Goal: Task Accomplishment & Management: Manage account settings

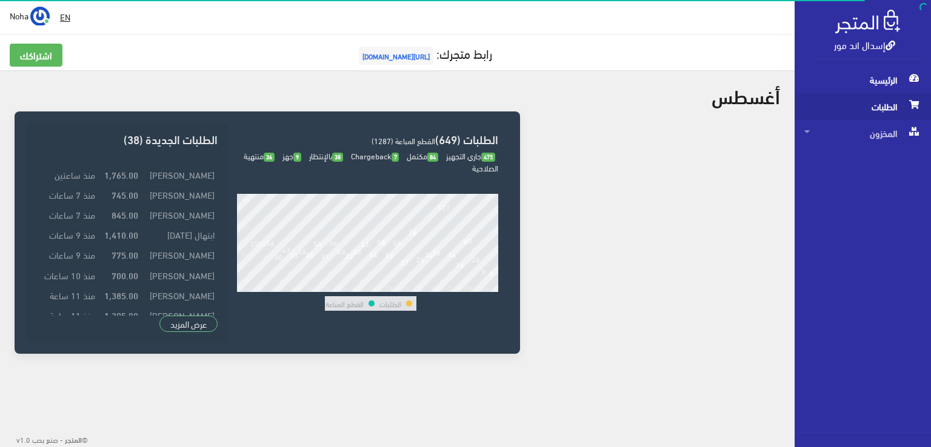
click at [870, 106] on span "الطلبات" at bounding box center [862, 106] width 117 height 27
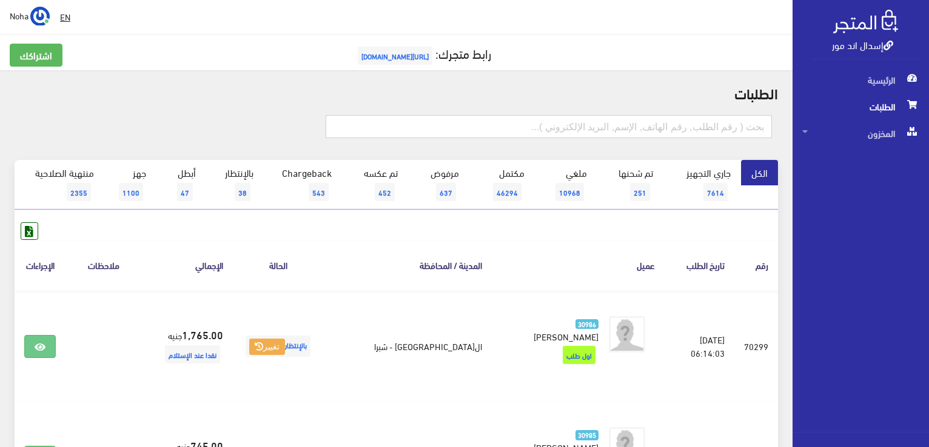
click at [667, 127] on input "text" at bounding box center [548, 126] width 446 height 23
click at [668, 99] on h2 "الطلبات" at bounding box center [396, 93] width 763 height 16
click at [252, 193] on link "بالإنتظار 38" at bounding box center [235, 185] width 58 height 50
click at [128, 85] on h2 "الطلبات" at bounding box center [396, 93] width 763 height 16
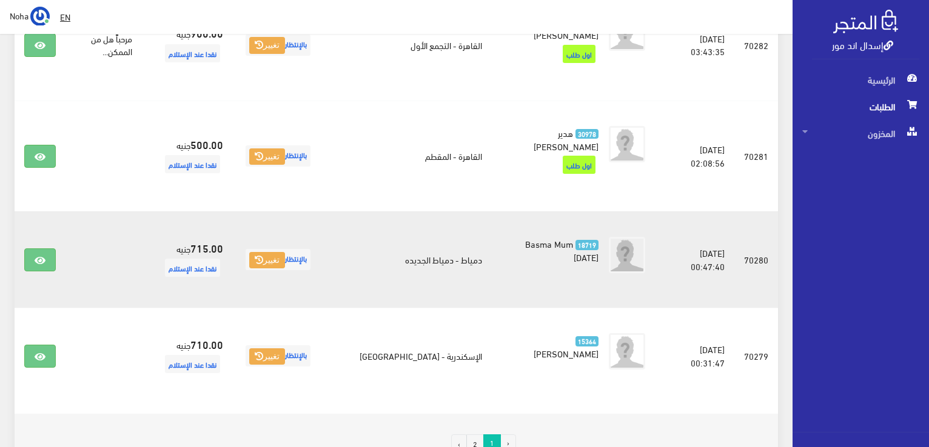
scroll to position [1928, 0]
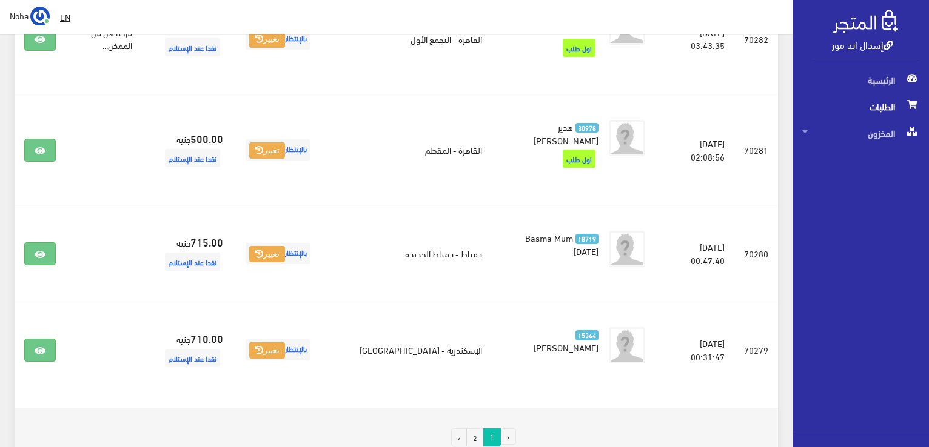
click at [473, 429] on link "2" at bounding box center [475, 438] width 18 height 18
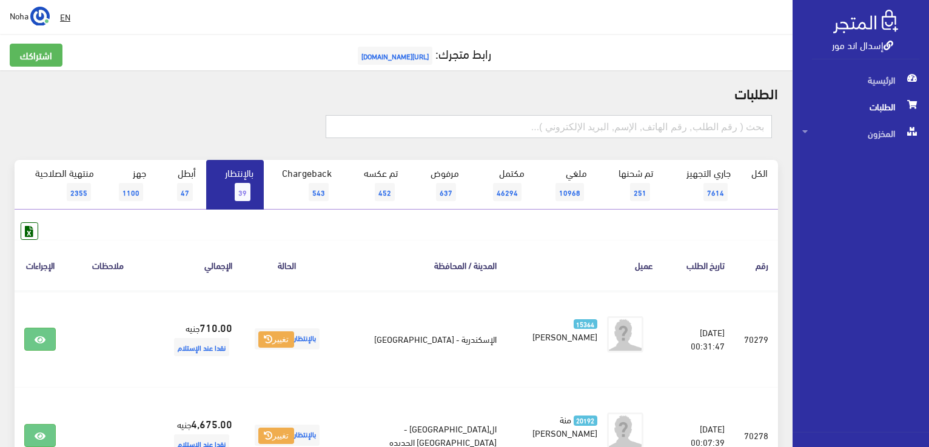
drag, startPoint x: 618, startPoint y: 132, endPoint x: 628, endPoint y: 129, distance: 10.0
click at [618, 132] on input "text" at bounding box center [548, 126] width 446 height 23
type input "70728"
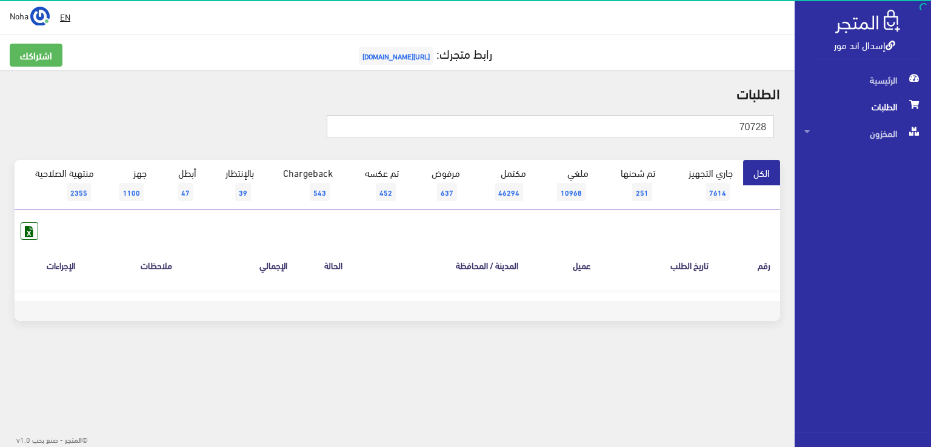
click at [625, 129] on input "70728" at bounding box center [551, 126] width 448 height 23
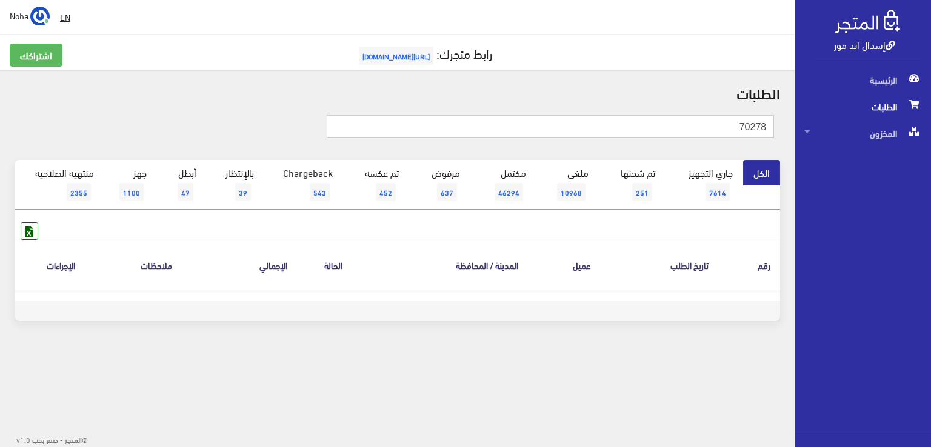
type input "70278"
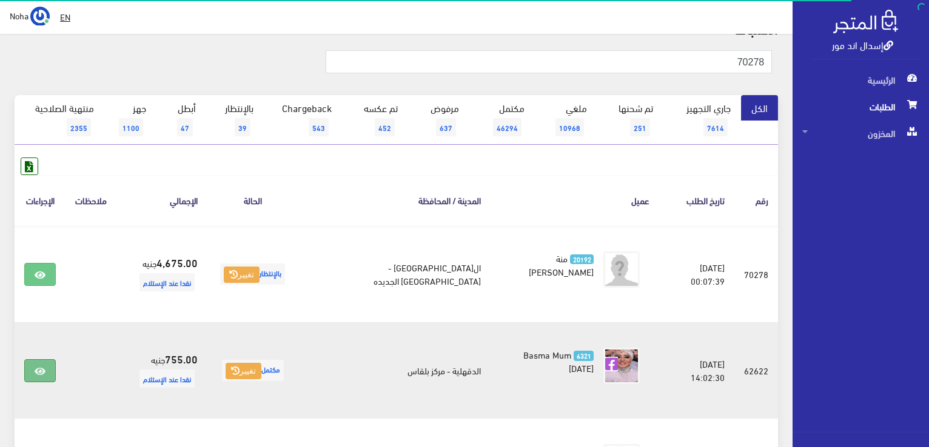
scroll to position [121, 0]
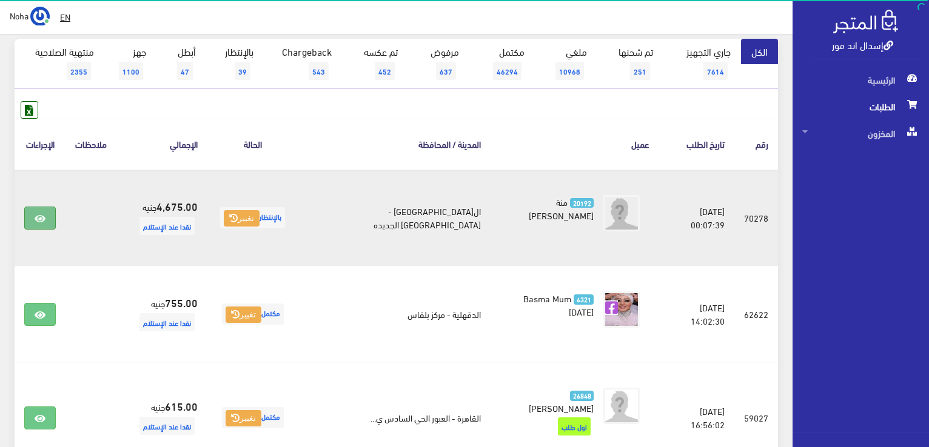
click at [51, 214] on link at bounding box center [40, 218] width 32 height 23
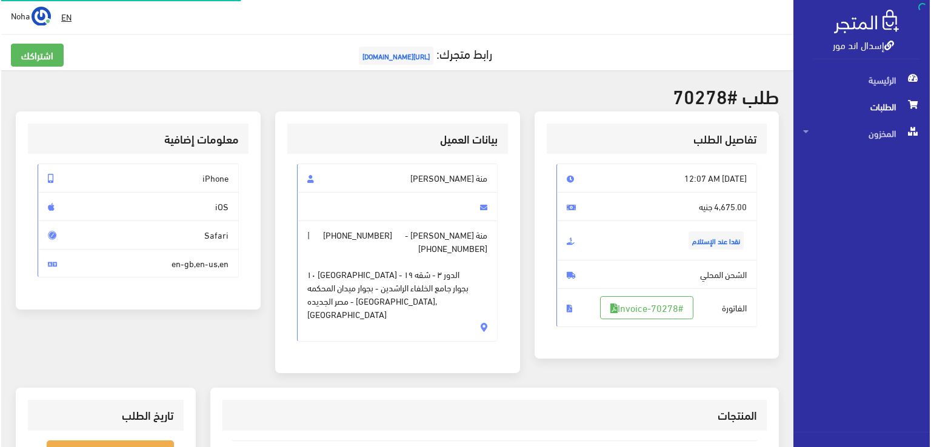
scroll to position [242, 0]
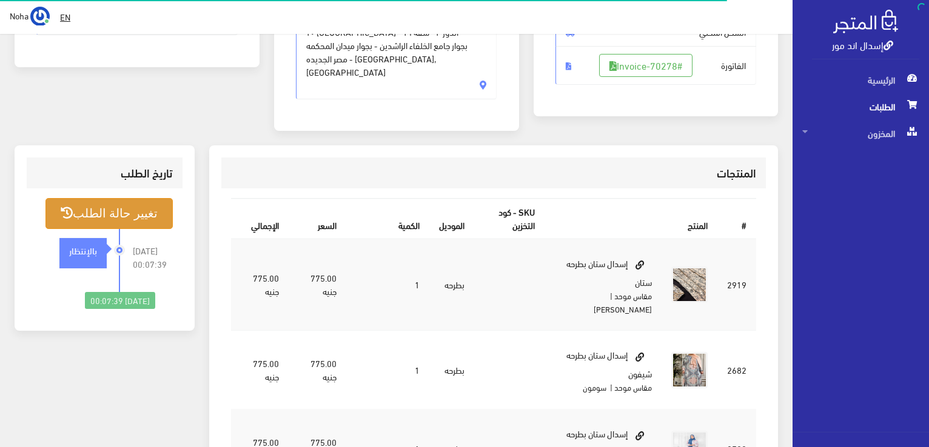
click at [78, 198] on button "تغيير حالة الطلب" at bounding box center [108, 213] width 127 height 31
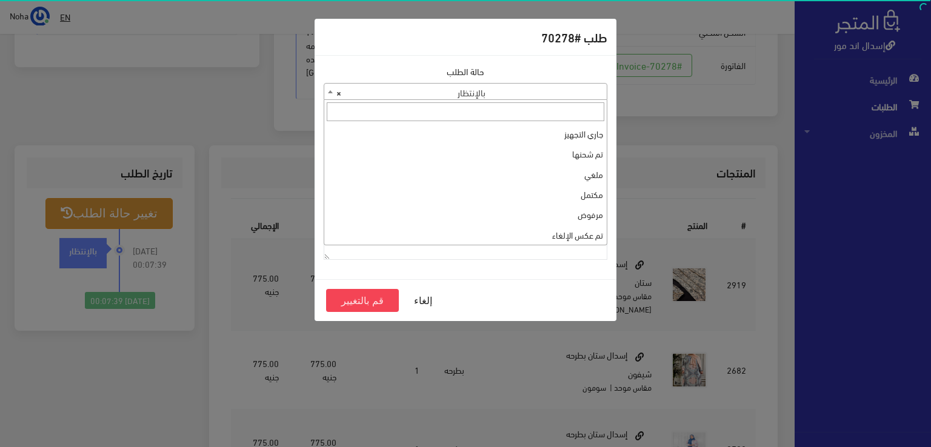
click at [434, 97] on span "× بالإنتظار" at bounding box center [465, 92] width 282 height 17
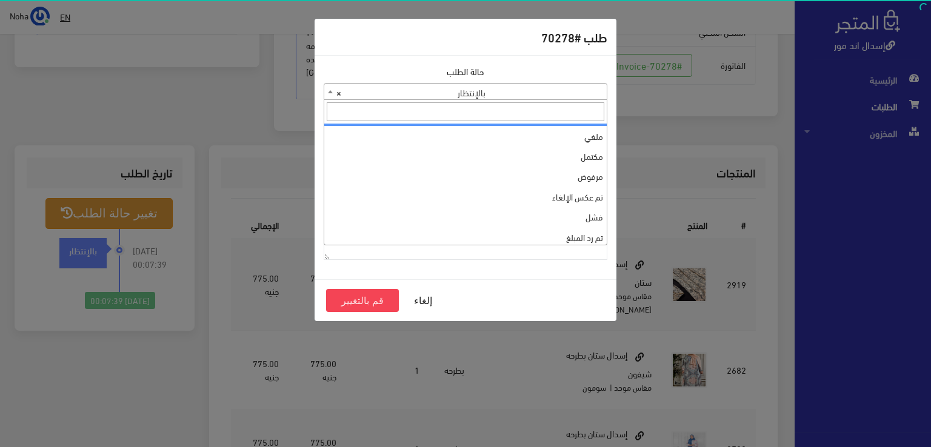
scroll to position [0, 0]
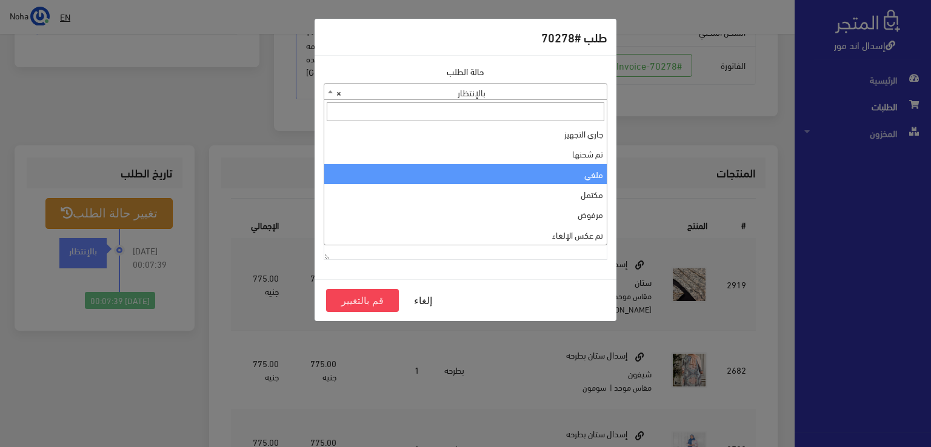
select select "3"
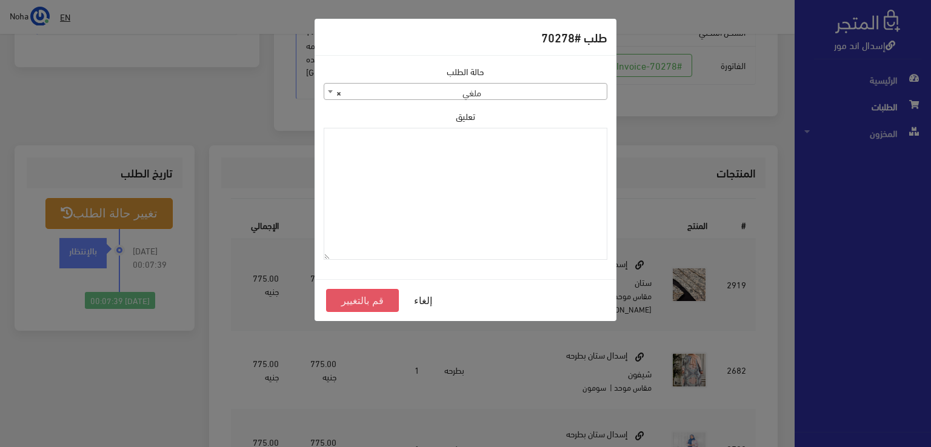
click at [362, 296] on button "قم بالتغيير" at bounding box center [362, 300] width 73 height 23
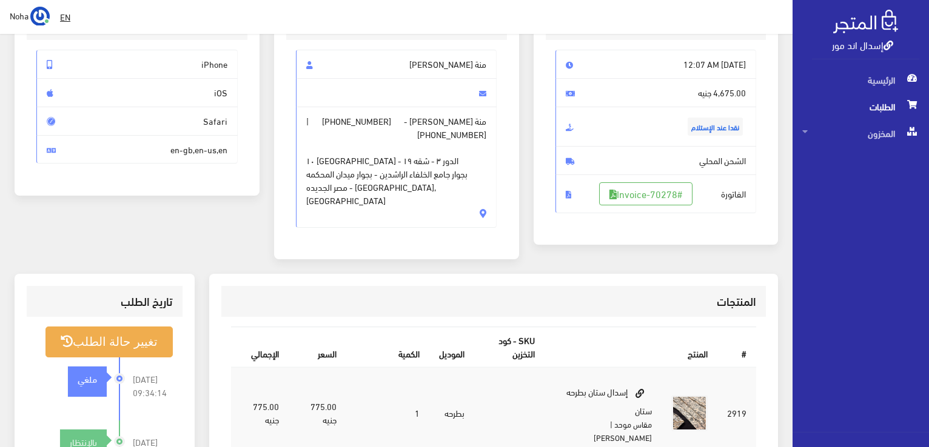
scroll to position [121, 0]
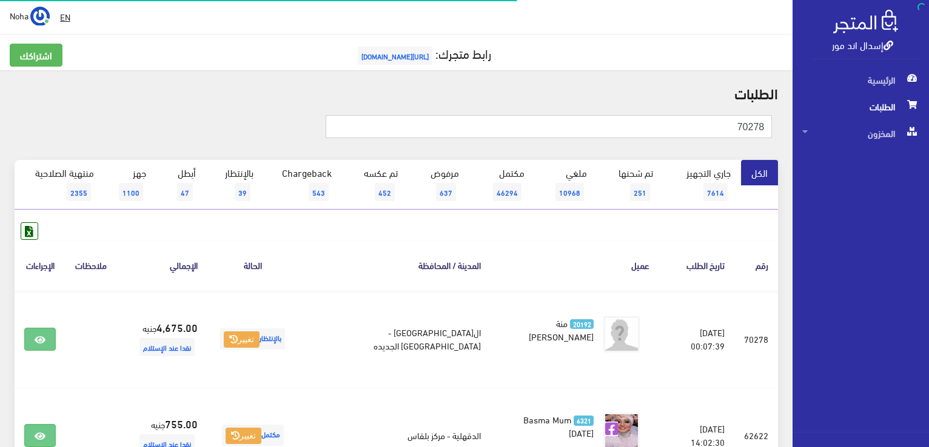
click at [564, 130] on input "70278" at bounding box center [548, 126] width 446 height 23
type input "70281"
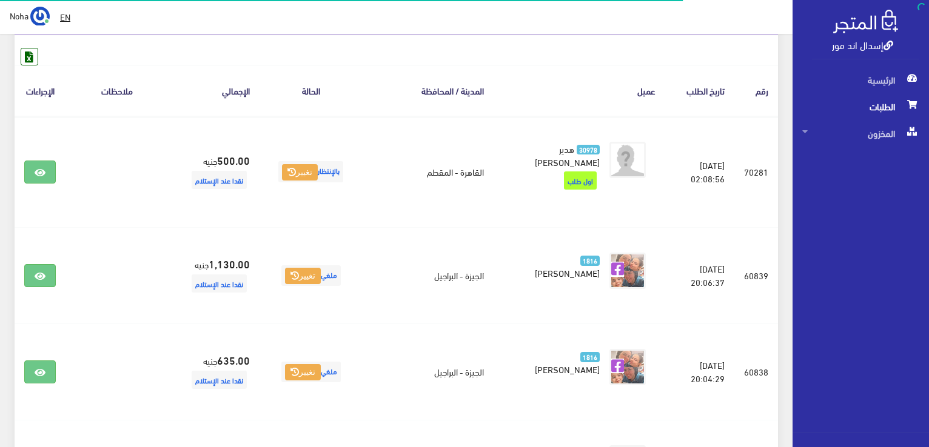
scroll to position [182, 0]
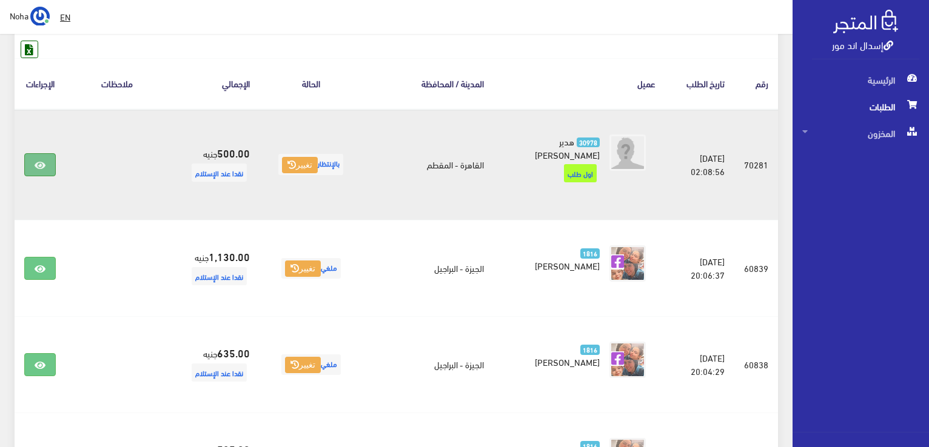
click at [36, 163] on icon at bounding box center [40, 166] width 11 height 10
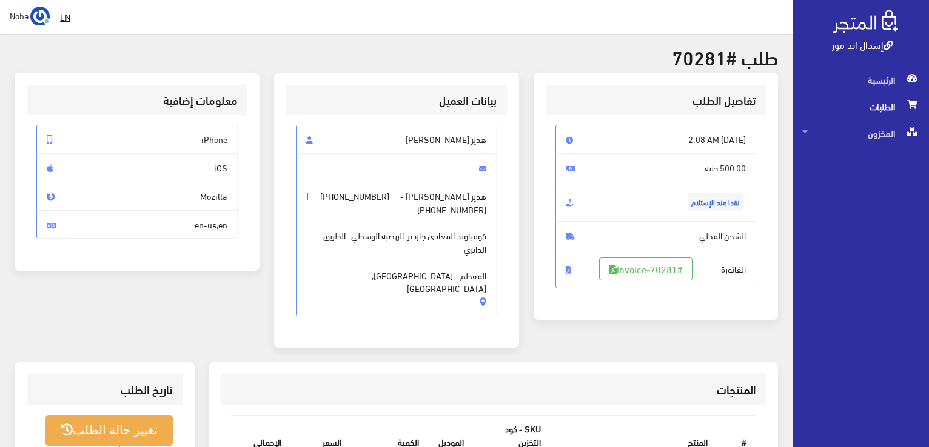
scroll to position [61, 0]
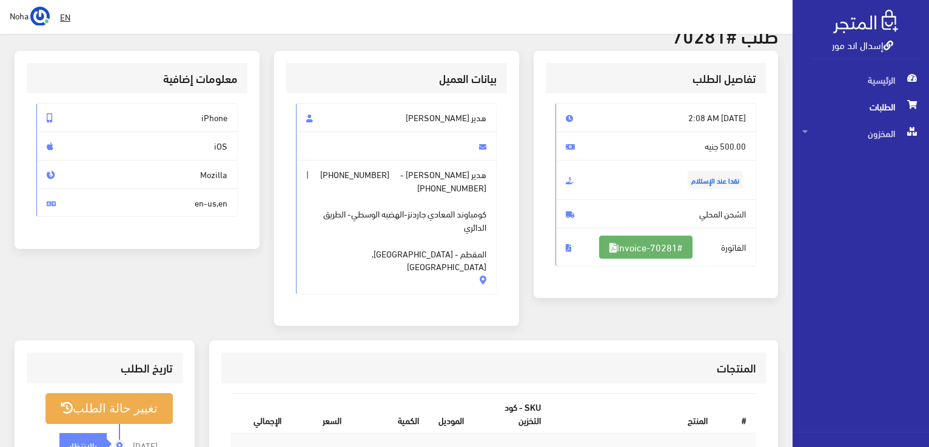
click at [632, 243] on link "#Invoice-70281" at bounding box center [645, 247] width 93 height 23
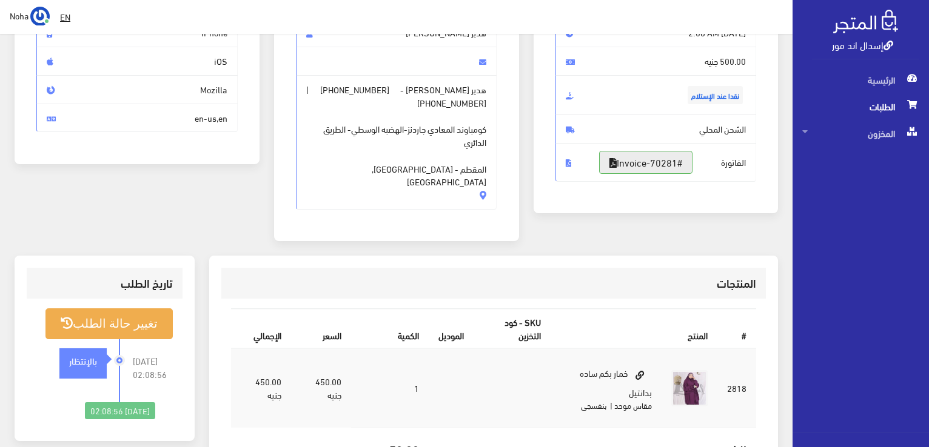
scroll to position [242, 0]
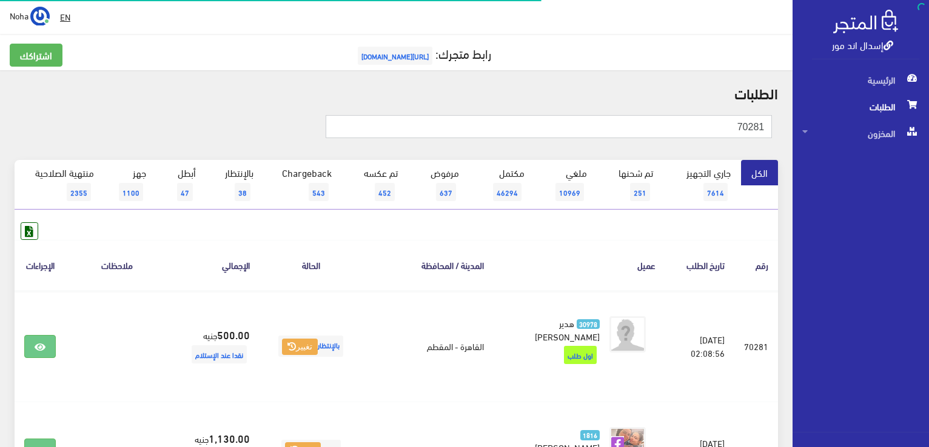
click at [571, 123] on input "70281" at bounding box center [548, 126] width 446 height 23
drag, startPoint x: 571, startPoint y: 123, endPoint x: 895, endPoint y: 155, distance: 325.8
click at [759, 125] on input "70281" at bounding box center [548, 126] width 446 height 23
drag, startPoint x: 755, startPoint y: 124, endPoint x: 769, endPoint y: 125, distance: 14.0
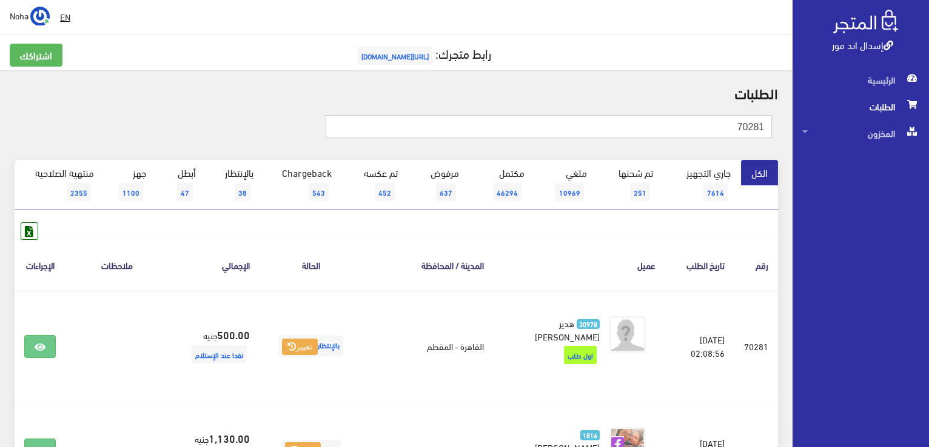
click at [769, 125] on input "70281" at bounding box center [548, 126] width 446 height 23
type input "70249"
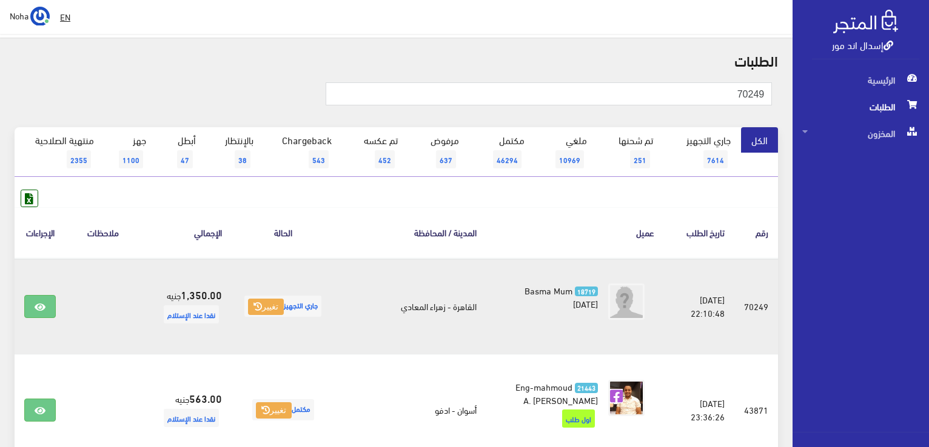
scroll to position [61, 0]
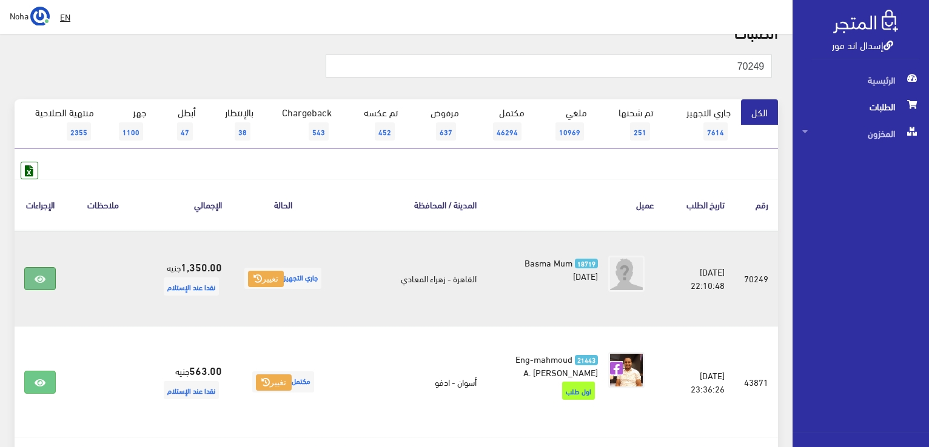
click at [32, 275] on link at bounding box center [40, 278] width 32 height 23
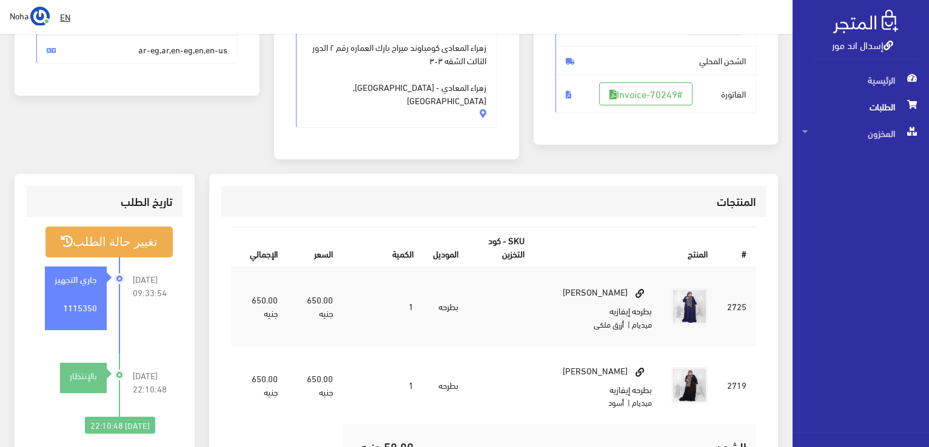
scroll to position [242, 0]
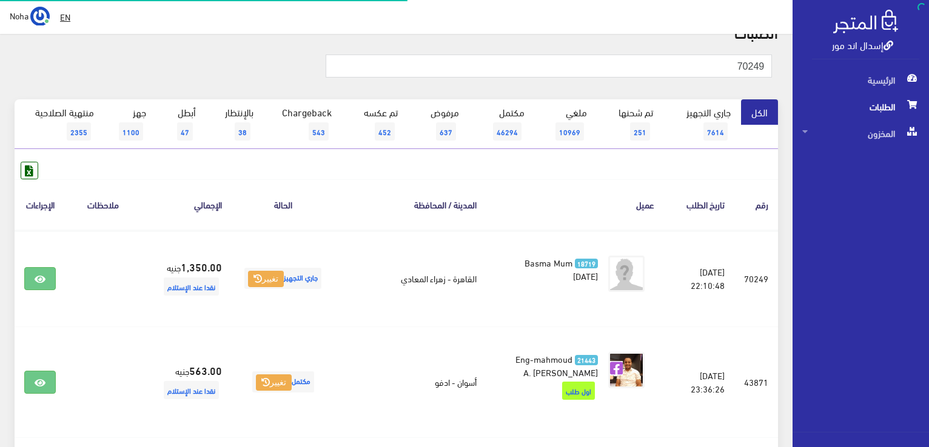
scroll to position [61, 0]
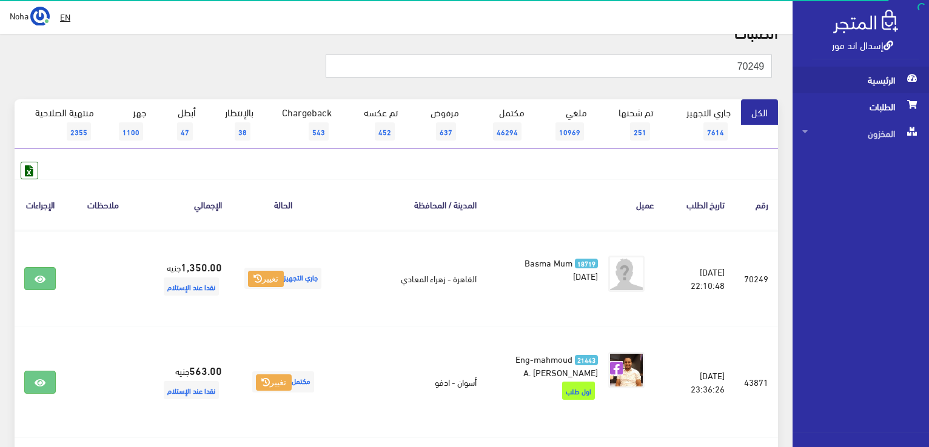
drag, startPoint x: 713, startPoint y: 72, endPoint x: 923, endPoint y: 73, distance: 210.3
click at [923, 73] on div "إسدال اند مور الرئيسية الطلبات المخزون" at bounding box center [464, 341] width 929 height 804
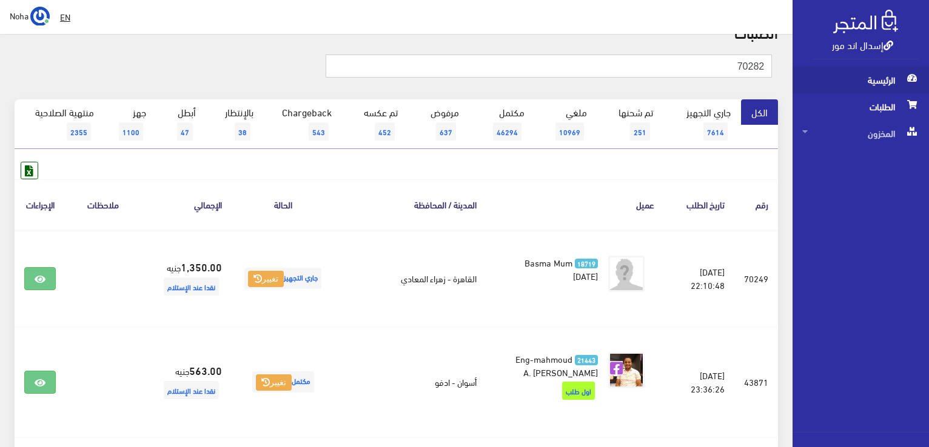
type input "70282"
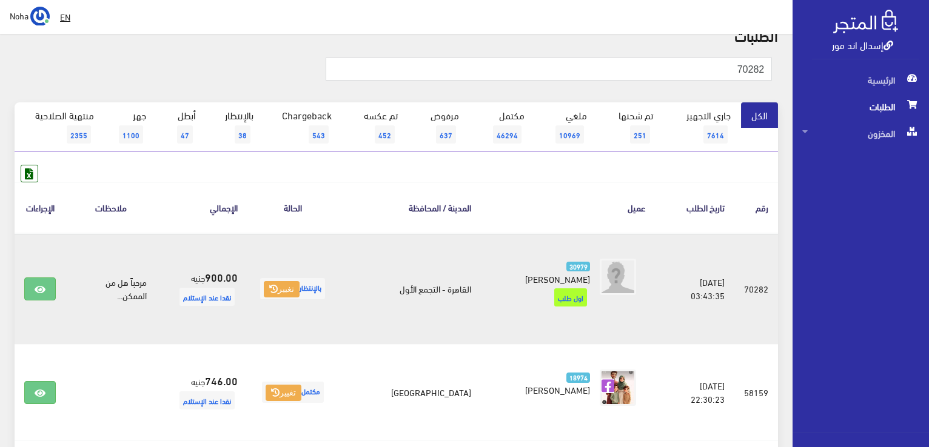
scroll to position [61, 0]
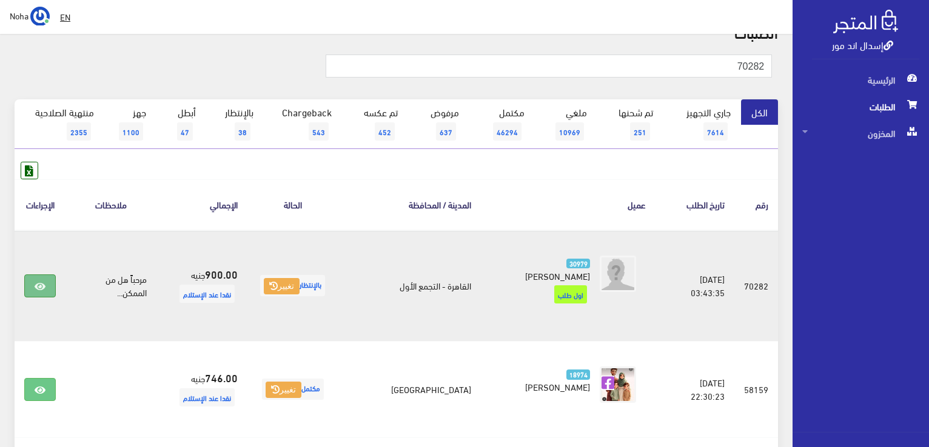
click at [35, 278] on link at bounding box center [40, 286] width 32 height 23
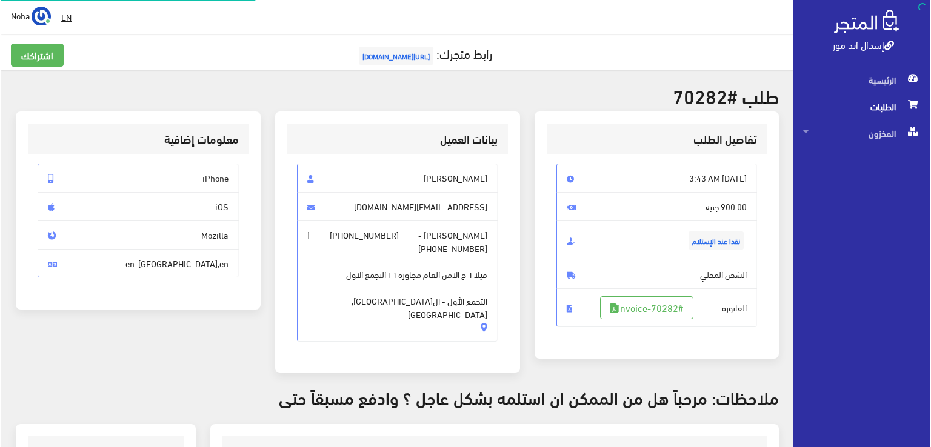
scroll to position [182, 0]
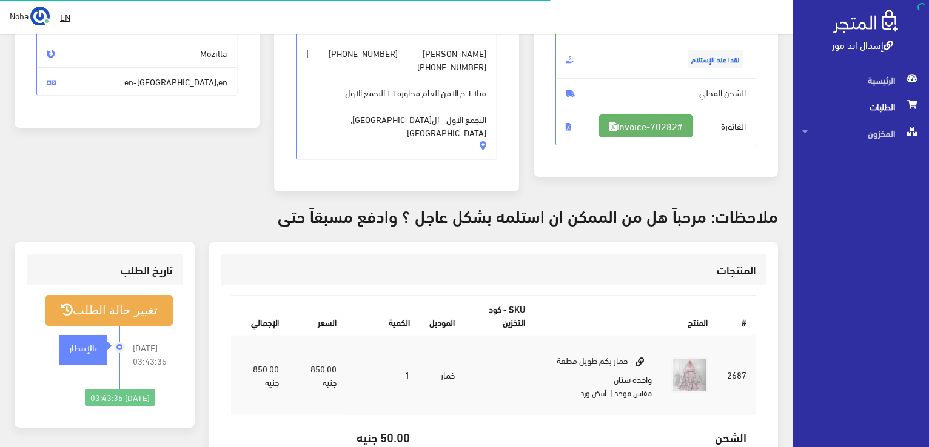
click at [645, 132] on link "#Invoice-70282" at bounding box center [645, 126] width 93 height 23
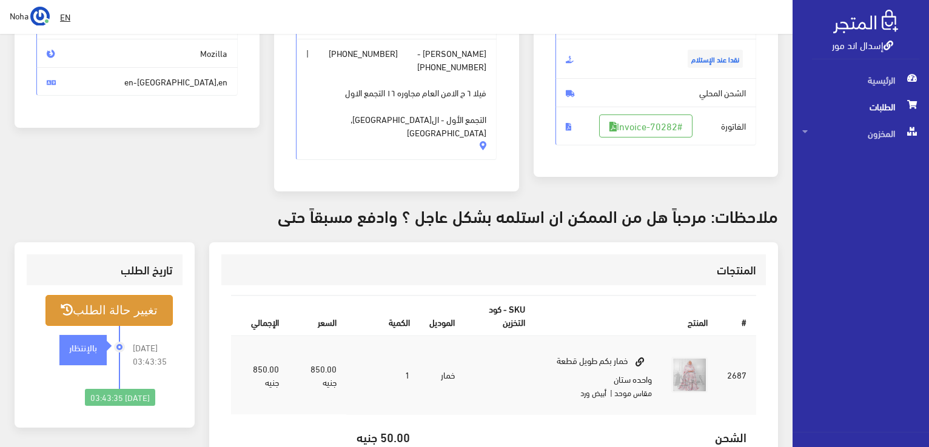
click at [123, 299] on button "تغيير حالة الطلب" at bounding box center [108, 310] width 127 height 31
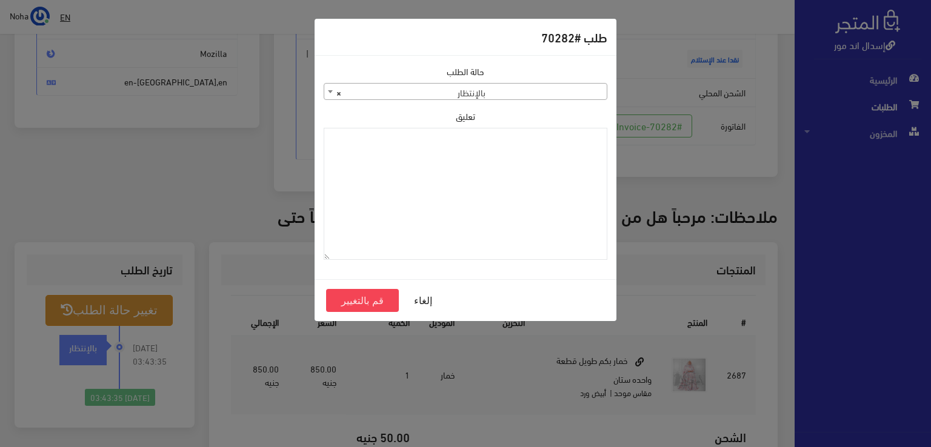
click at [570, 90] on span "× بالإنتظار" at bounding box center [465, 92] width 282 height 17
select select "1"
drag, startPoint x: 543, startPoint y: 159, endPoint x: 487, endPoint y: 205, distance: 73.2
click at [487, 205] on textarea "تعليق" at bounding box center [466, 194] width 284 height 133
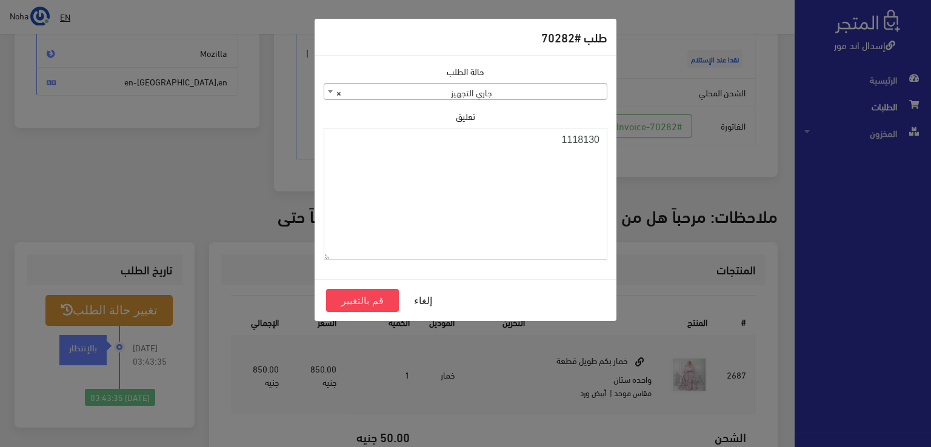
click at [579, 142] on textarea "1118130" at bounding box center [466, 194] width 284 height 133
type textarea "1118130"
click at [356, 301] on button "قم بالتغيير" at bounding box center [362, 300] width 73 height 23
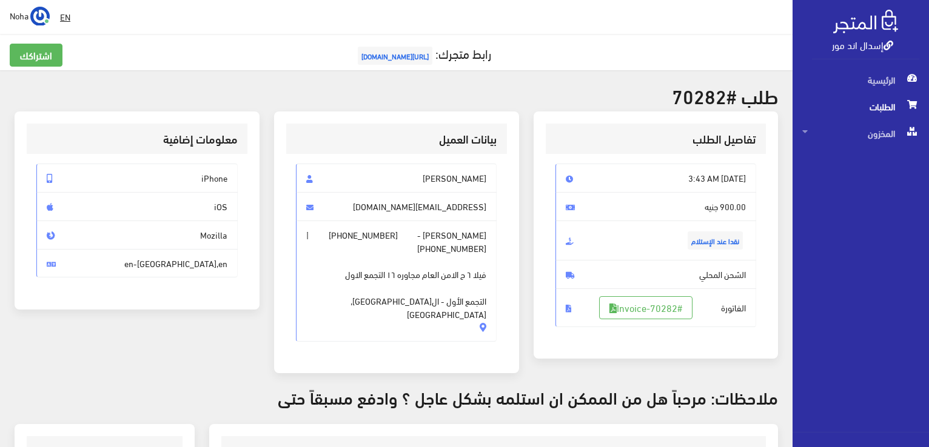
scroll to position [121, 0]
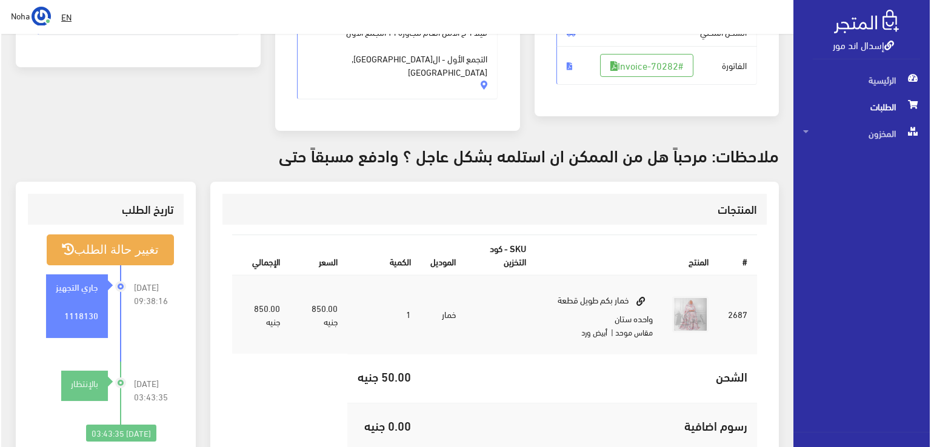
scroll to position [356, 0]
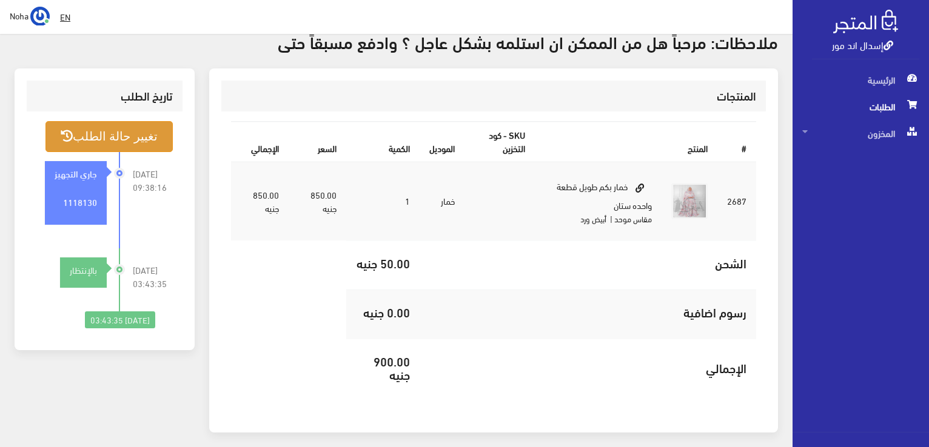
click at [90, 122] on button "تغيير حالة الطلب" at bounding box center [108, 136] width 127 height 31
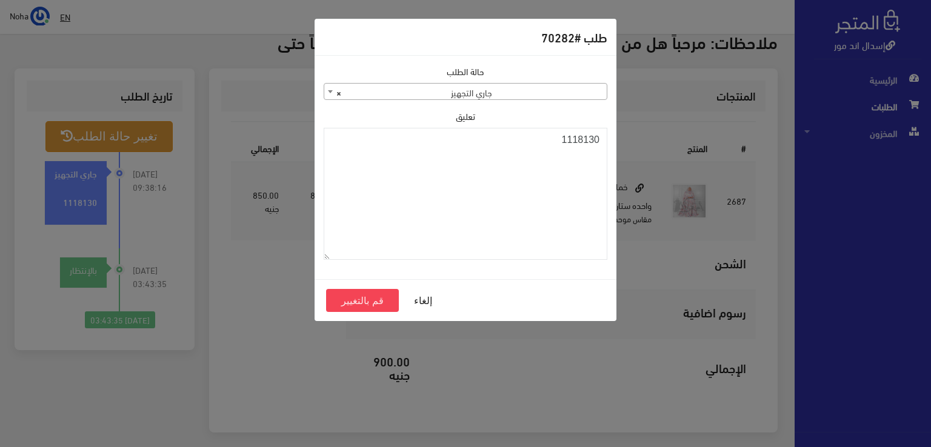
click at [541, 95] on span "× جاري التجهيز" at bounding box center [465, 92] width 282 height 17
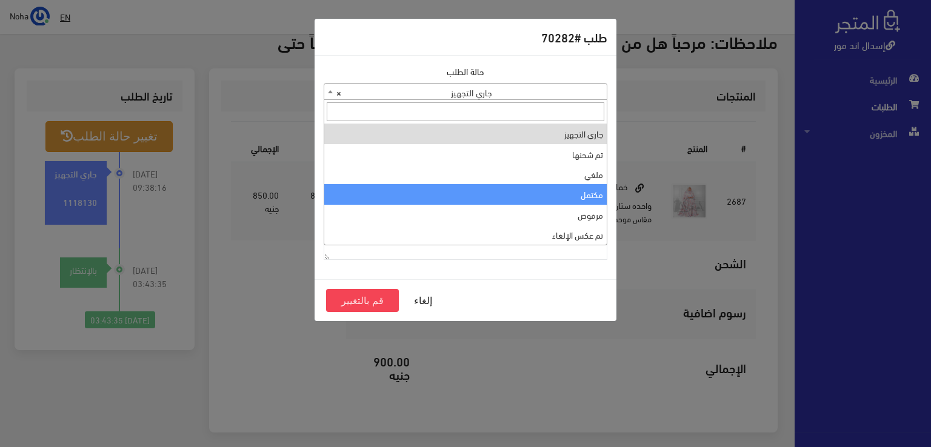
select select "4"
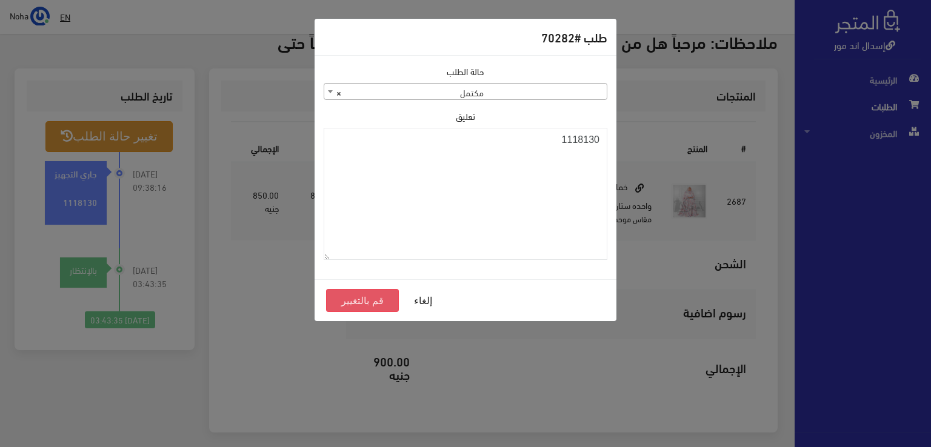
click at [371, 301] on button "قم بالتغيير" at bounding box center [362, 300] width 73 height 23
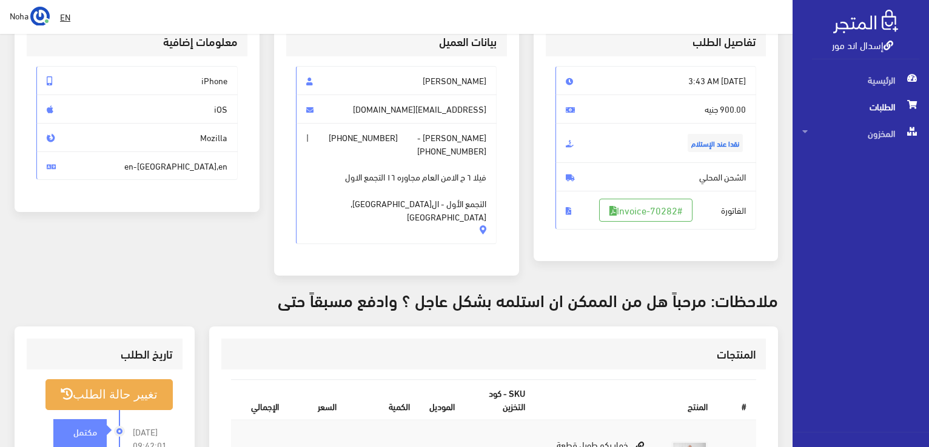
scroll to position [242, 0]
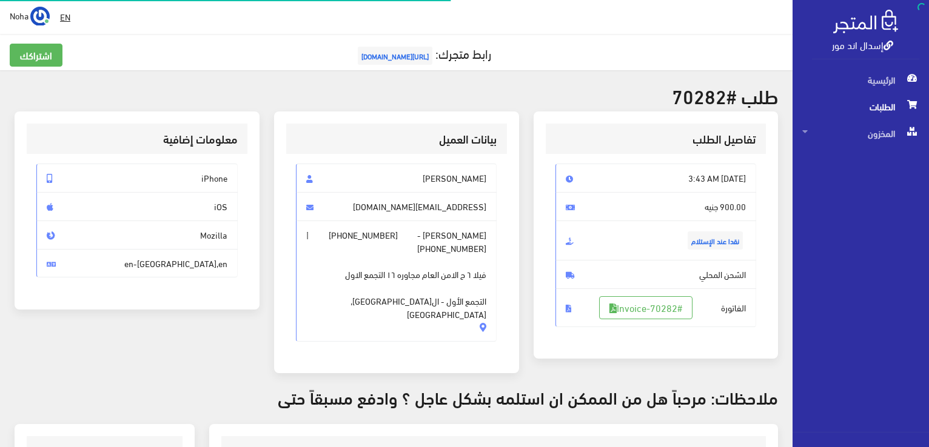
scroll to position [356, 0]
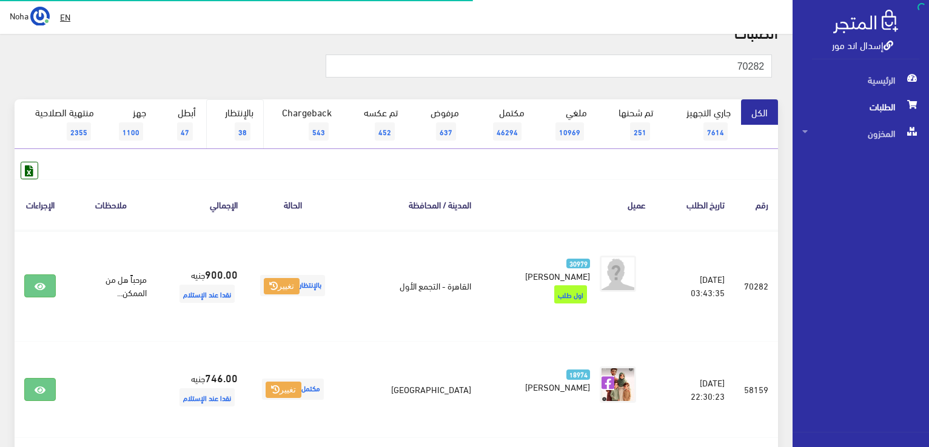
scroll to position [61, 0]
click at [238, 134] on span "38" at bounding box center [243, 131] width 16 height 18
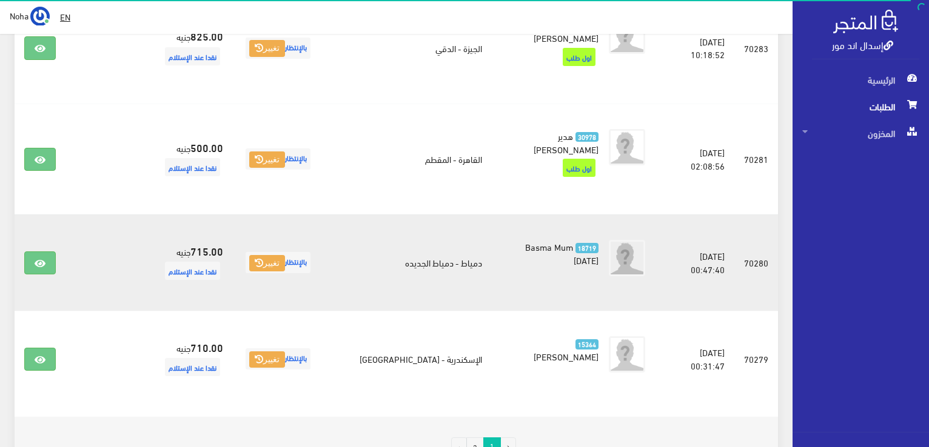
scroll to position [1928, 0]
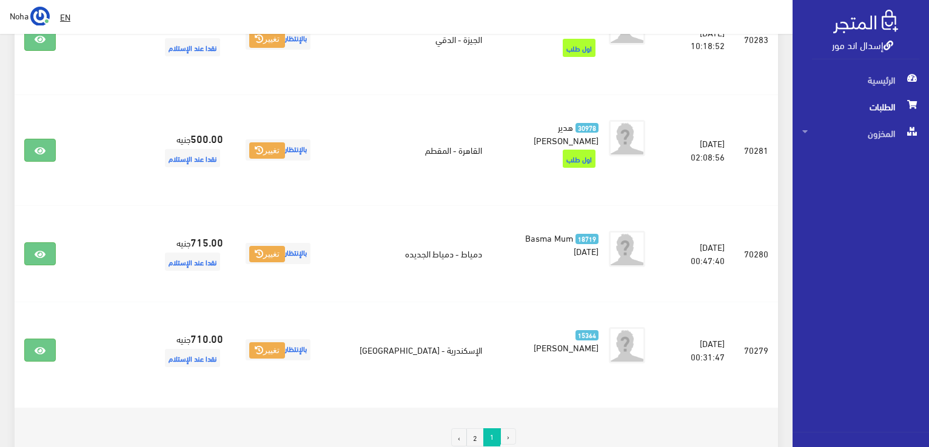
click at [474, 429] on link "2" at bounding box center [475, 438] width 18 height 18
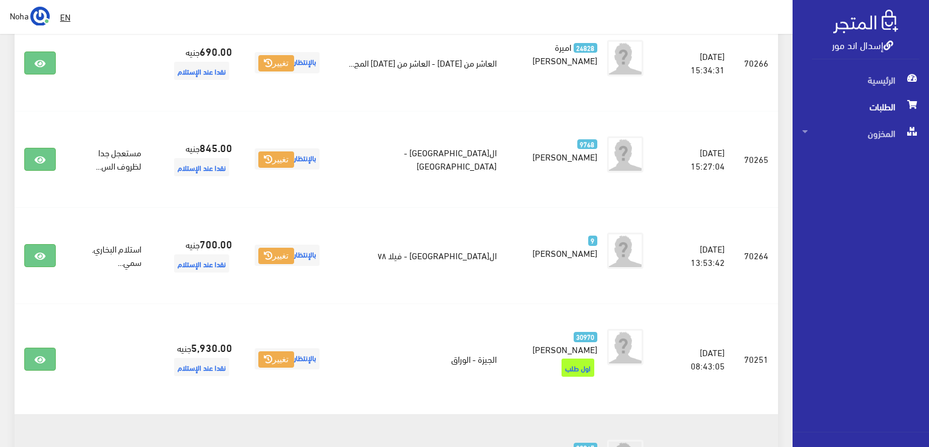
scroll to position [1347, 0]
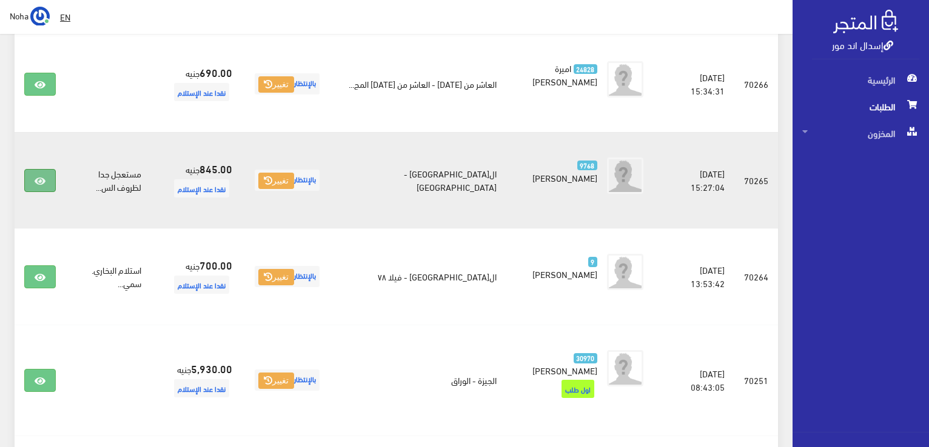
click at [41, 176] on icon at bounding box center [40, 181] width 11 height 10
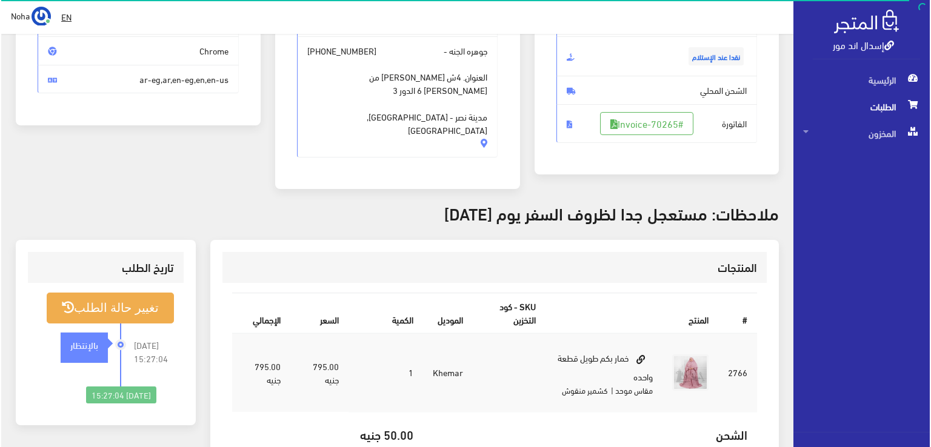
scroll to position [121, 0]
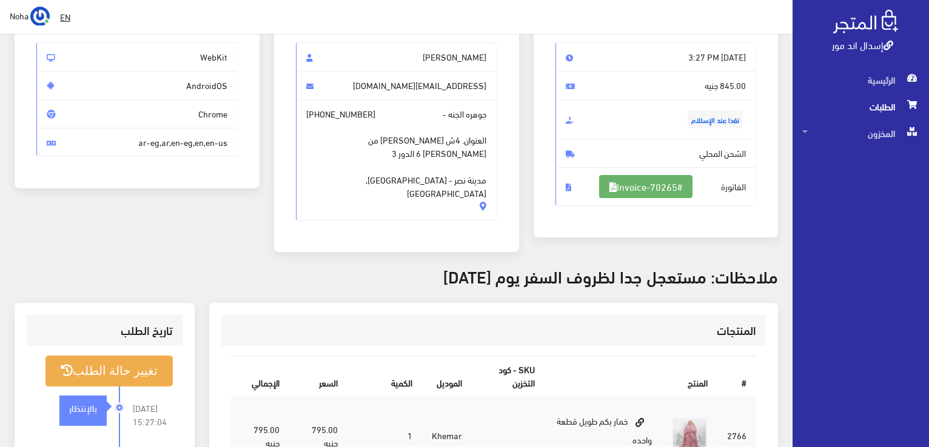
click at [642, 181] on link "#Invoice-70265" at bounding box center [645, 186] width 93 height 23
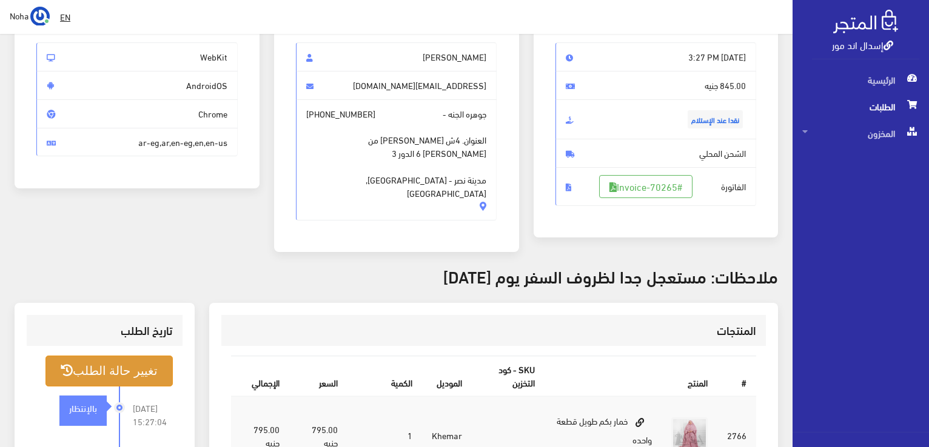
click at [141, 364] on button "تغيير حالة الطلب" at bounding box center [108, 371] width 127 height 31
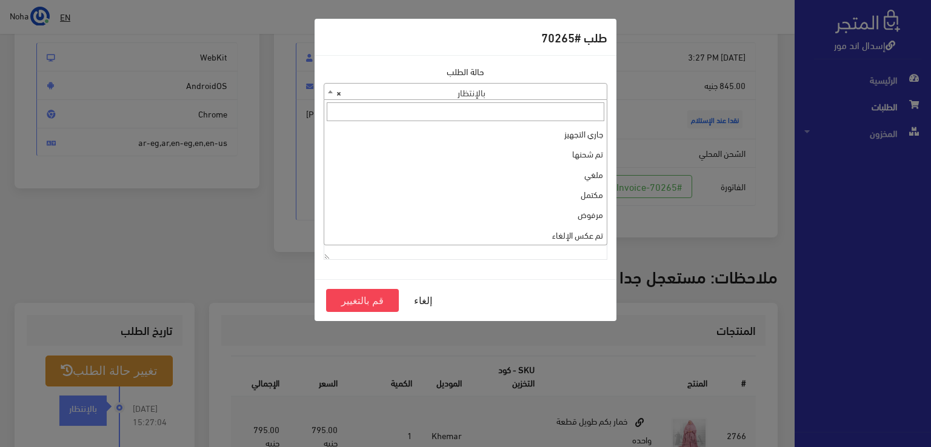
click at [577, 93] on span "× بالإنتظار" at bounding box center [465, 92] width 282 height 17
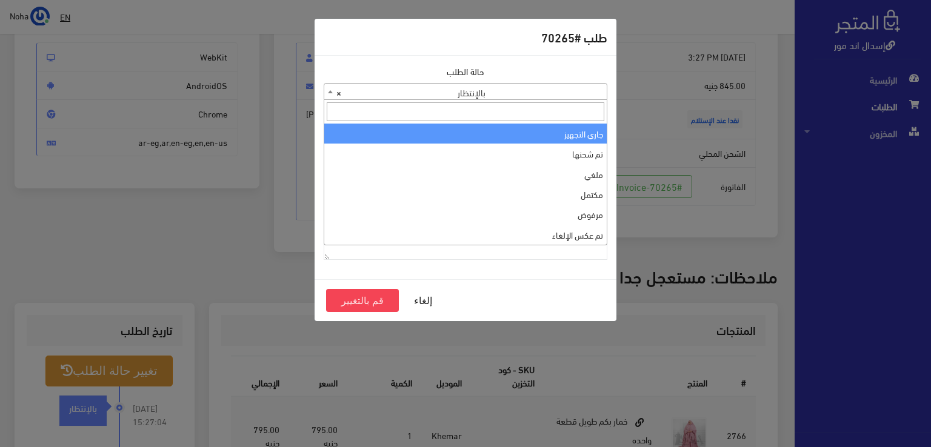
select select "1"
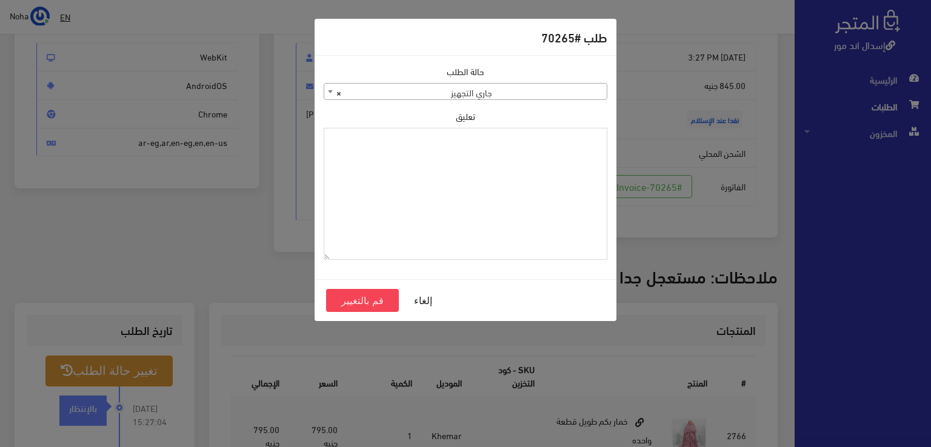
paste textarea "1118130"
type textarea "1118130"
click at [335, 302] on button "قم بالتغيير" at bounding box center [362, 300] width 73 height 23
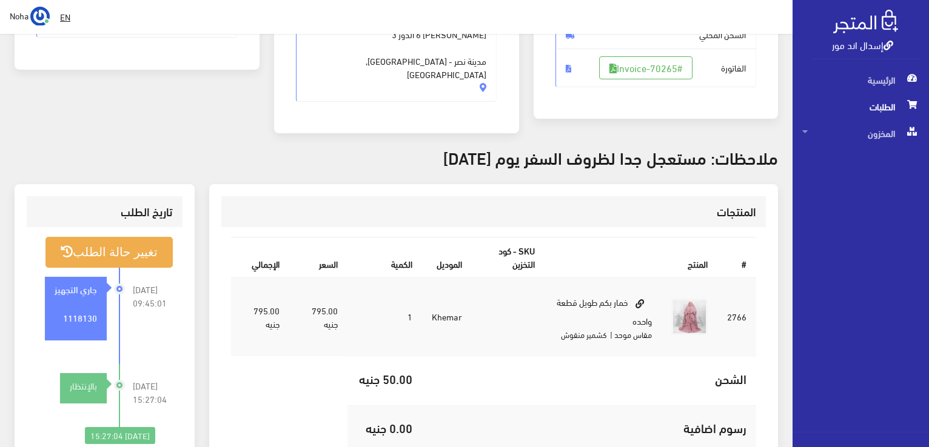
scroll to position [242, 0]
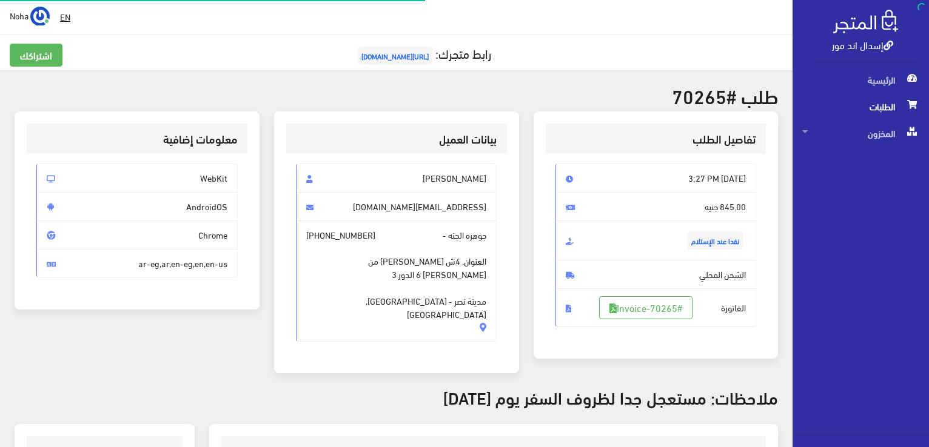
scroll to position [121, 0]
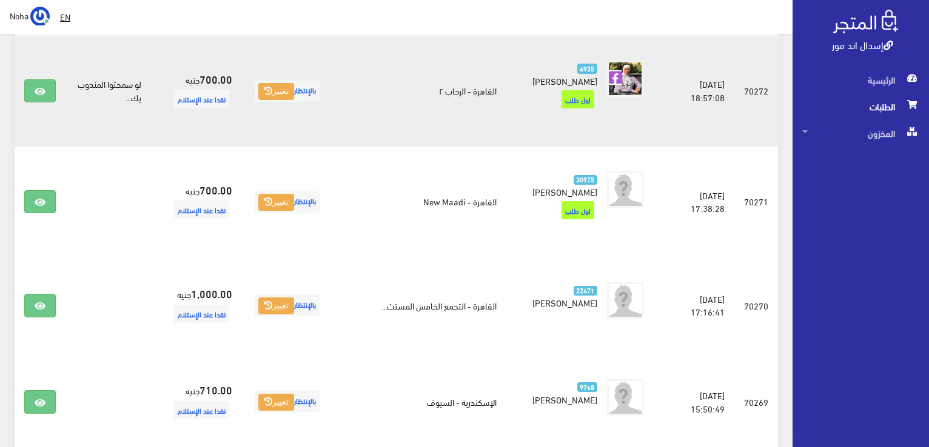
scroll to position [620, 0]
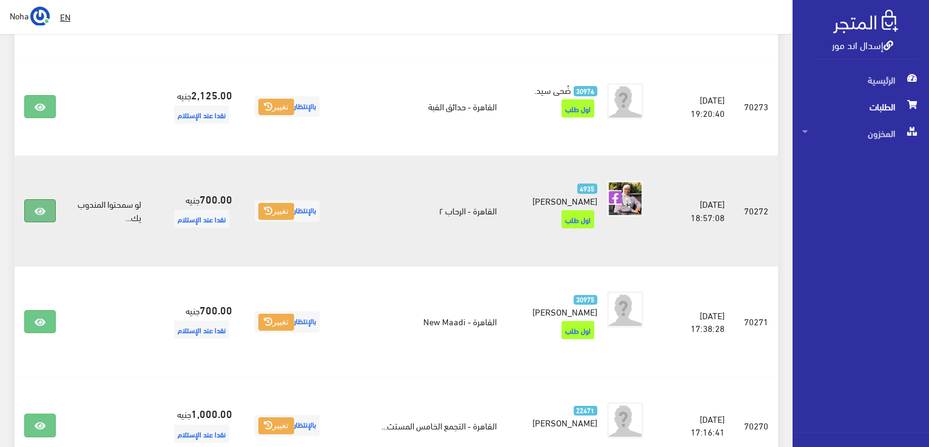
click at [43, 207] on icon at bounding box center [40, 212] width 11 height 10
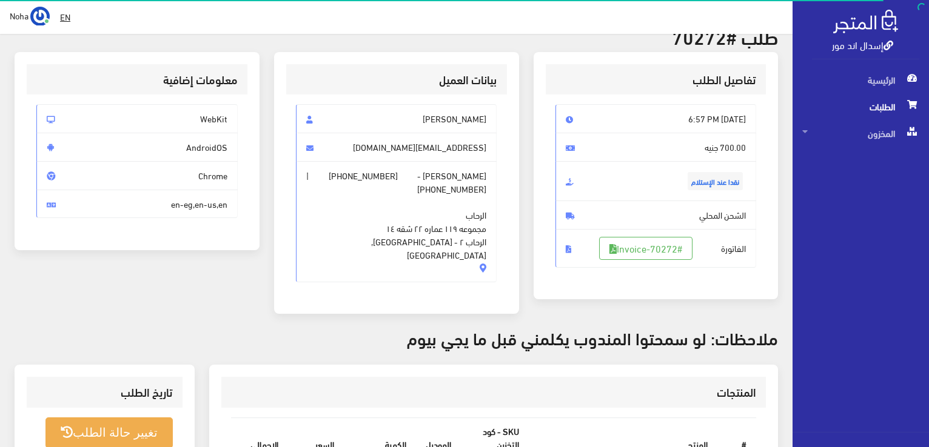
scroll to position [121, 0]
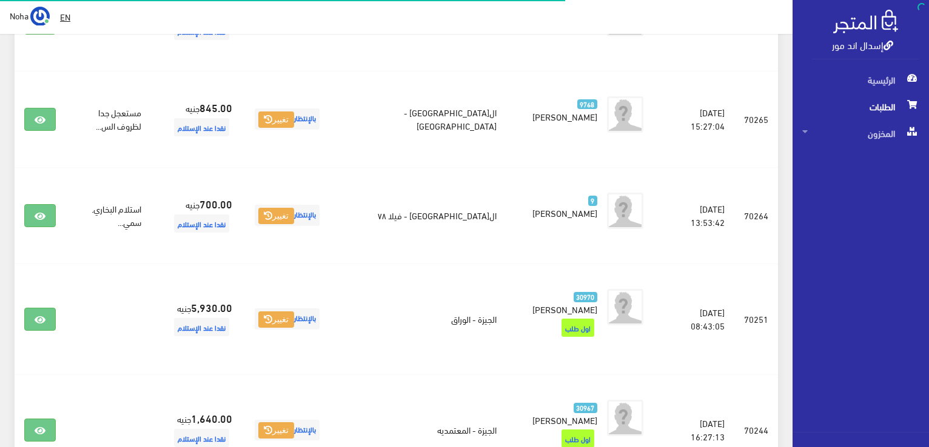
scroll to position [1650, 0]
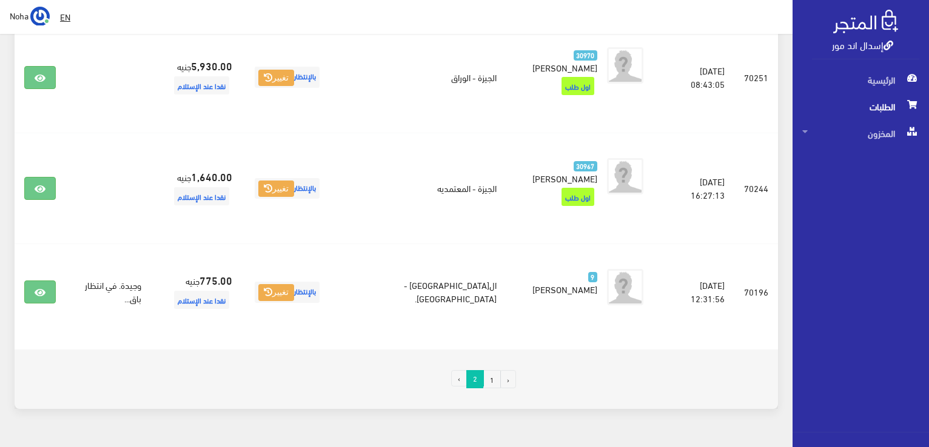
click at [492, 370] on link "1" at bounding box center [492, 379] width 18 height 18
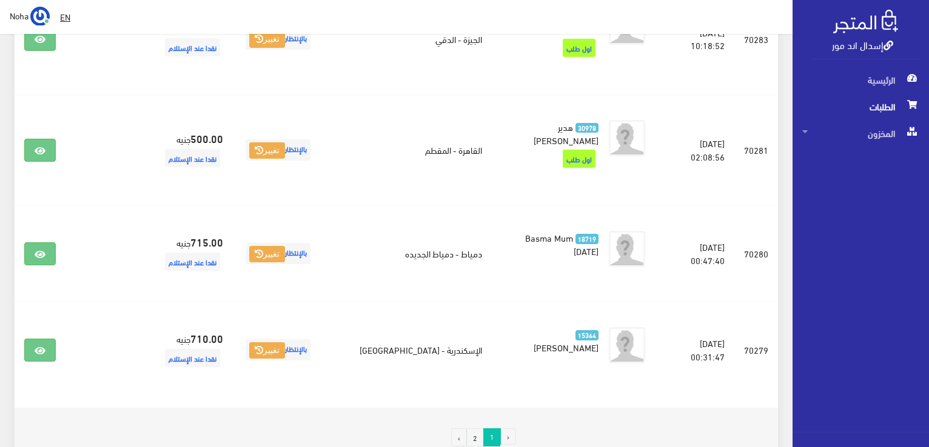
scroll to position [1625, 0]
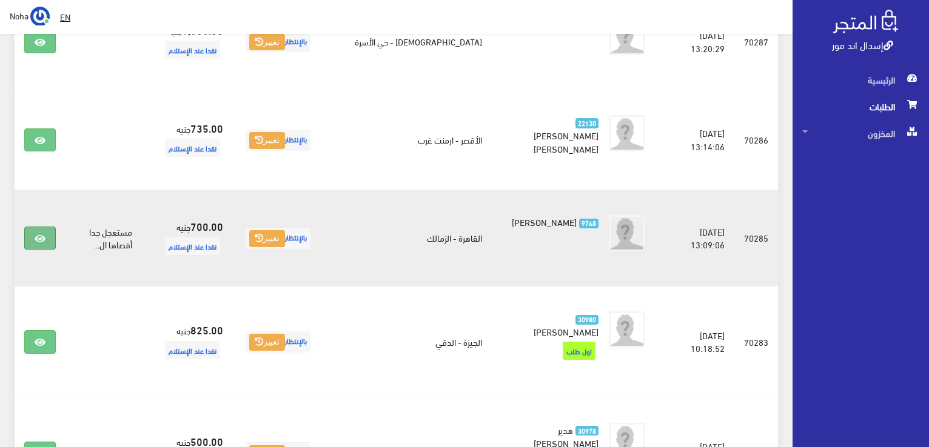
click at [48, 227] on link at bounding box center [40, 238] width 32 height 23
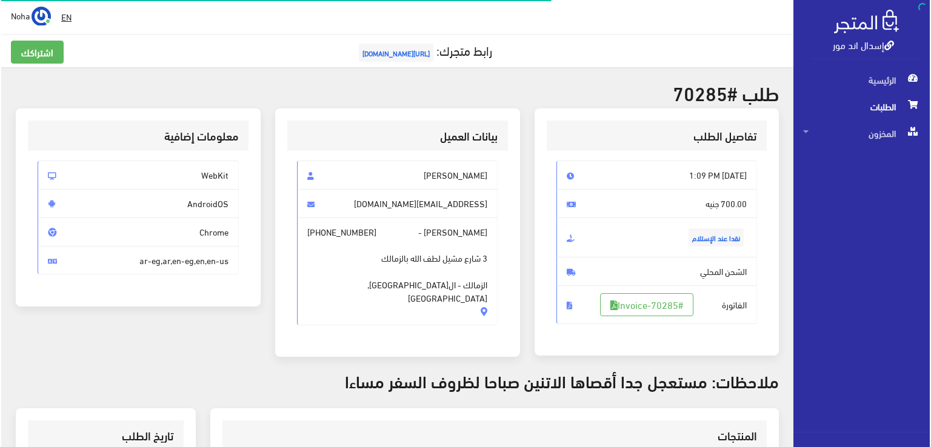
scroll to position [242, 0]
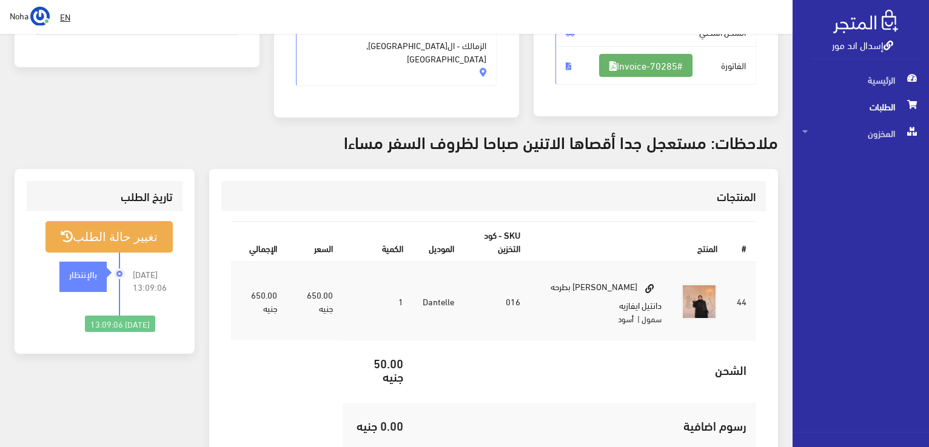
click at [658, 64] on link "#Invoice-70285" at bounding box center [645, 65] width 93 height 23
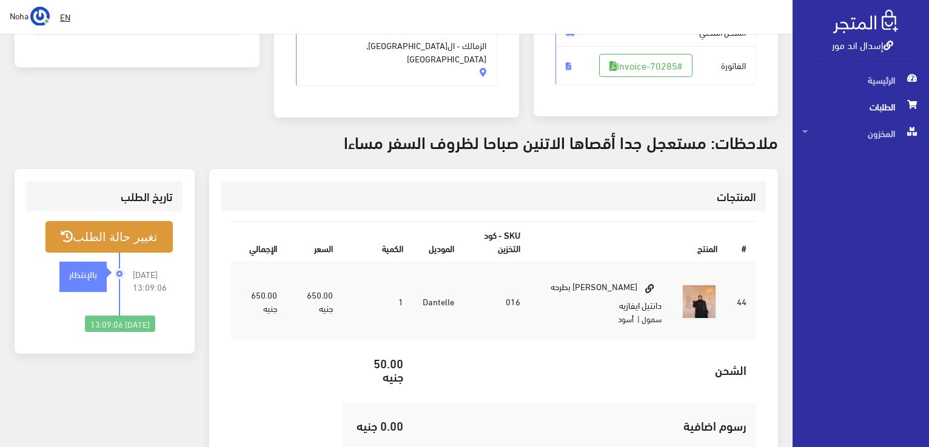
click at [143, 233] on button "تغيير حالة الطلب" at bounding box center [108, 236] width 127 height 31
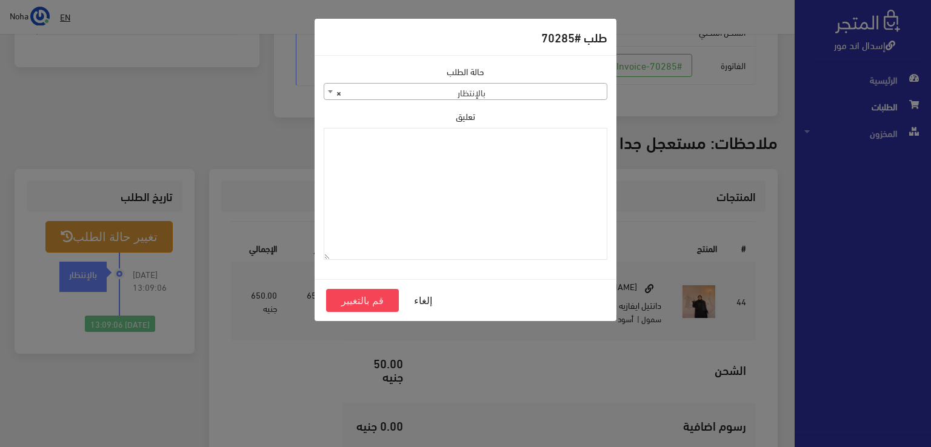
click at [586, 101] on div "حالة الطلب جاري التجهيز تم شحنها ملغي مكتمل مرفوض تم عكس الإلغاء فشل تم رد المب…" at bounding box center [465, 167] width 298 height 205
click at [565, 93] on span "× بالإنتظار" at bounding box center [465, 92] width 282 height 17
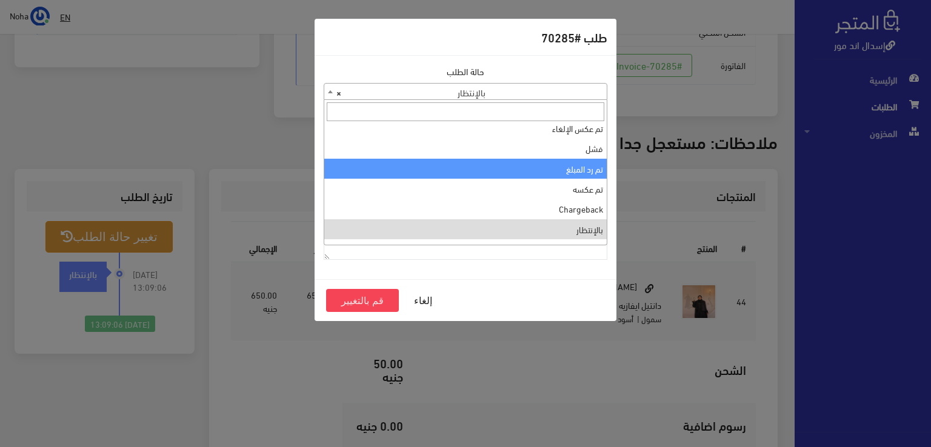
scroll to position [0, 0]
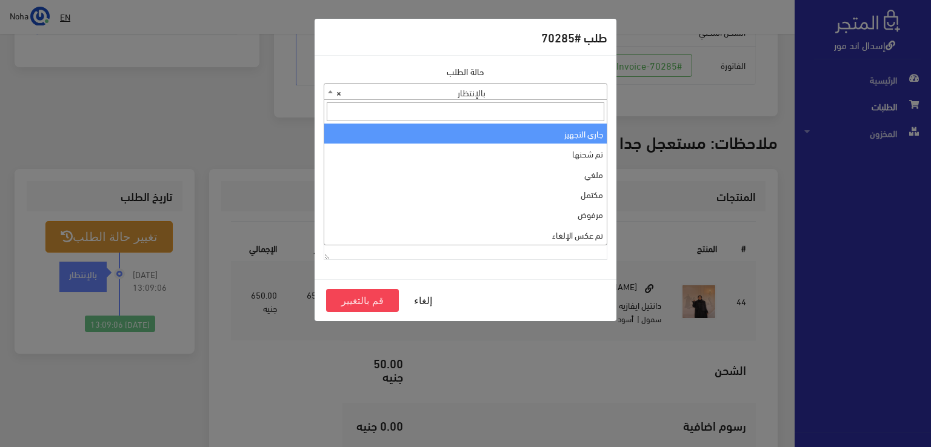
select select "1"
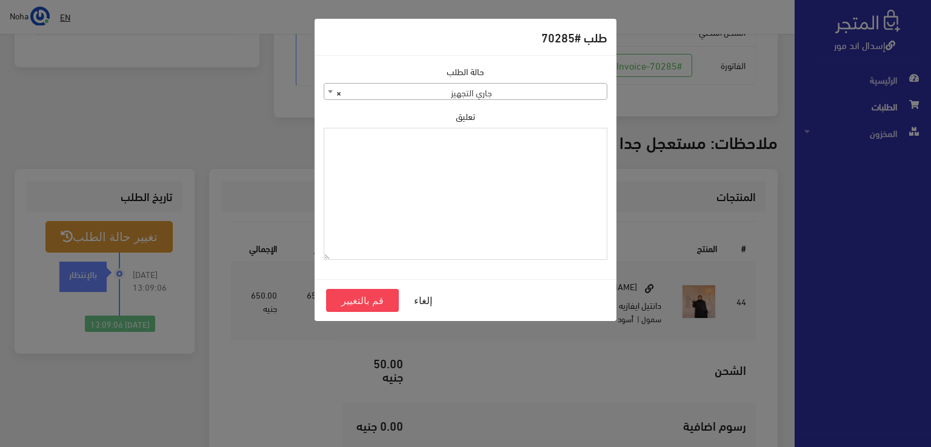
paste textarea "1118130"
type textarea "1118130"
click at [378, 302] on button "قم بالتغيير" at bounding box center [362, 300] width 73 height 23
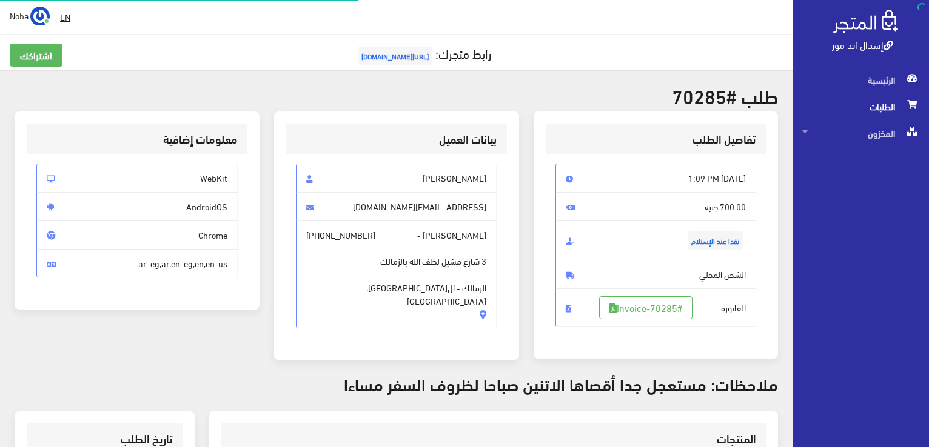
scroll to position [238, 0]
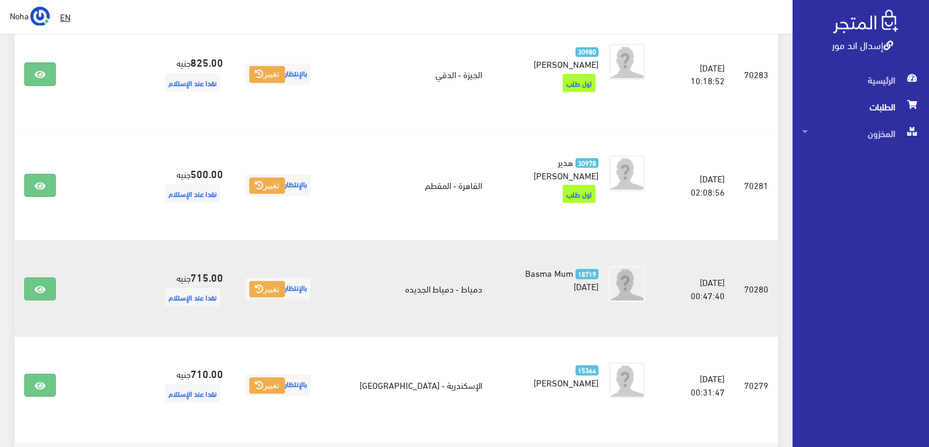
scroll to position [1928, 0]
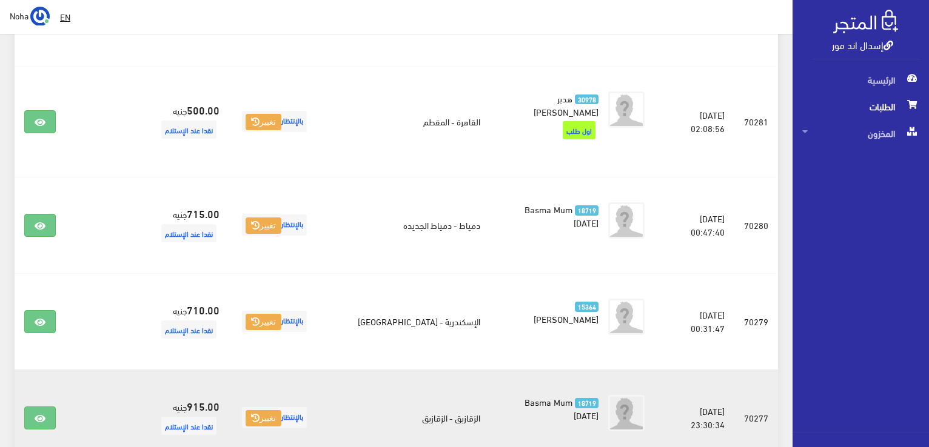
scroll to position [1928, 0]
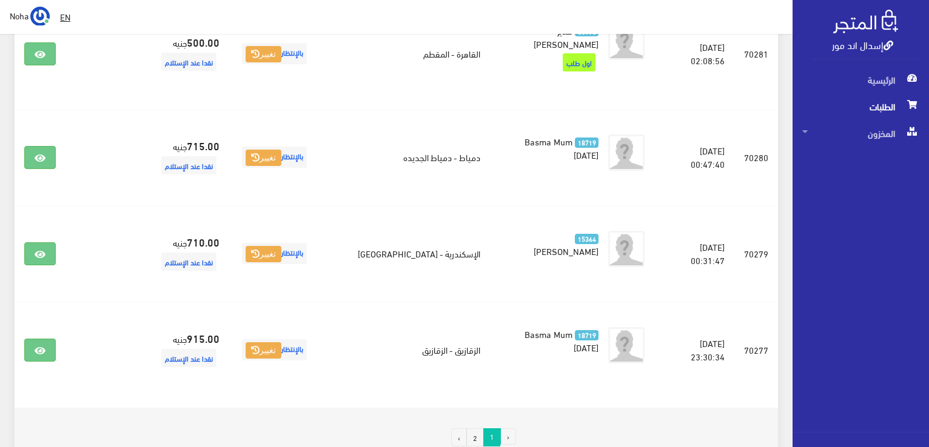
click at [473, 429] on link "2" at bounding box center [475, 438] width 18 height 18
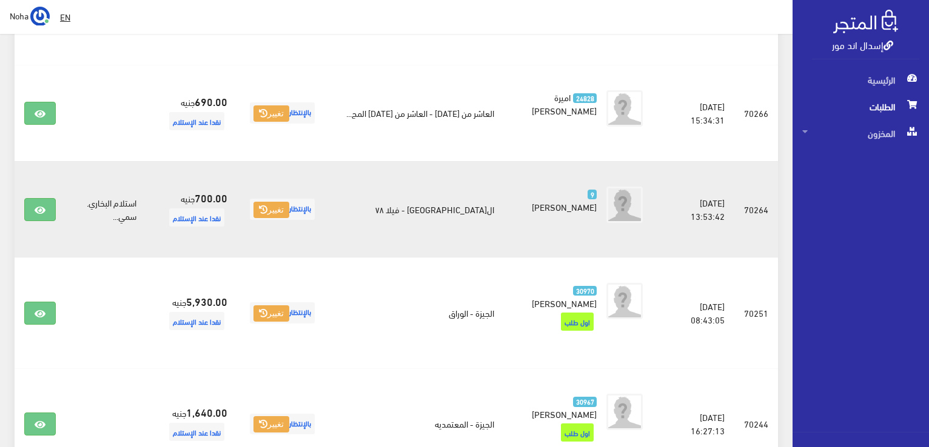
scroll to position [1152, 0]
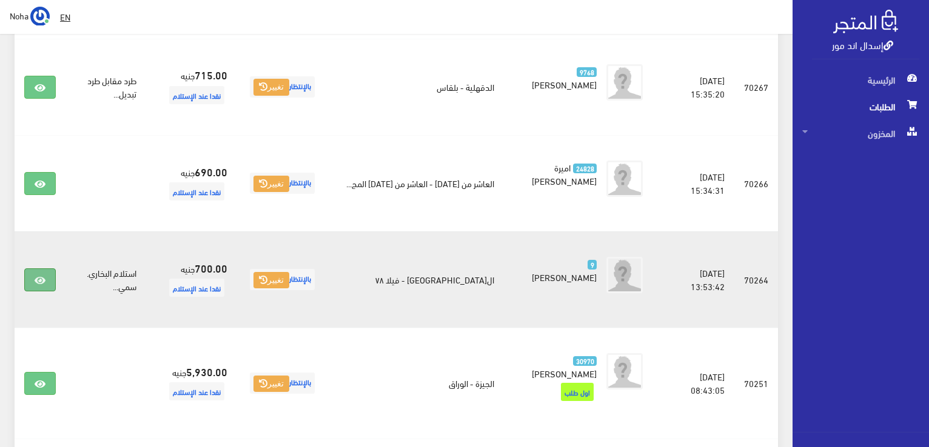
click at [29, 272] on link at bounding box center [40, 279] width 32 height 23
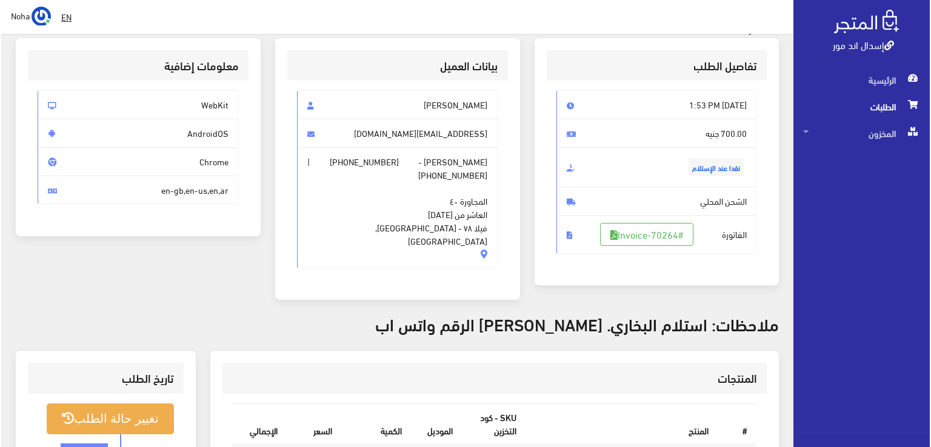
scroll to position [121, 0]
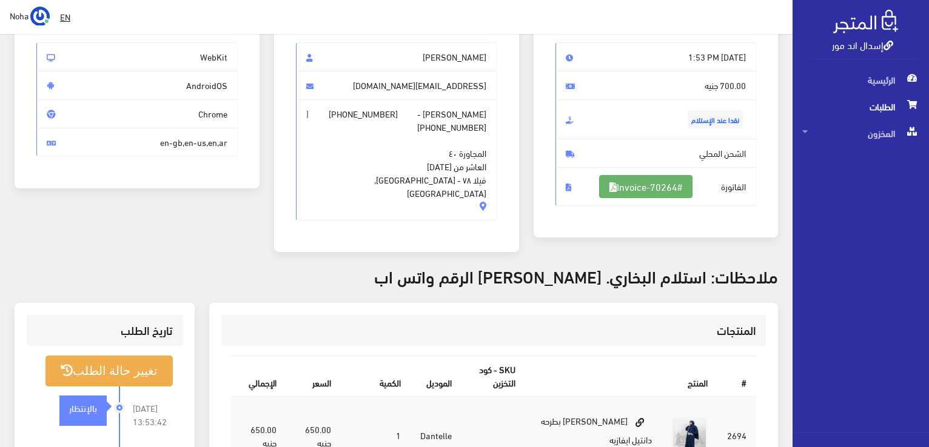
click at [651, 175] on link "#Invoice-70264" at bounding box center [645, 186] width 93 height 23
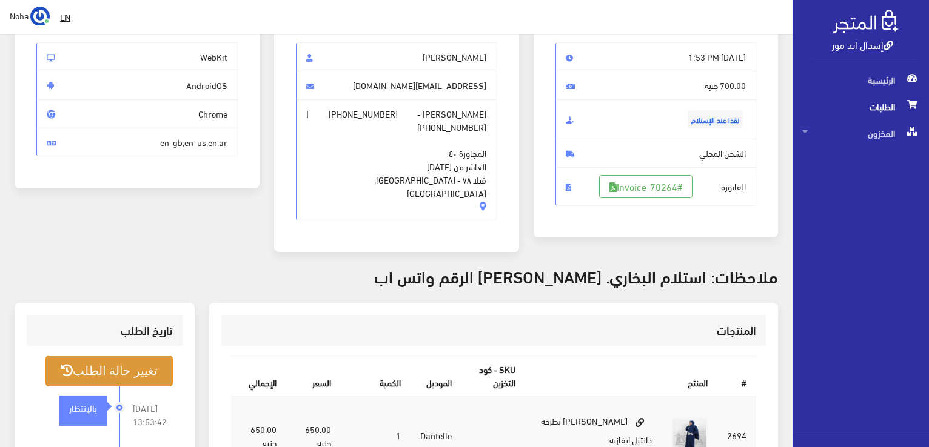
click at [123, 359] on button "تغيير حالة الطلب" at bounding box center [108, 371] width 127 height 31
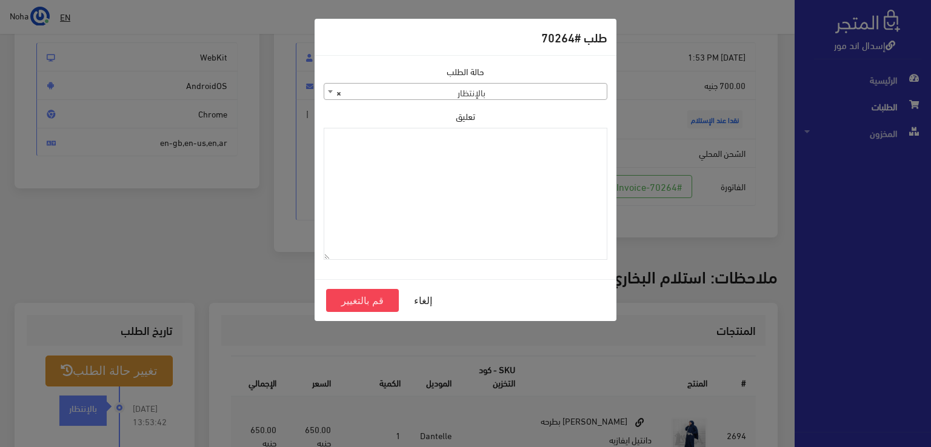
click at [467, 95] on span "× بالإنتظار" at bounding box center [465, 92] width 282 height 17
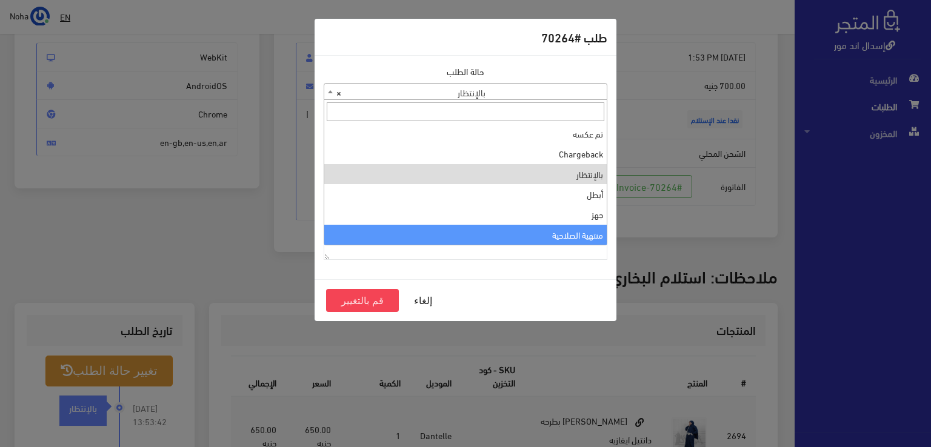
select select "14"
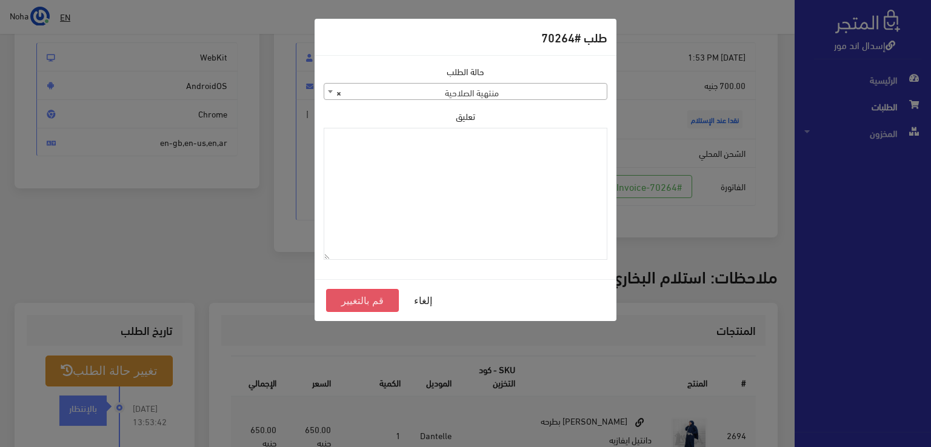
click at [370, 301] on button "قم بالتغيير" at bounding box center [362, 300] width 73 height 23
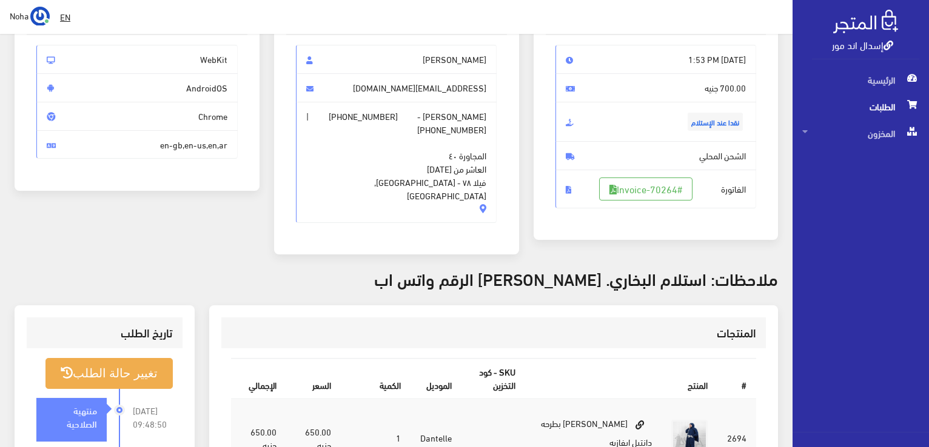
scroll to position [121, 0]
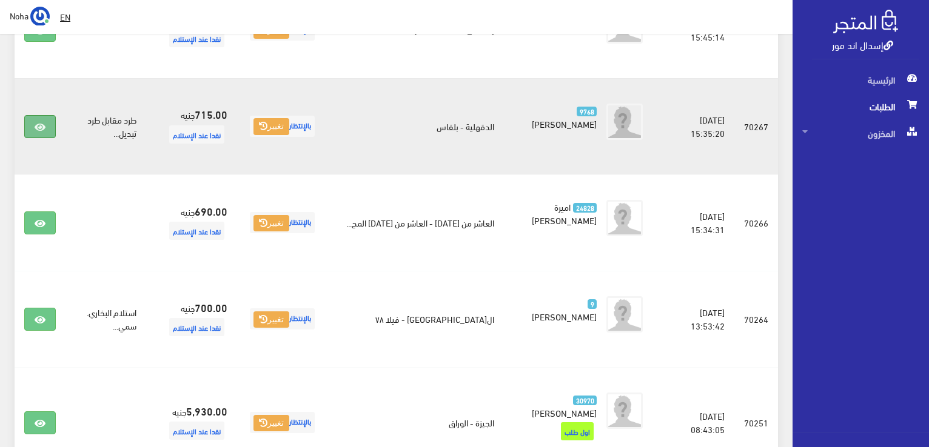
scroll to position [1094, 0]
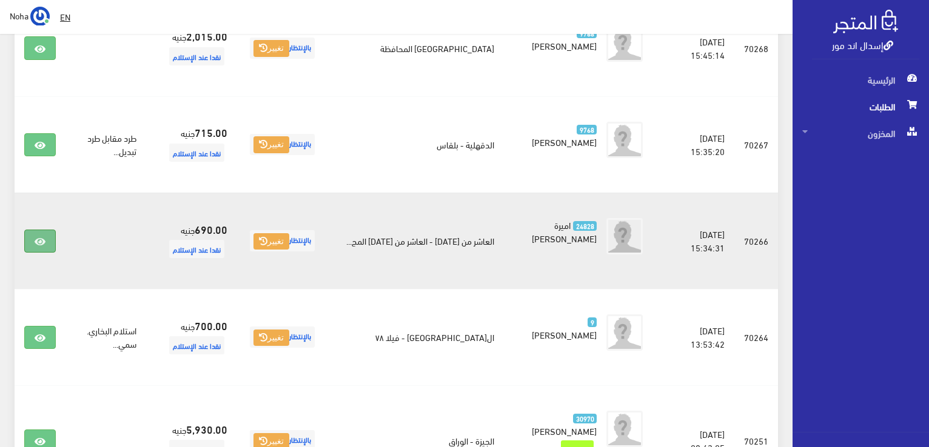
click at [35, 232] on link at bounding box center [40, 241] width 32 height 23
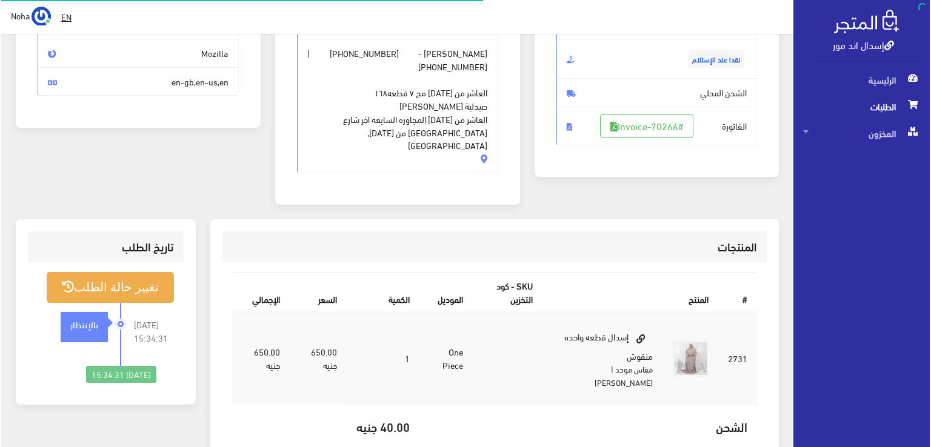
scroll to position [182, 0]
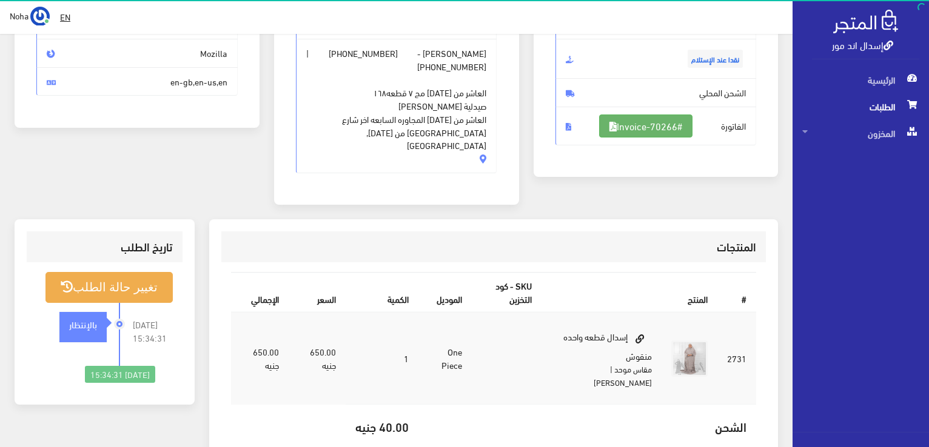
click at [642, 128] on link "#Invoice-70266" at bounding box center [645, 126] width 93 height 23
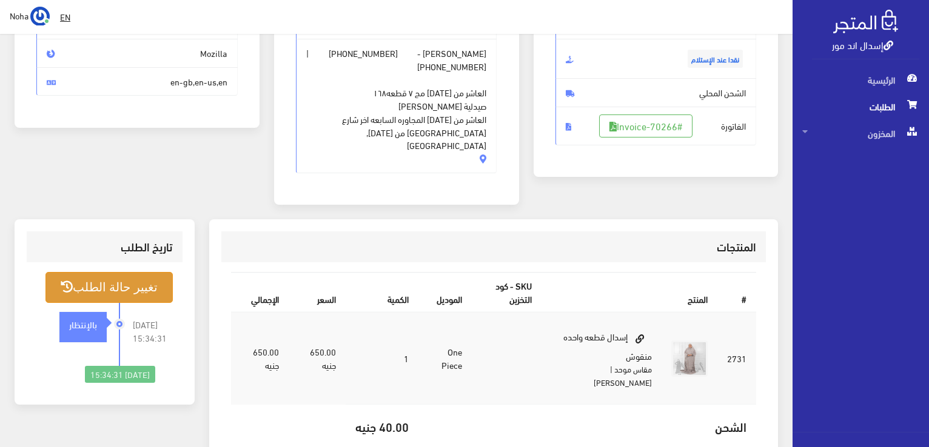
click at [116, 272] on button "تغيير حالة الطلب" at bounding box center [108, 287] width 127 height 31
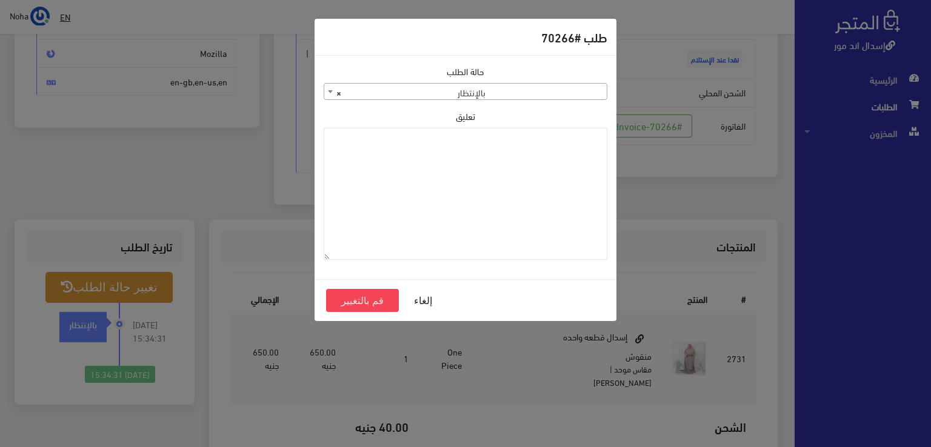
click at [507, 100] on body "إسدال اند مور الرئيسية الطلبات EN" at bounding box center [465, 241] width 931 height 846
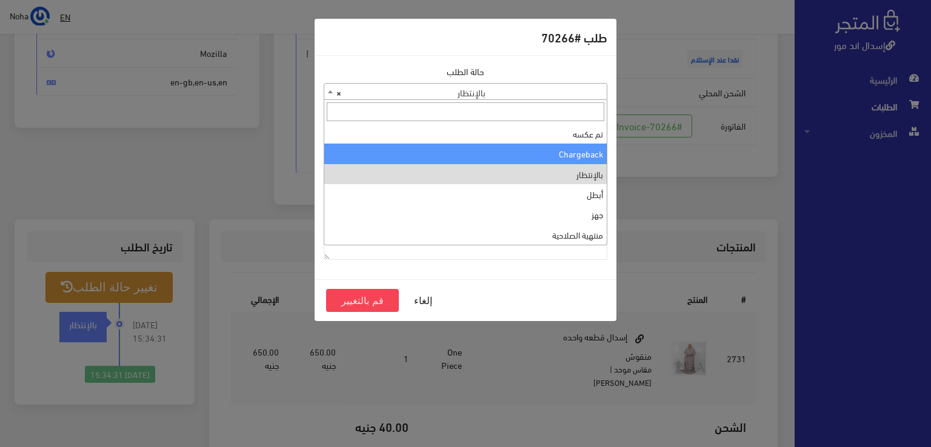
scroll to position [0, 0]
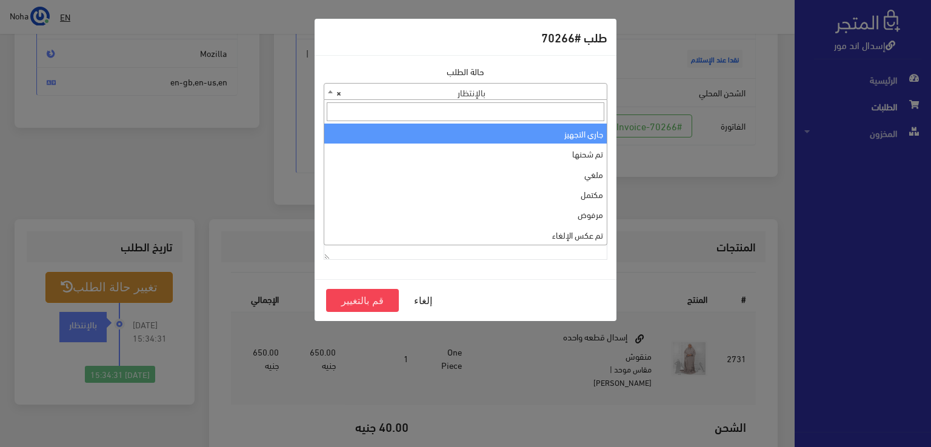
select select "1"
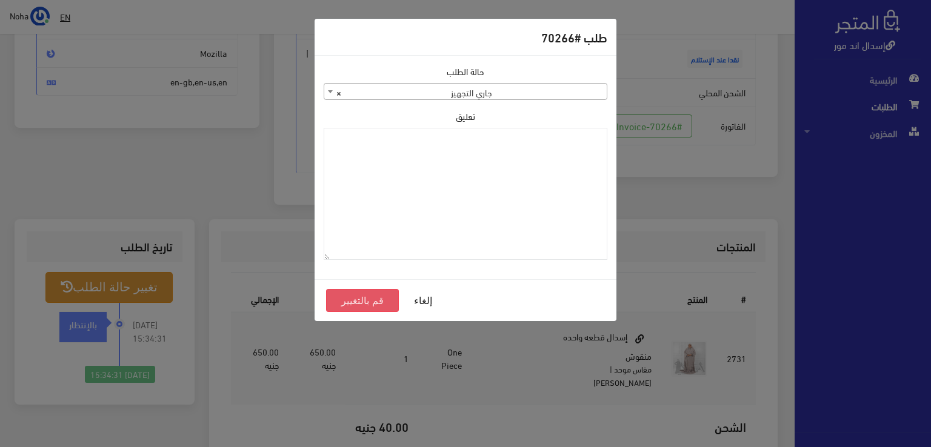
click at [373, 304] on button "قم بالتغيير" at bounding box center [362, 300] width 73 height 23
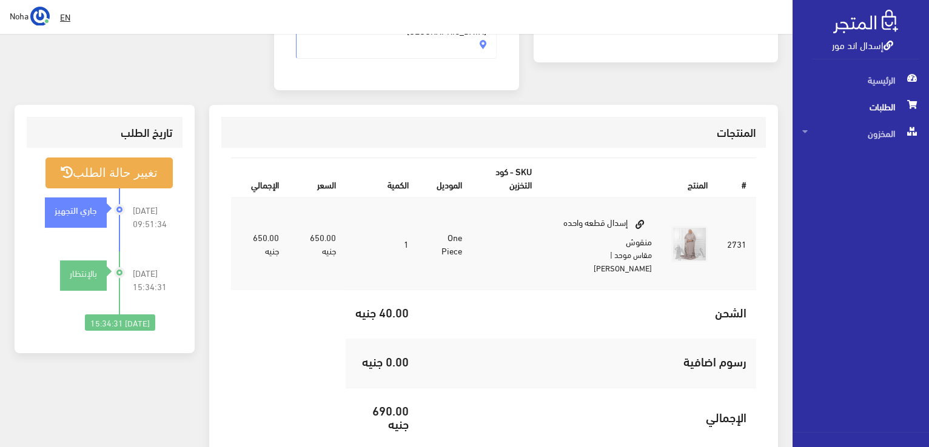
scroll to position [303, 0]
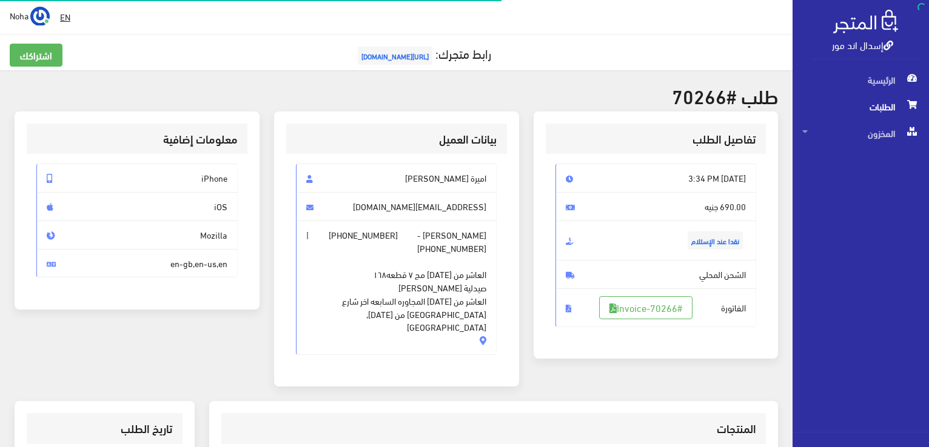
scroll to position [174, 0]
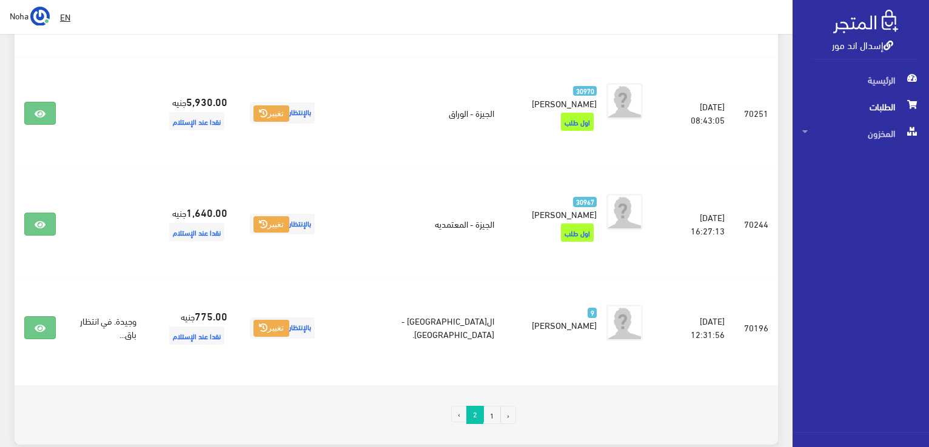
scroll to position [1458, 0]
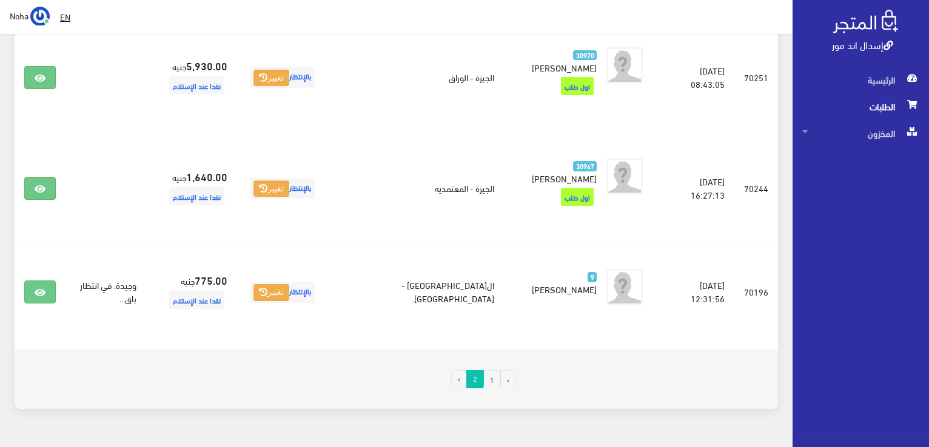
click at [491, 370] on link "1" at bounding box center [492, 379] width 18 height 18
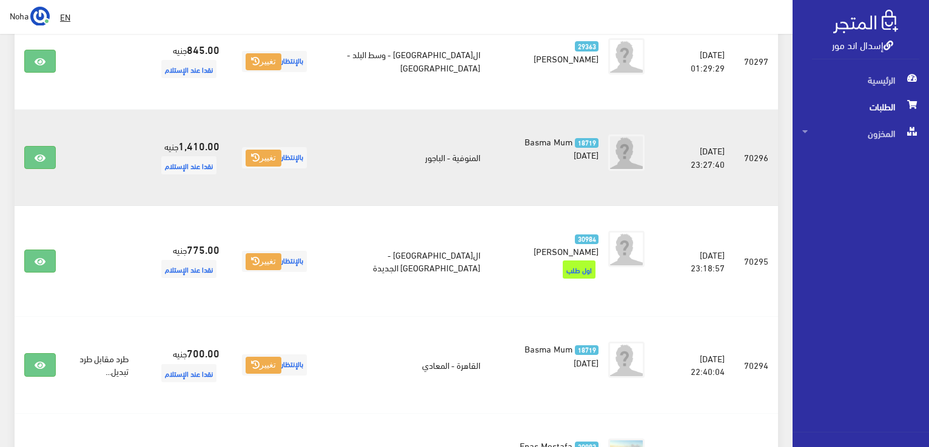
scroll to position [667, 0]
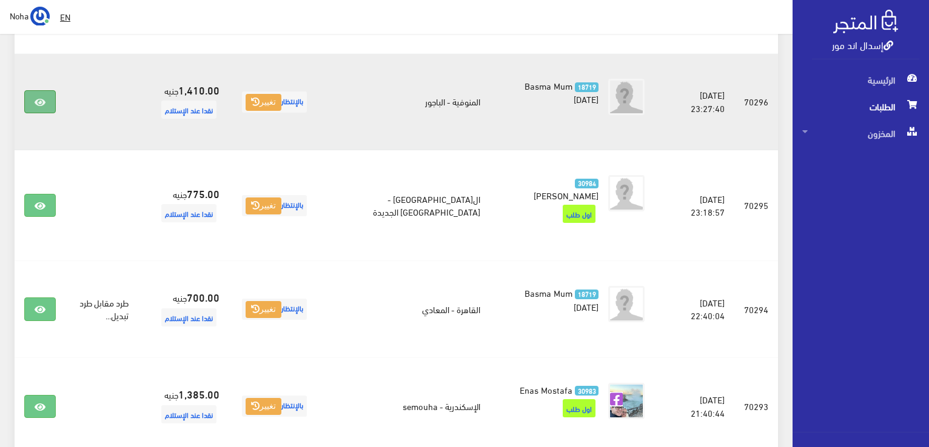
click at [38, 98] on icon at bounding box center [40, 103] width 11 height 10
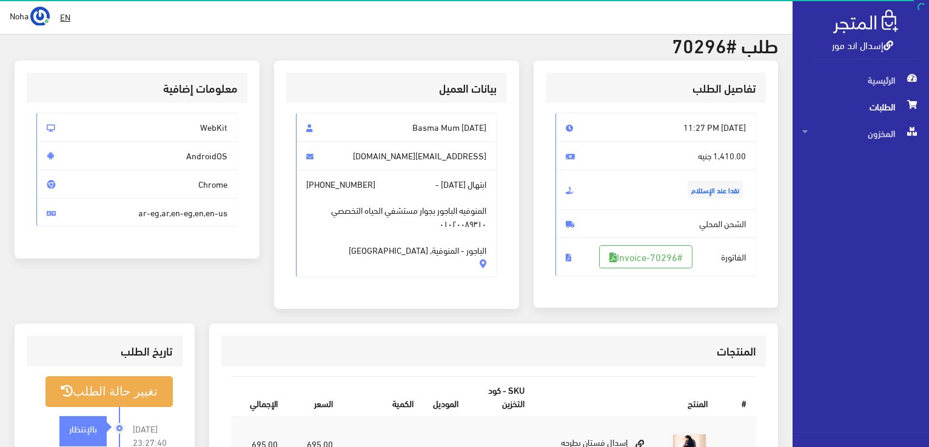
scroll to position [121, 0]
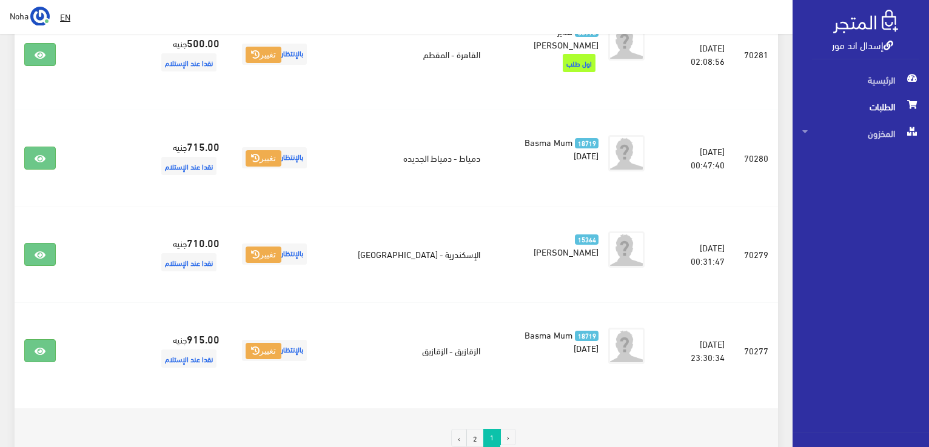
scroll to position [1928, 0]
click at [473, 429] on link "2" at bounding box center [475, 438] width 18 height 18
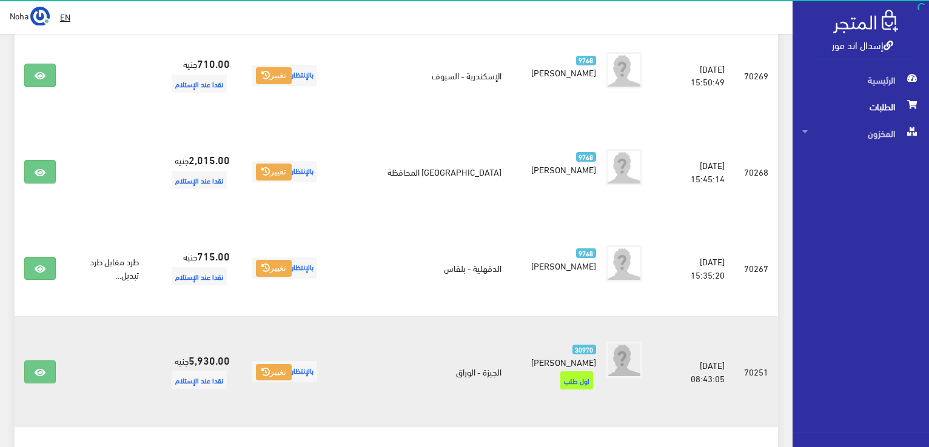
scroll to position [902, 0]
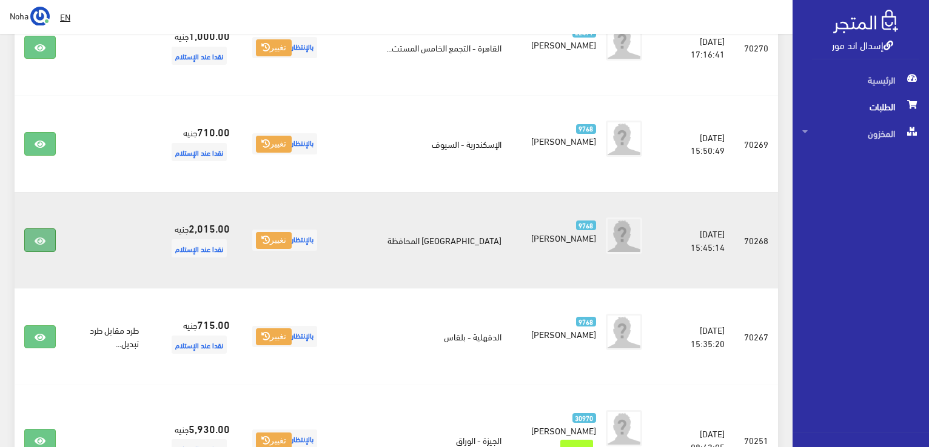
click at [49, 235] on link at bounding box center [40, 239] width 32 height 23
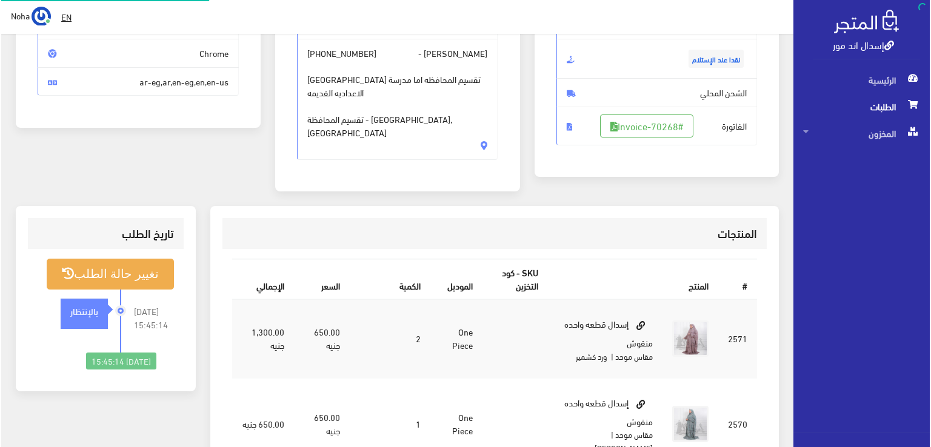
scroll to position [182, 0]
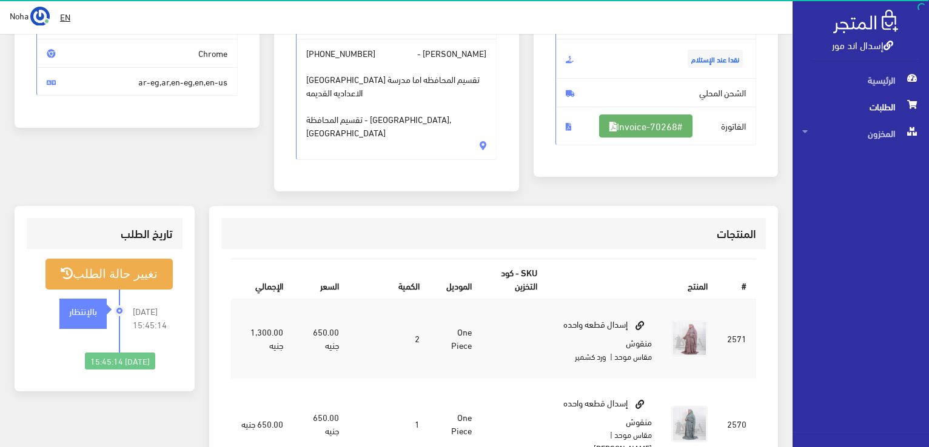
click at [600, 119] on link "#Invoice-70268" at bounding box center [645, 126] width 93 height 23
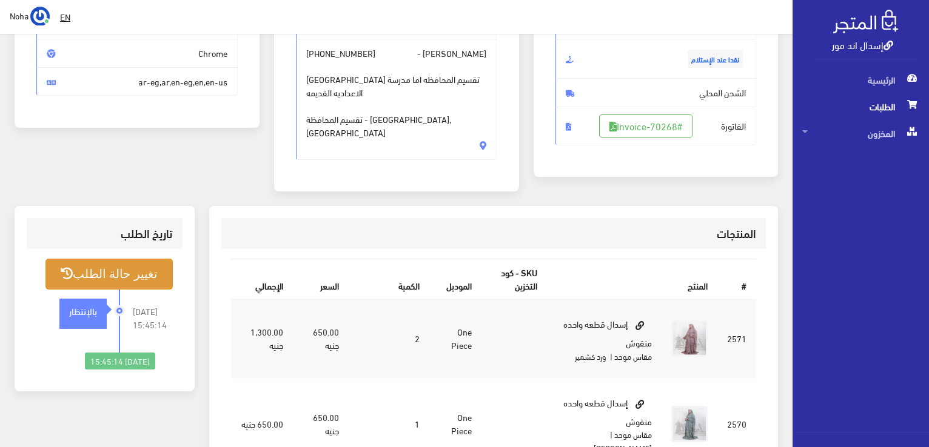
click at [116, 272] on button "تغيير حالة الطلب" at bounding box center [108, 274] width 127 height 31
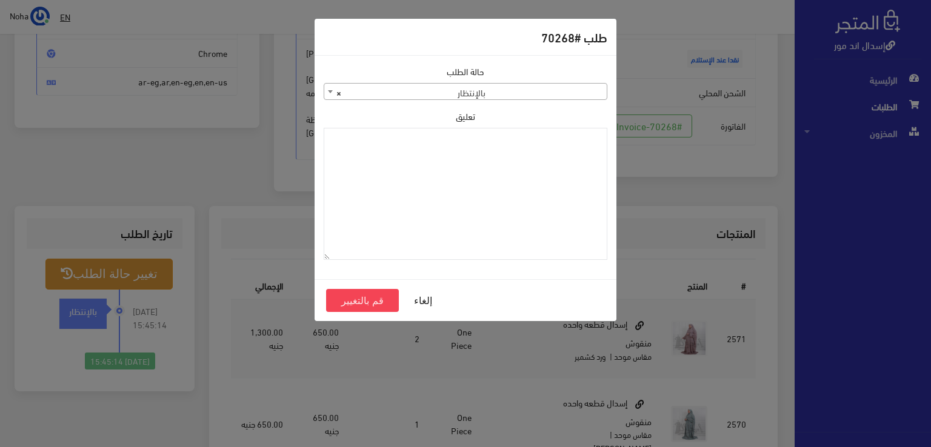
click at [441, 85] on span "× بالإنتظار" at bounding box center [465, 92] width 282 height 17
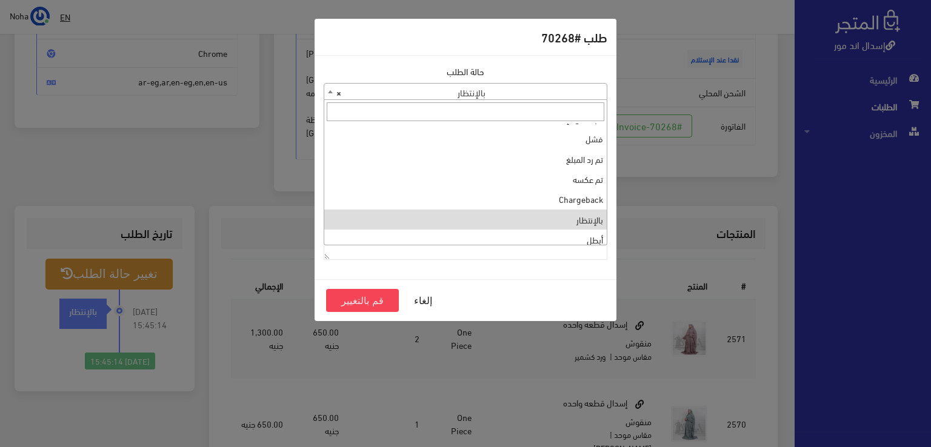
scroll to position [0, 0]
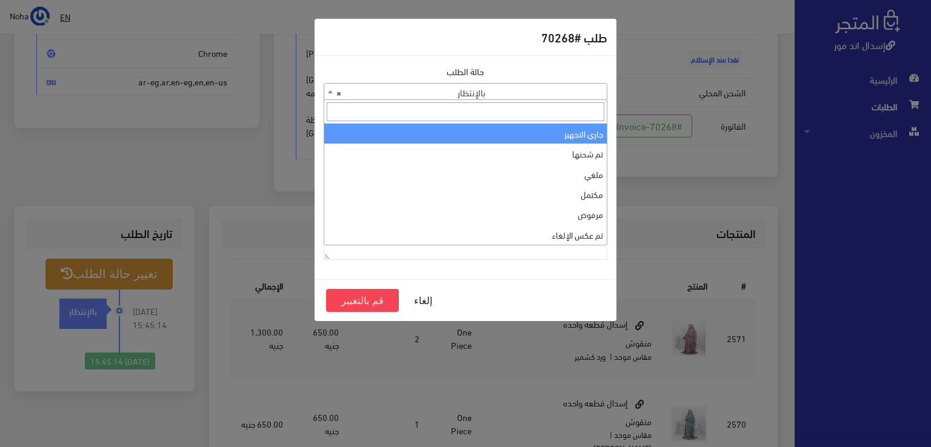
select select "1"
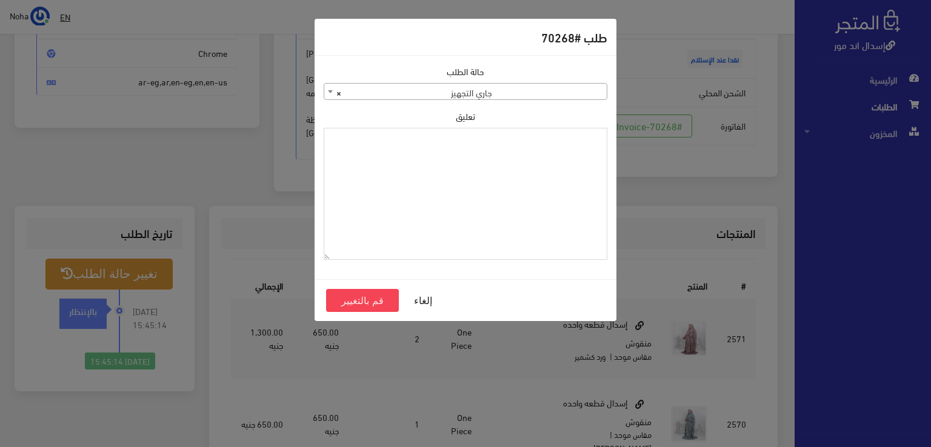
paste textarea "1118130"
type textarea "1118130"
click at [377, 299] on button "قم بالتغيير" at bounding box center [362, 300] width 73 height 23
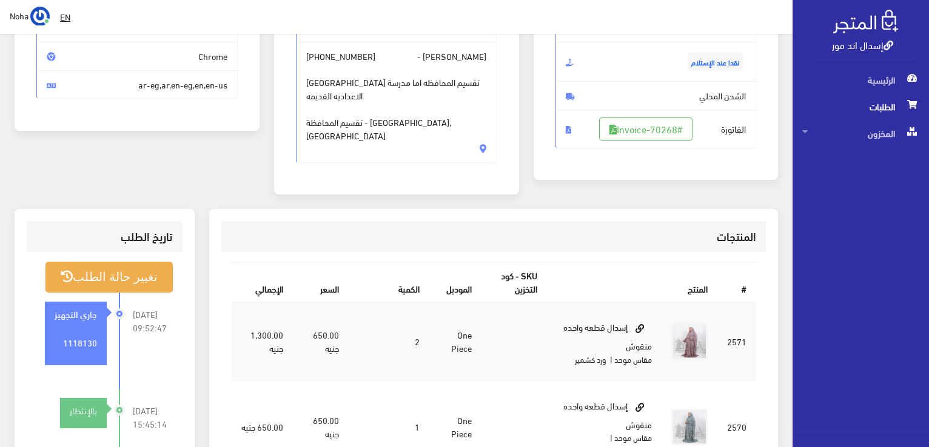
scroll to position [182, 0]
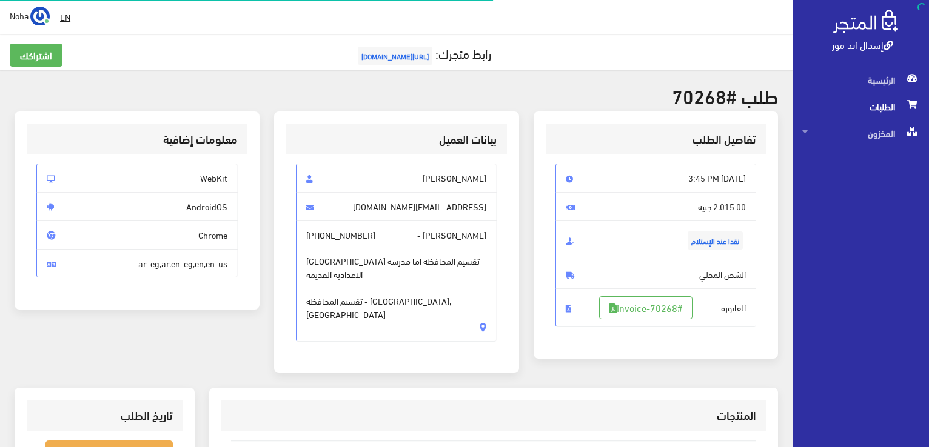
scroll to position [174, 0]
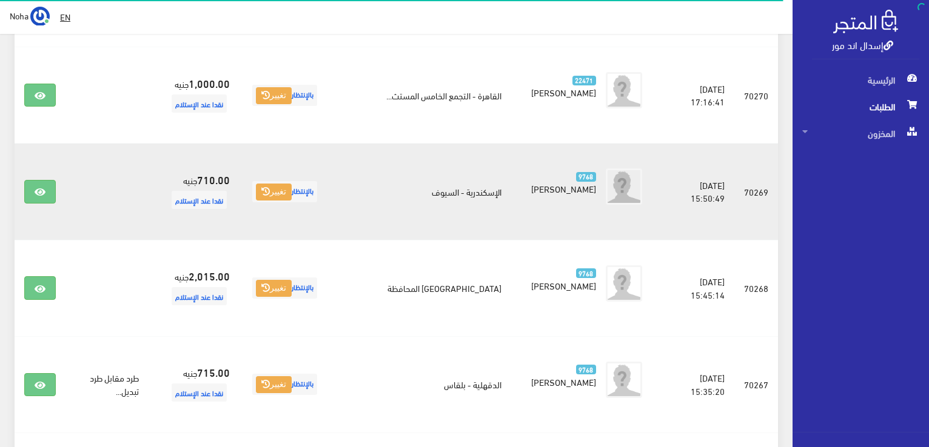
scroll to position [841, 0]
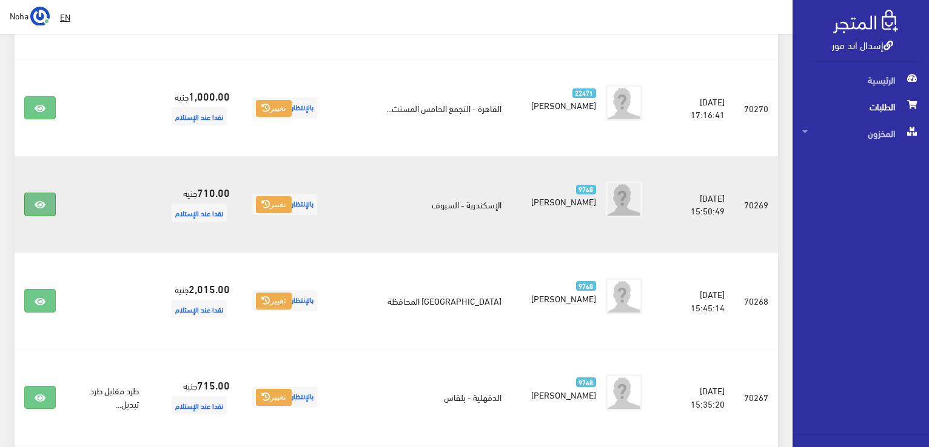
click at [48, 204] on link at bounding box center [40, 204] width 32 height 23
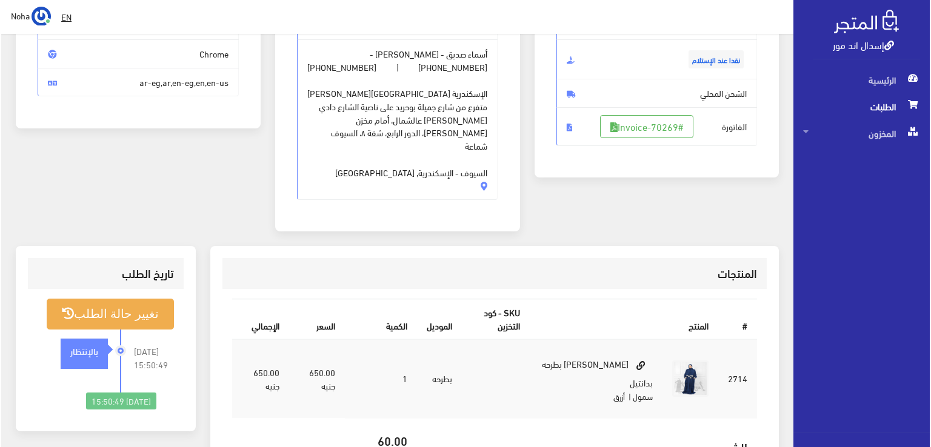
scroll to position [182, 0]
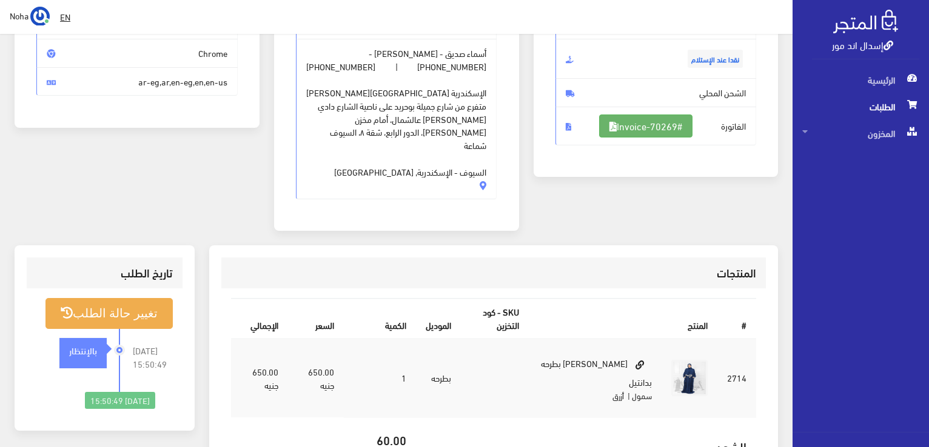
click at [661, 119] on link "#Invoice-70269" at bounding box center [645, 126] width 93 height 23
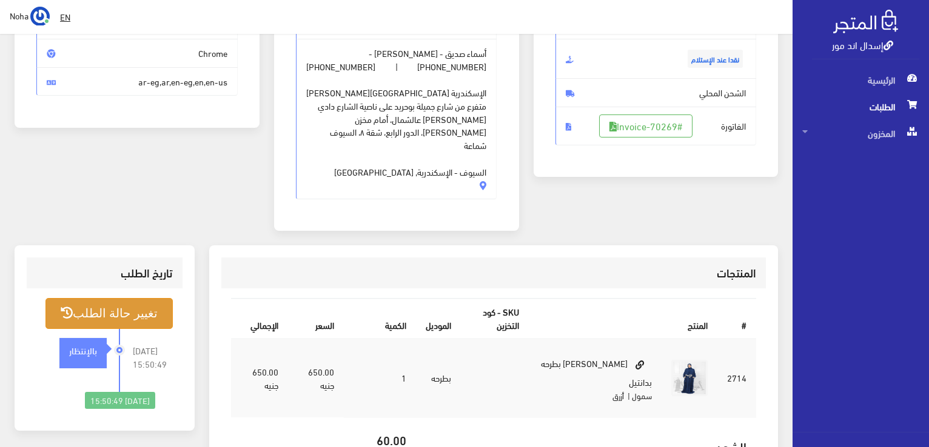
click at [167, 298] on button "تغيير حالة الطلب" at bounding box center [108, 313] width 127 height 31
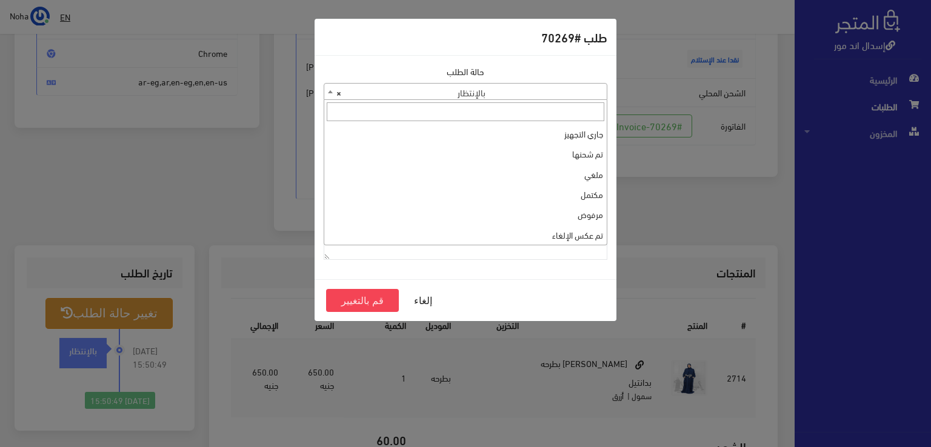
click at [374, 93] on span "× بالإنتظار" at bounding box center [465, 92] width 282 height 17
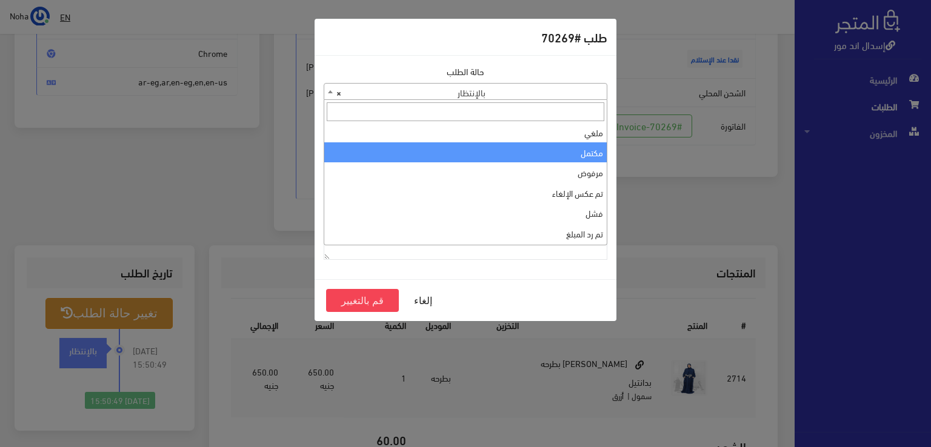
scroll to position [0, 0]
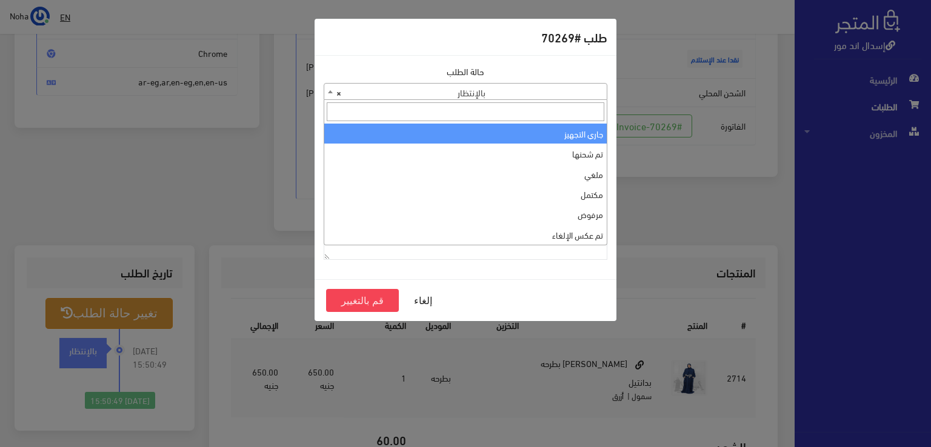
select select "1"
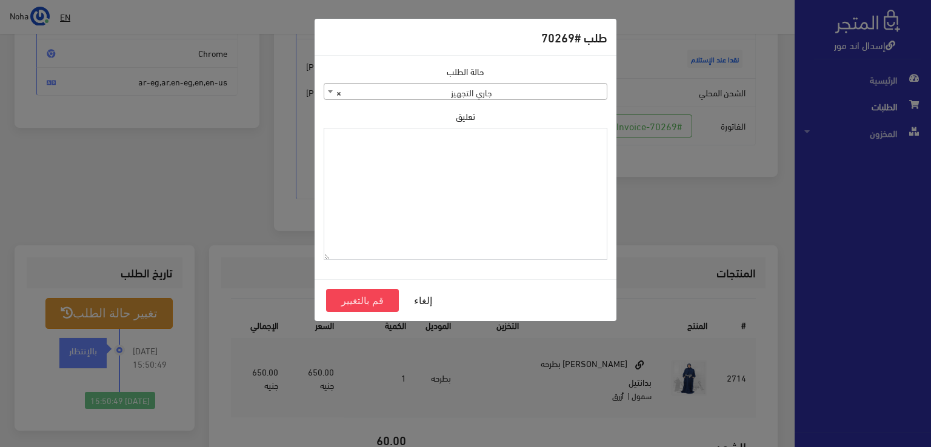
paste textarea "1118130"
type textarea "1118130"
click at [366, 302] on button "قم بالتغيير" at bounding box center [362, 300] width 73 height 23
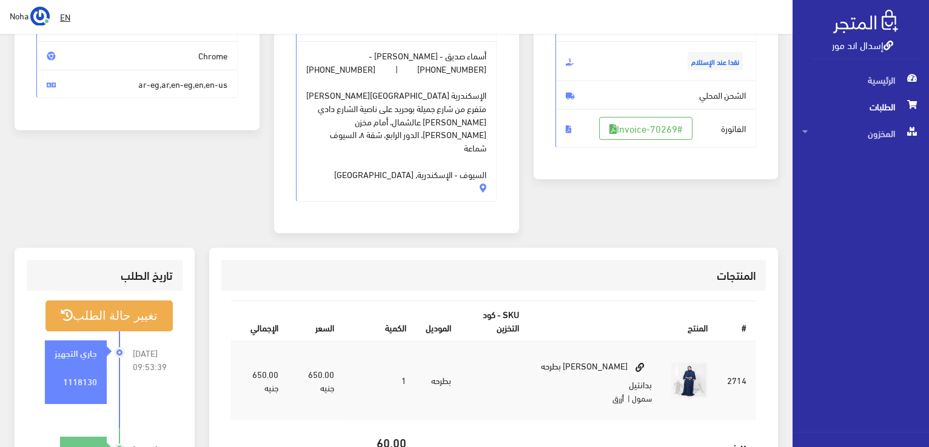
scroll to position [182, 0]
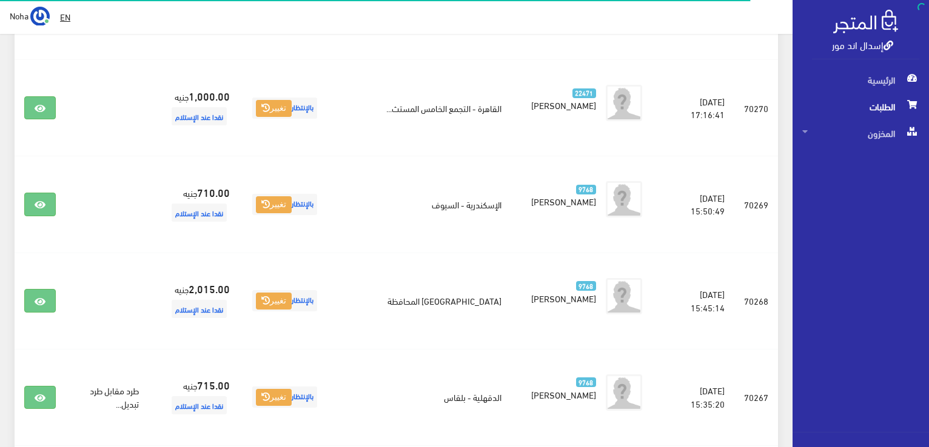
scroll to position [841, 0]
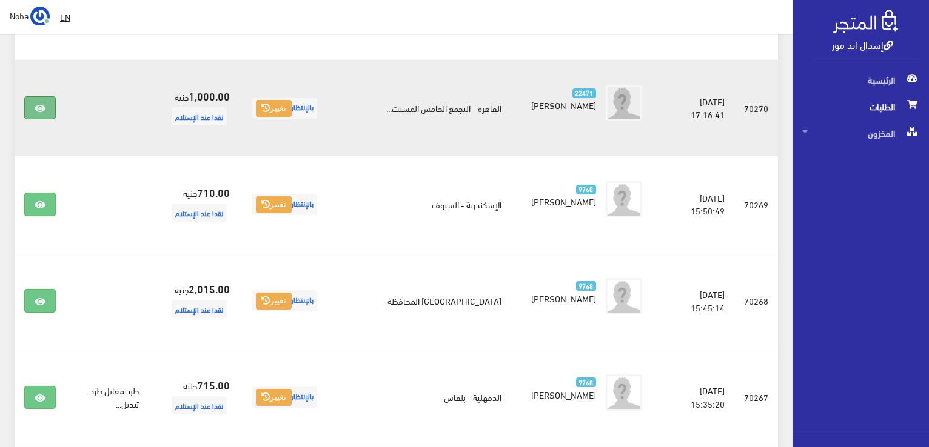
click at [48, 109] on link at bounding box center [40, 107] width 32 height 23
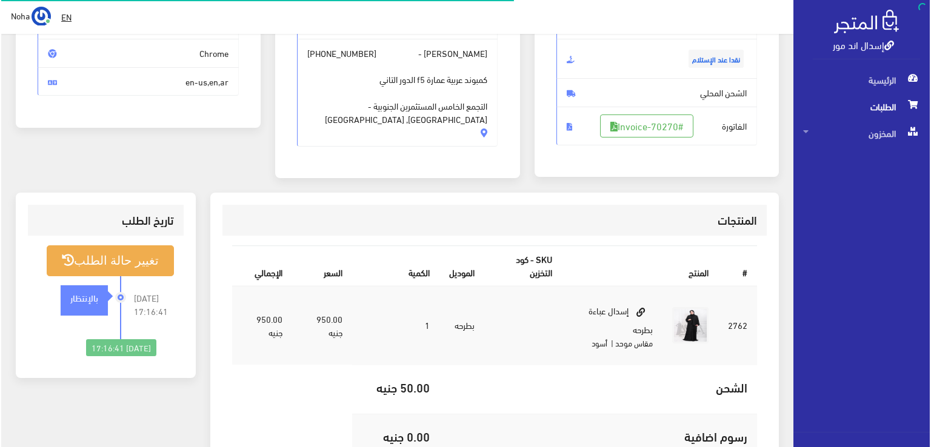
scroll to position [182, 0]
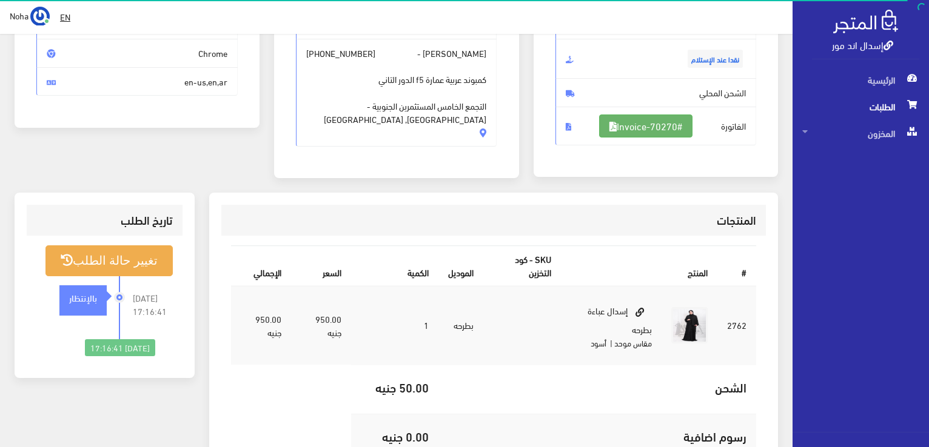
click at [655, 129] on link "#Invoice-70270" at bounding box center [645, 126] width 93 height 23
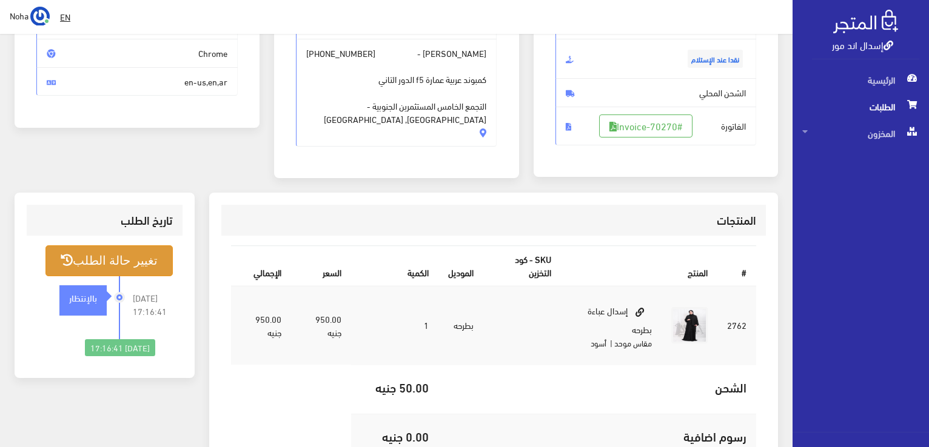
click at [138, 261] on button "تغيير حالة الطلب" at bounding box center [108, 260] width 127 height 31
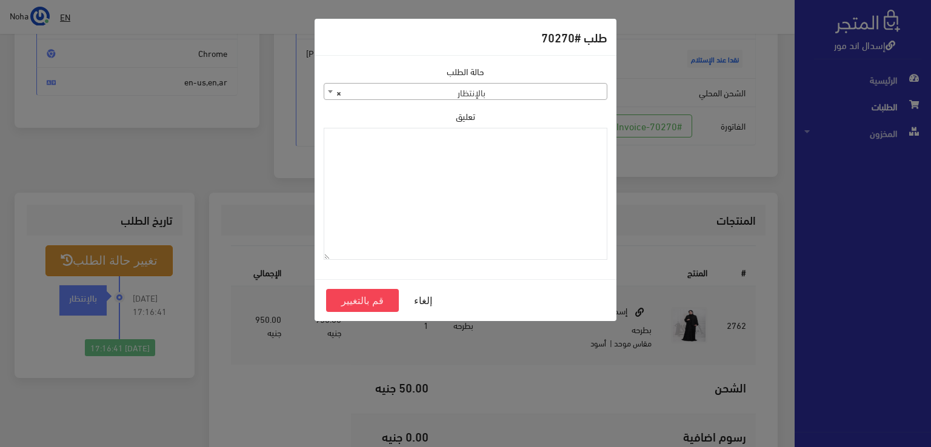
click at [453, 95] on span "× بالإنتظار" at bounding box center [465, 92] width 282 height 17
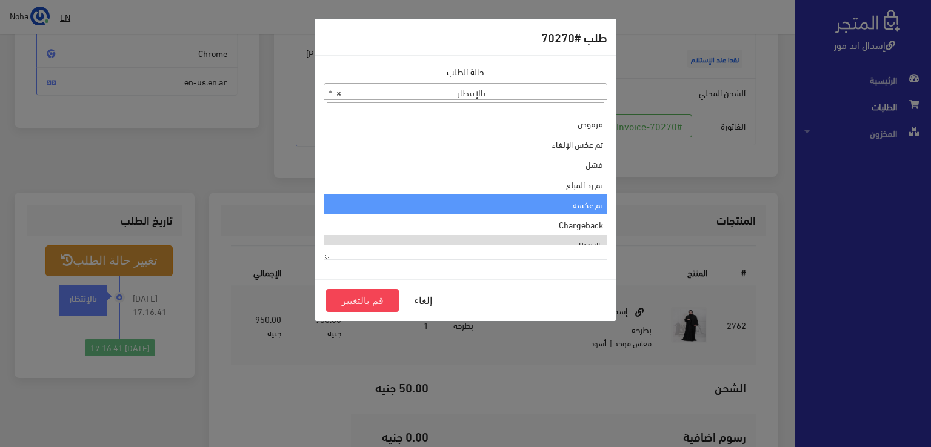
scroll to position [0, 0]
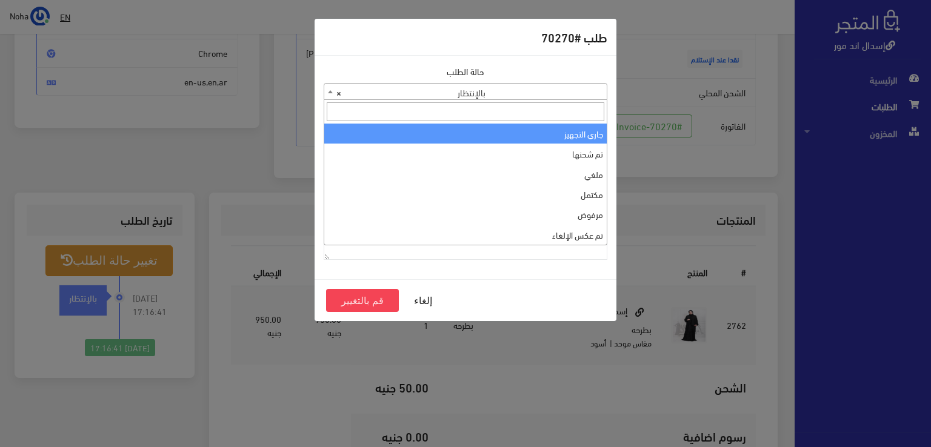
select select "1"
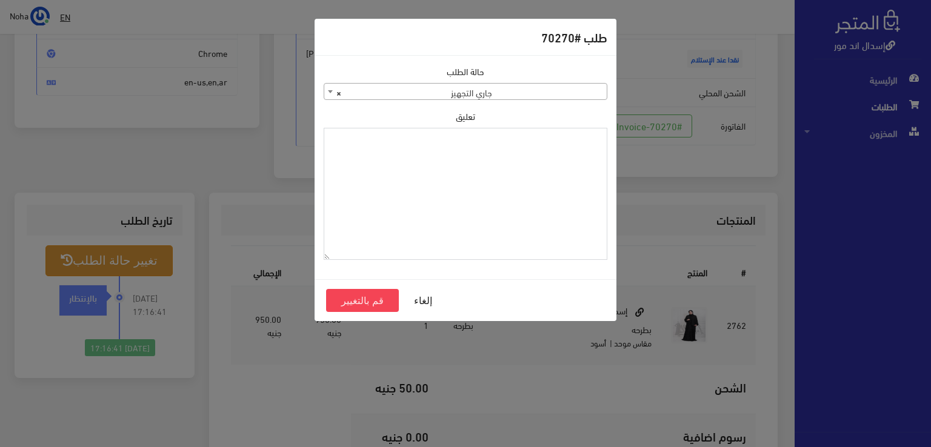
paste textarea "1118130"
type textarea "1118130"
click at [381, 305] on button "قم بالتغيير" at bounding box center [362, 300] width 73 height 23
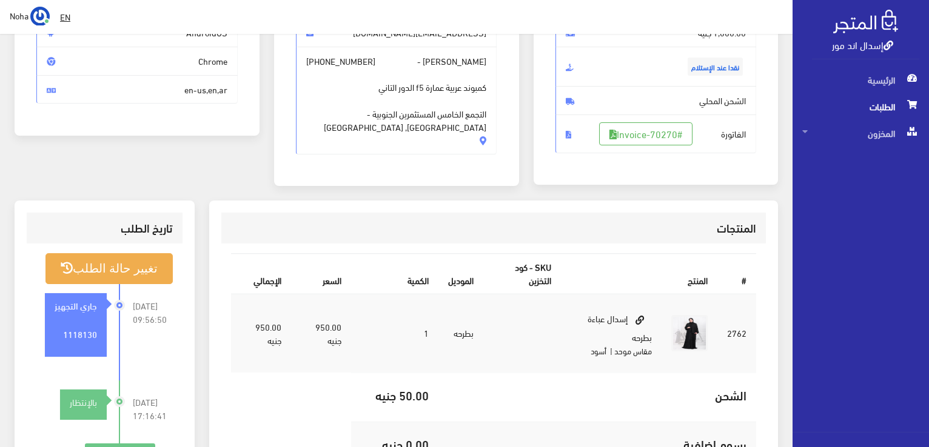
scroll to position [182, 0]
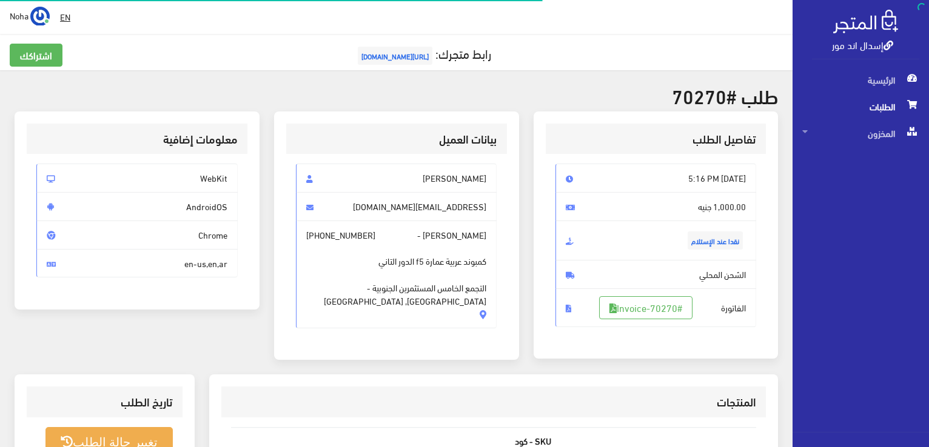
scroll to position [174, 0]
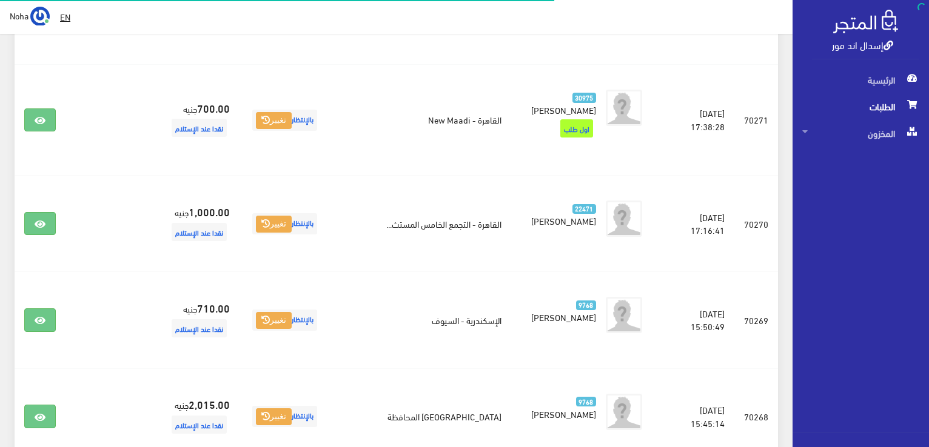
scroll to position [720, 0]
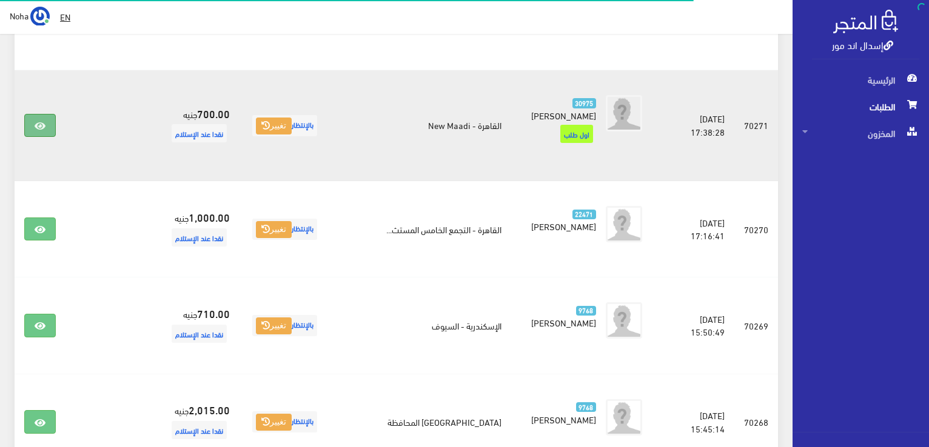
click at [36, 118] on link at bounding box center [40, 125] width 32 height 23
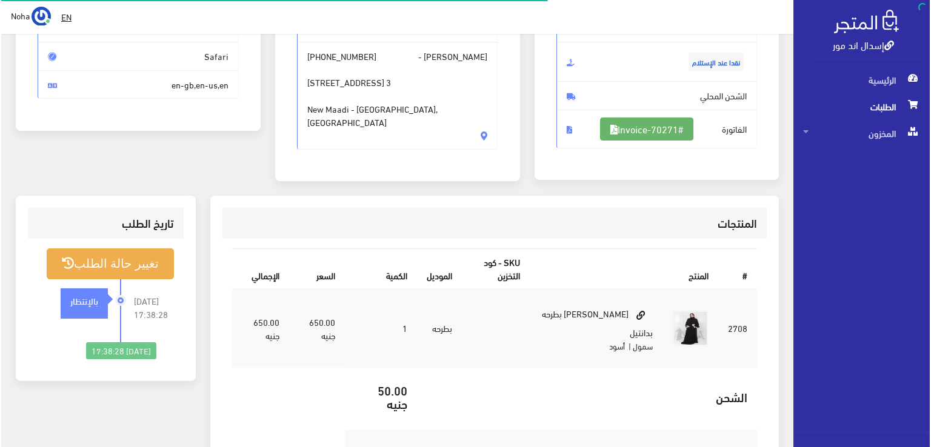
scroll to position [182, 0]
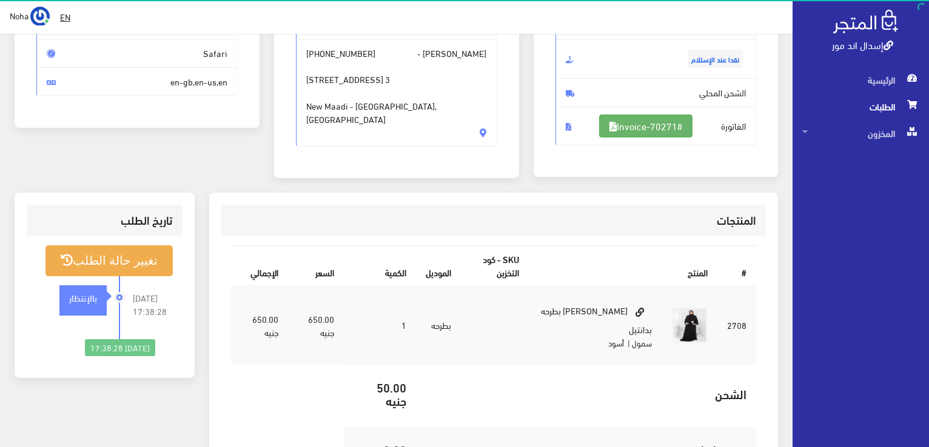
click at [642, 124] on link "#Invoice-70271" at bounding box center [645, 126] width 93 height 23
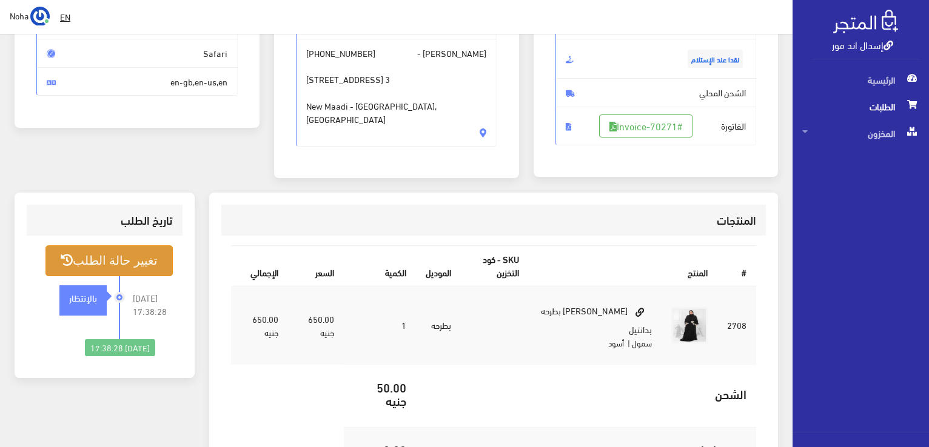
click at [84, 265] on button "تغيير حالة الطلب" at bounding box center [108, 260] width 127 height 31
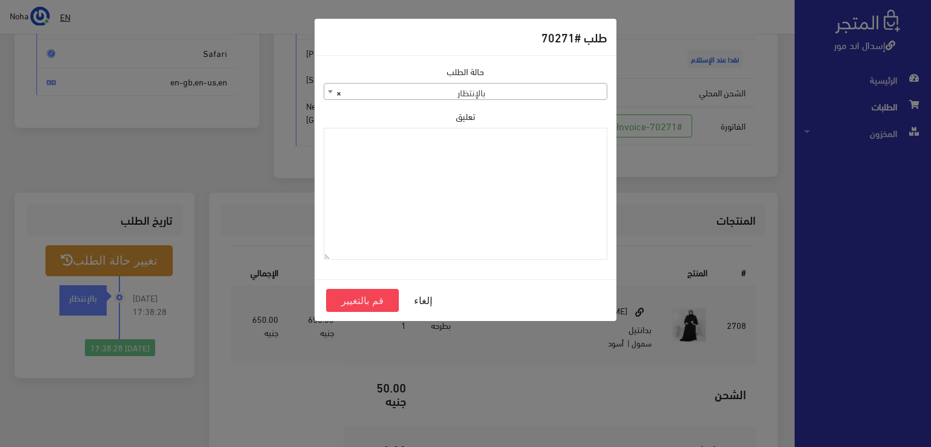
click at [456, 96] on span "× بالإنتظار" at bounding box center [465, 92] width 282 height 17
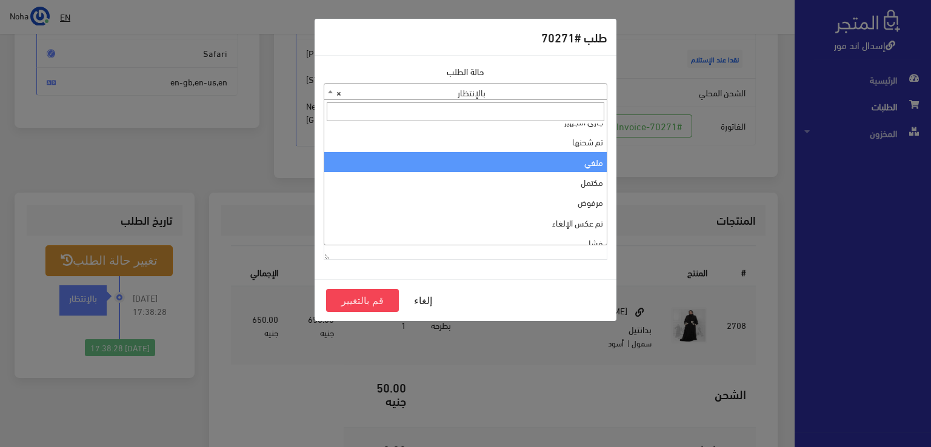
scroll to position [0, 0]
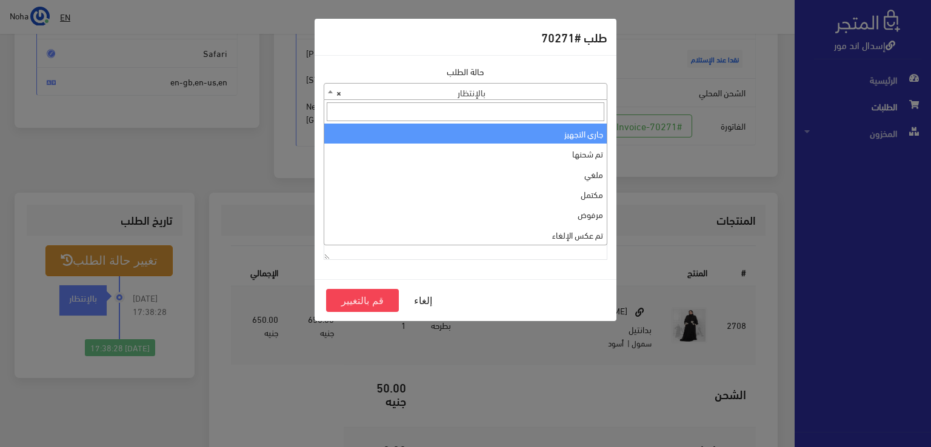
select select "1"
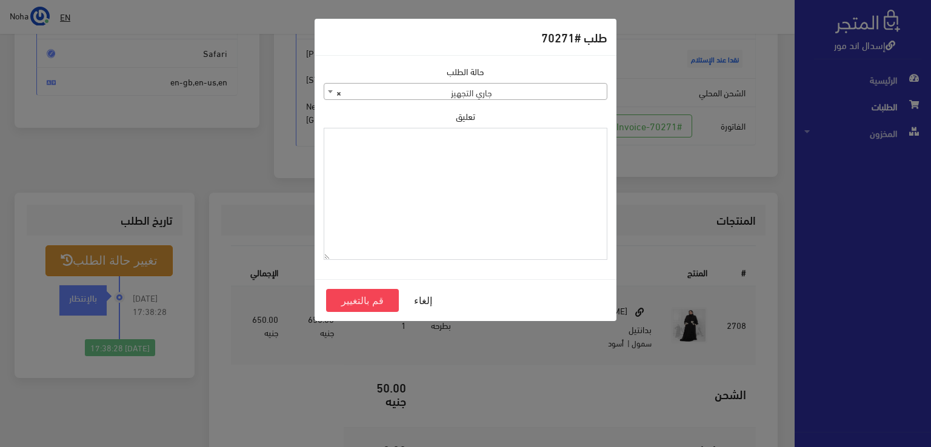
paste textarea "1118130"
type textarea "1118130"
click at [378, 302] on button "قم بالتغيير" at bounding box center [362, 300] width 73 height 23
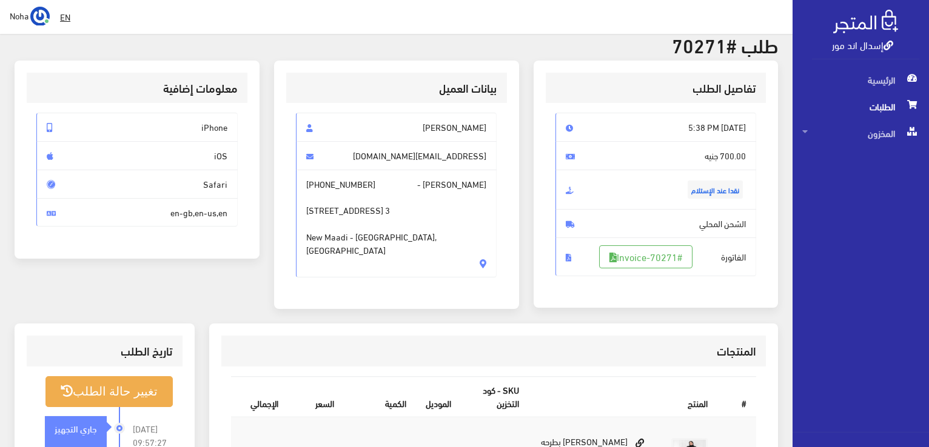
scroll to position [242, 0]
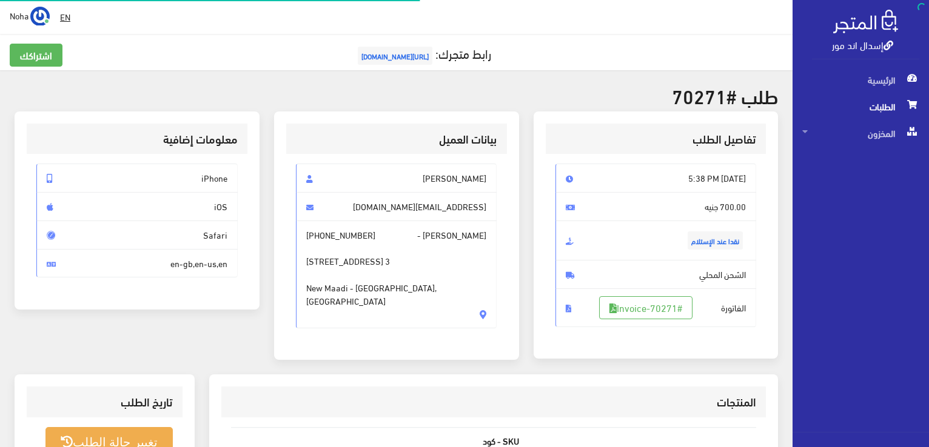
scroll to position [174, 0]
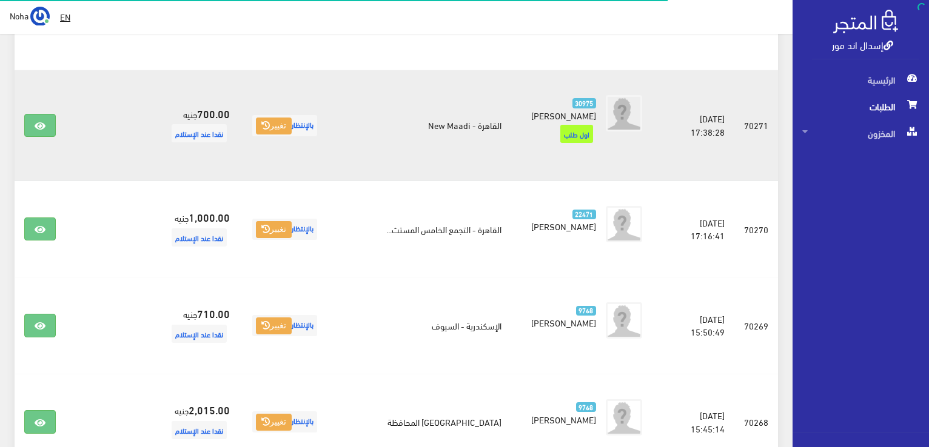
scroll to position [599, 0]
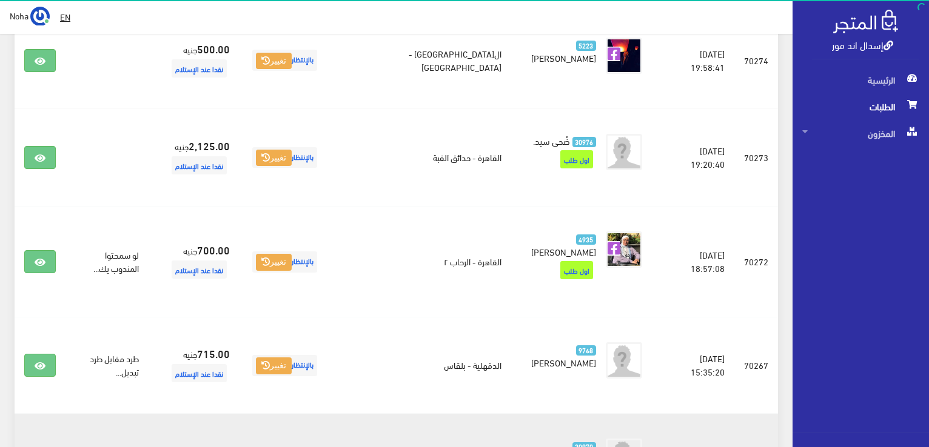
scroll to position [436, 0]
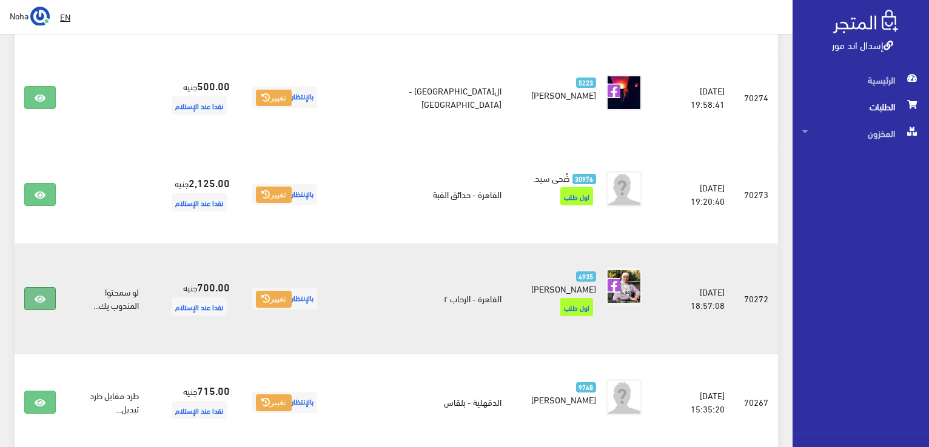
click at [39, 299] on icon at bounding box center [40, 300] width 11 height 10
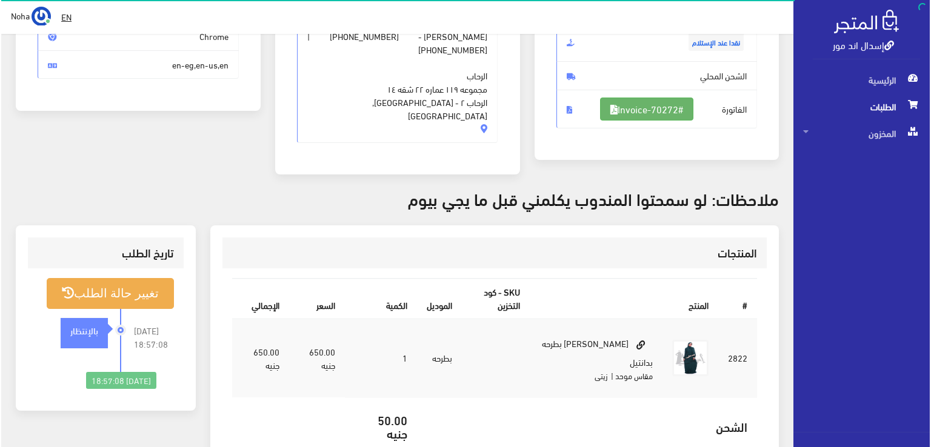
scroll to position [182, 0]
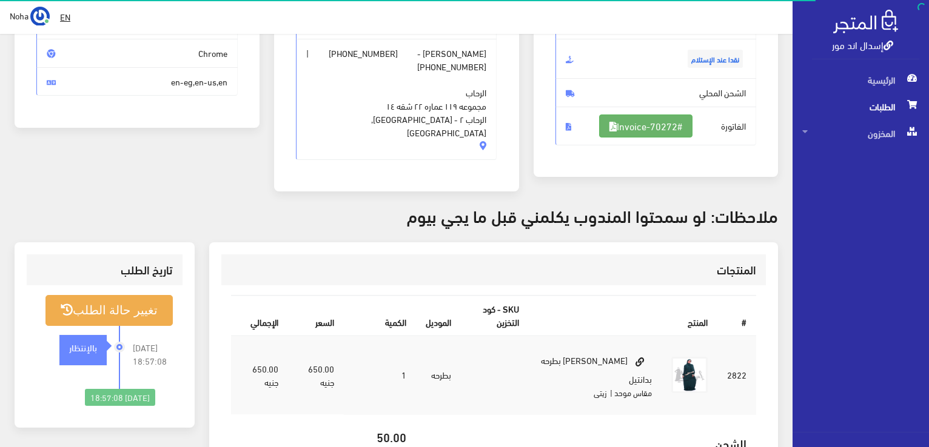
click at [629, 119] on link "#Invoice-70272" at bounding box center [645, 126] width 93 height 23
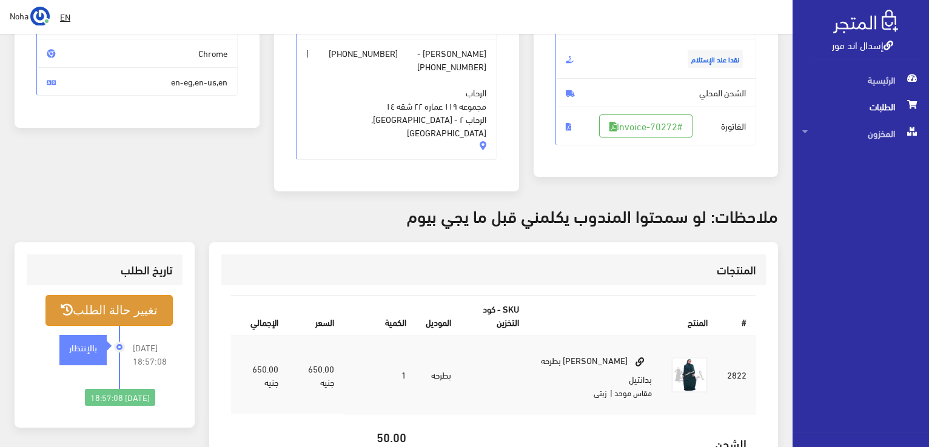
click at [135, 295] on button "تغيير حالة الطلب" at bounding box center [108, 310] width 127 height 31
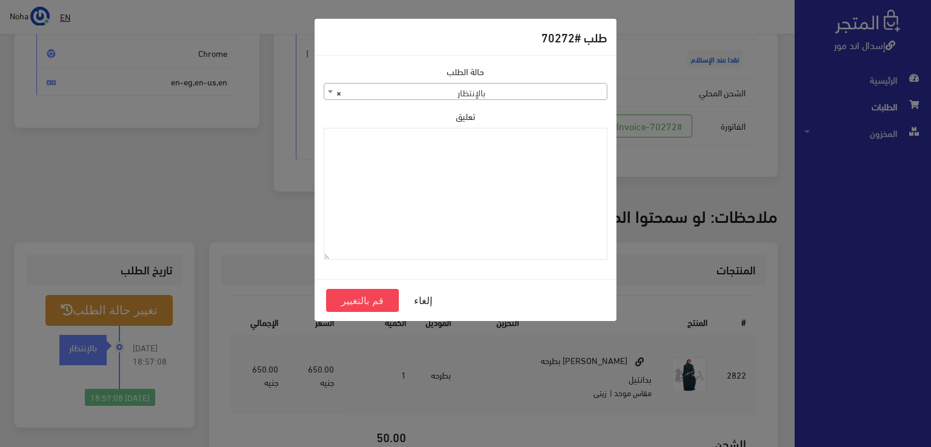
click at [544, 95] on span "× بالإنتظار" at bounding box center [465, 92] width 282 height 17
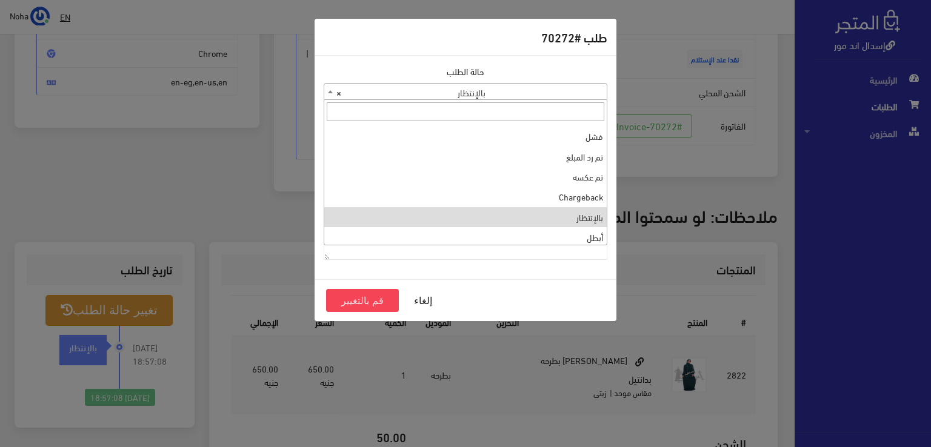
scroll to position [0, 0]
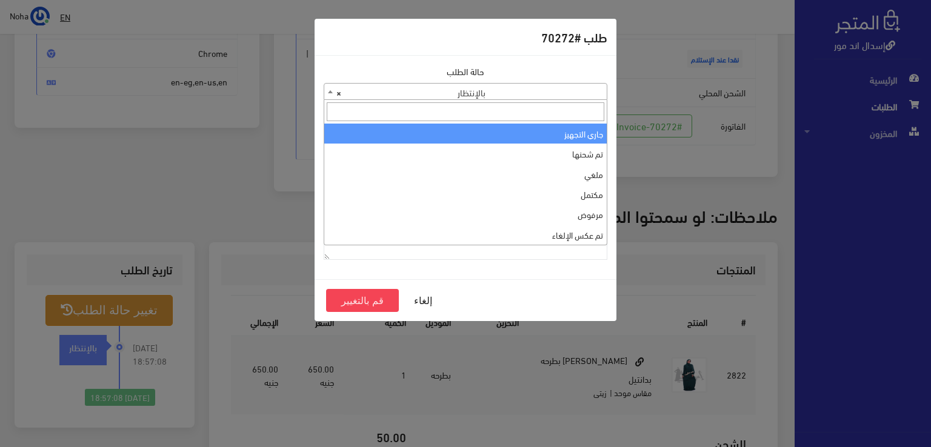
select select "1"
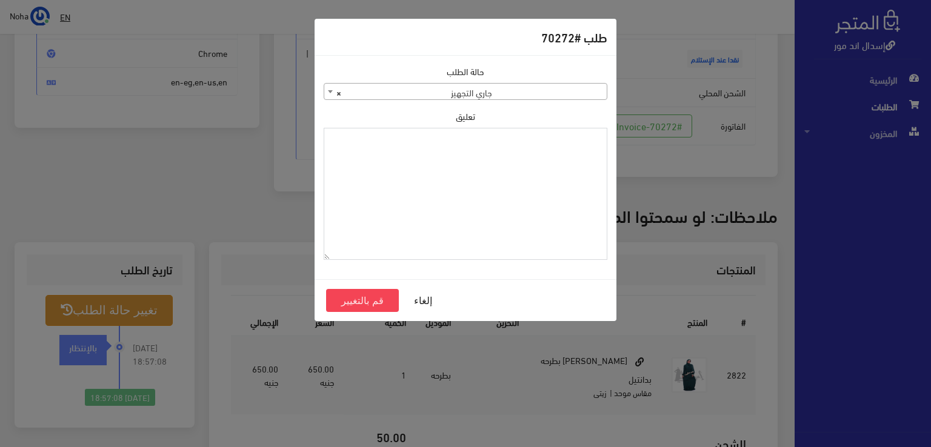
paste textarea "1118130"
type textarea "1118130"
click at [382, 306] on button "قم بالتغيير" at bounding box center [362, 300] width 73 height 23
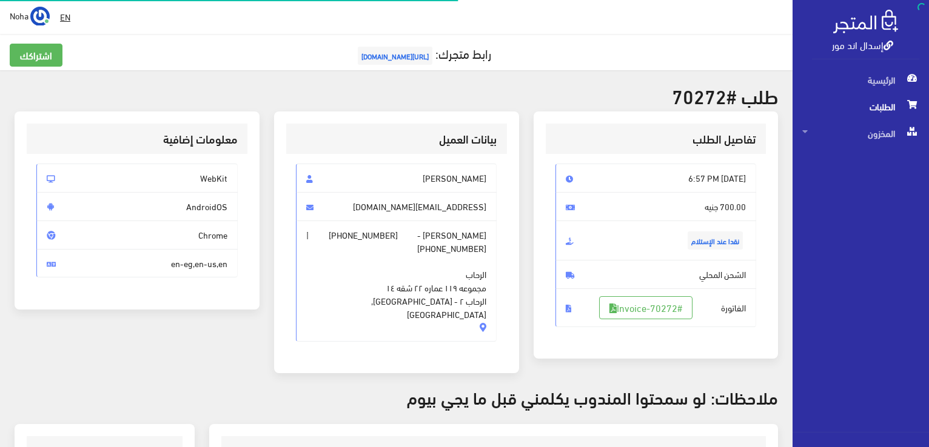
scroll to position [174, 0]
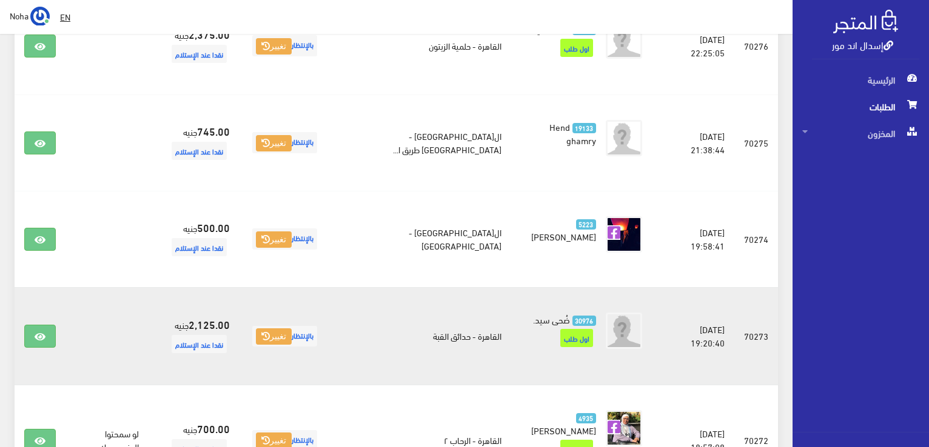
scroll to position [424, 0]
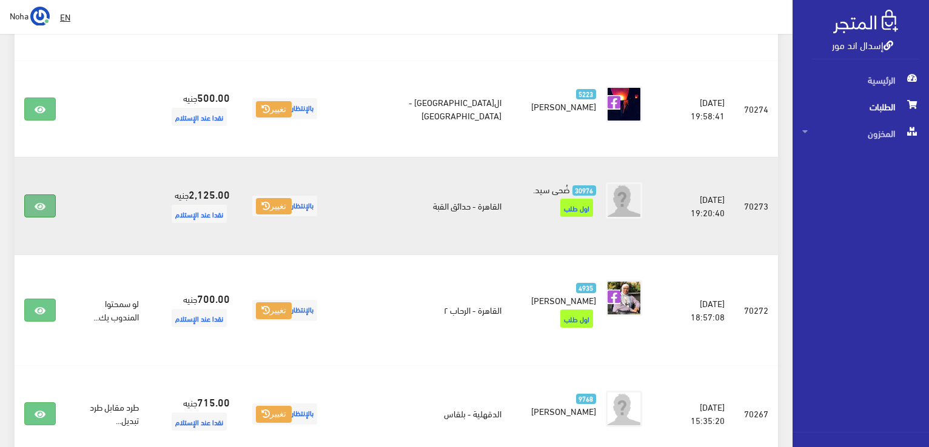
click at [48, 199] on link at bounding box center [40, 206] width 32 height 23
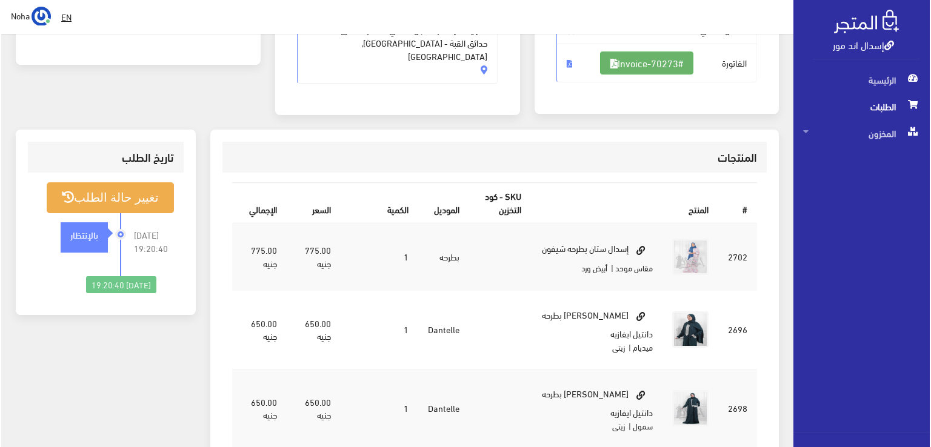
scroll to position [182, 0]
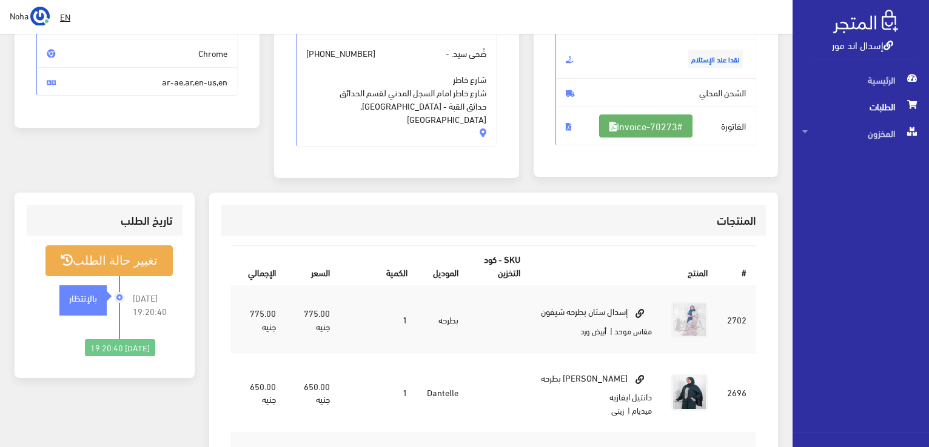
click at [632, 125] on link "#Invoice-70273" at bounding box center [645, 126] width 93 height 23
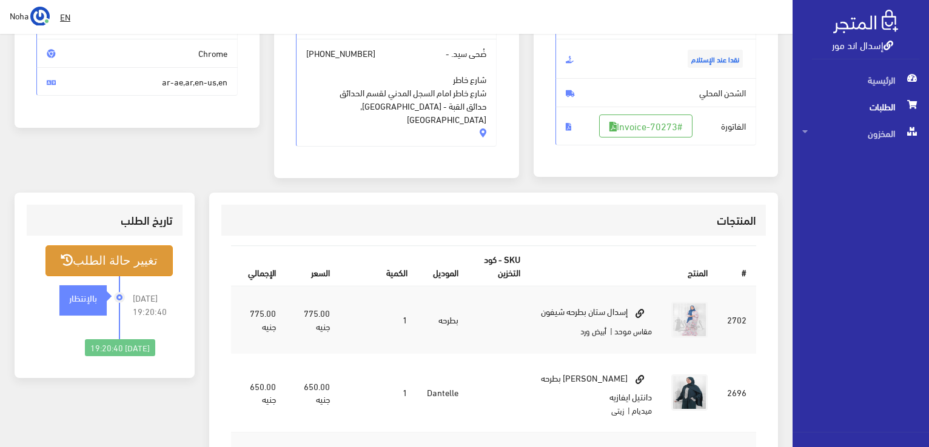
click at [124, 257] on button "تغيير حالة الطلب" at bounding box center [108, 260] width 127 height 31
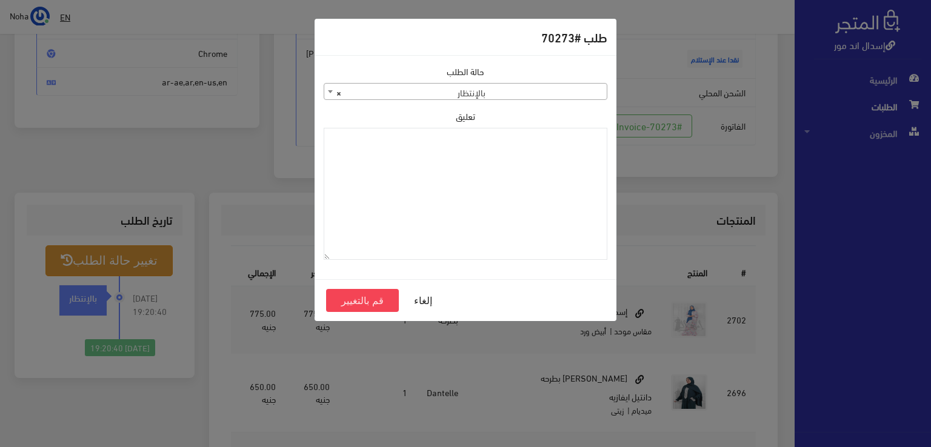
click at [437, 101] on div "حالة الطلب جاري التجهيز تم شحنها ملغي مكتمل مرفوض تم عكس الإلغاء فشل تم رد المب…" at bounding box center [465, 167] width 298 height 205
click at [438, 88] on span "× بالإنتظار" at bounding box center [465, 92] width 282 height 17
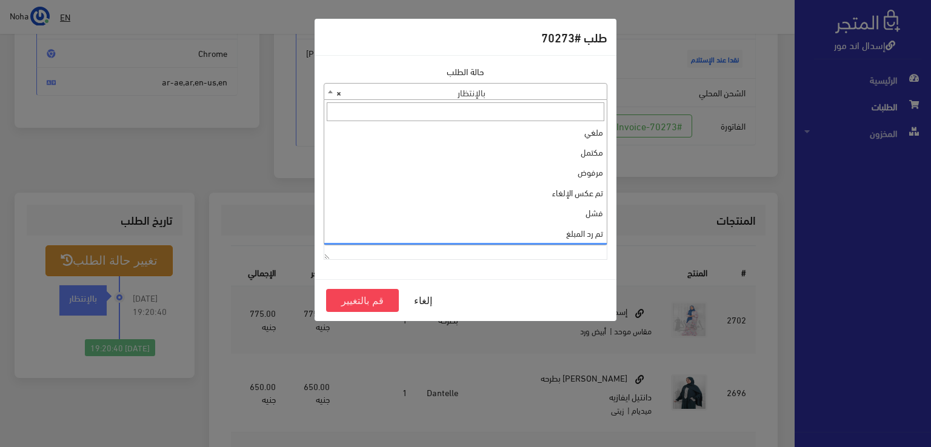
scroll to position [0, 0]
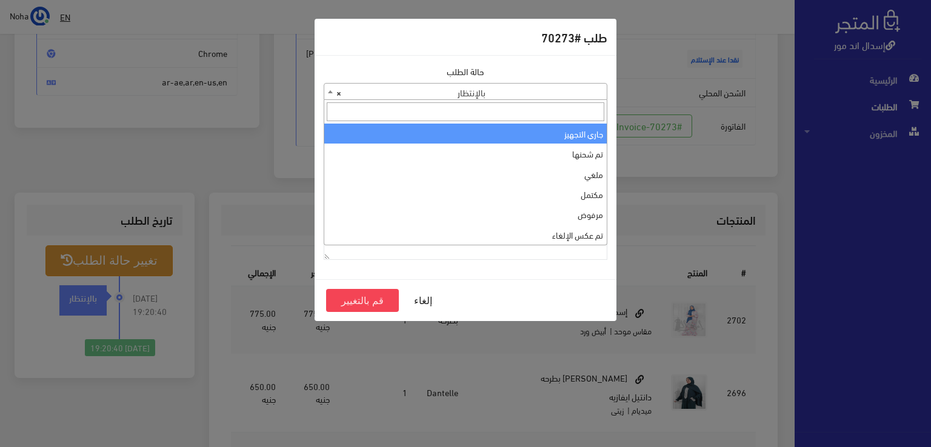
select select "1"
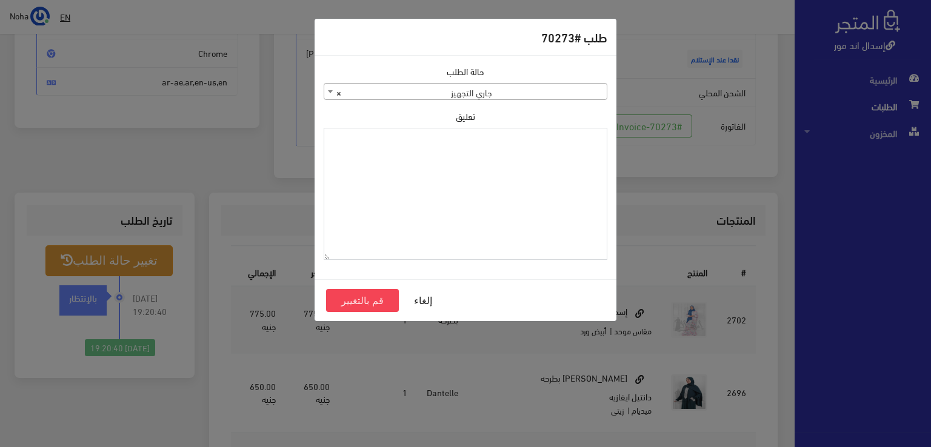
paste textarea "1118130"
type textarea "1118130"
click at [355, 295] on button "قم بالتغيير" at bounding box center [362, 300] width 73 height 23
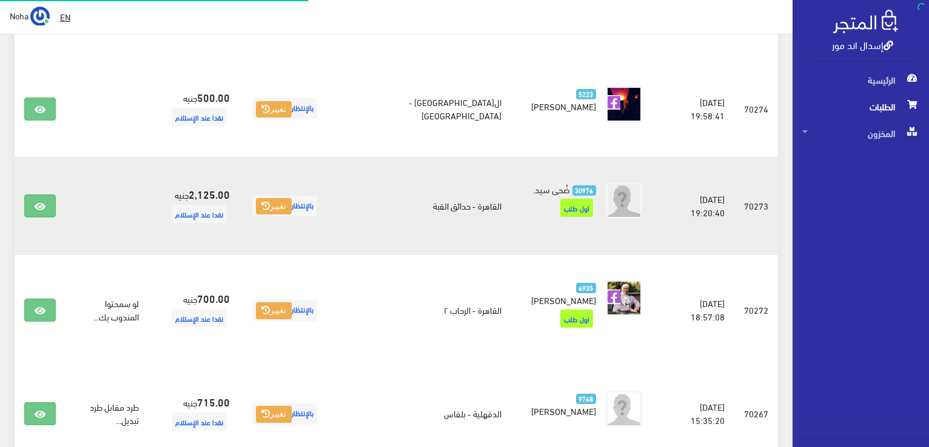
scroll to position [424, 0]
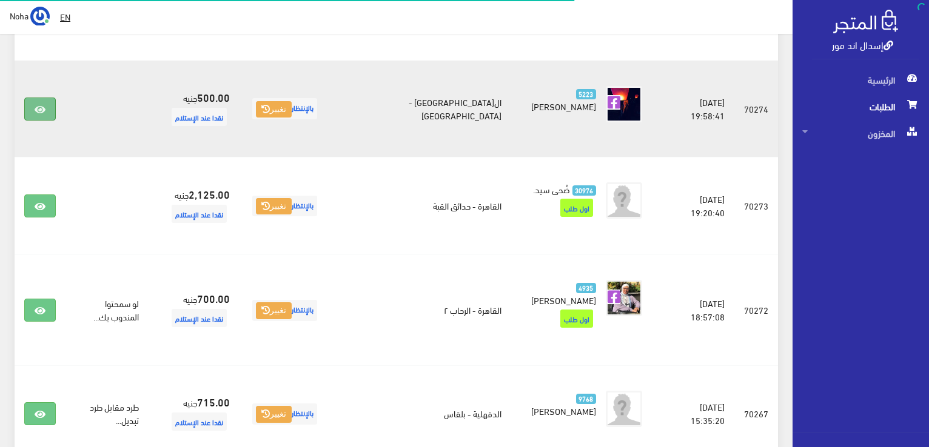
click at [52, 100] on link at bounding box center [40, 109] width 32 height 23
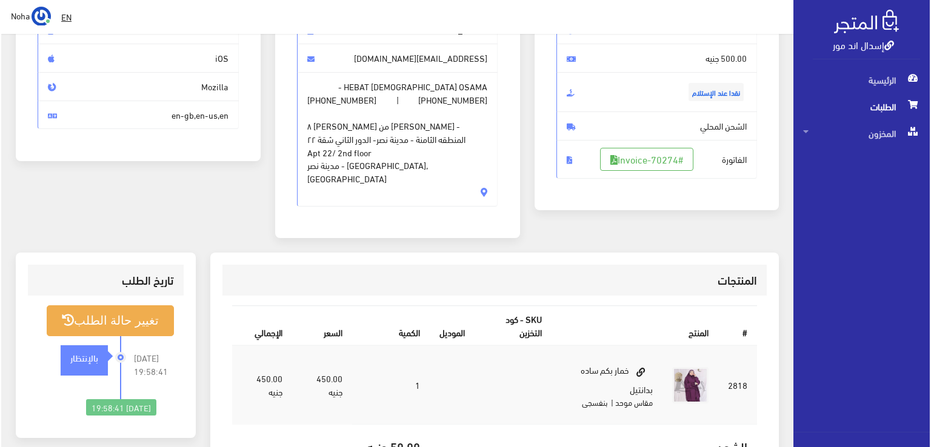
scroll to position [182, 0]
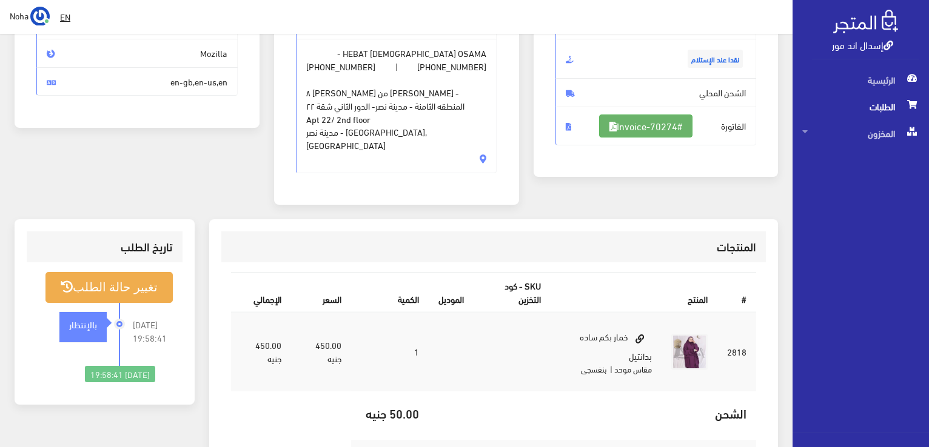
click at [644, 124] on link "#Invoice-70274" at bounding box center [645, 126] width 93 height 23
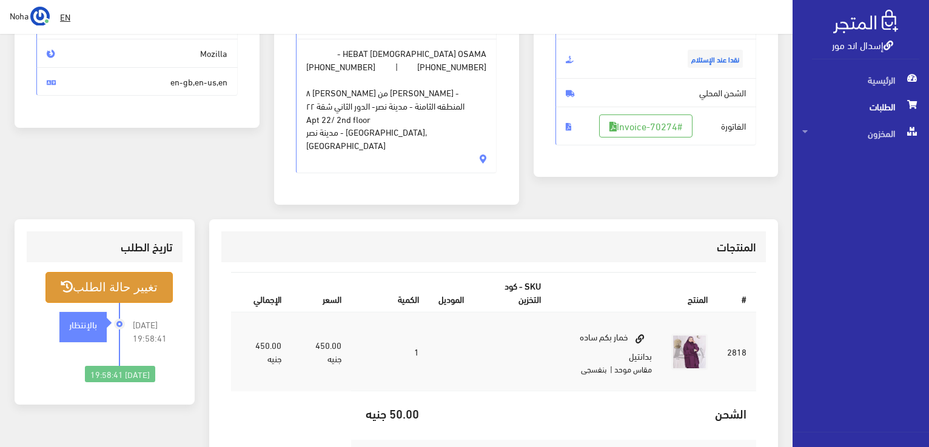
click at [139, 272] on button "تغيير حالة الطلب" at bounding box center [108, 287] width 127 height 31
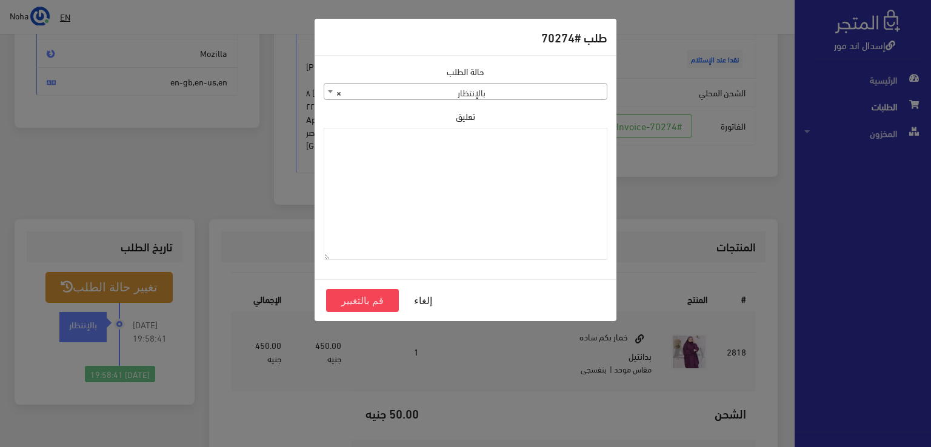
click at [516, 89] on span "× بالإنتظار" at bounding box center [465, 92] width 282 height 17
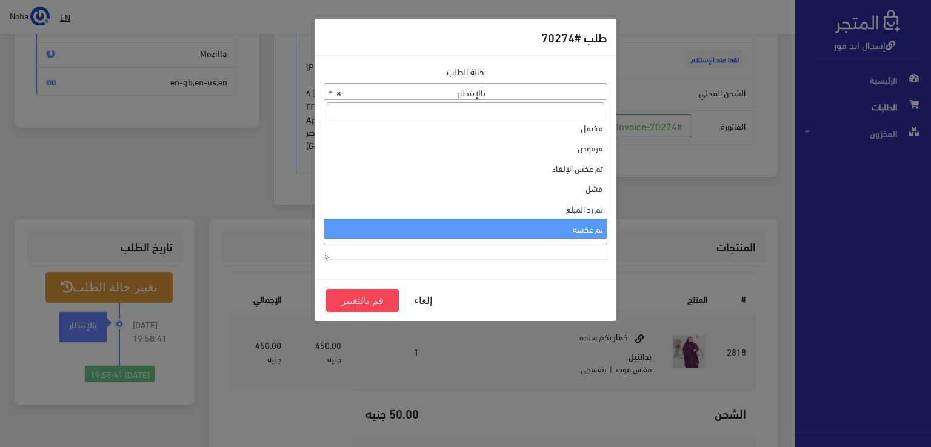
scroll to position [0, 0]
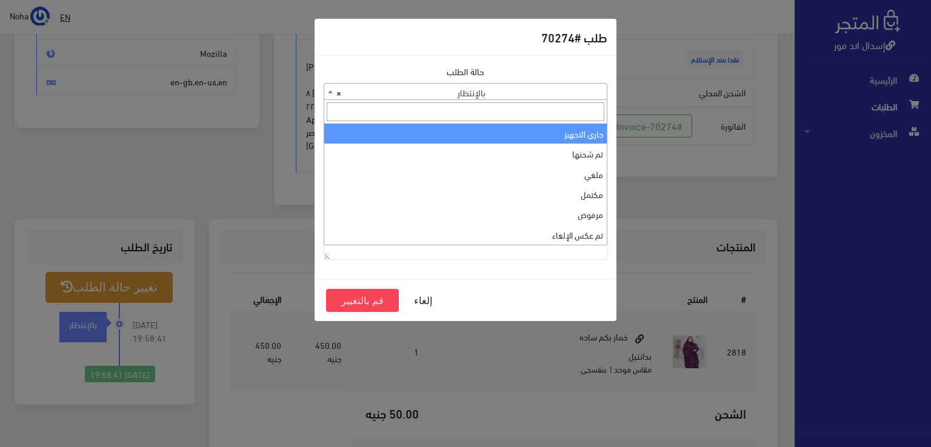
select select "1"
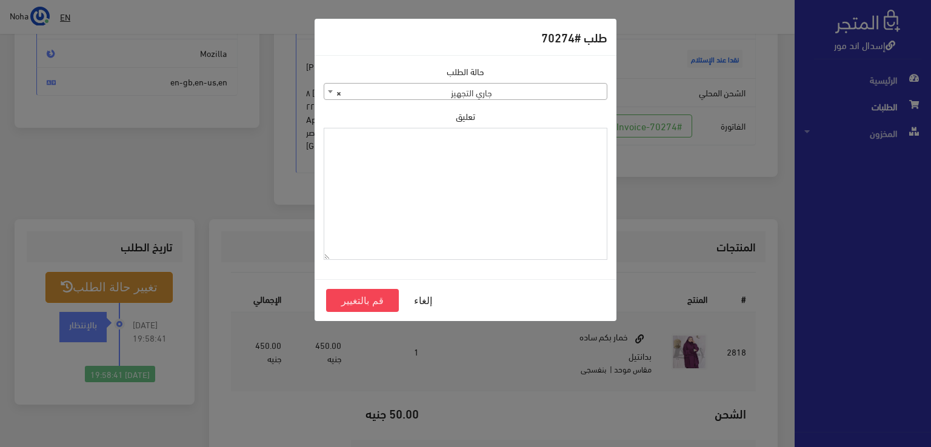
paste textarea "1118130"
type textarea "1118130"
click at [369, 302] on button "قم بالتغيير" at bounding box center [362, 300] width 73 height 23
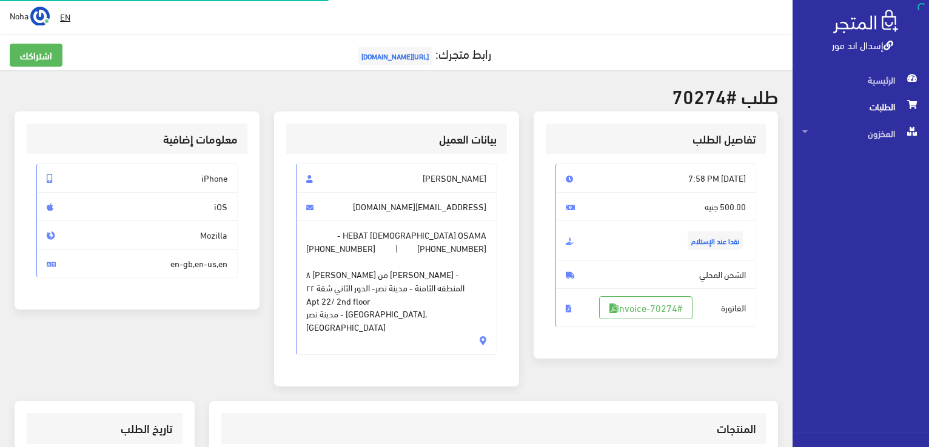
scroll to position [242, 0]
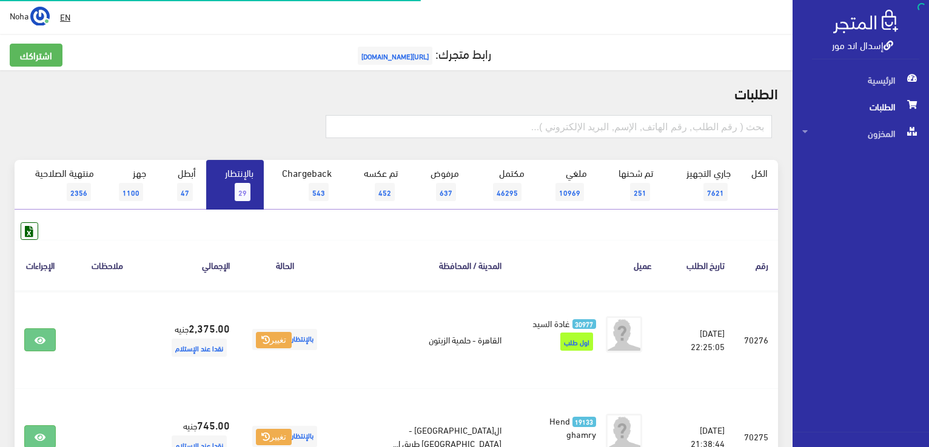
scroll to position [424, 0]
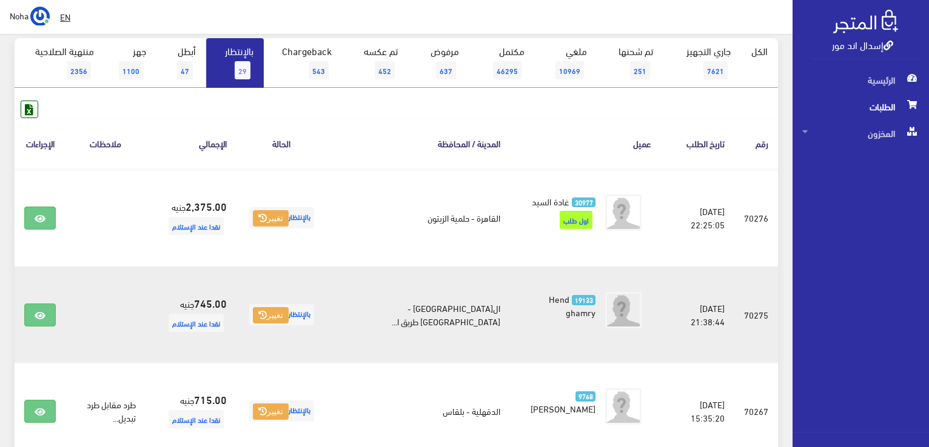
scroll to position [121, 0]
click at [40, 318] on icon at bounding box center [40, 317] width 11 height 10
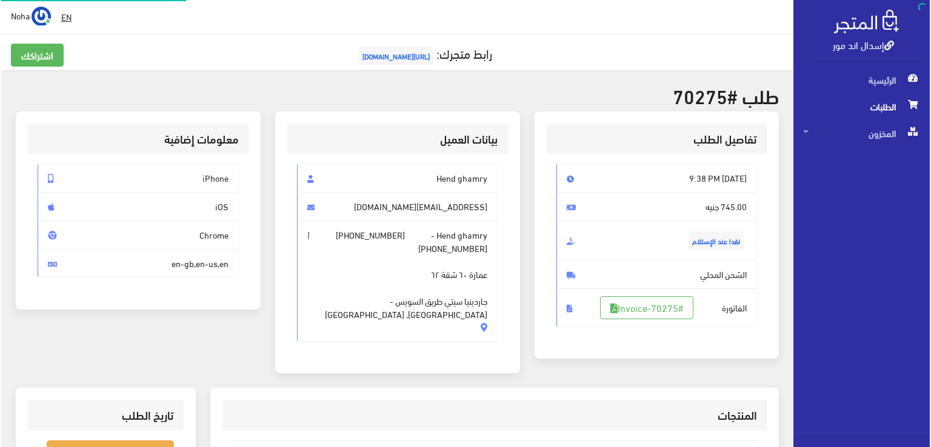
scroll to position [242, 0]
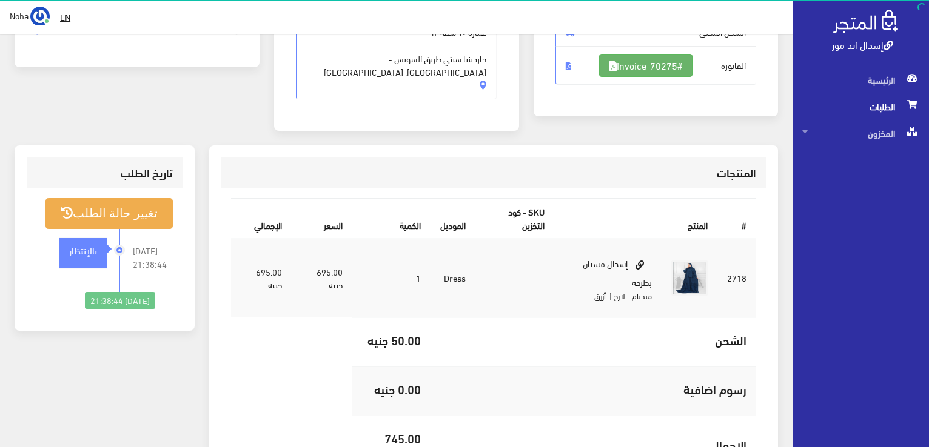
click at [647, 64] on link "#Invoice-70275" at bounding box center [645, 65] width 93 height 23
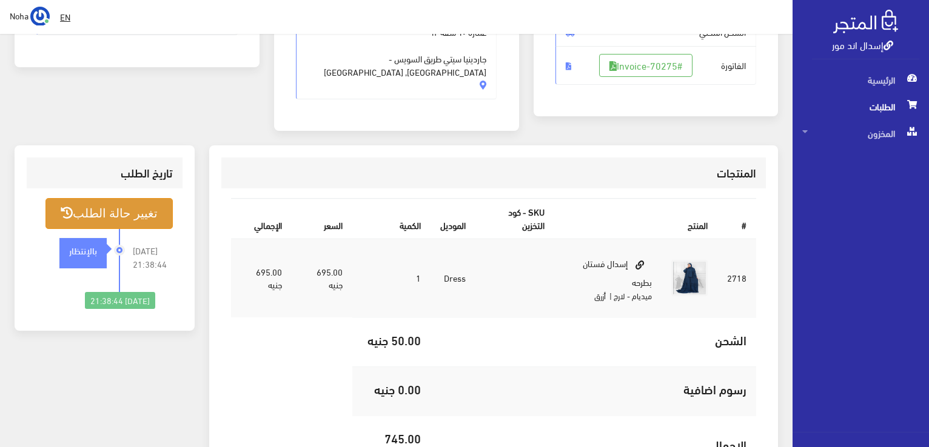
click at [138, 198] on button "تغيير حالة الطلب" at bounding box center [108, 213] width 127 height 31
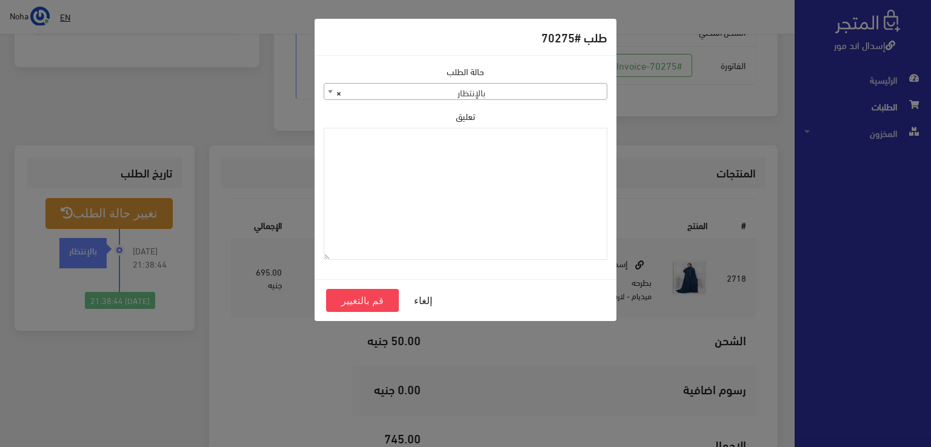
click at [430, 93] on span "× بالإنتظار" at bounding box center [465, 92] width 282 height 17
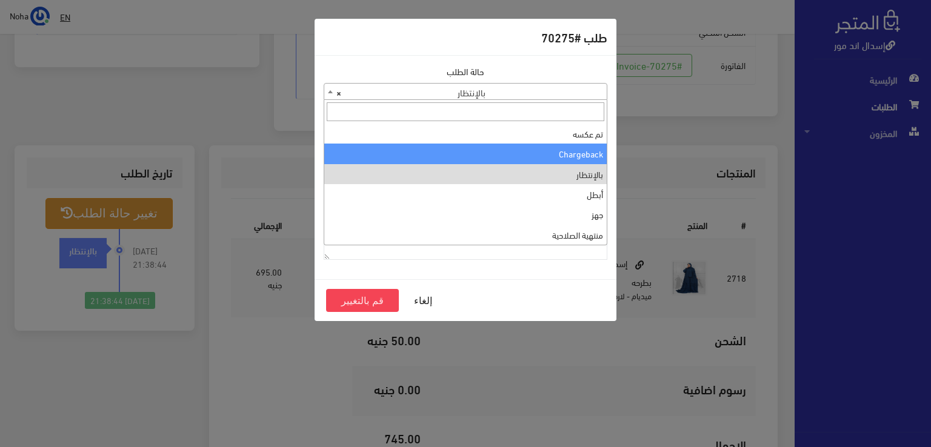
scroll to position [0, 0]
click at [472, 92] on span "× تم شحنها" at bounding box center [465, 92] width 282 height 17
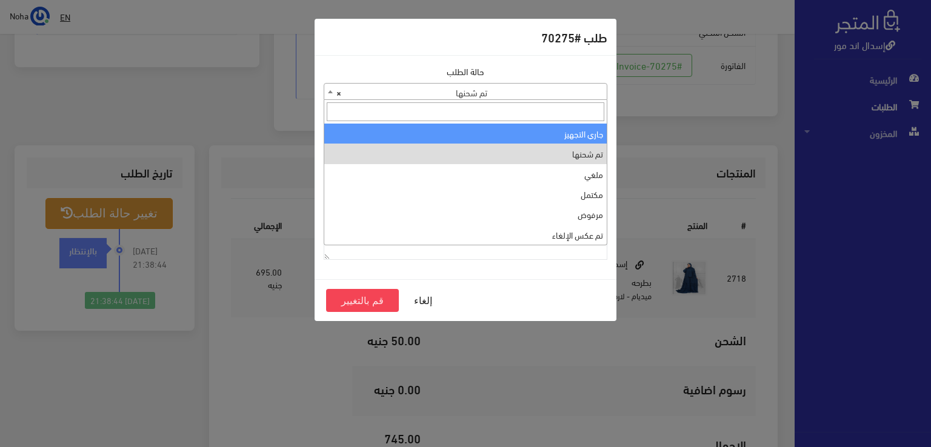
select select "1"
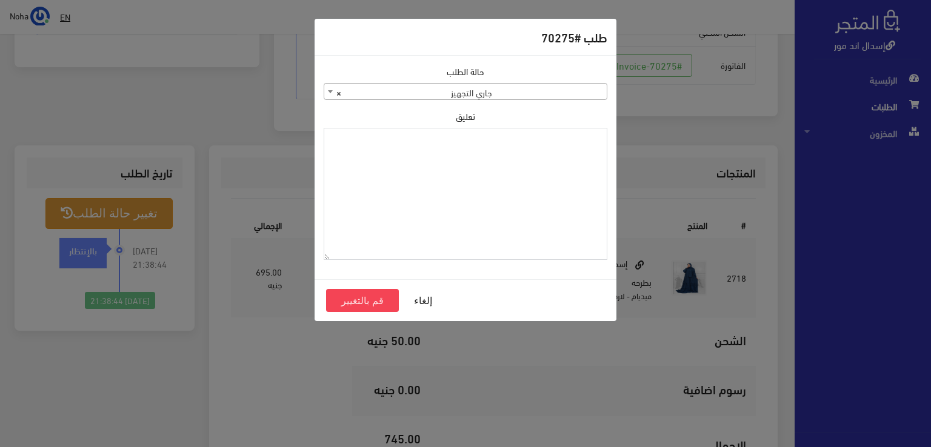
paste textarea "1118130"
type textarea "1118130"
click at [371, 299] on button "قم بالتغيير" at bounding box center [362, 300] width 73 height 23
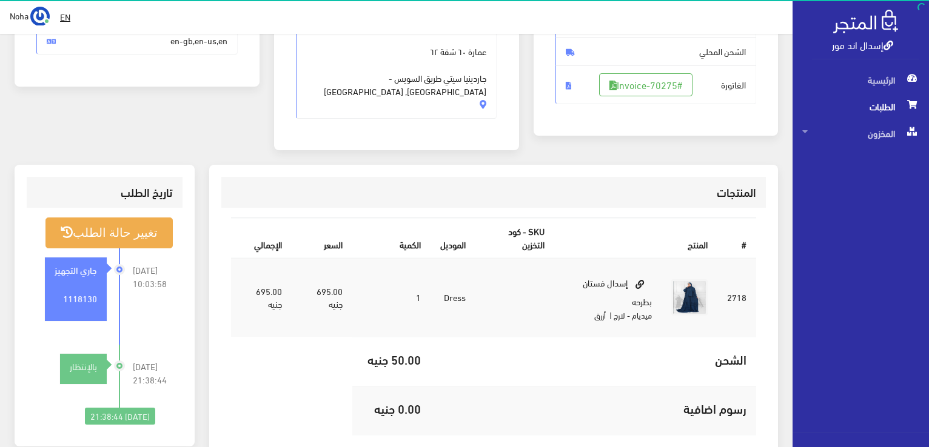
scroll to position [242, 0]
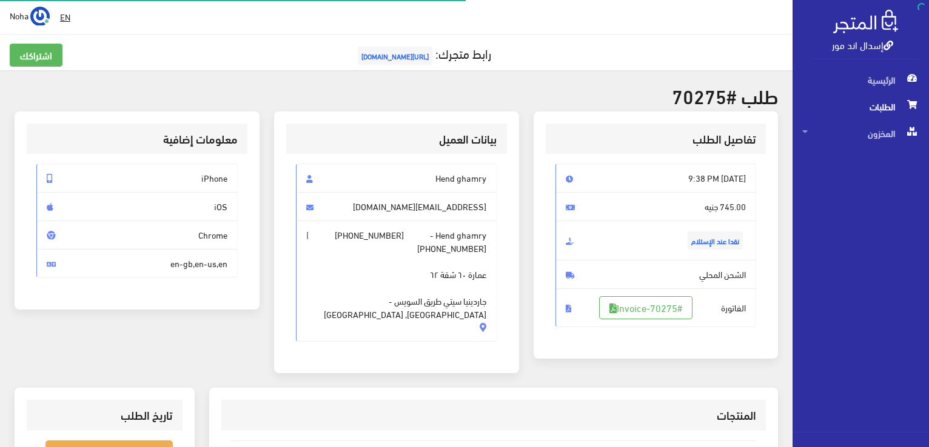
scroll to position [238, 0]
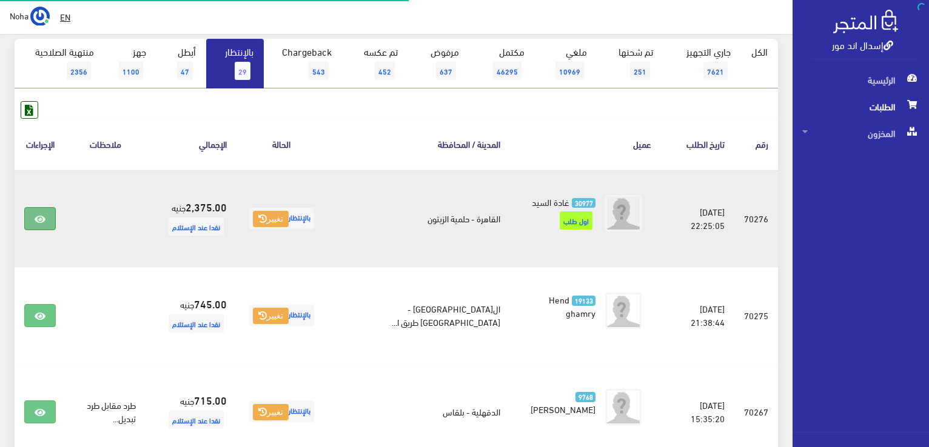
scroll to position [121, 0]
click at [55, 211] on link at bounding box center [40, 218] width 32 height 23
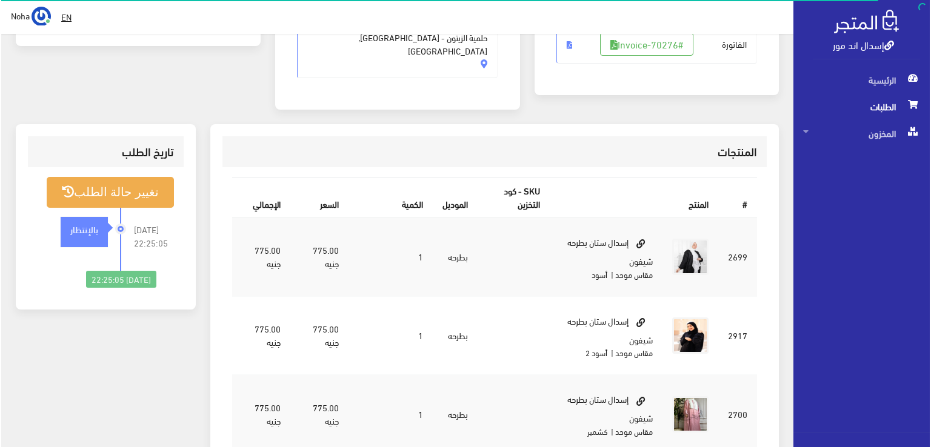
scroll to position [242, 0]
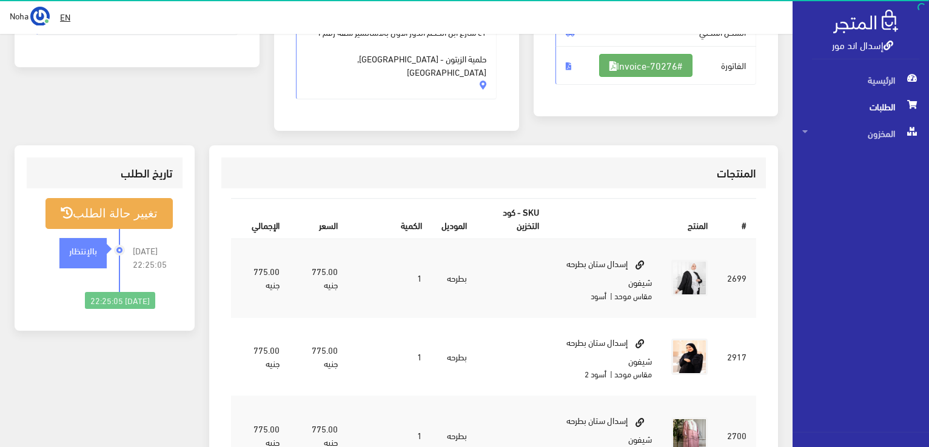
click at [665, 64] on link "#Invoice-70276" at bounding box center [645, 65] width 93 height 23
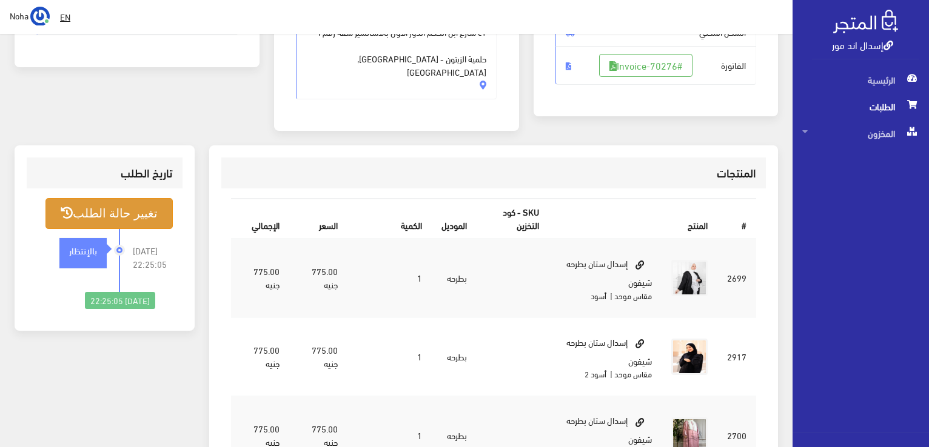
click at [132, 198] on button "تغيير حالة الطلب" at bounding box center [108, 213] width 127 height 31
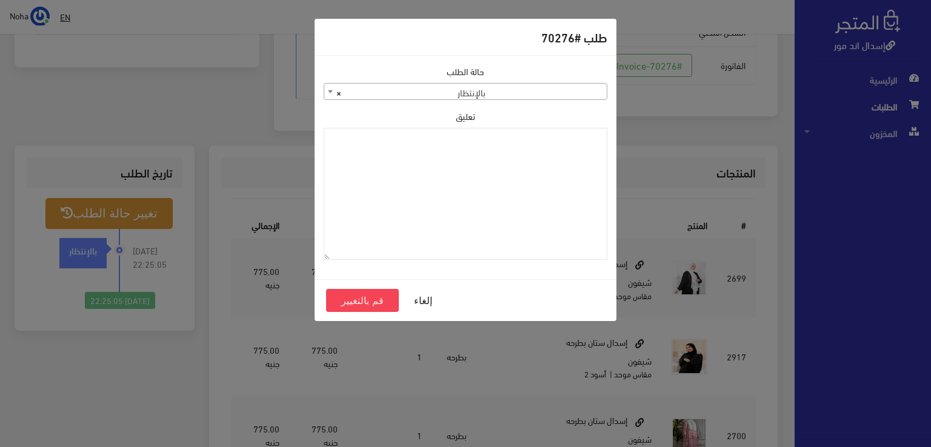
click at [423, 89] on span "× بالإنتظار" at bounding box center [465, 92] width 282 height 17
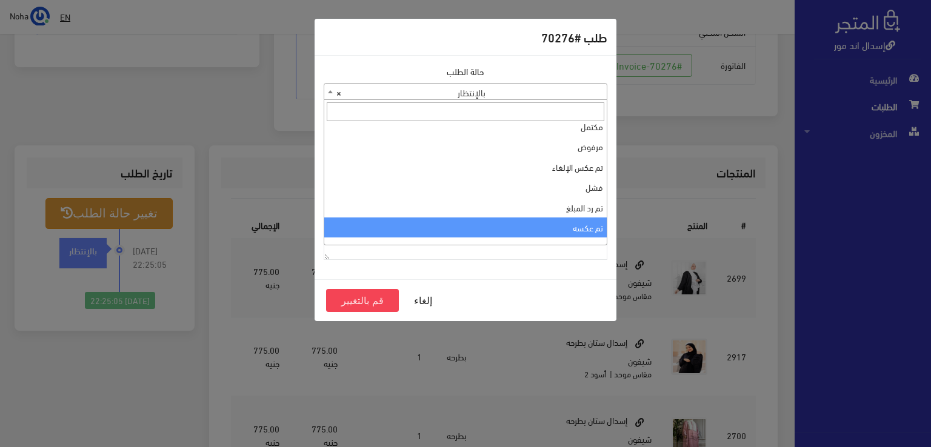
scroll to position [0, 0]
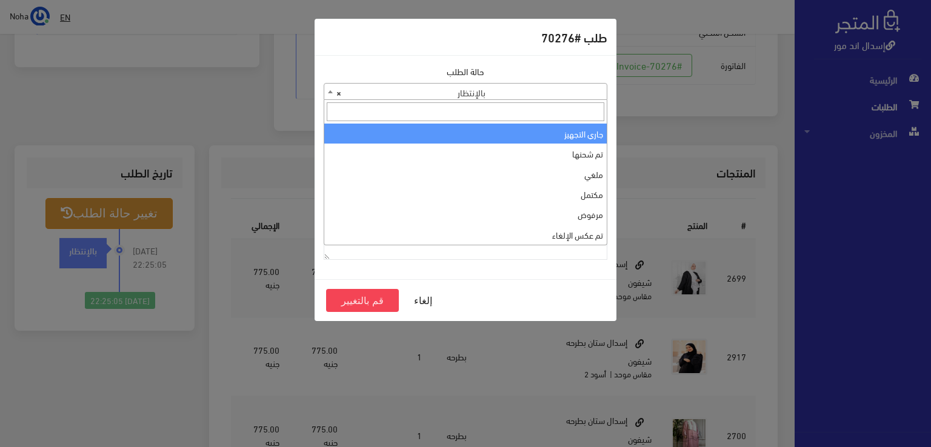
select select "1"
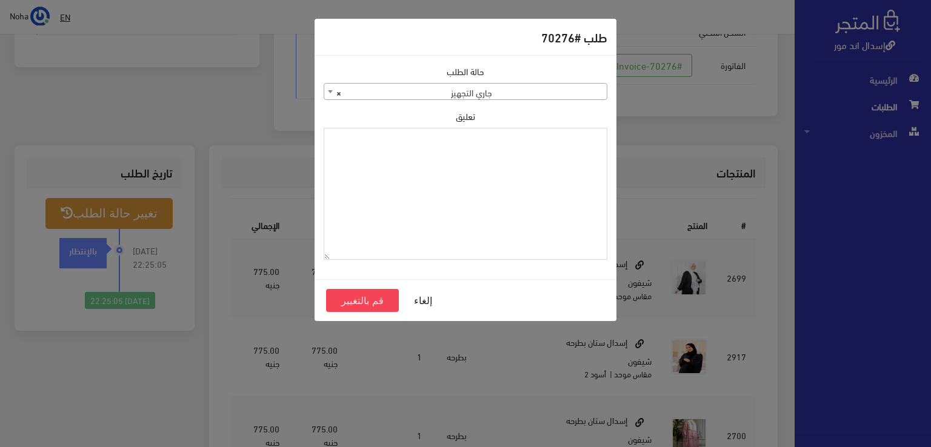
paste textarea "1118130"
type textarea "1118130"
click at [375, 298] on button "قم بالتغيير" at bounding box center [362, 300] width 73 height 23
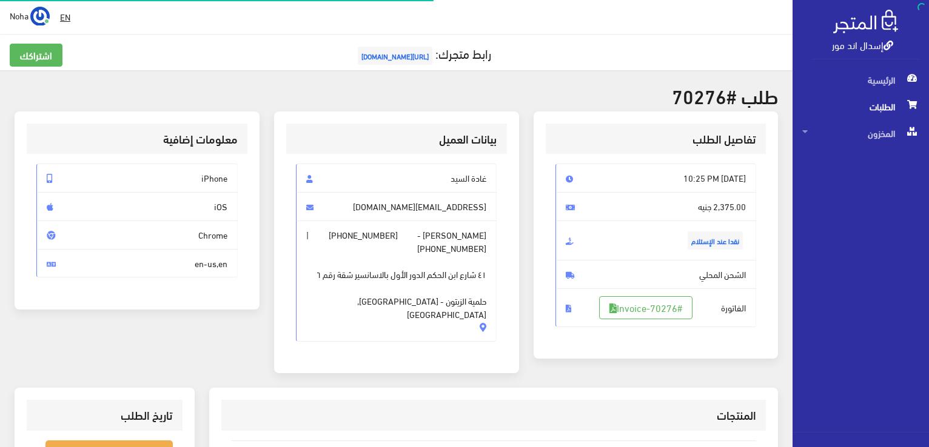
scroll to position [242, 0]
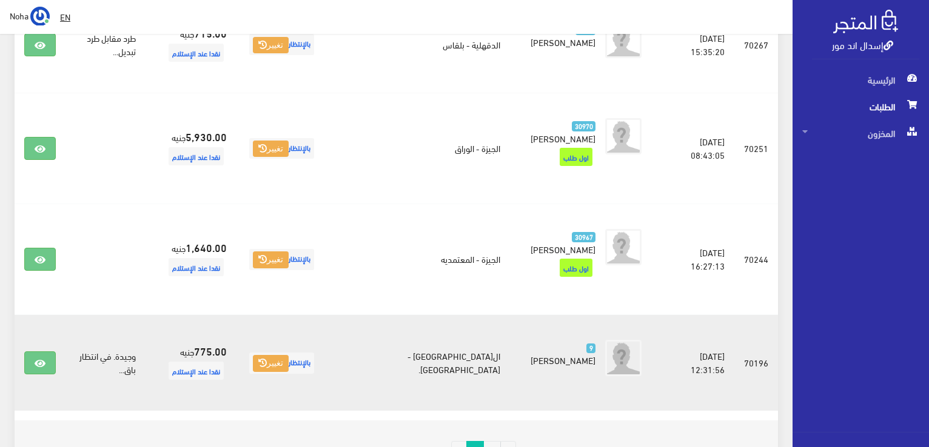
scroll to position [561, 0]
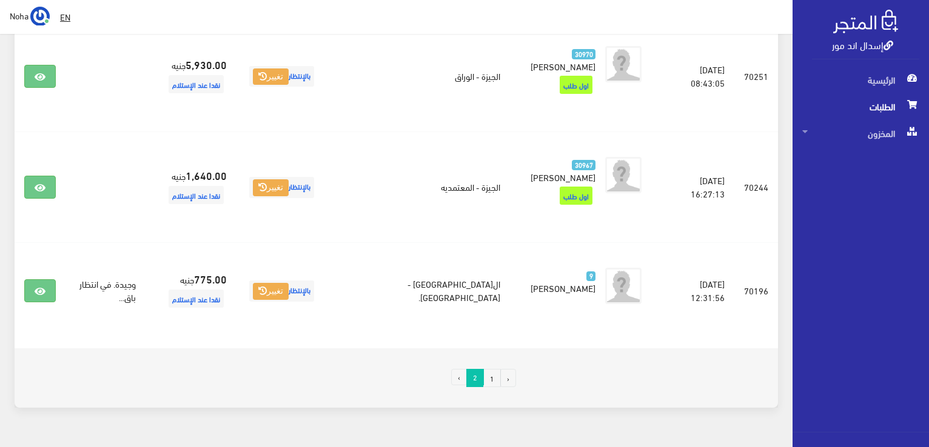
click at [490, 369] on link "1" at bounding box center [492, 378] width 18 height 18
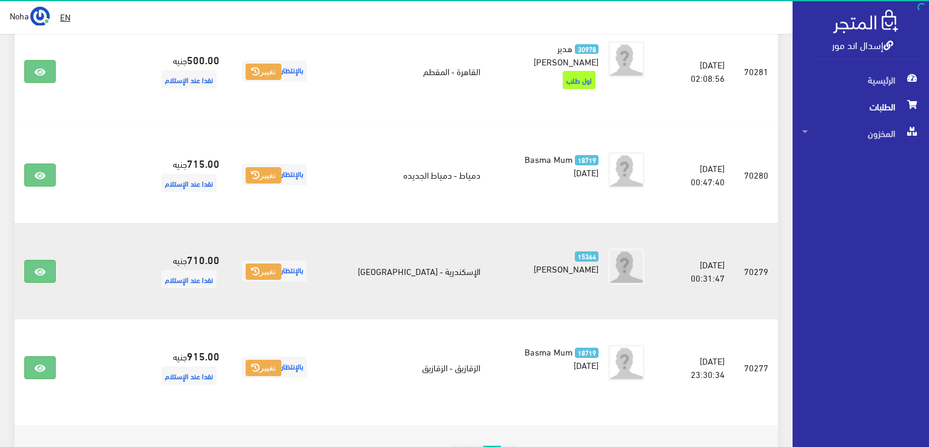
scroll to position [1928, 0]
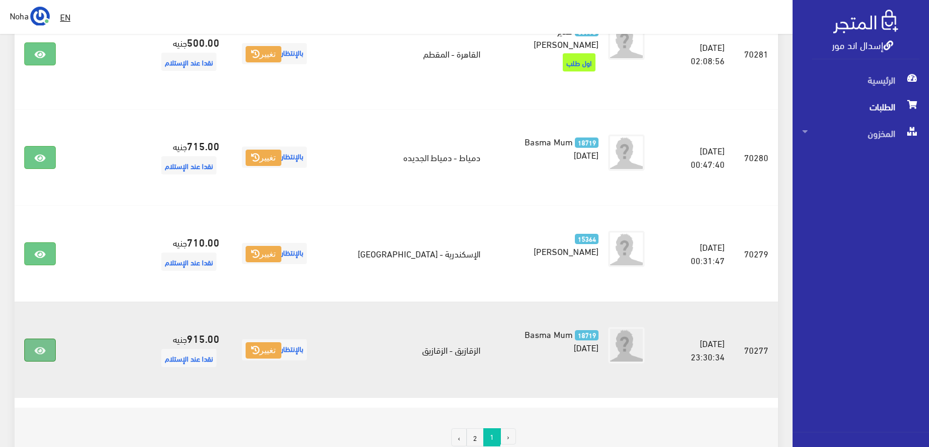
click at [39, 346] on icon at bounding box center [40, 351] width 11 height 10
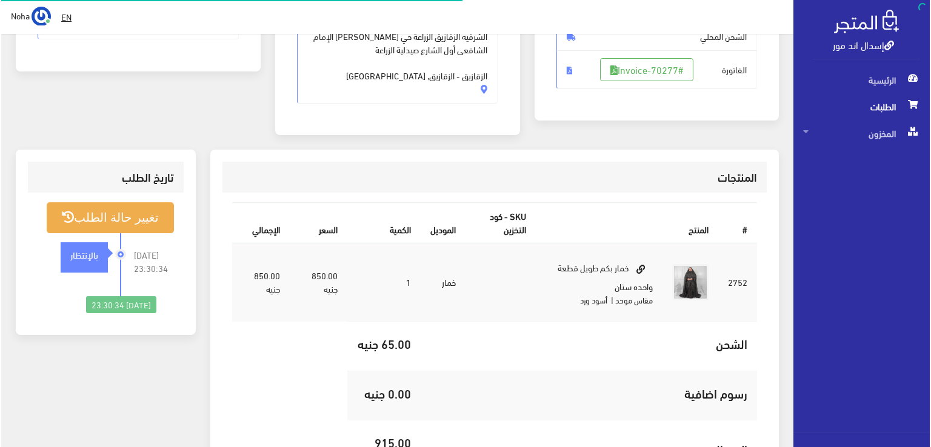
scroll to position [242, 0]
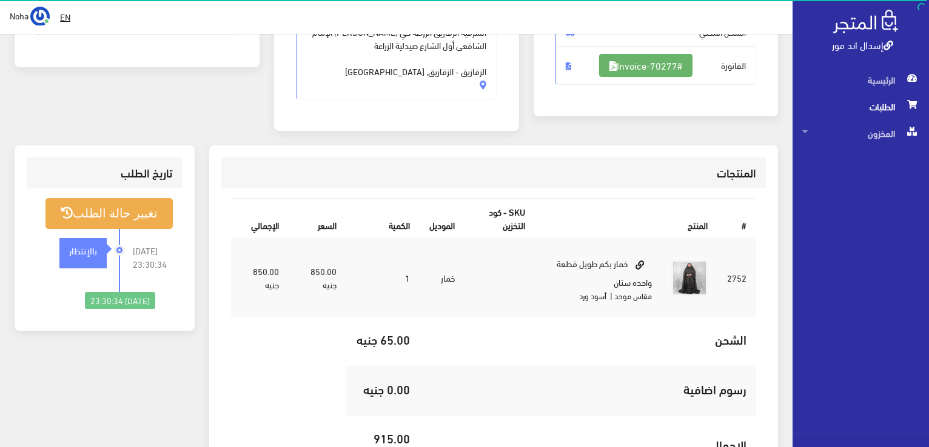
click at [665, 61] on link "#Invoice-70277" at bounding box center [645, 65] width 93 height 23
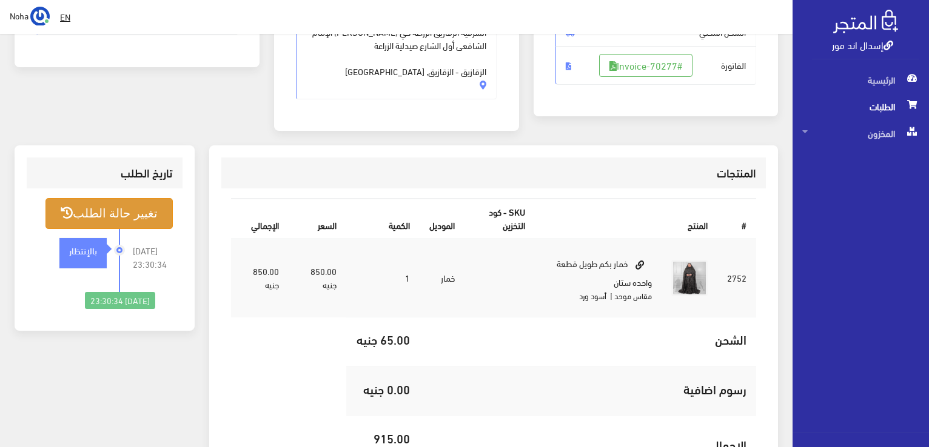
click at [127, 211] on button "تغيير حالة الطلب" at bounding box center [108, 213] width 127 height 31
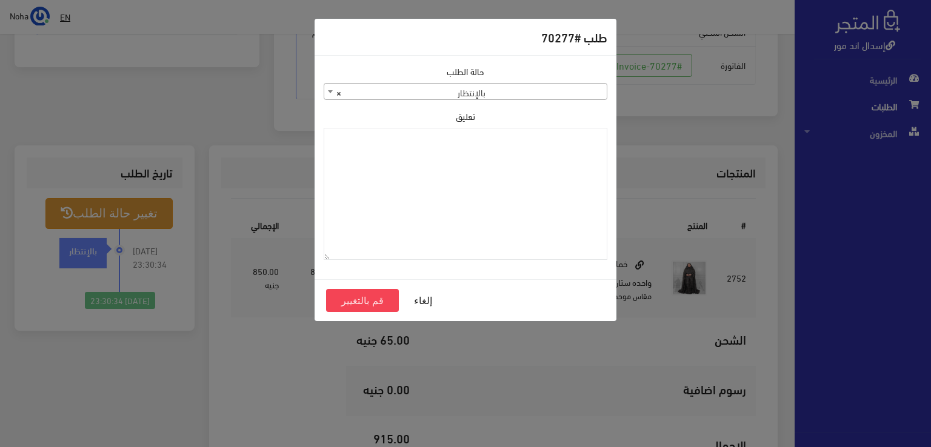
drag, startPoint x: 579, startPoint y: 81, endPoint x: 578, endPoint y: 90, distance: 9.2
click at [579, 81] on div "حالة الطلب جاري التجهيز تم شحنها ملغي مكتمل مرفوض تم عكس الإلغاء فشل تم رد المب…" at bounding box center [466, 82] width 284 height 35
click at [578, 90] on span "× بالإنتظار" at bounding box center [465, 92] width 282 height 17
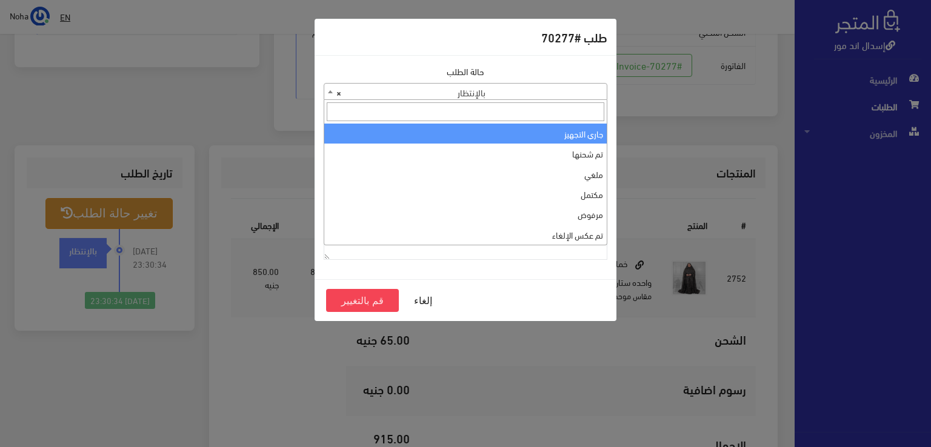
select select "1"
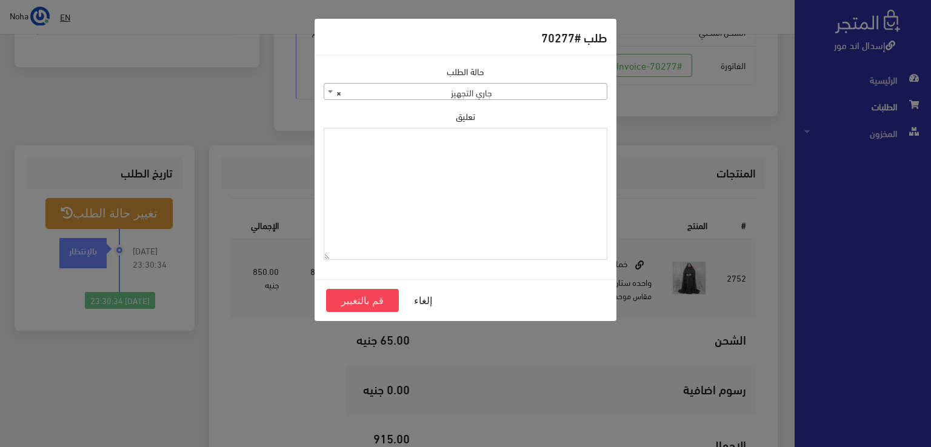
paste textarea "1118130"
type textarea "1118130"
click at [376, 301] on button "قم بالتغيير" at bounding box center [362, 300] width 73 height 23
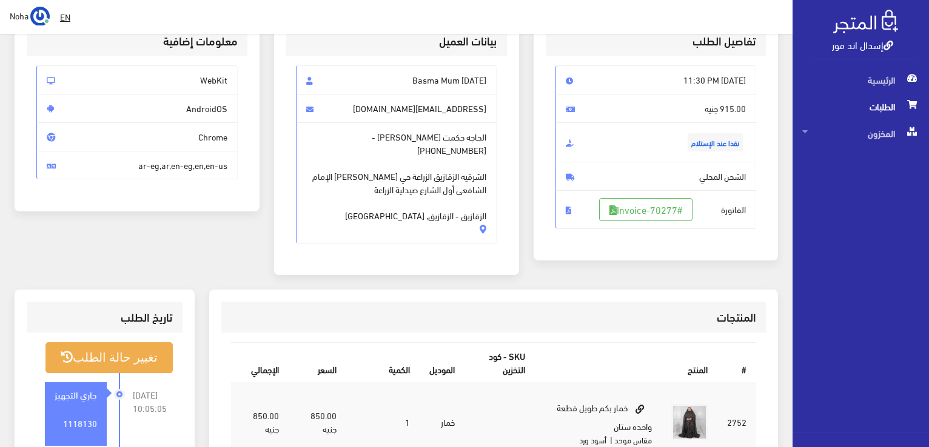
scroll to position [242, 0]
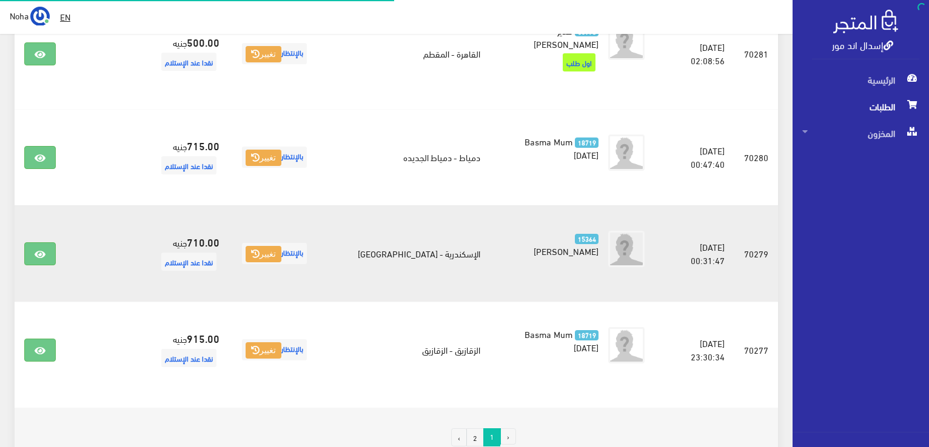
scroll to position [1928, 0]
click at [50, 242] on link at bounding box center [40, 253] width 32 height 23
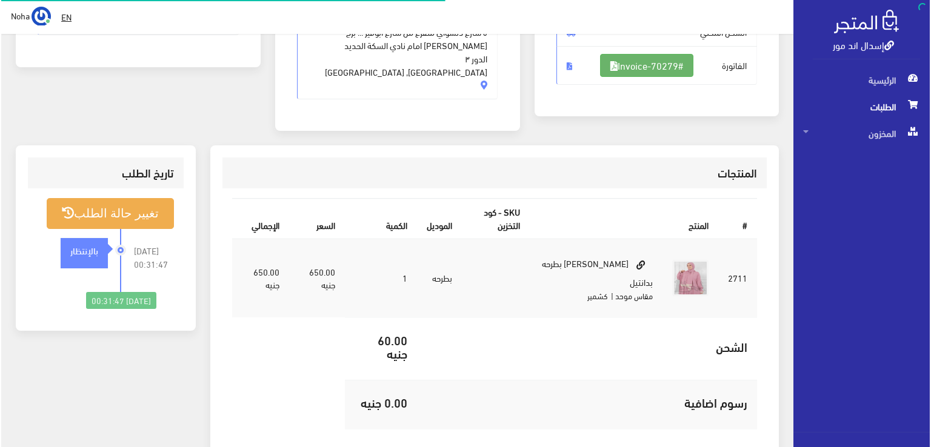
scroll to position [242, 0]
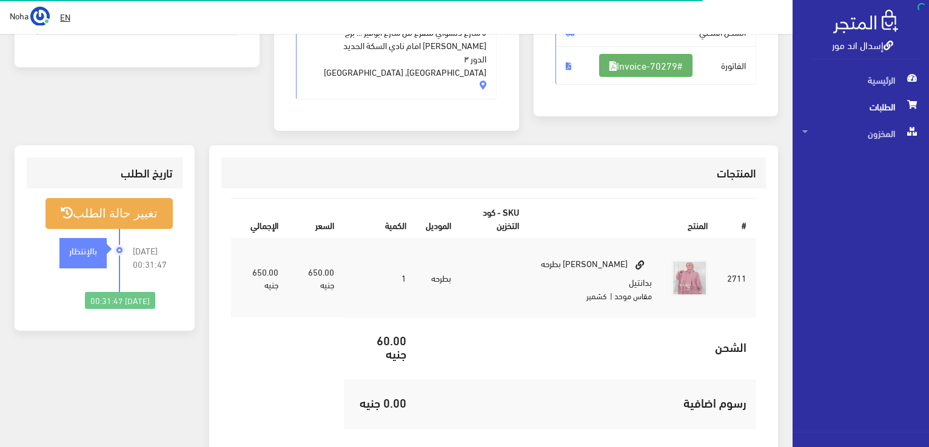
click at [642, 64] on link "#Invoice-70279" at bounding box center [645, 65] width 93 height 23
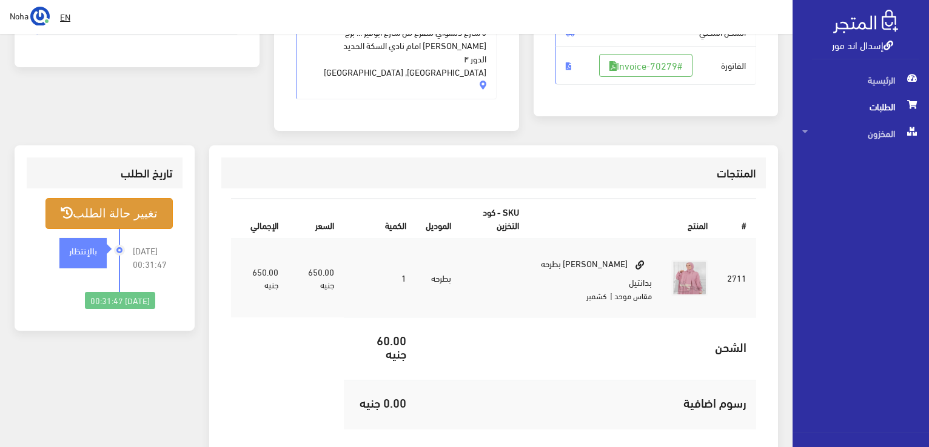
click at [147, 203] on button "تغيير حالة الطلب" at bounding box center [108, 213] width 127 height 31
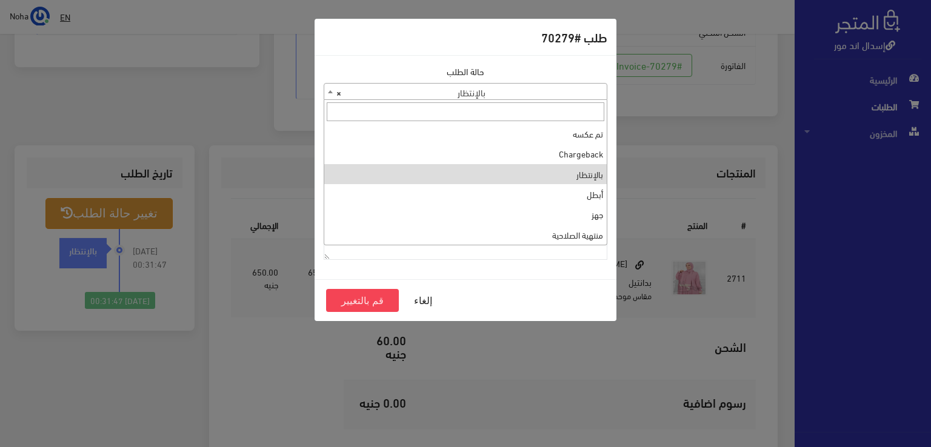
scroll to position [0, 0]
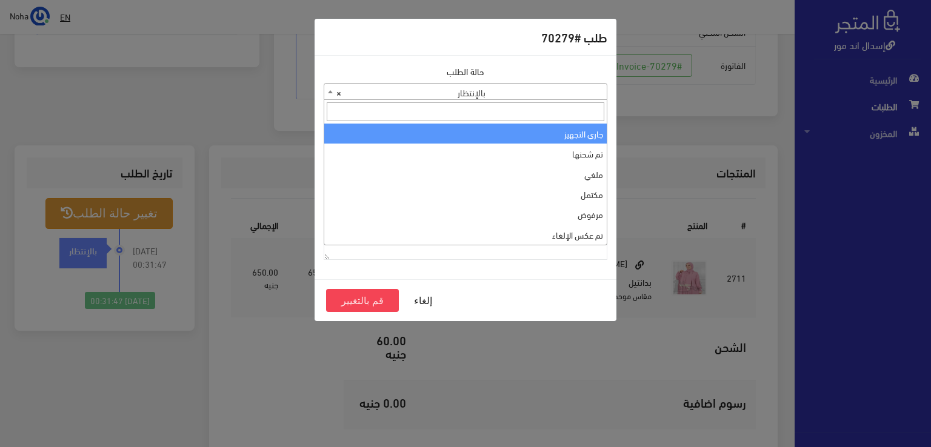
select select "1"
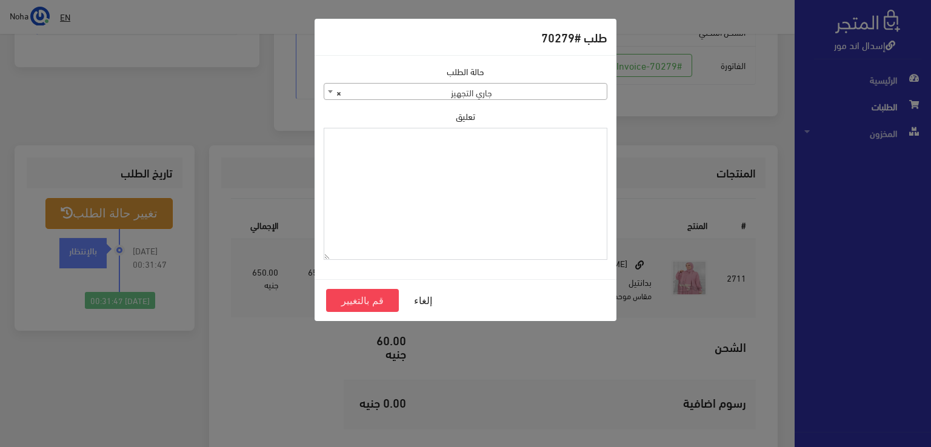
paste textarea "1118130"
type textarea "1118130"
click at [381, 298] on button "قم بالتغيير" at bounding box center [362, 300] width 73 height 23
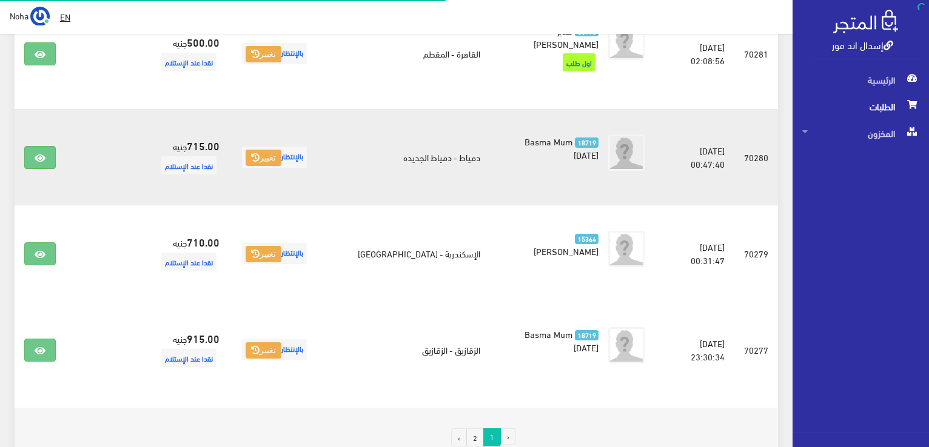
scroll to position [1928, 0]
click at [35, 153] on icon at bounding box center [40, 158] width 11 height 10
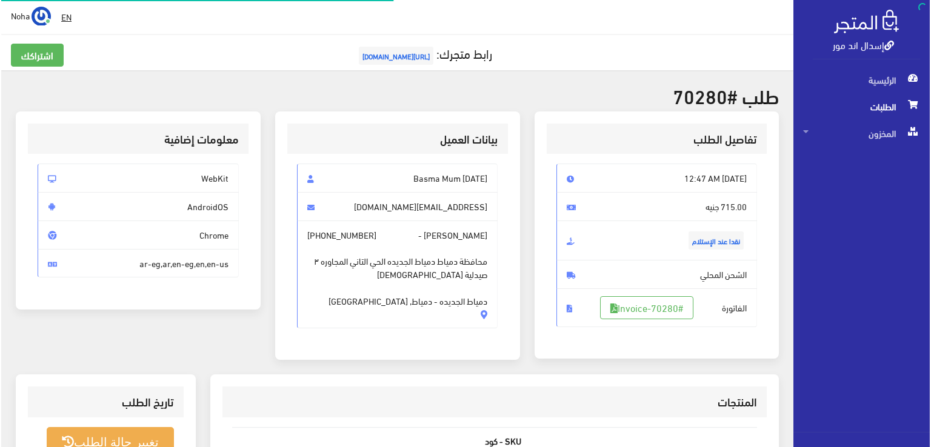
scroll to position [182, 0]
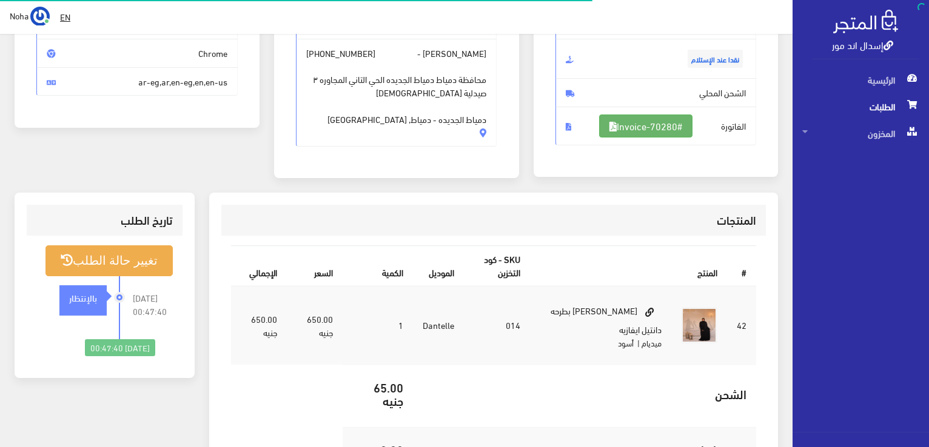
click at [627, 116] on link "#Invoice-70280" at bounding box center [645, 126] width 93 height 23
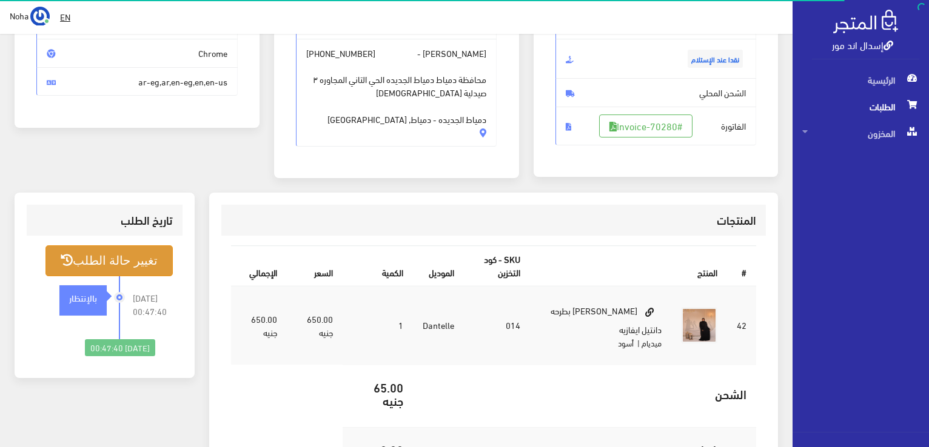
click at [132, 264] on button "تغيير حالة الطلب" at bounding box center [108, 260] width 127 height 31
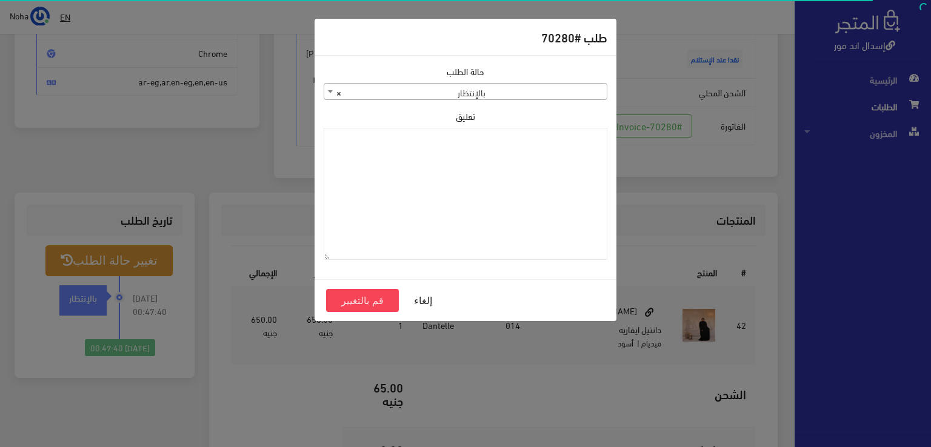
click at [382, 97] on span "× بالإنتظار" at bounding box center [465, 92] width 282 height 17
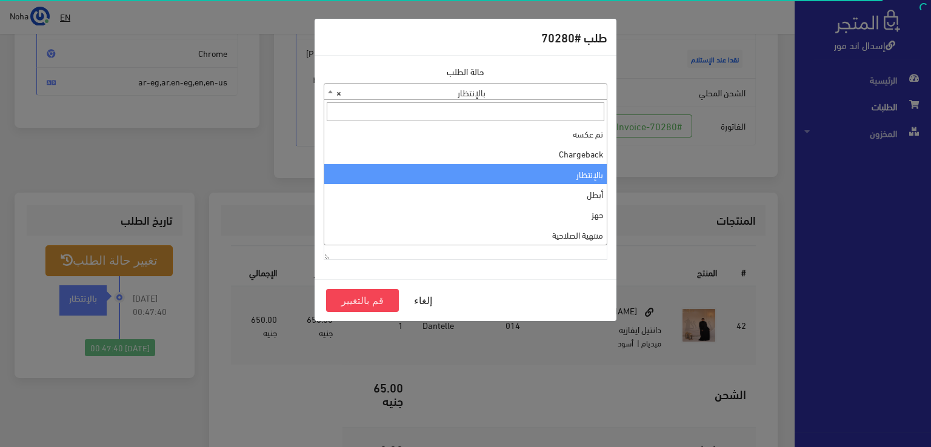
scroll to position [0, 0]
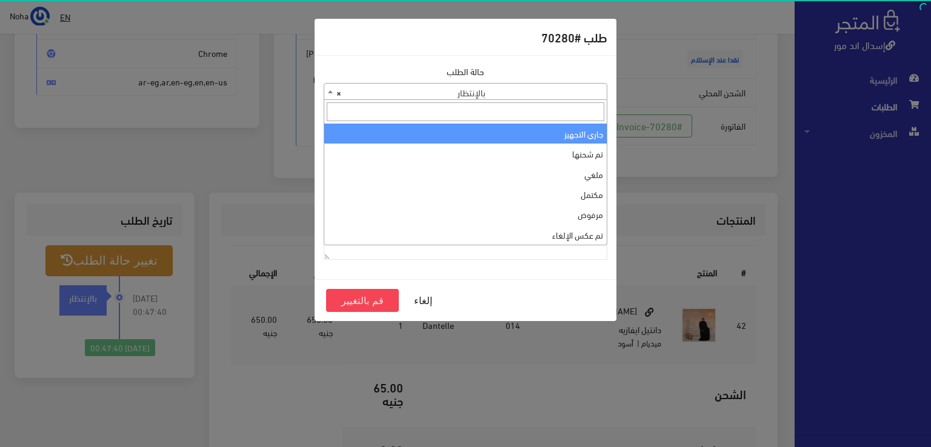
select select "1"
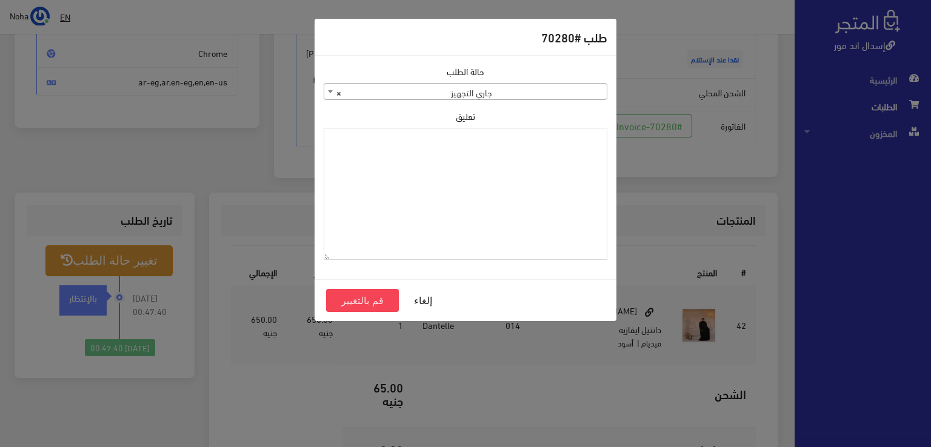
paste textarea "1118130"
type textarea "1118130"
click at [364, 300] on button "قم بالتغيير" at bounding box center [362, 300] width 73 height 23
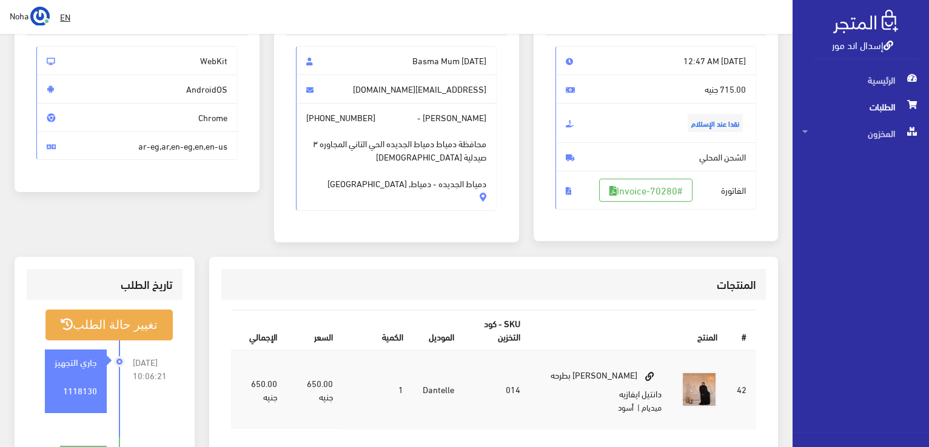
scroll to position [303, 0]
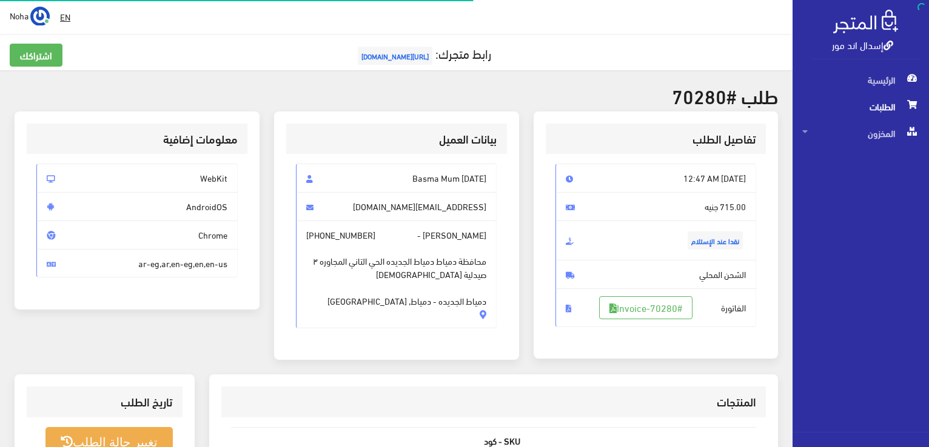
scroll to position [174, 0]
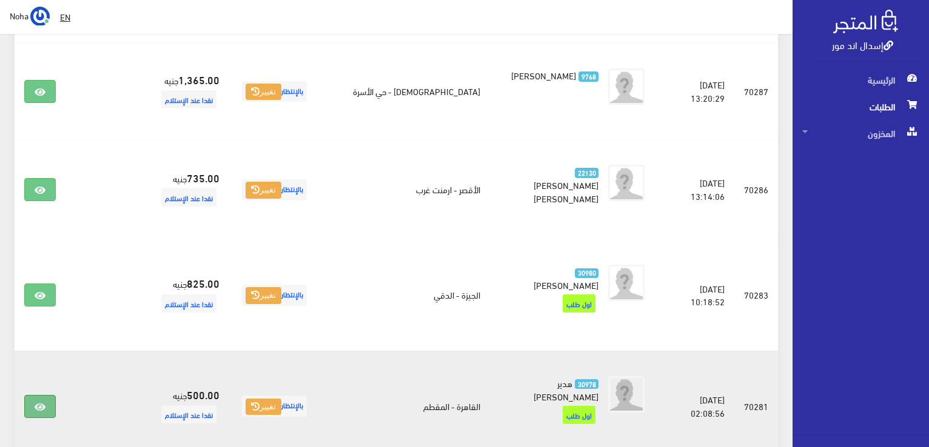
scroll to position [1564, 0]
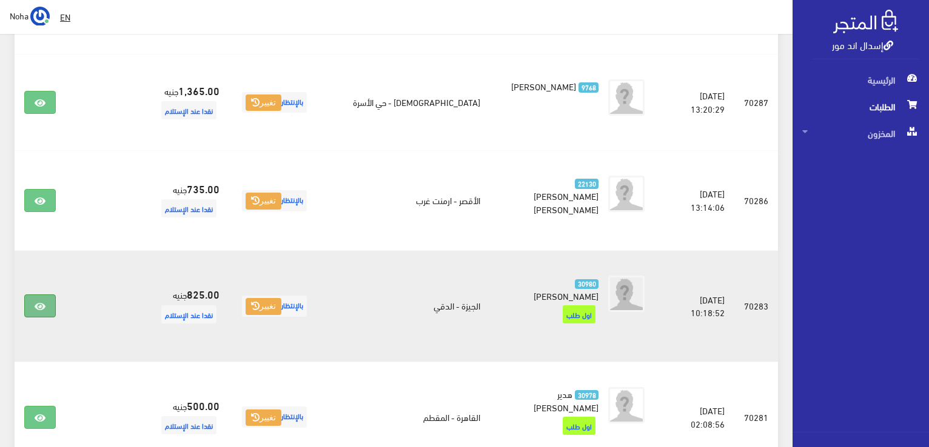
click at [41, 302] on icon at bounding box center [40, 307] width 11 height 10
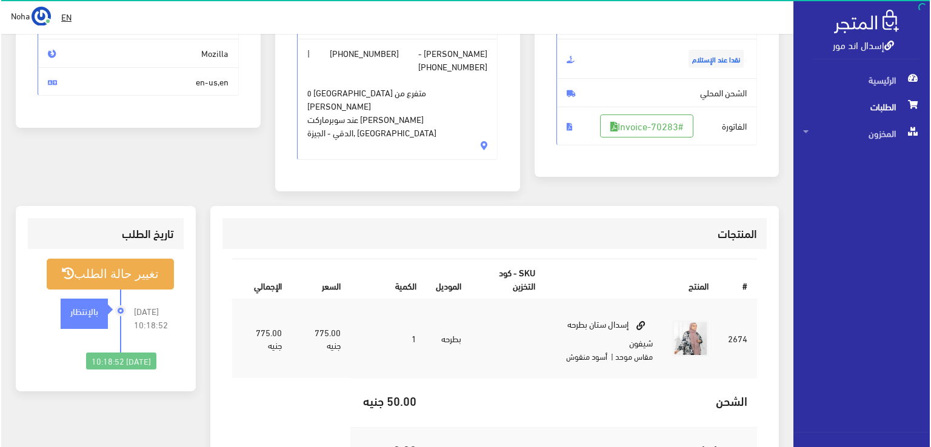
scroll to position [121, 0]
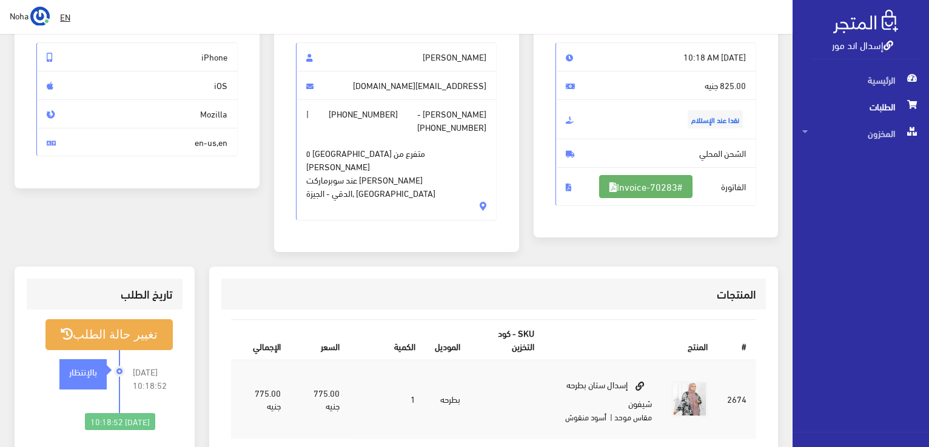
click at [620, 180] on link "#Invoice-70283" at bounding box center [645, 186] width 93 height 23
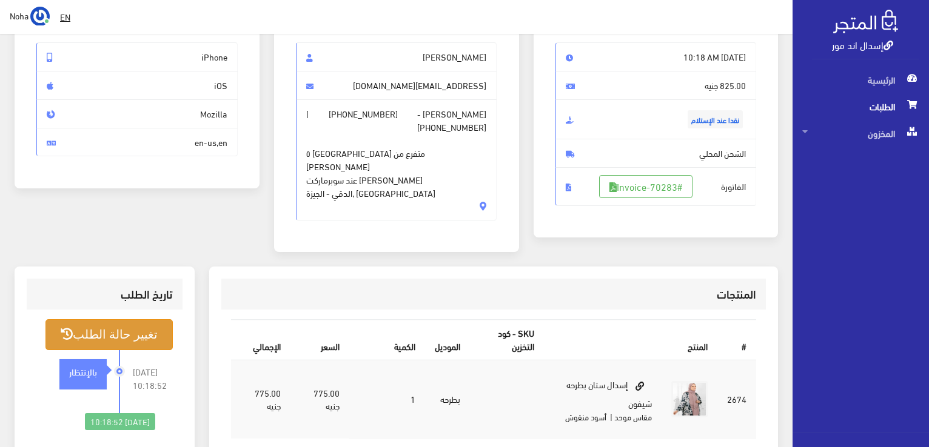
click at [132, 319] on button "تغيير حالة الطلب" at bounding box center [108, 334] width 127 height 31
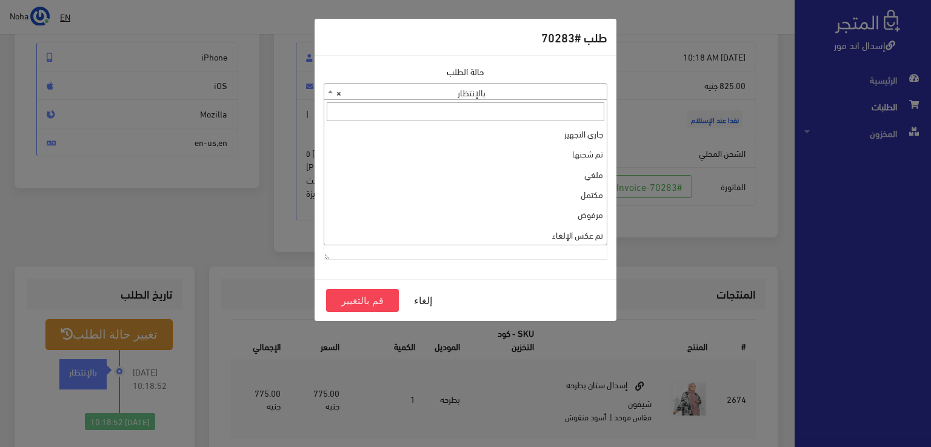
drag, startPoint x: 558, startPoint y: 96, endPoint x: 545, endPoint y: 151, distance: 56.0
click at [555, 100] on body "إسدال اند مور الرئيسية الطلبات EN" at bounding box center [465, 289] width 931 height 820
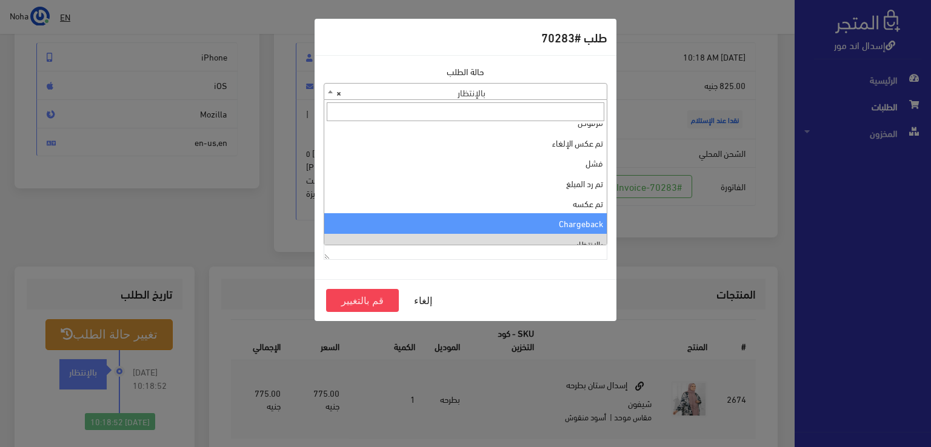
scroll to position [0, 0]
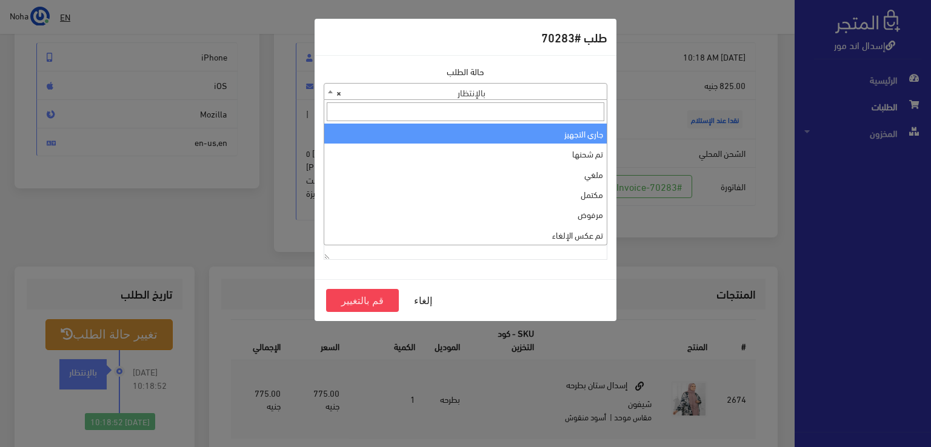
select select "1"
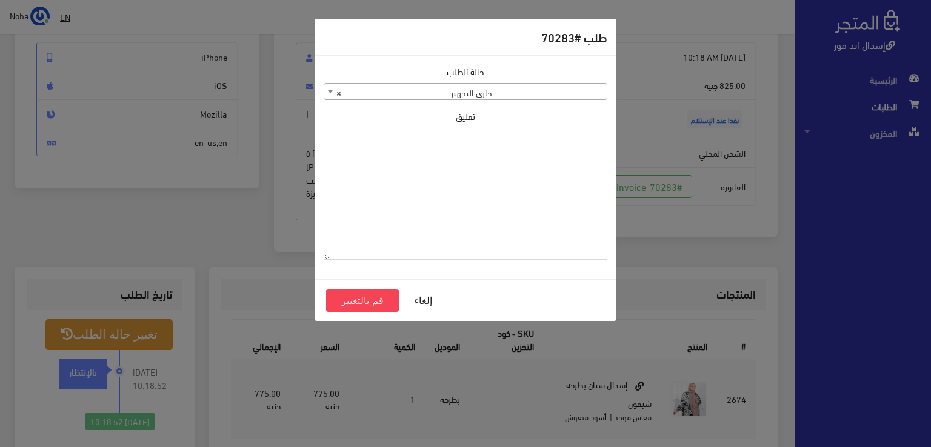
paste textarea "1118130"
type textarea "1118130"
click at [378, 292] on button "قم بالتغيير" at bounding box center [362, 300] width 73 height 23
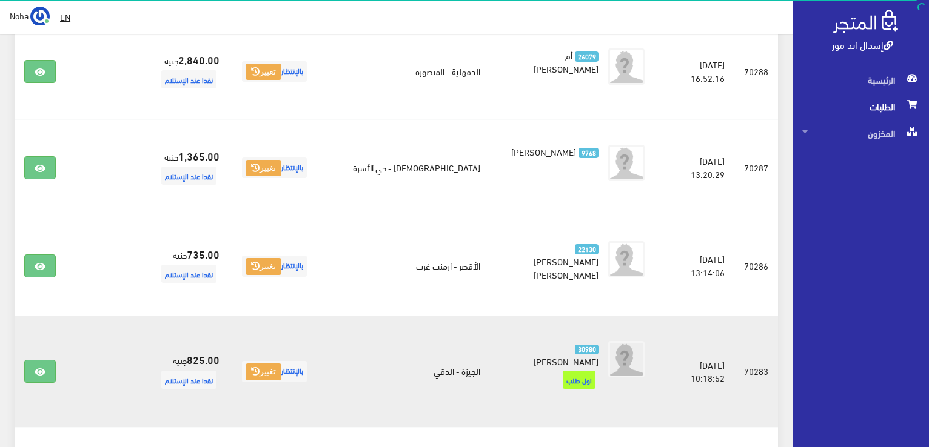
scroll to position [1504, 0]
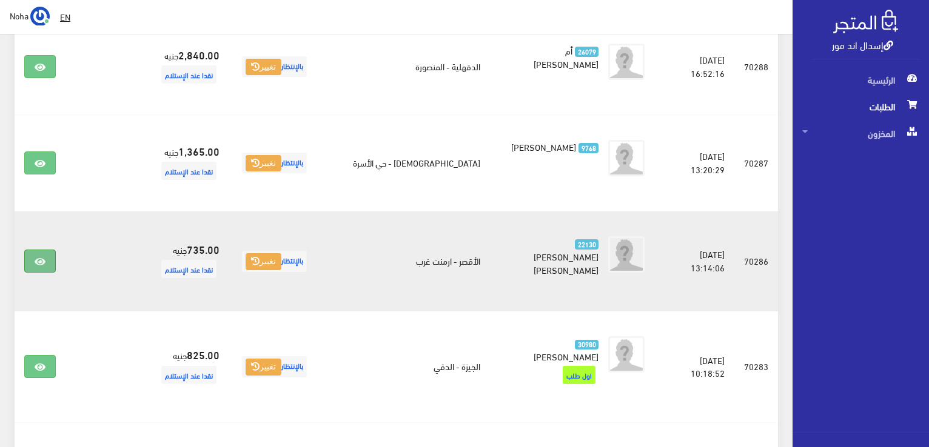
click at [48, 250] on link at bounding box center [40, 261] width 32 height 23
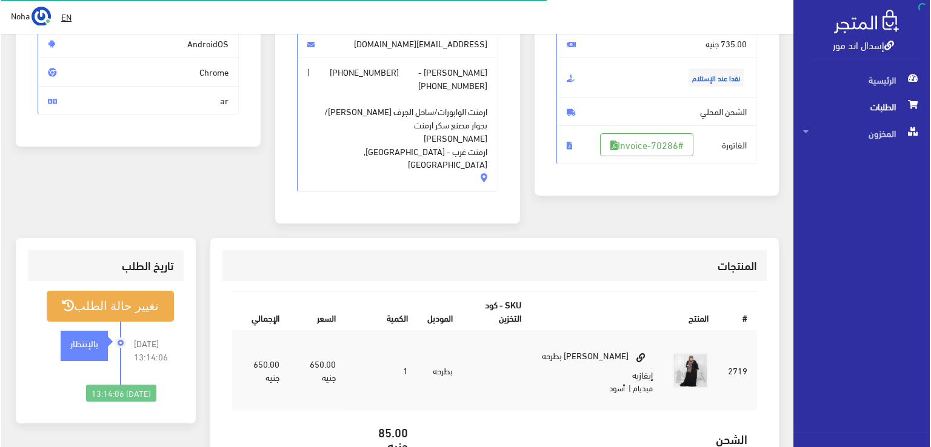
scroll to position [182, 0]
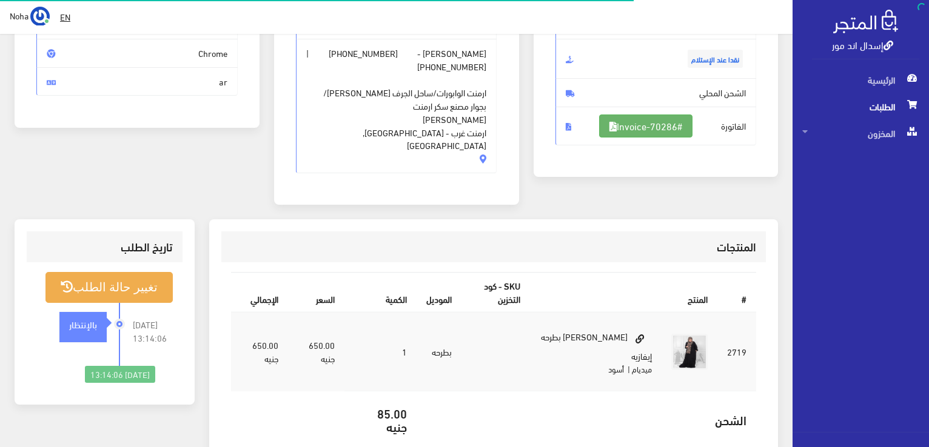
click at [636, 124] on link "#Invoice-70286" at bounding box center [645, 126] width 93 height 23
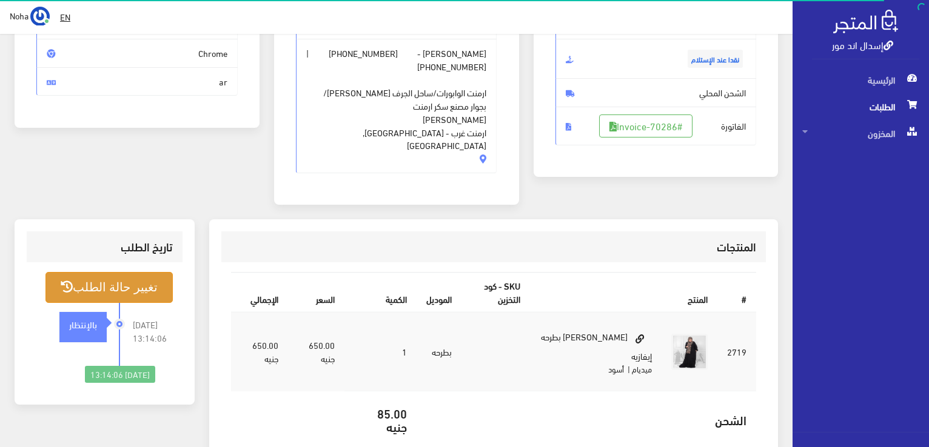
click at [133, 272] on button "تغيير حالة الطلب" at bounding box center [108, 287] width 127 height 31
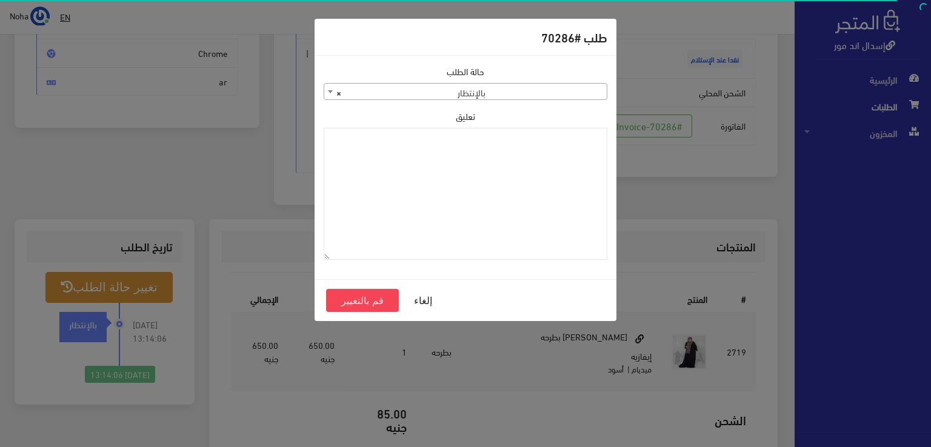
click at [432, 93] on span "× بالإنتظار" at bounding box center [465, 92] width 282 height 17
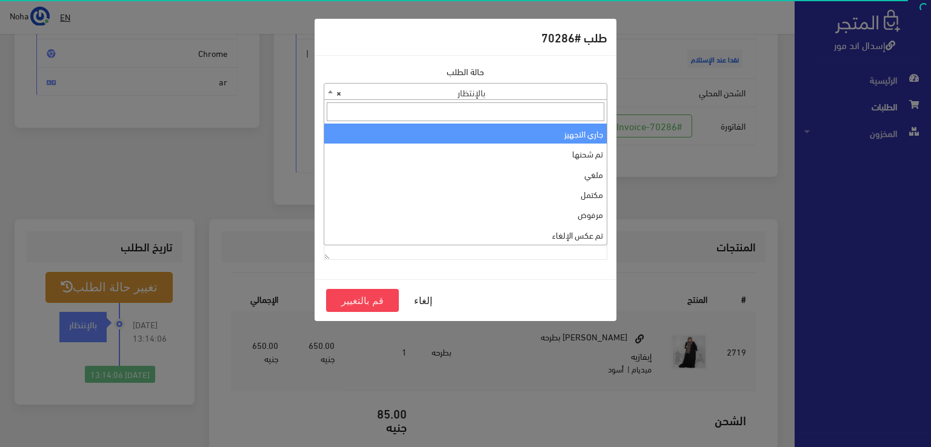
select select "1"
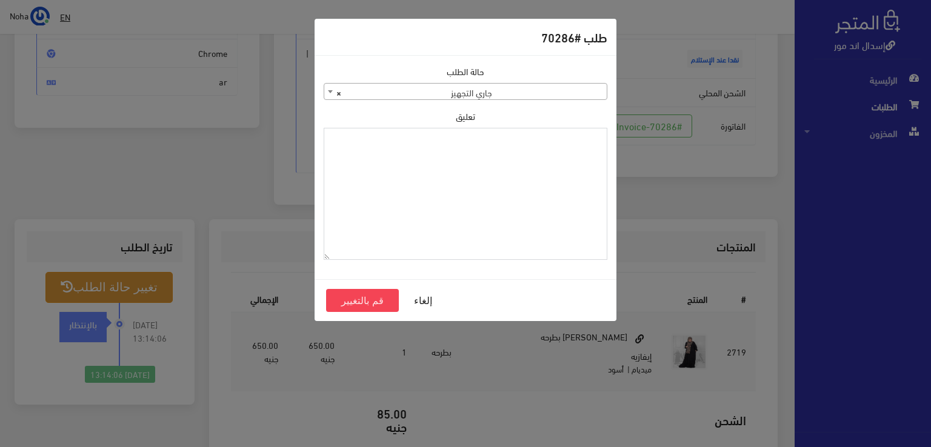
paste textarea "1118130"
type textarea "1118130"
click at [385, 295] on button "قم بالتغيير" at bounding box center [362, 300] width 73 height 23
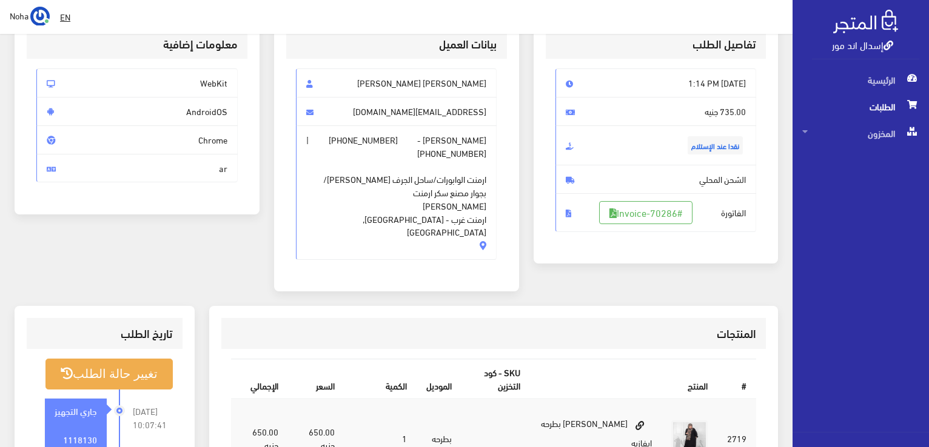
scroll to position [182, 0]
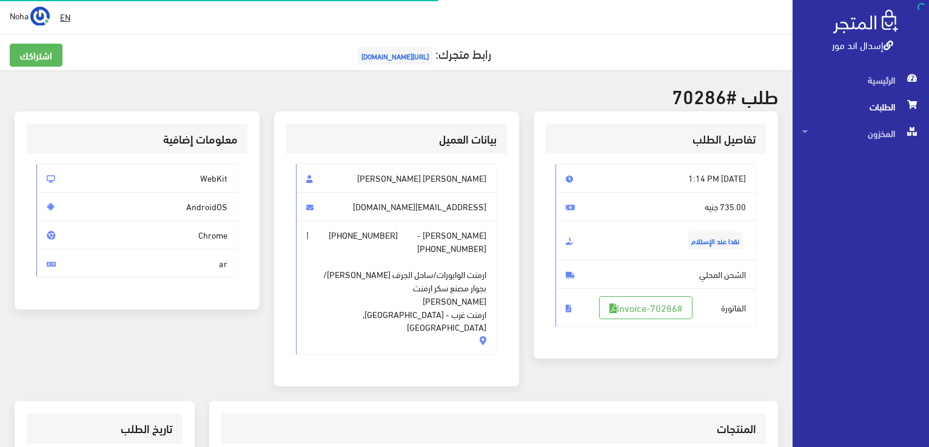
scroll to position [174, 0]
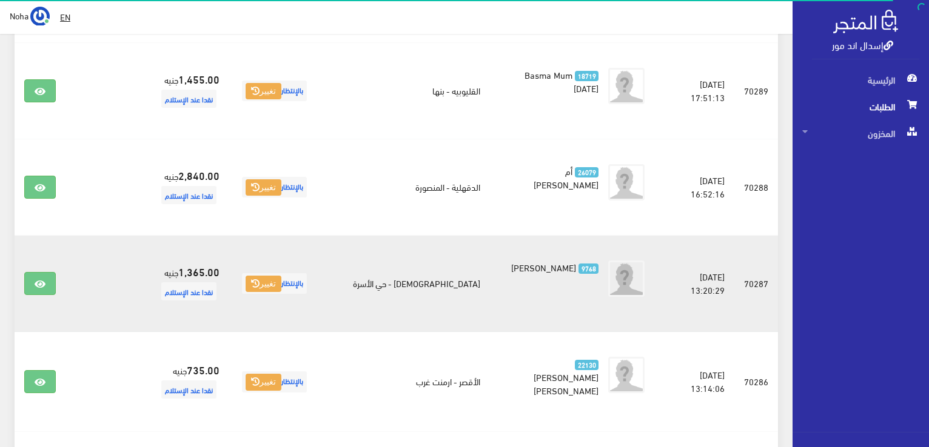
scroll to position [1382, 0]
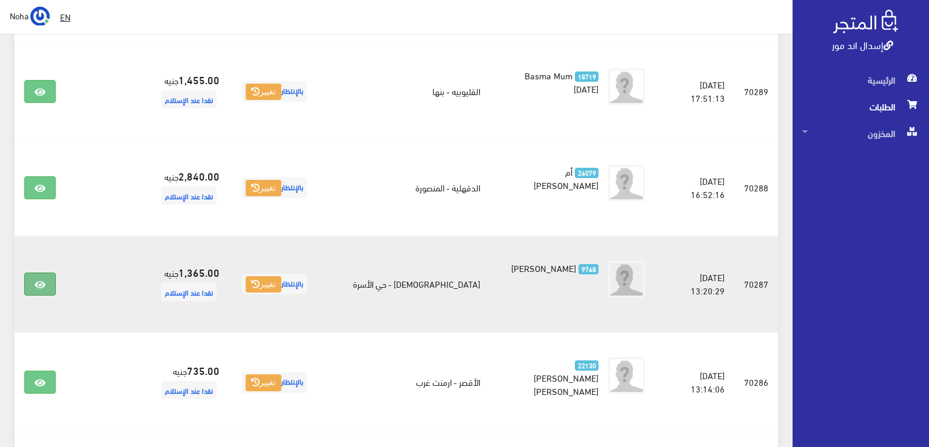
click at [28, 273] on link at bounding box center [40, 284] width 32 height 23
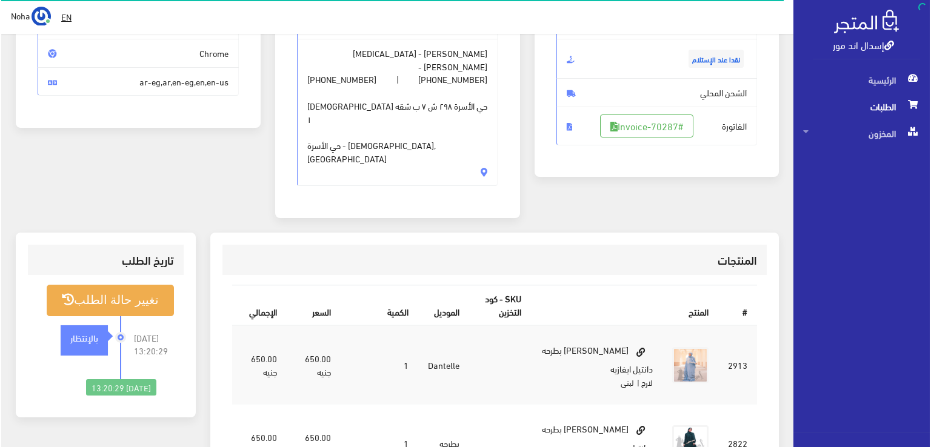
scroll to position [182, 0]
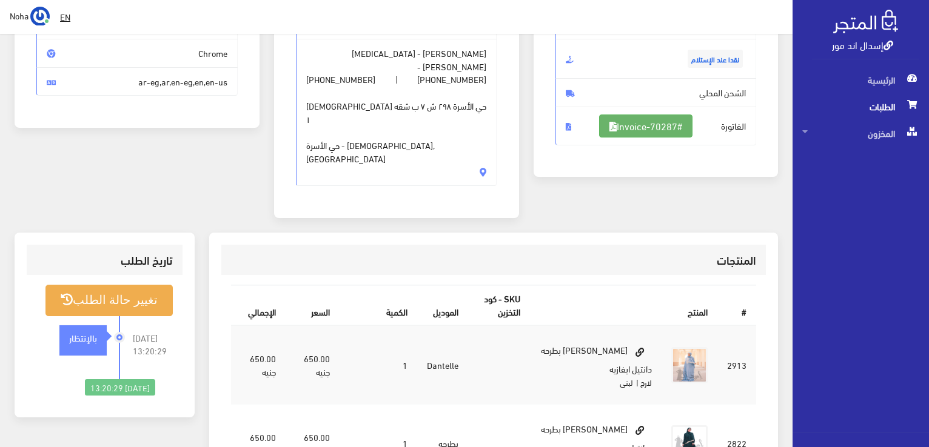
click at [625, 124] on link "#Invoice-70287" at bounding box center [645, 126] width 93 height 23
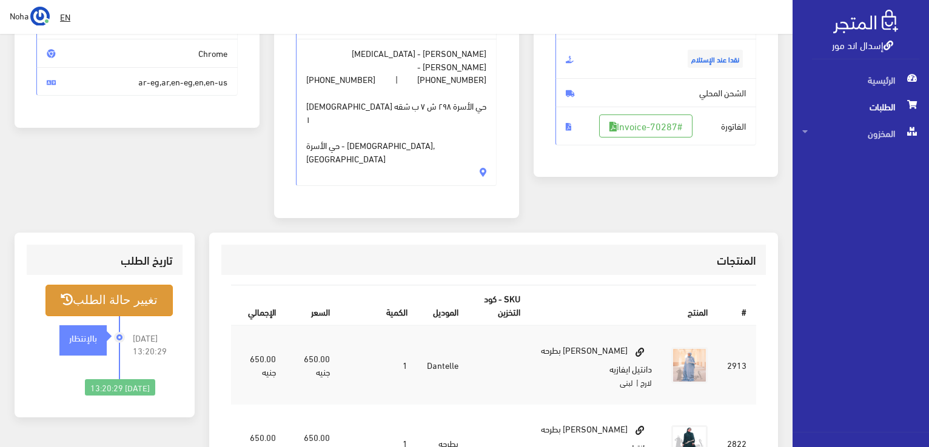
click at [148, 285] on button "تغيير حالة الطلب" at bounding box center [108, 300] width 127 height 31
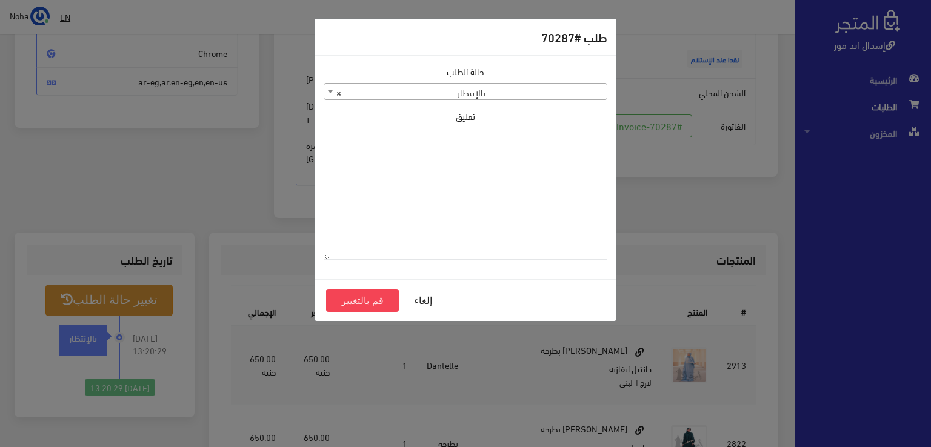
click at [505, 88] on span "× بالإنتظار" at bounding box center [465, 92] width 282 height 17
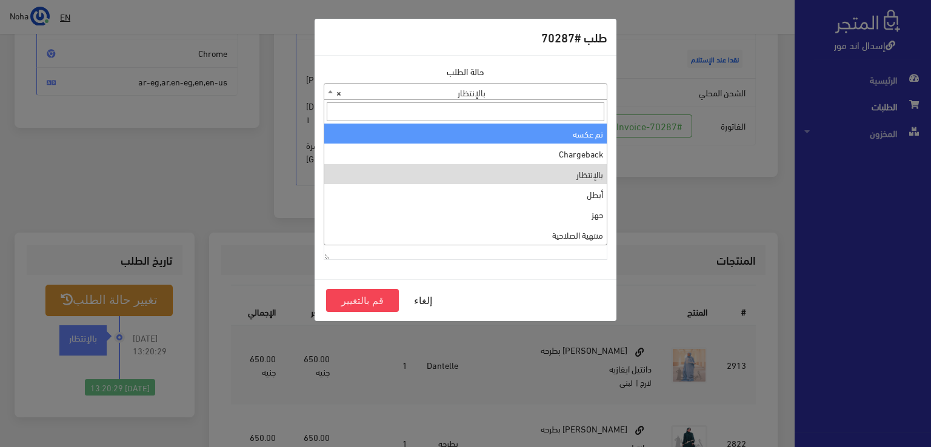
scroll to position [0, 0]
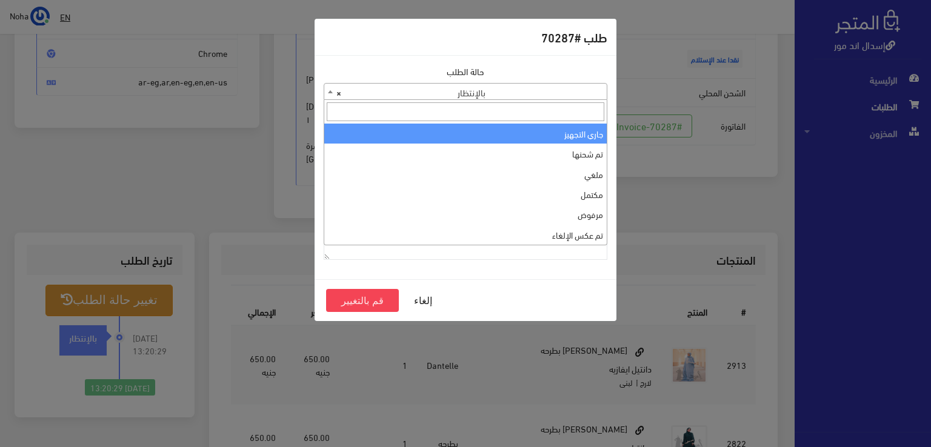
select select "1"
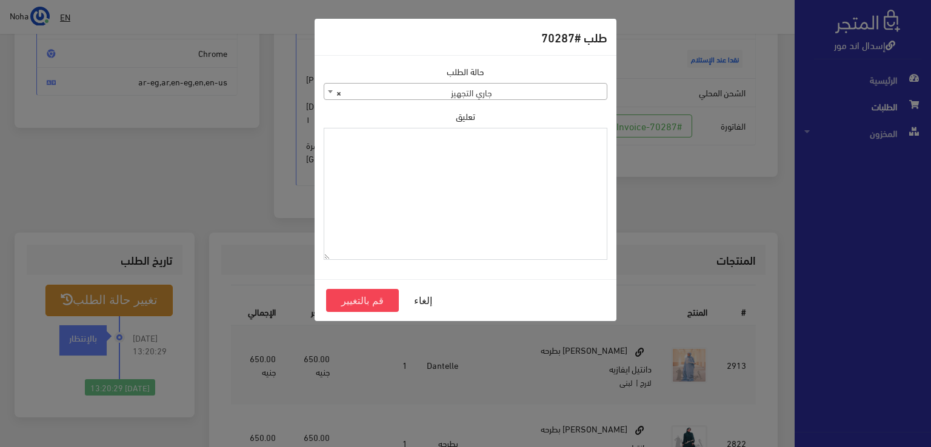
paste textarea "1118130"
type textarea "1118130"
click at [367, 298] on button "قم بالتغيير" at bounding box center [362, 300] width 73 height 23
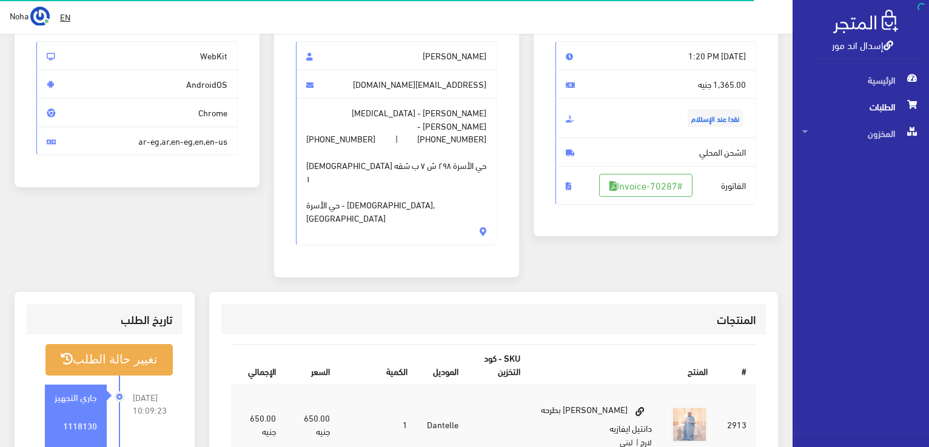
scroll to position [182, 0]
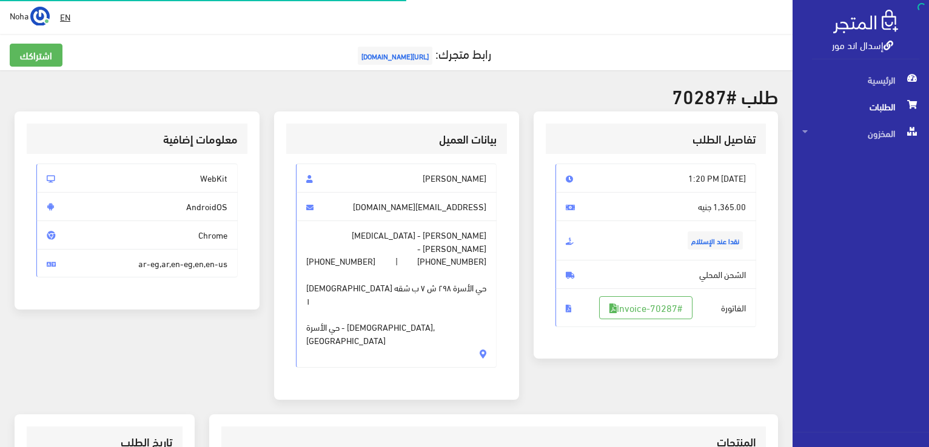
scroll to position [174, 0]
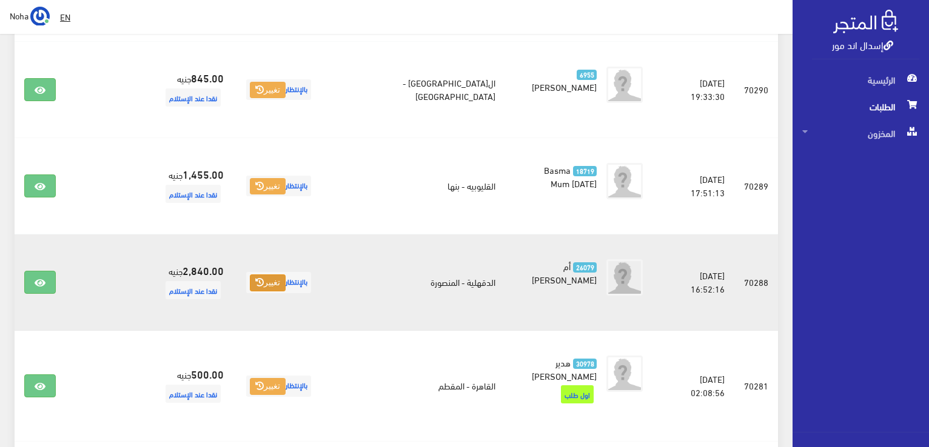
scroll to position [1273, 0]
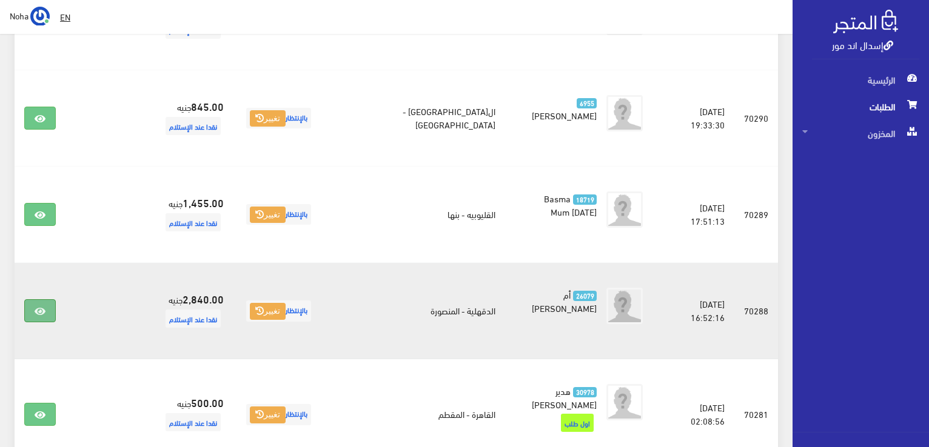
click at [47, 299] on link at bounding box center [40, 310] width 32 height 23
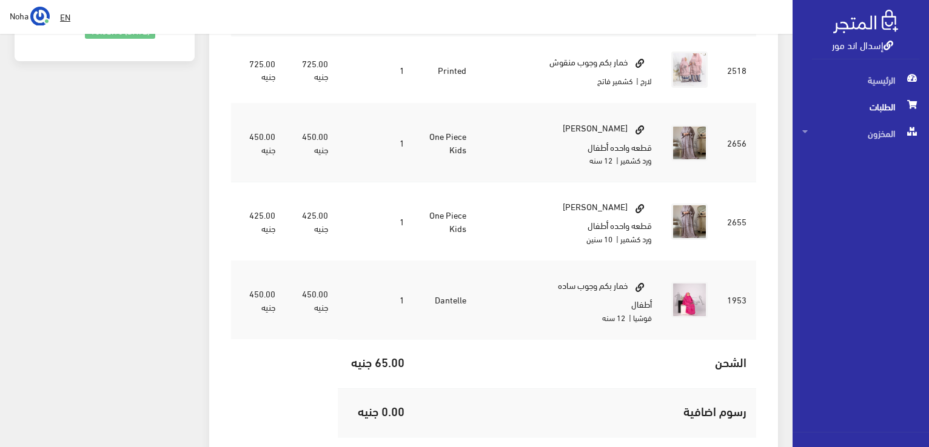
scroll to position [545, 0]
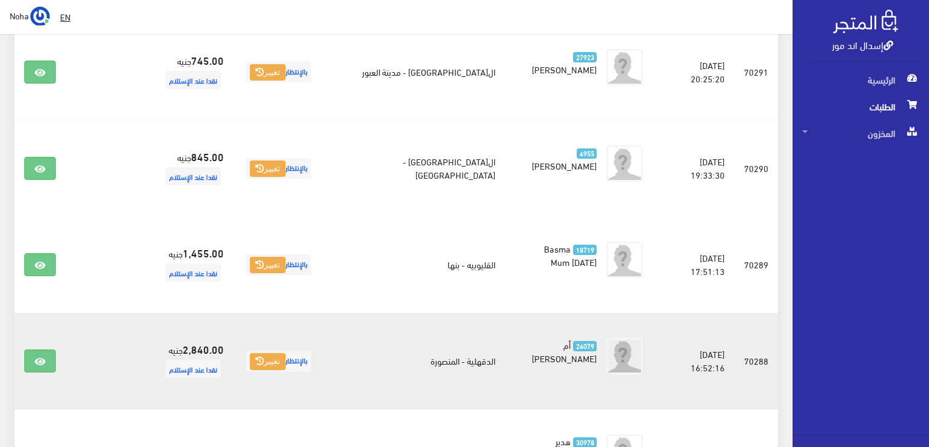
scroll to position [1212, 0]
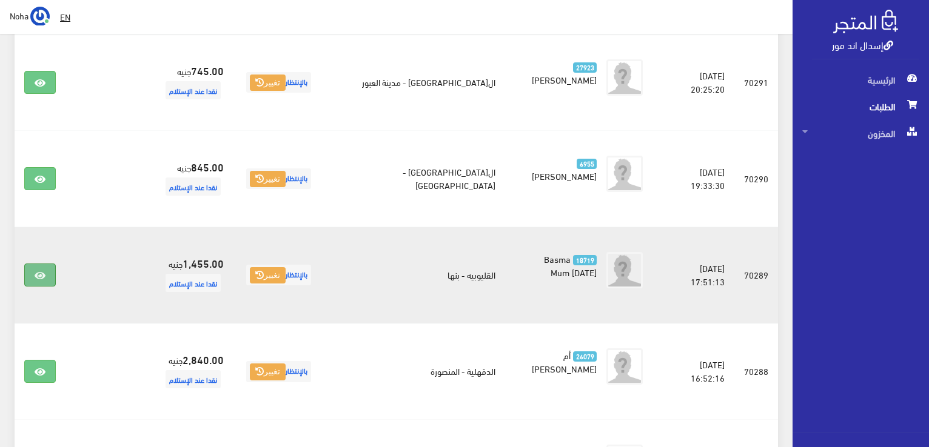
click at [35, 271] on icon at bounding box center [40, 276] width 11 height 10
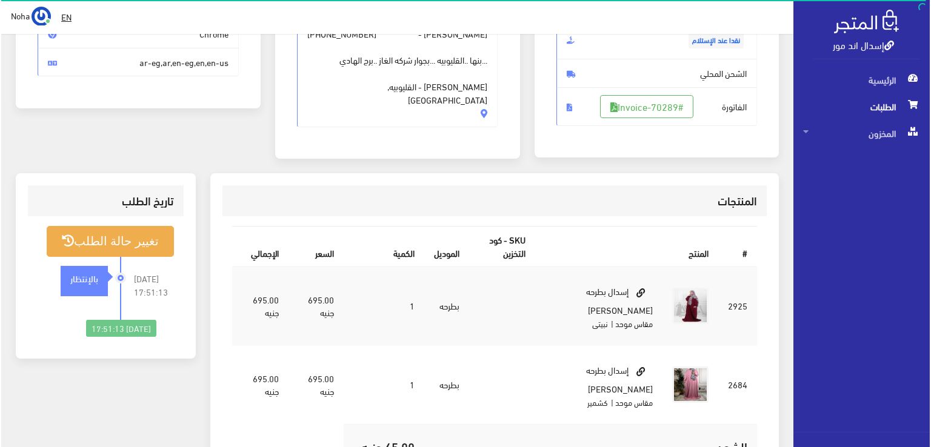
scroll to position [182, 0]
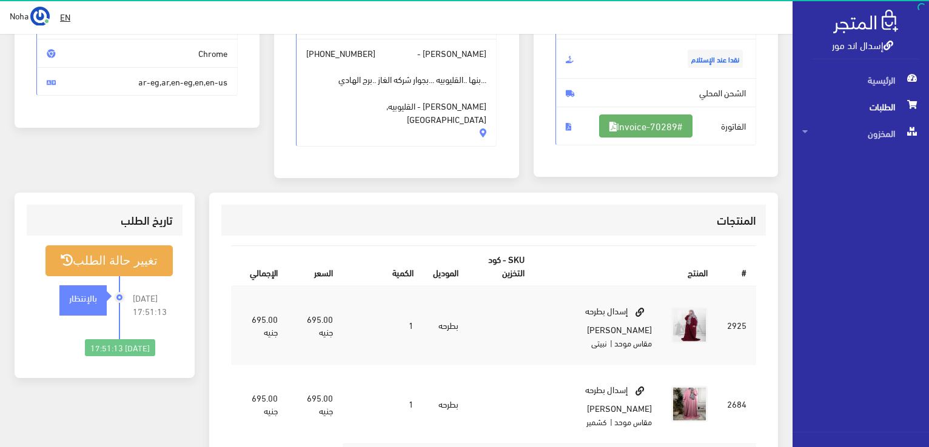
click at [650, 127] on link "#Invoice-70289" at bounding box center [645, 126] width 93 height 23
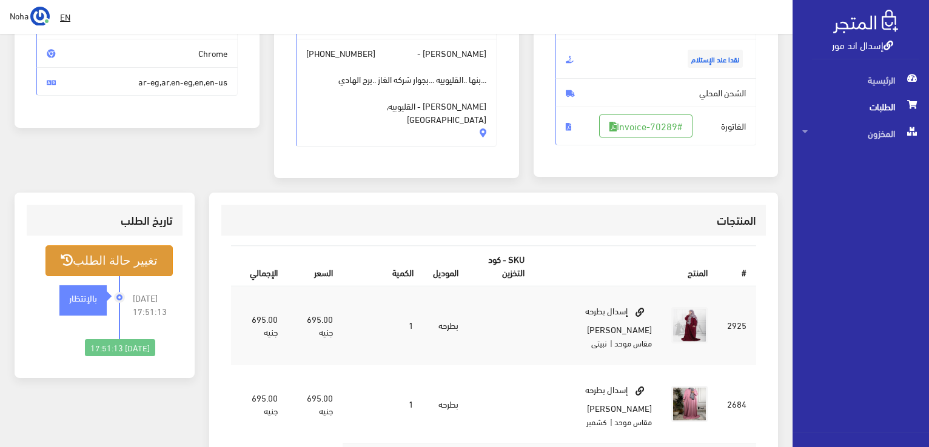
click at [141, 260] on button "تغيير حالة الطلب" at bounding box center [108, 260] width 127 height 31
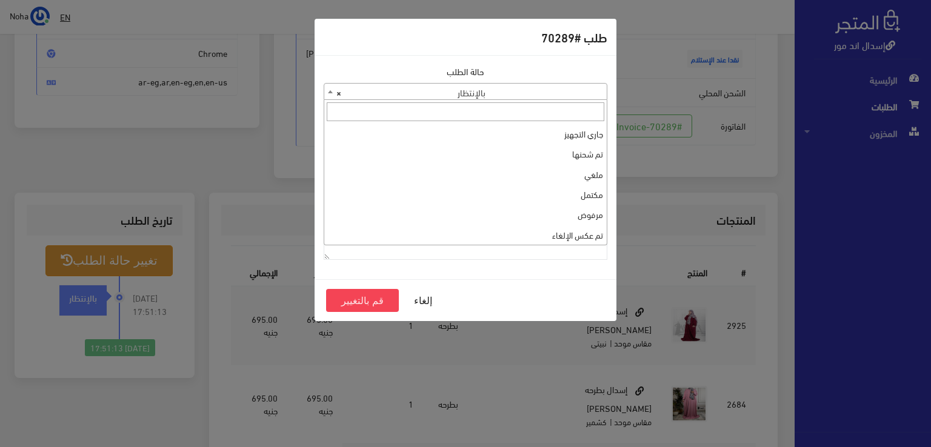
click at [449, 85] on span "× بالإنتظار" at bounding box center [465, 92] width 282 height 17
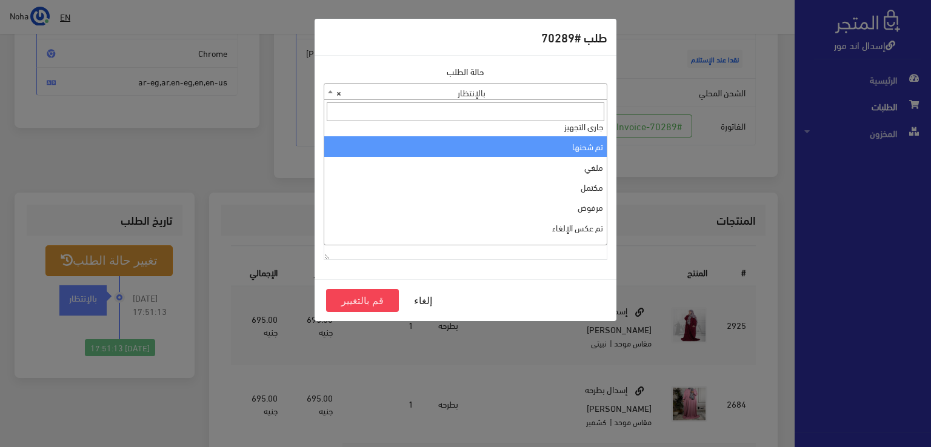
scroll to position [0, 0]
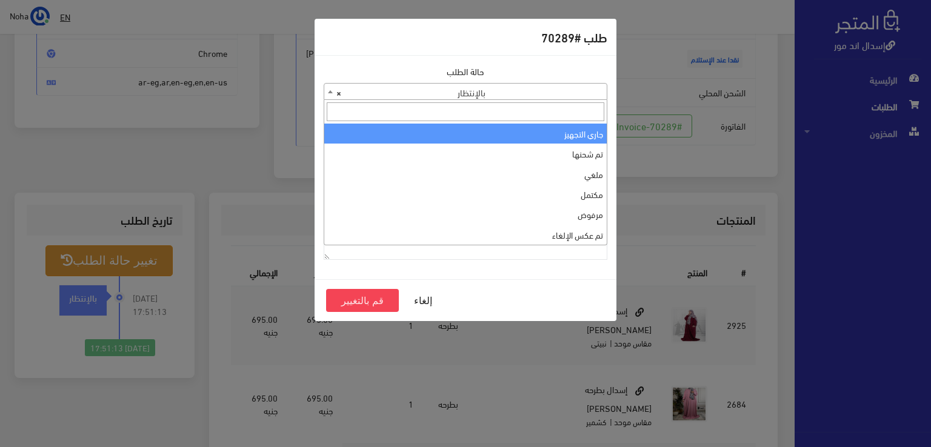
select select "1"
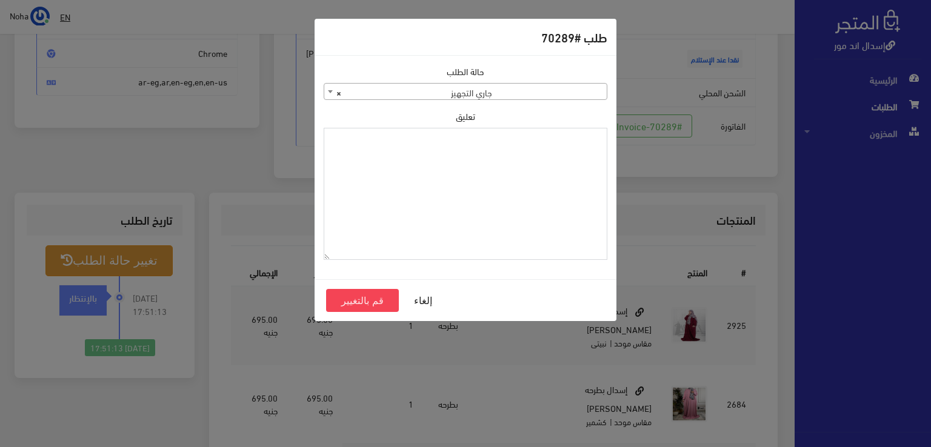
paste textarea "1118130"
type textarea "1118130"
click at [386, 296] on button "قم بالتغيير" at bounding box center [362, 300] width 73 height 23
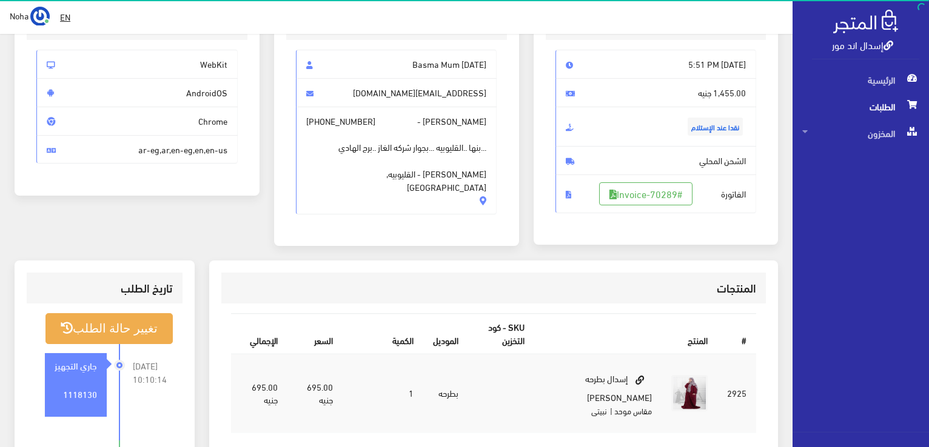
scroll to position [242, 0]
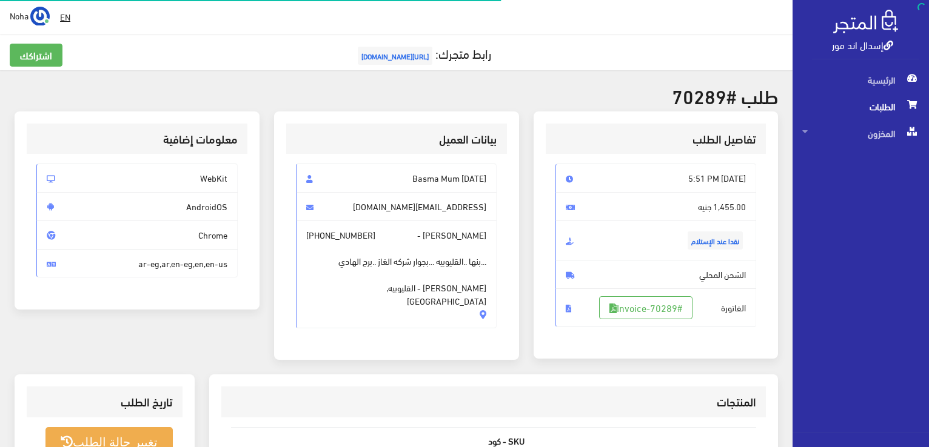
scroll to position [174, 0]
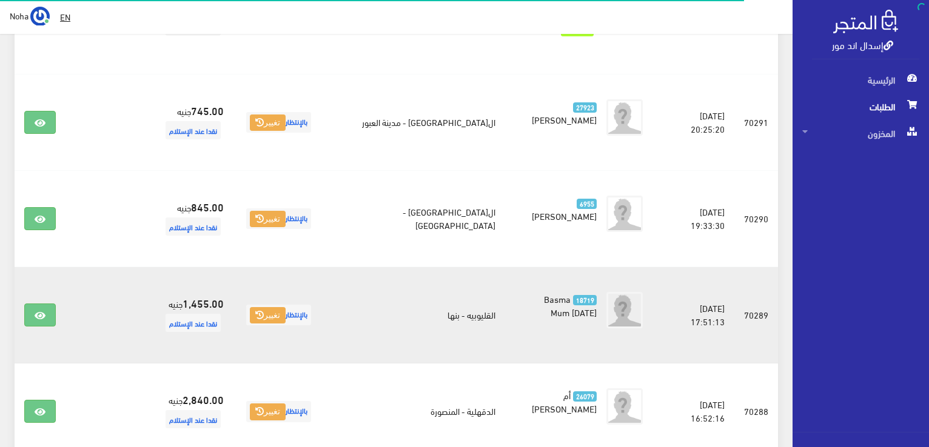
scroll to position [1152, 0]
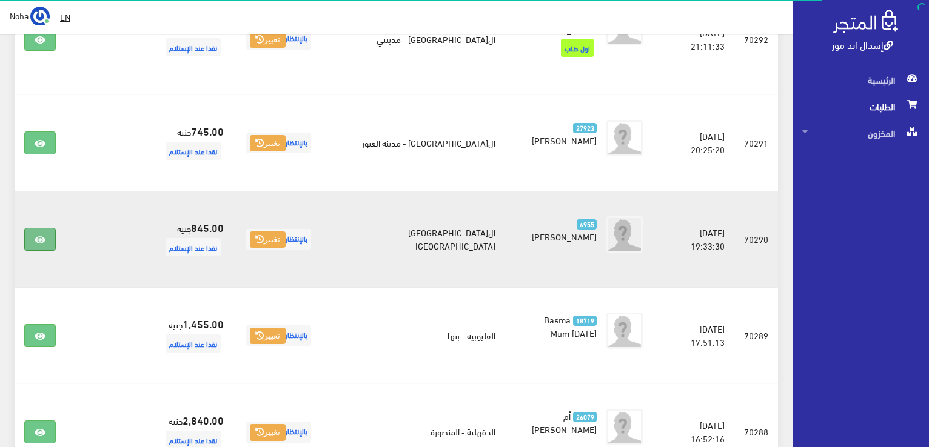
click at [38, 235] on icon at bounding box center [40, 240] width 11 height 10
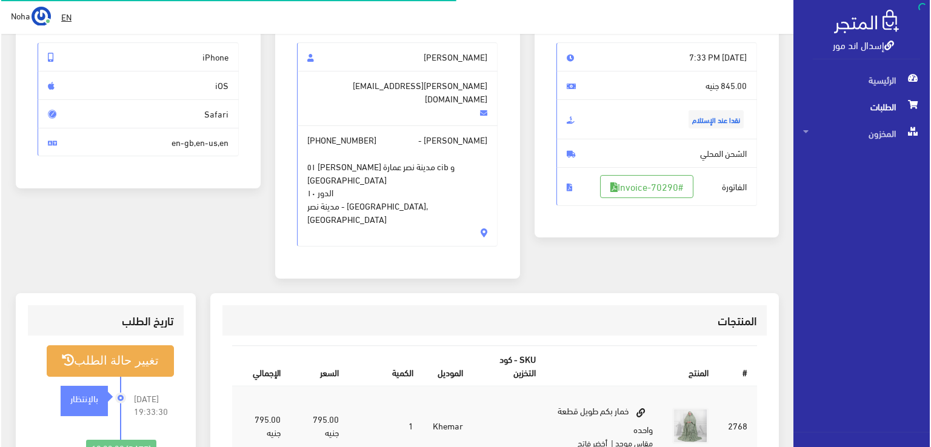
scroll to position [121, 0]
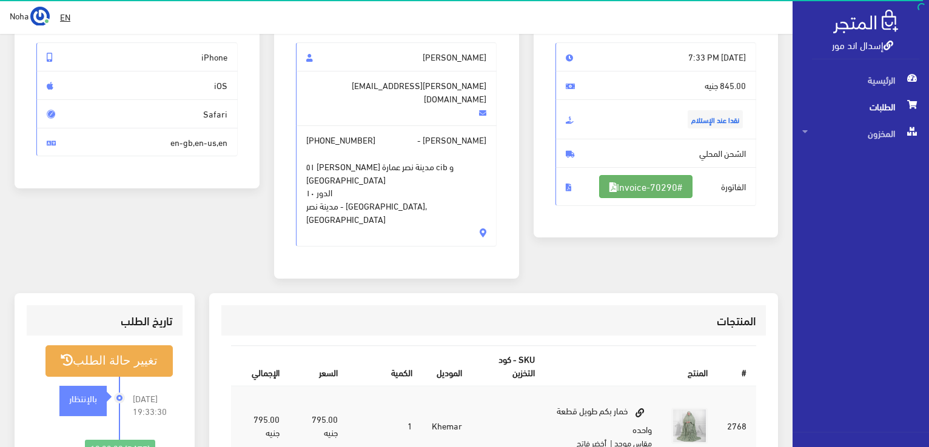
click at [659, 195] on link "#Invoice-70290" at bounding box center [645, 186] width 93 height 23
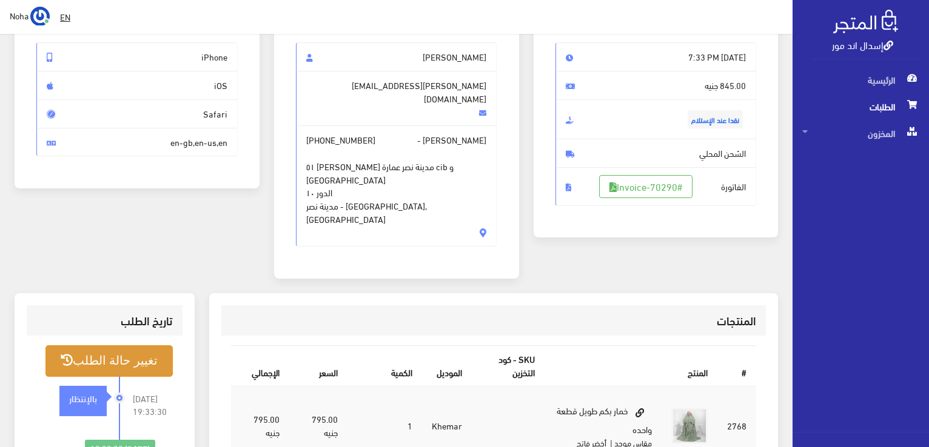
click at [145, 345] on button "تغيير حالة الطلب" at bounding box center [108, 360] width 127 height 31
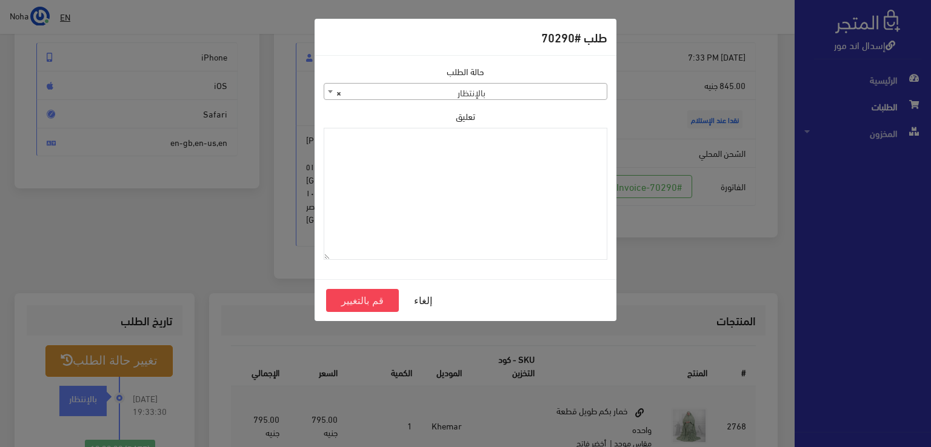
click at [462, 81] on div "حالة الطلب جاري التجهيز تم شحنها ملغي مكتمل مرفوض تم عكس الإلغاء فشل تم رد المب…" at bounding box center [466, 82] width 284 height 35
click at [478, 90] on span "× بالإنتظار" at bounding box center [465, 92] width 282 height 17
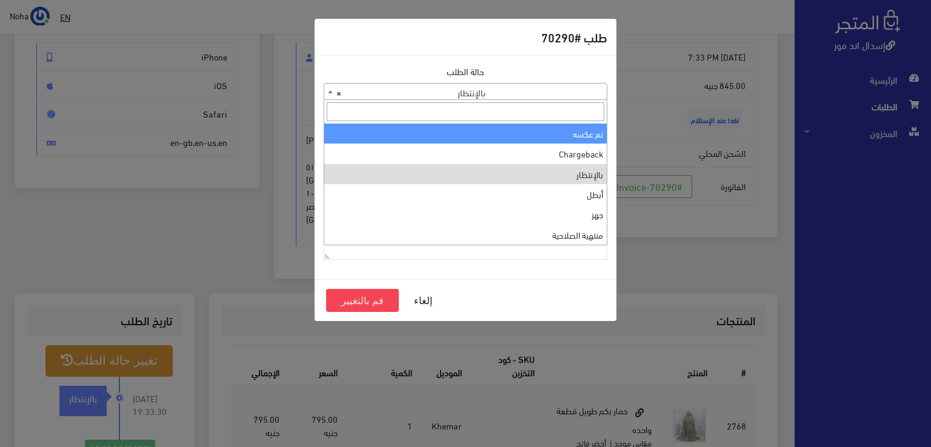
scroll to position [0, 0]
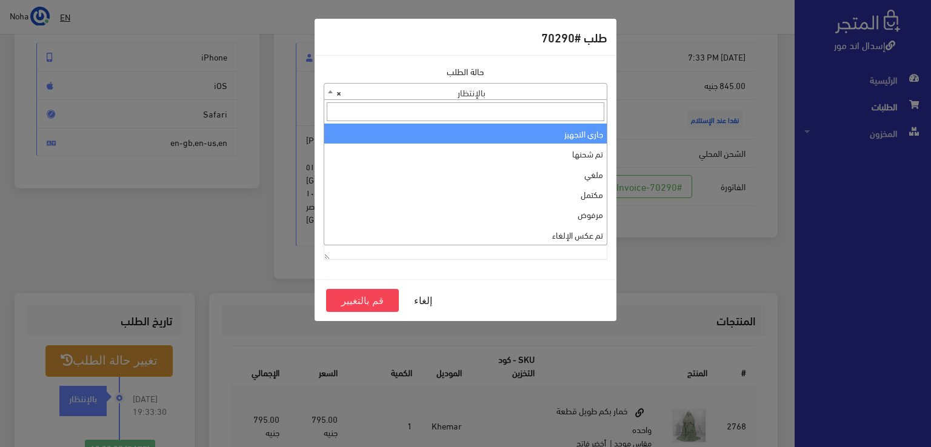
select select "1"
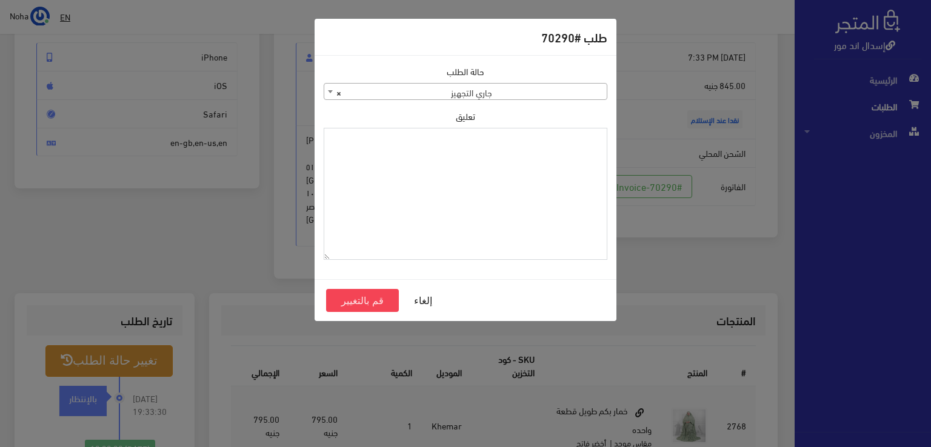
paste textarea "1118130"
type textarea "1118130"
click at [363, 304] on button "قم بالتغيير" at bounding box center [362, 300] width 73 height 23
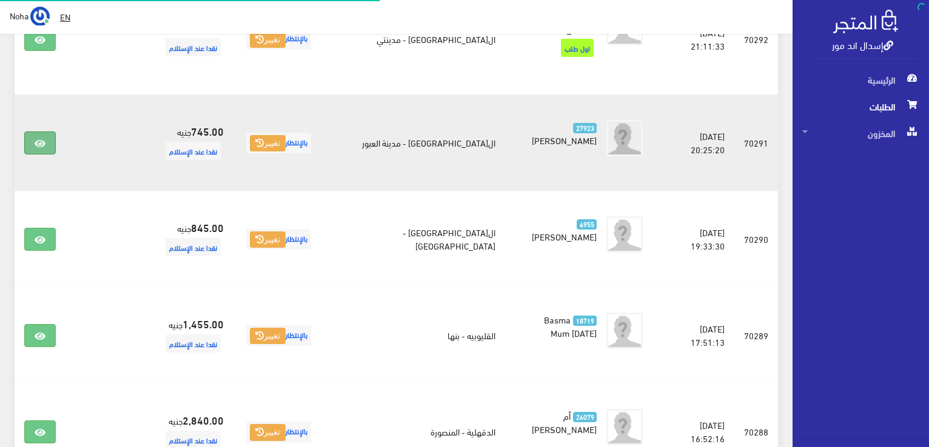
scroll to position [1152, 0]
click at [41, 139] on icon at bounding box center [40, 144] width 11 height 10
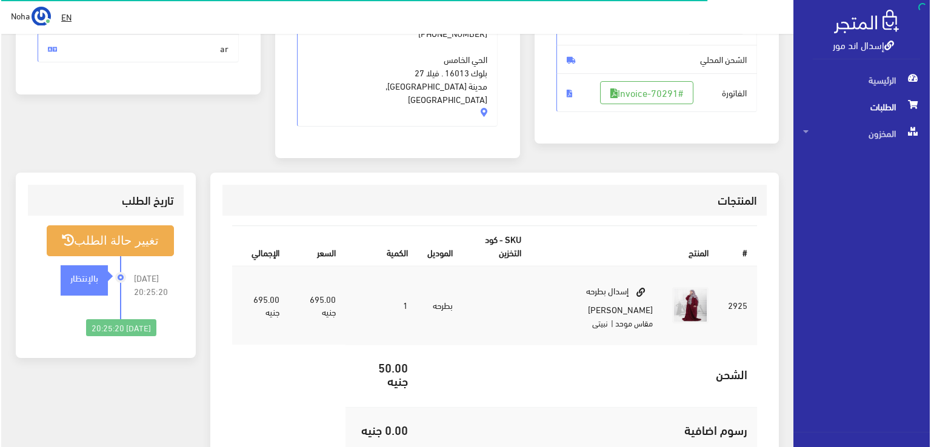
scroll to position [242, 0]
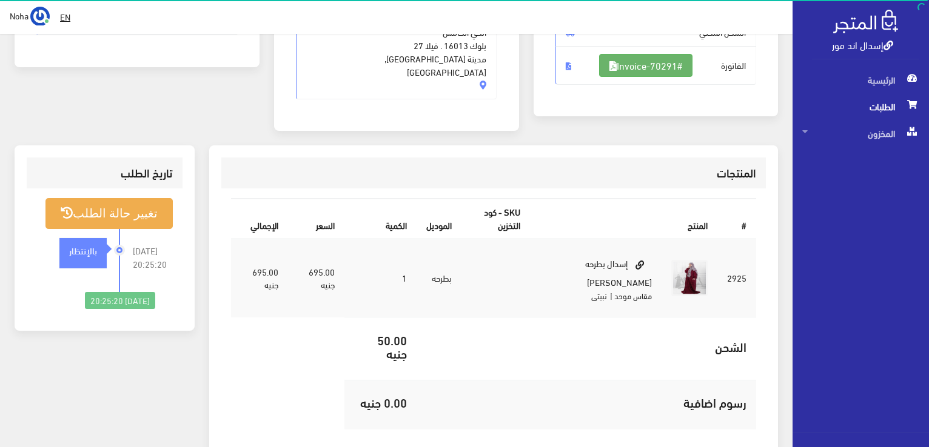
click at [667, 61] on link "#Invoice-70291" at bounding box center [645, 65] width 93 height 23
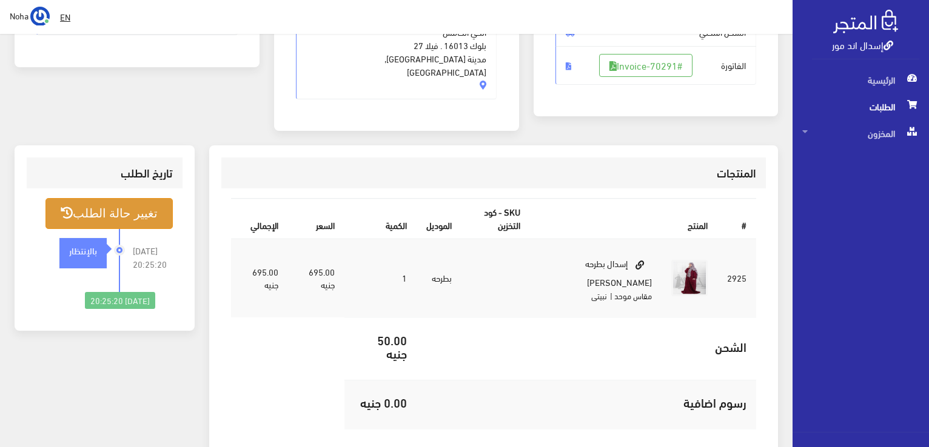
click at [90, 203] on button "تغيير حالة الطلب" at bounding box center [108, 213] width 127 height 31
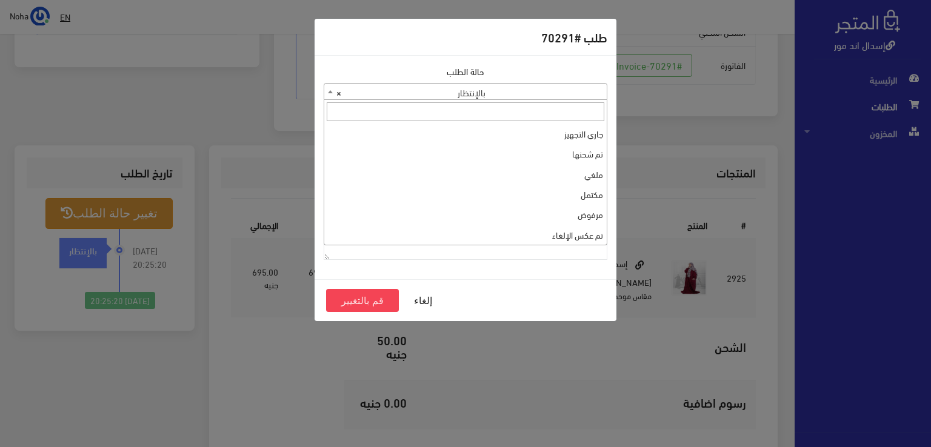
click at [403, 97] on span "× بالإنتظار" at bounding box center [465, 92] width 282 height 17
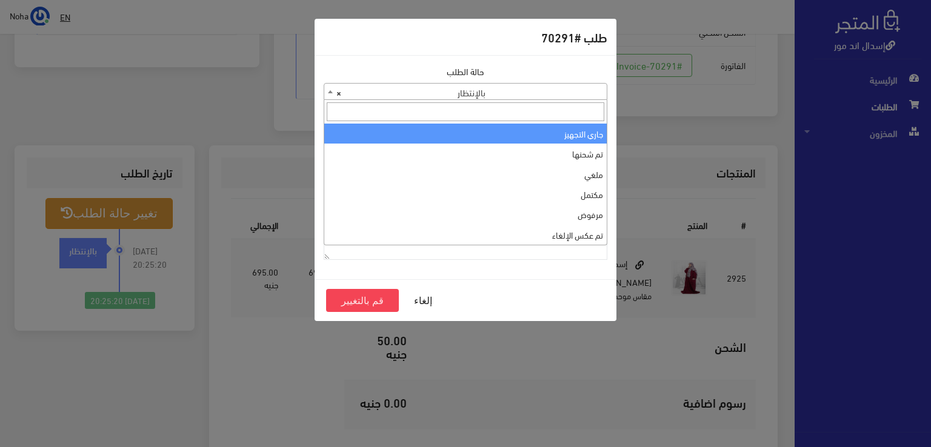
select select "1"
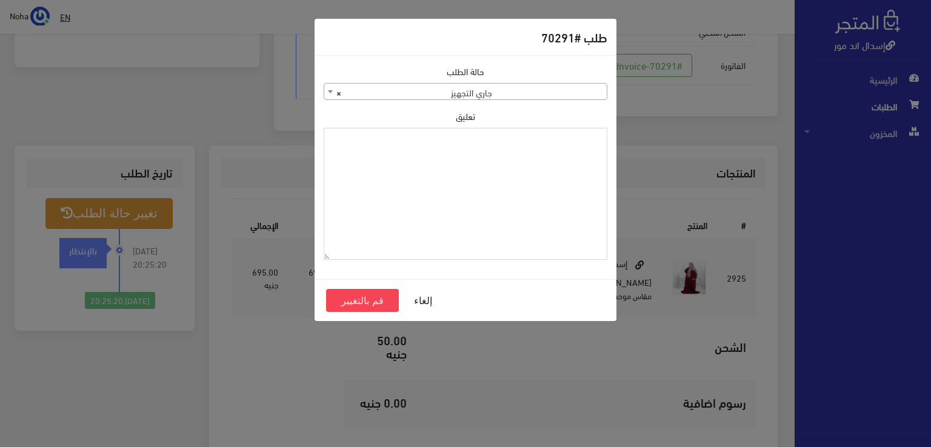
paste textarea "1118130"
type textarea "1118130"
click at [381, 298] on button "قم بالتغيير" at bounding box center [362, 300] width 73 height 23
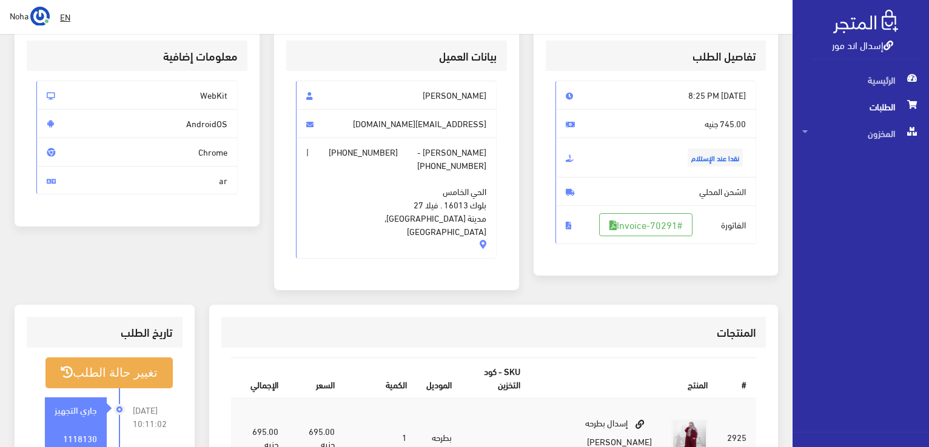
scroll to position [242, 0]
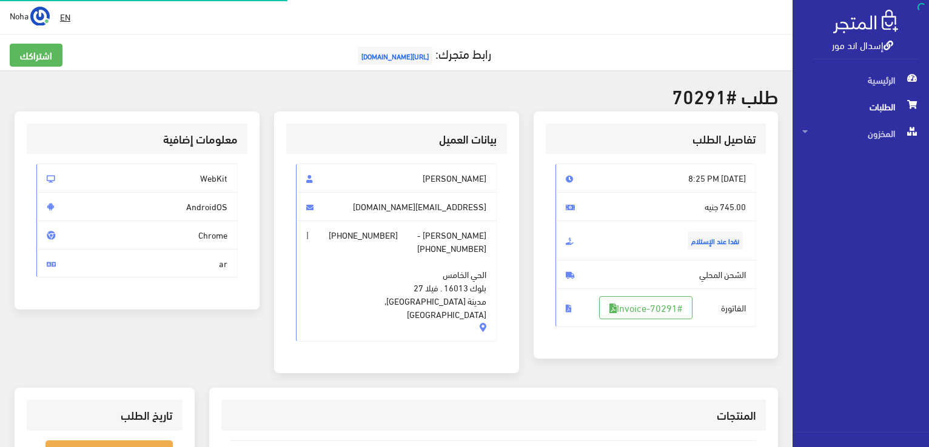
scroll to position [238, 0]
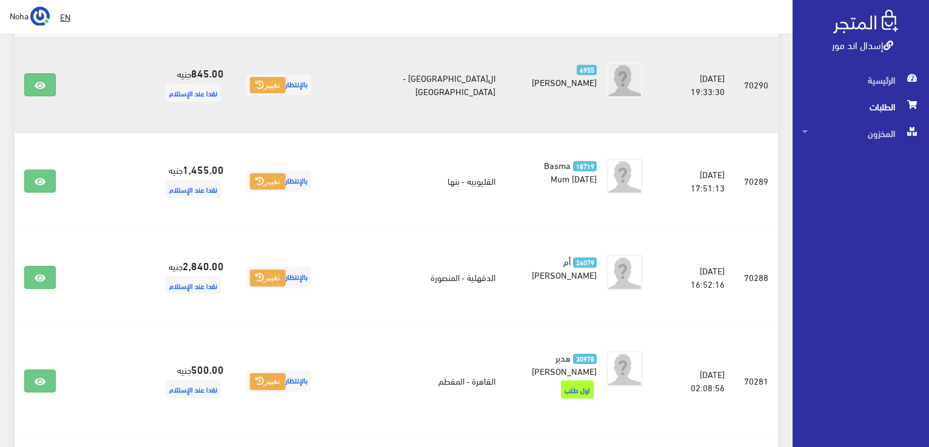
scroll to position [1333, 0]
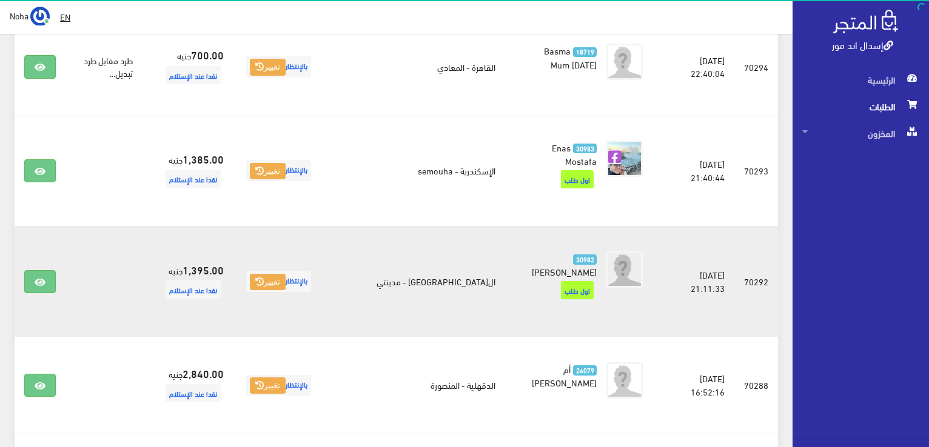
scroll to position [849, 0]
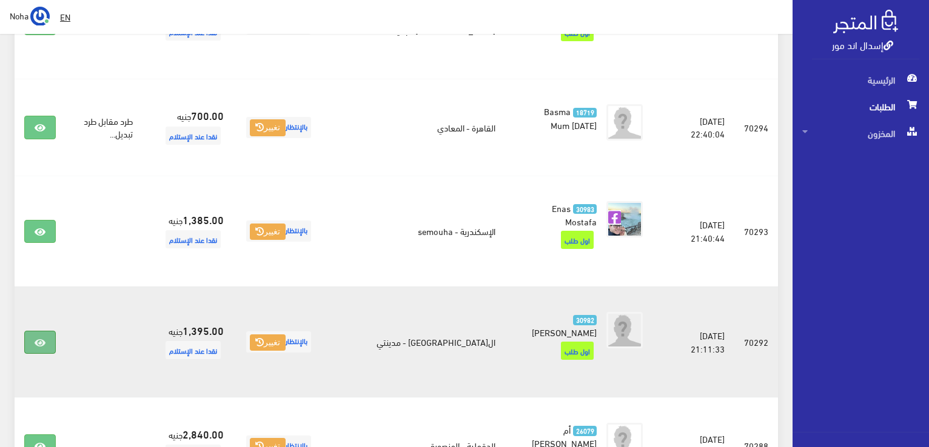
click at [45, 331] on link at bounding box center [40, 342] width 32 height 23
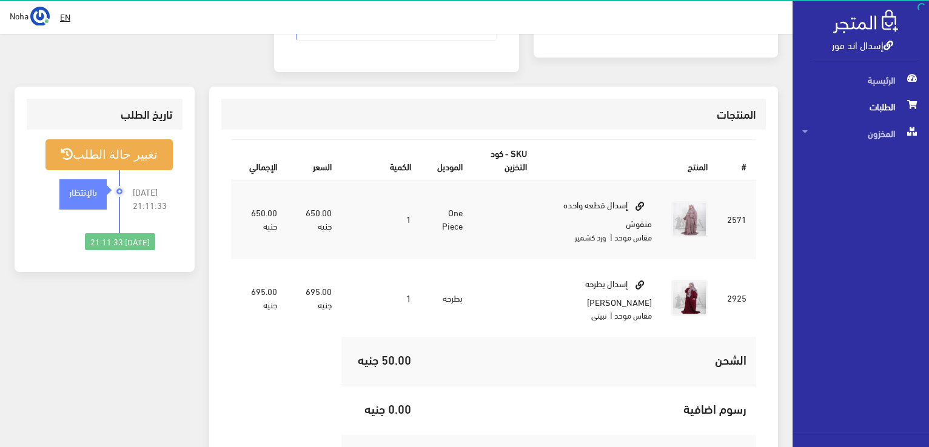
scroll to position [303, 0]
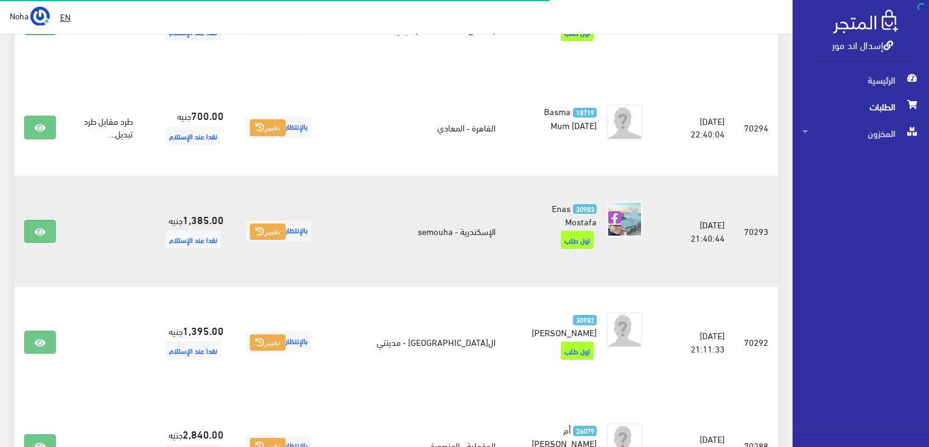
scroll to position [849, 0]
click at [48, 220] on link at bounding box center [40, 231] width 32 height 23
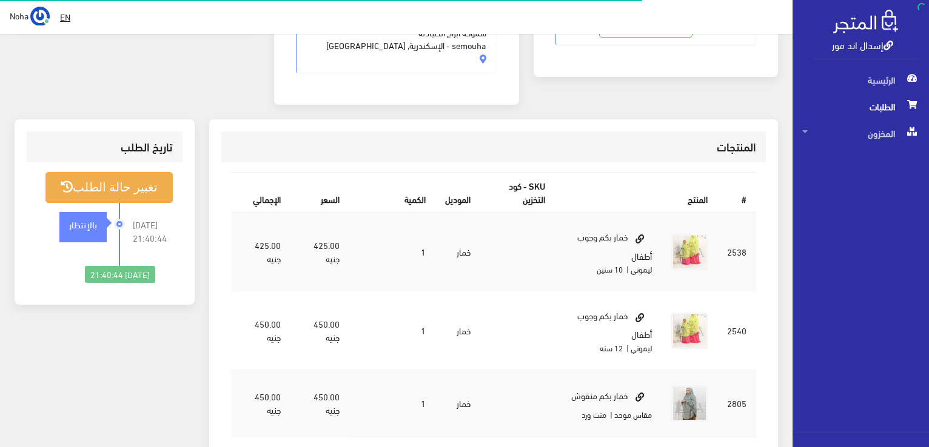
scroll to position [303, 0]
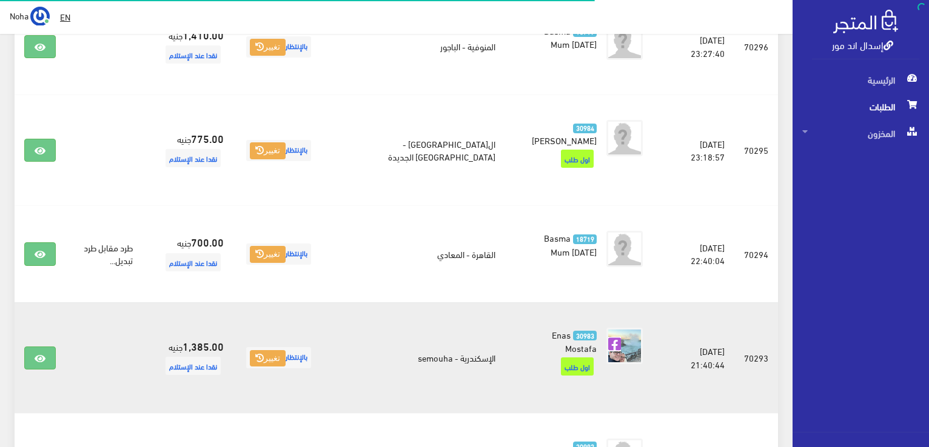
scroll to position [667, 0]
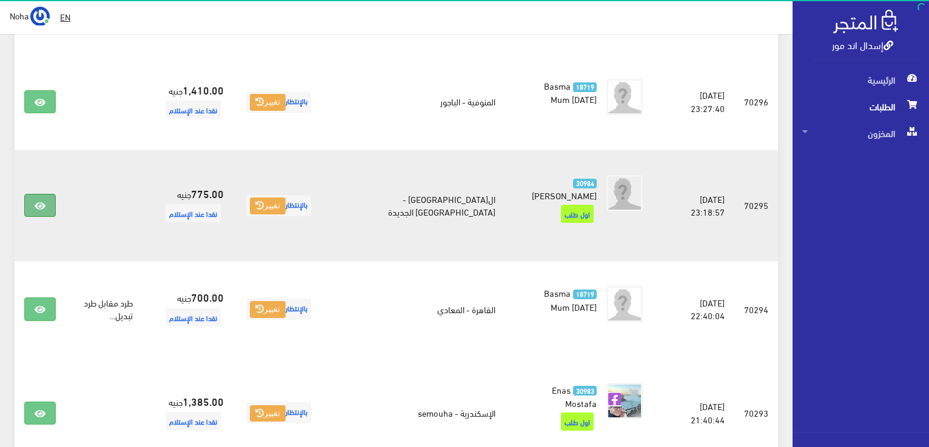
click at [41, 201] on icon at bounding box center [40, 206] width 11 height 10
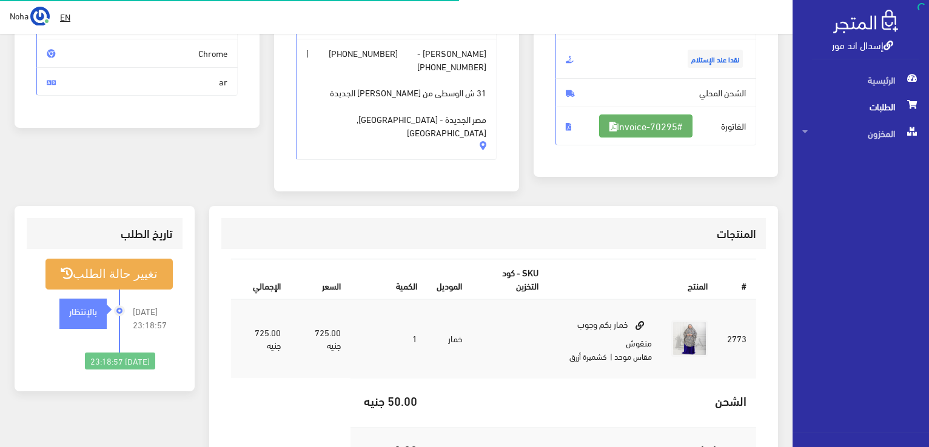
scroll to position [182, 0]
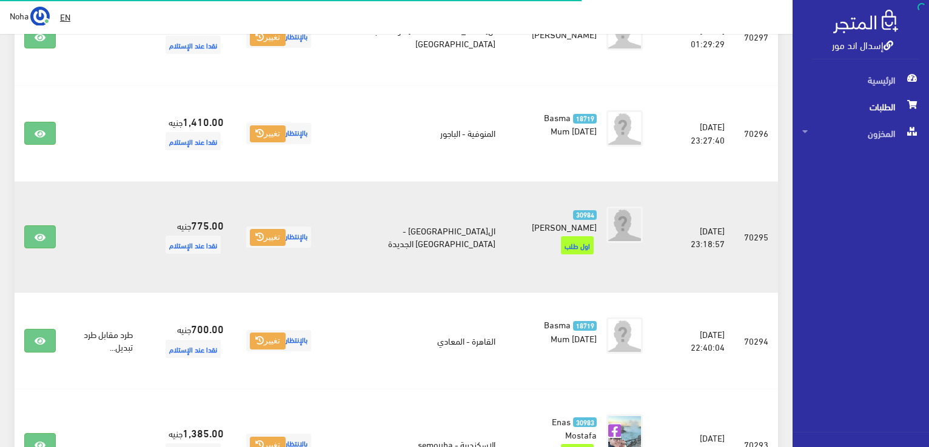
scroll to position [606, 0]
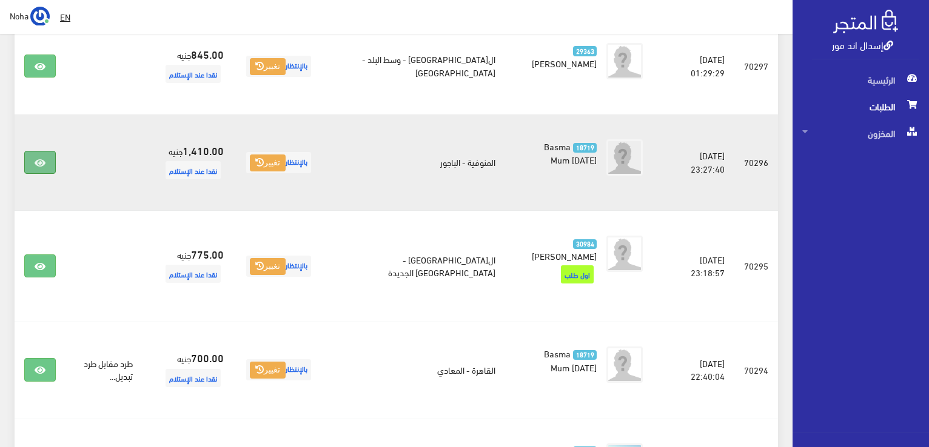
click at [34, 151] on link at bounding box center [40, 162] width 32 height 23
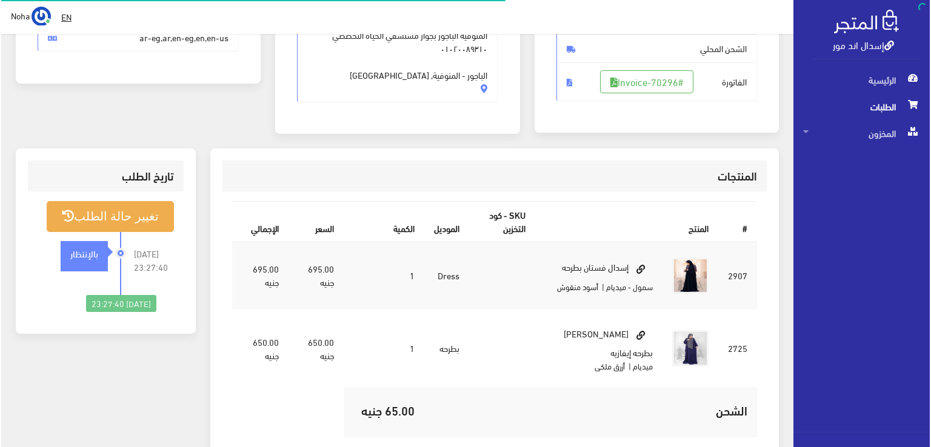
scroll to position [242, 0]
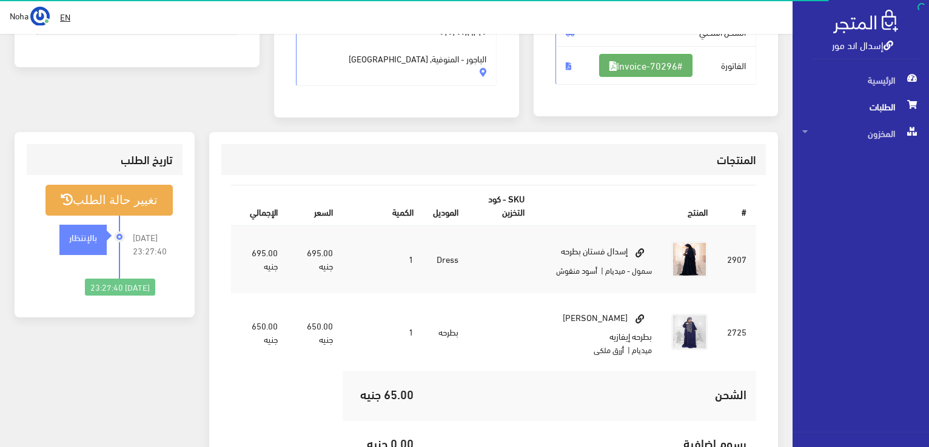
click at [675, 66] on link "#Invoice-70296" at bounding box center [645, 65] width 93 height 23
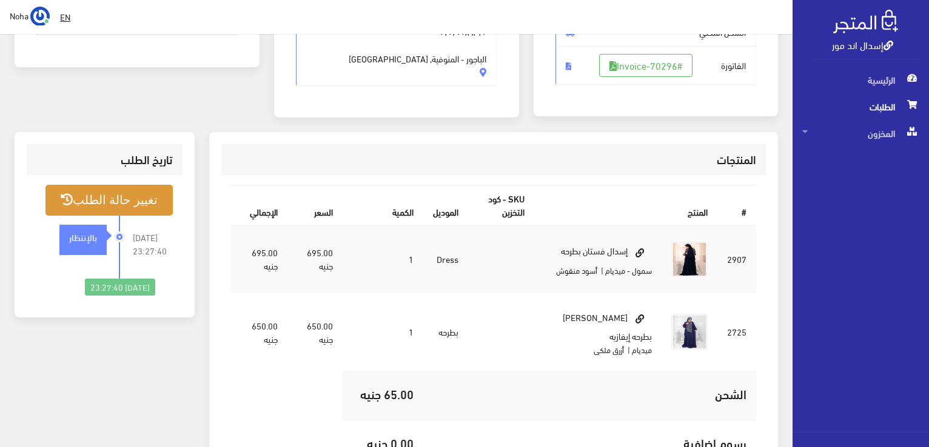
click at [122, 202] on button "تغيير حالة الطلب" at bounding box center [108, 200] width 127 height 31
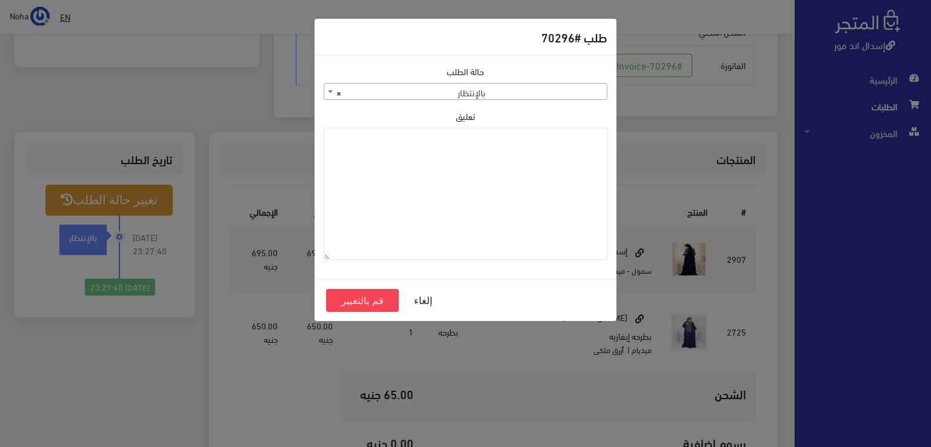
click at [383, 102] on div "حالة الطلب جاري التجهيز تم شحنها ملغي مكتمل مرفوض تم عكس الإلغاء فشل تم رد المب…" at bounding box center [465, 167] width 298 height 205
click at [383, 94] on span "× بالإنتظار" at bounding box center [465, 92] width 282 height 17
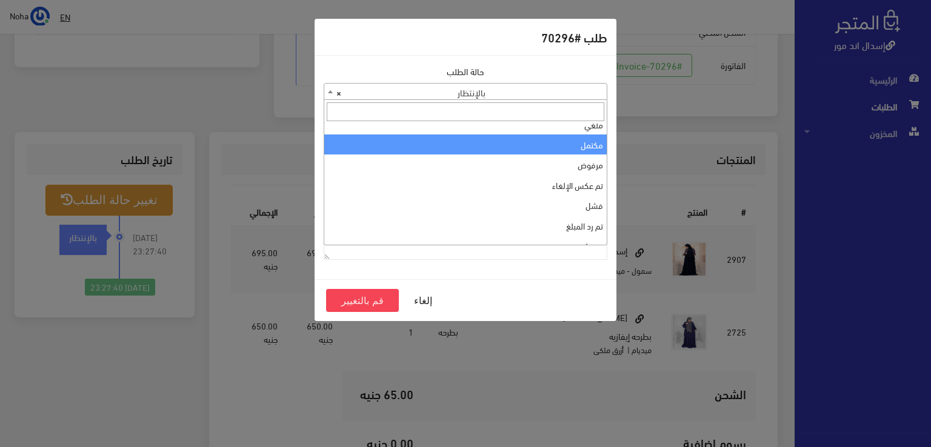
scroll to position [0, 0]
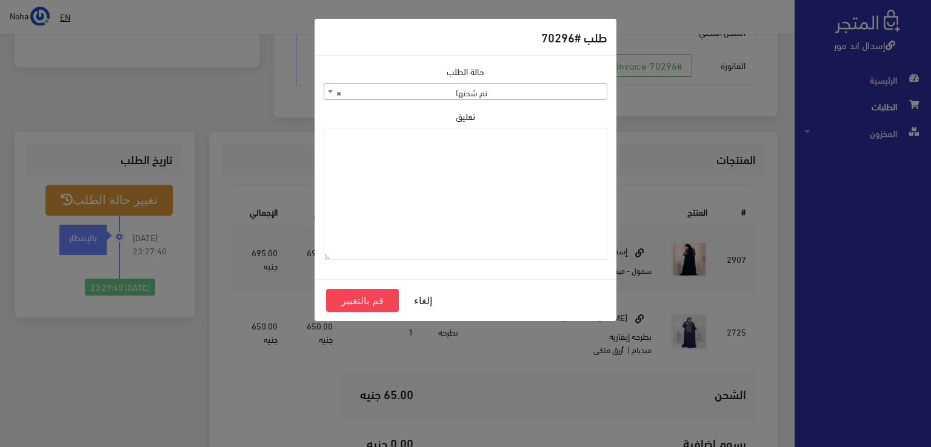
click at [436, 106] on div "حالة الطلب جاري التجهيز تم شحنها ملغي مكتمل مرفوض تم عكس الإلغاء فشل تم رد المب…" at bounding box center [465, 167] width 298 height 205
click at [439, 94] on span "× تم شحنها" at bounding box center [465, 92] width 282 height 17
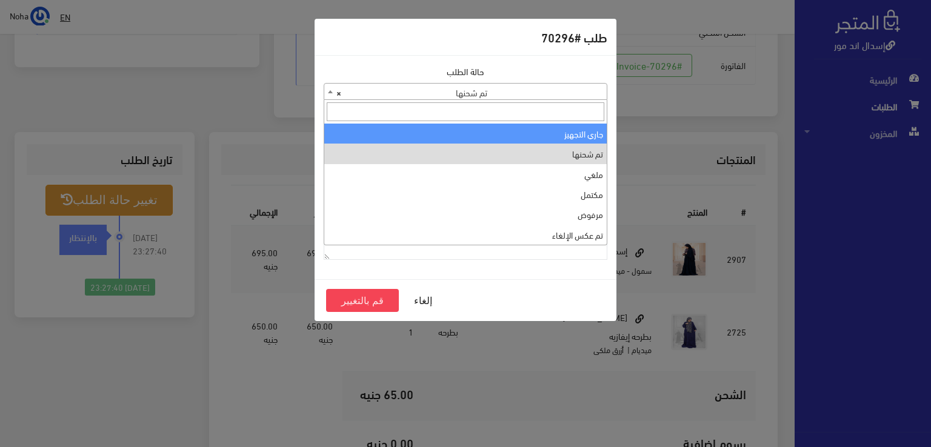
select select "1"
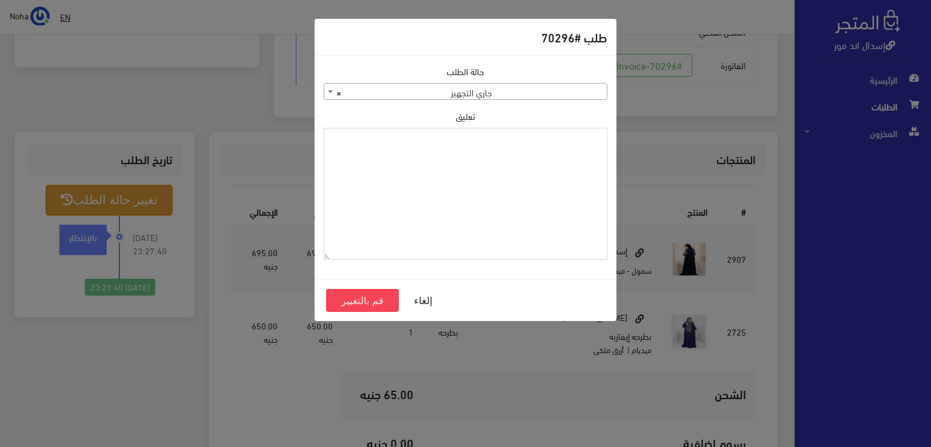
paste textarea "1118130"
type textarea "1118130"
click at [379, 302] on button "قم بالتغيير" at bounding box center [362, 300] width 73 height 23
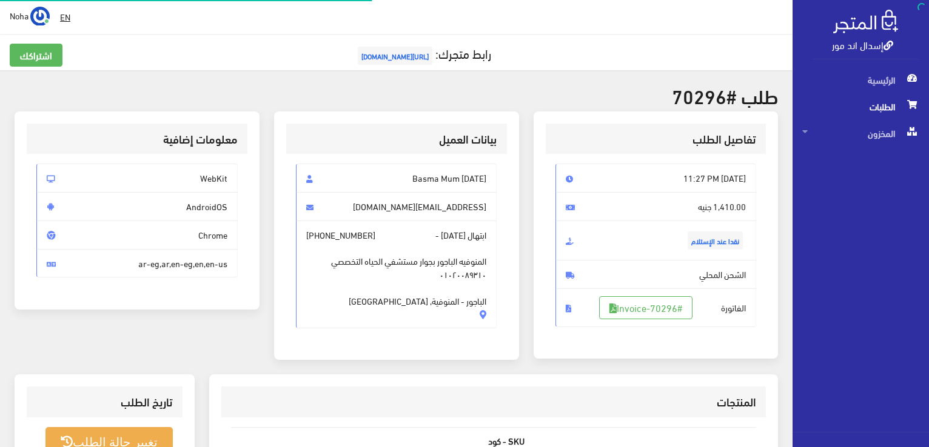
scroll to position [238, 0]
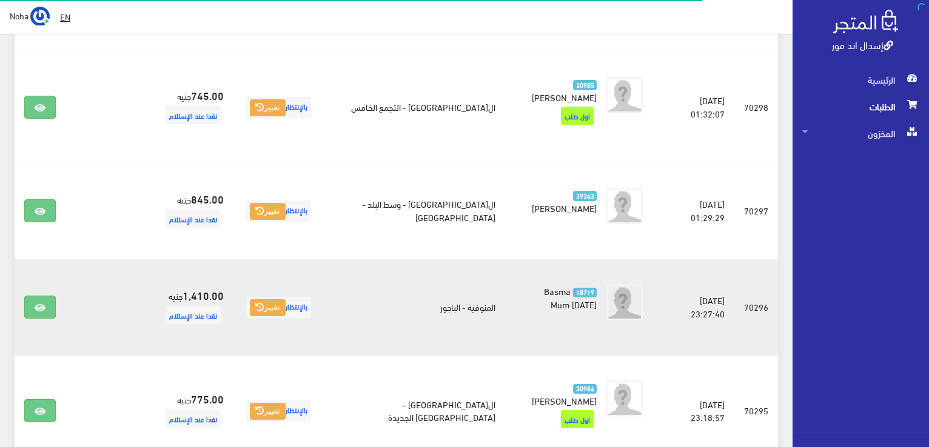
scroll to position [424, 0]
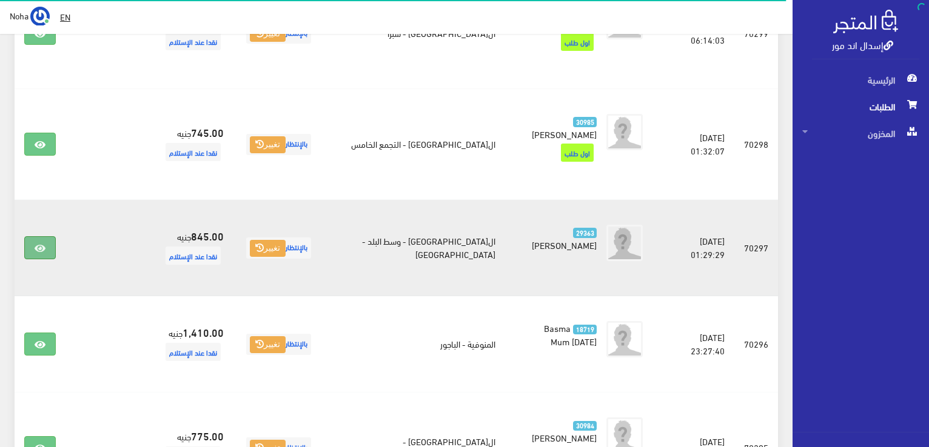
click at [44, 244] on icon at bounding box center [40, 249] width 11 height 10
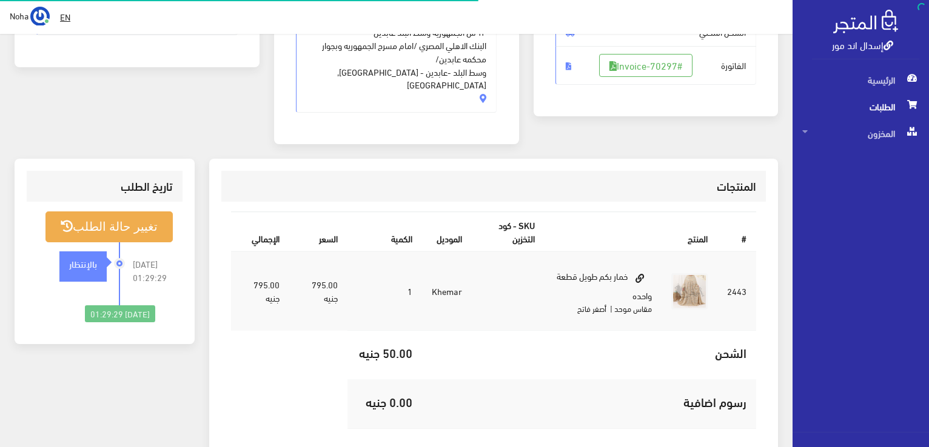
scroll to position [242, 0]
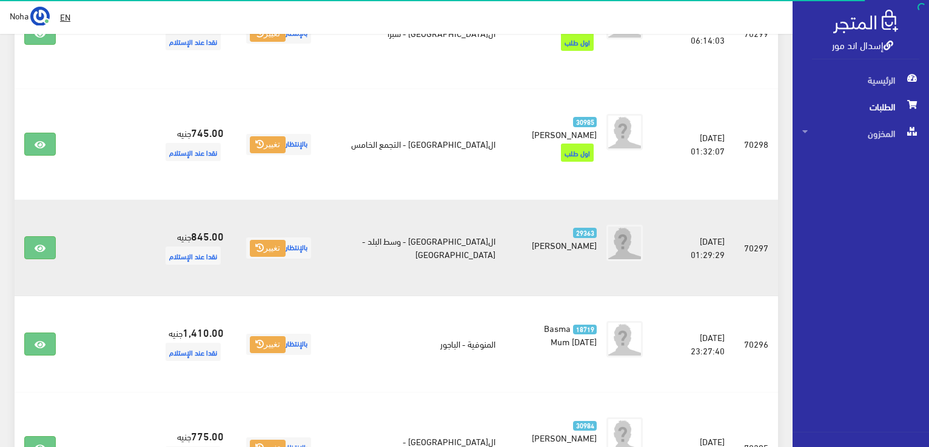
scroll to position [303, 0]
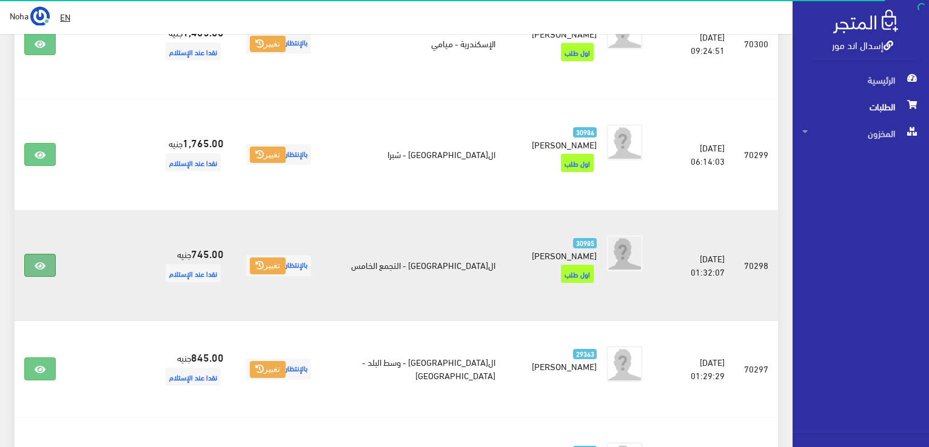
click at [44, 261] on icon at bounding box center [40, 266] width 11 height 10
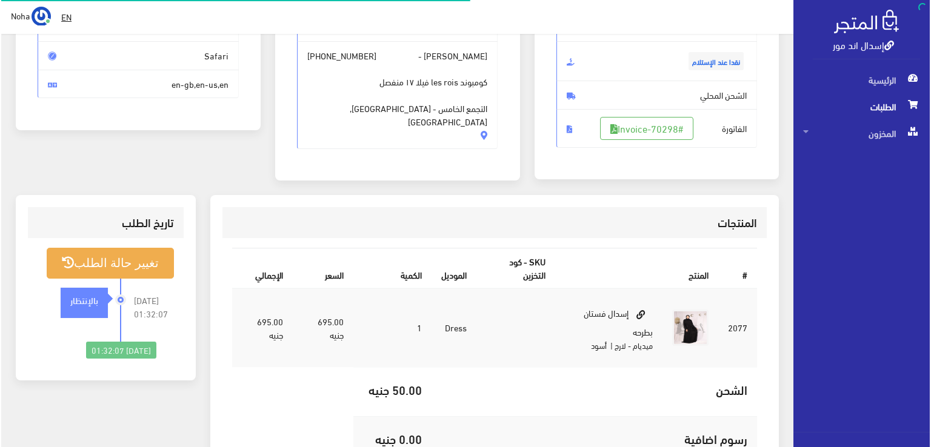
scroll to position [182, 0]
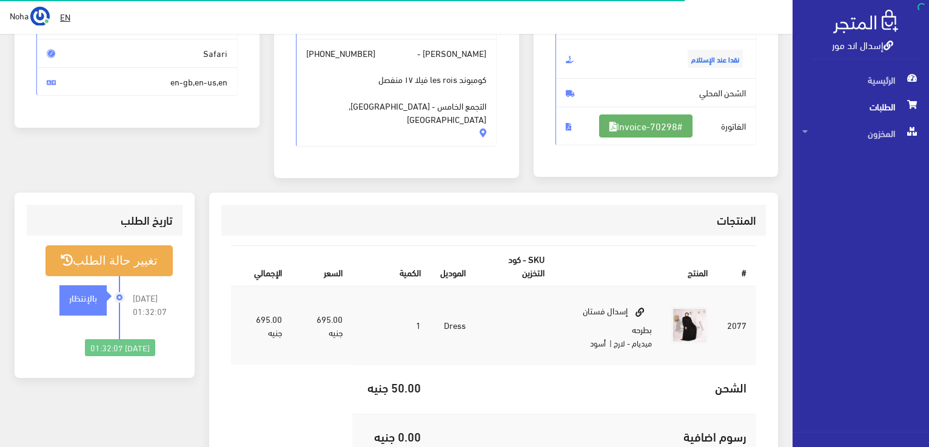
click at [669, 115] on link "#Invoice-70298" at bounding box center [645, 126] width 93 height 23
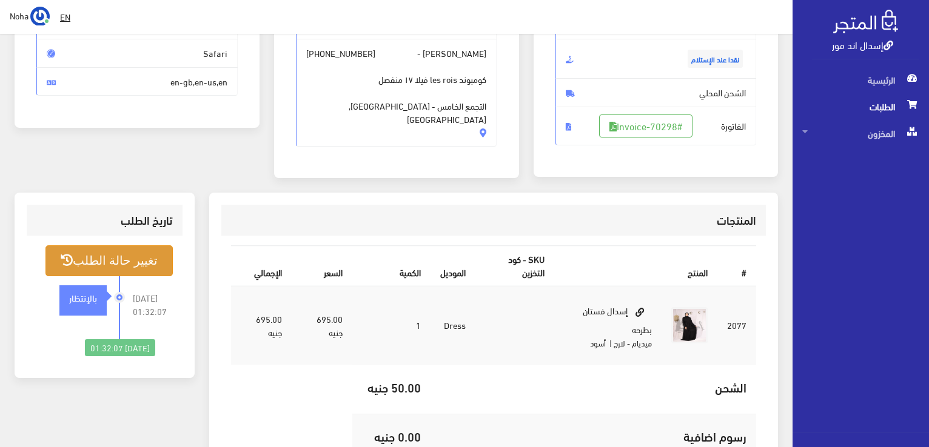
click at [90, 264] on button "تغيير حالة الطلب" at bounding box center [108, 260] width 127 height 31
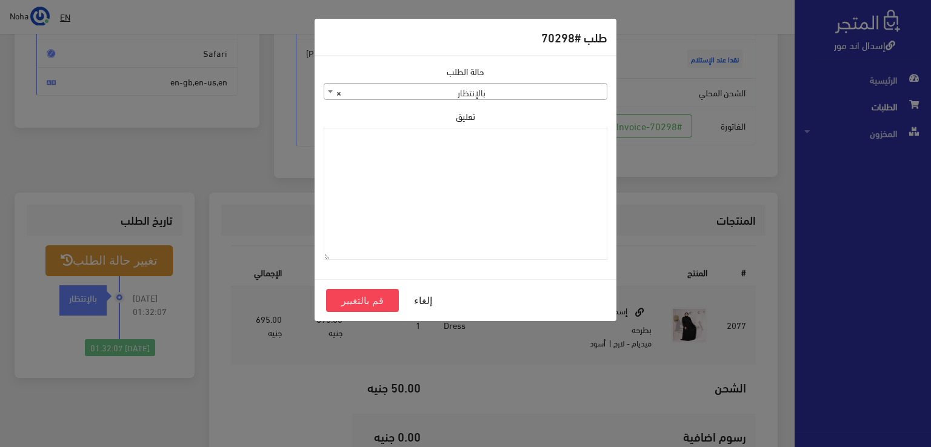
click at [455, 93] on span "× بالإنتظار" at bounding box center [465, 92] width 282 height 17
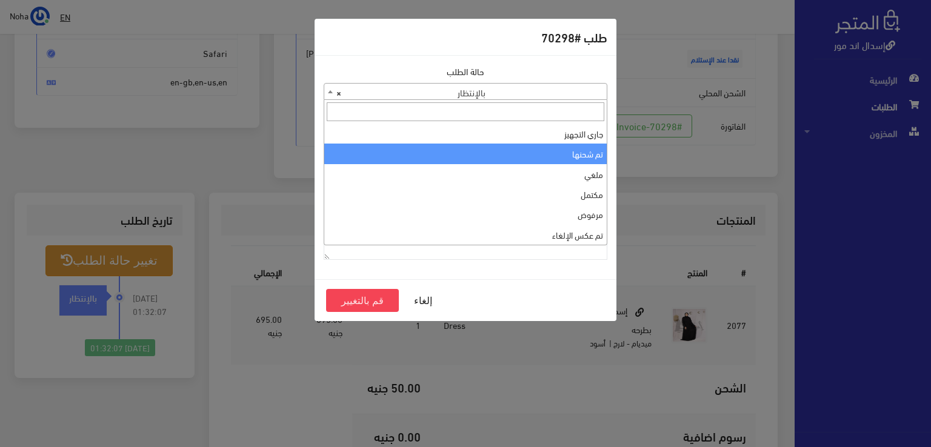
scroll to position [0, 0]
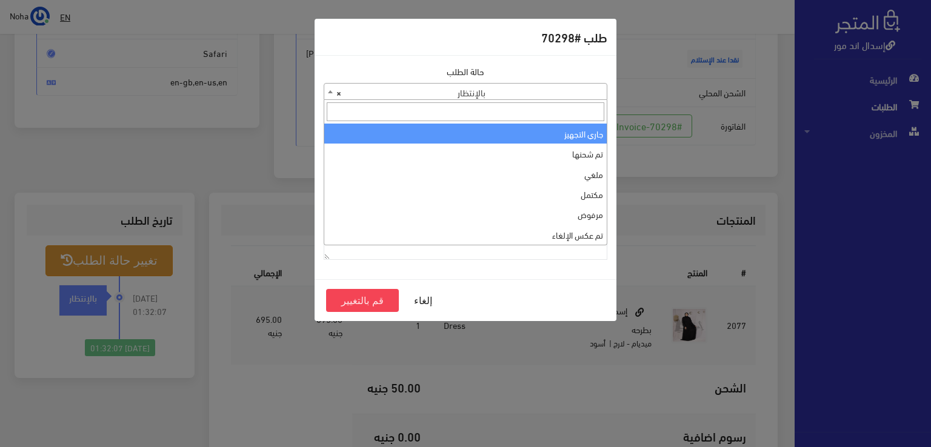
select select "1"
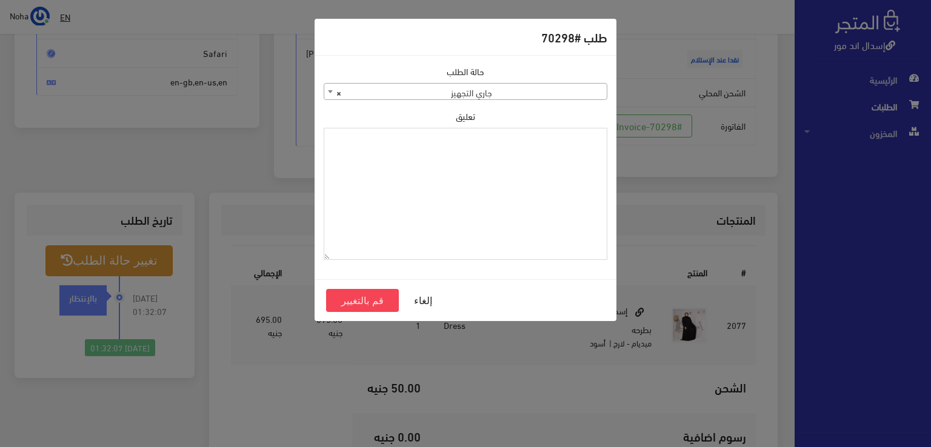
paste textarea "1118130"
type textarea "1118130"
click at [376, 299] on button "قم بالتغيير" at bounding box center [362, 300] width 73 height 23
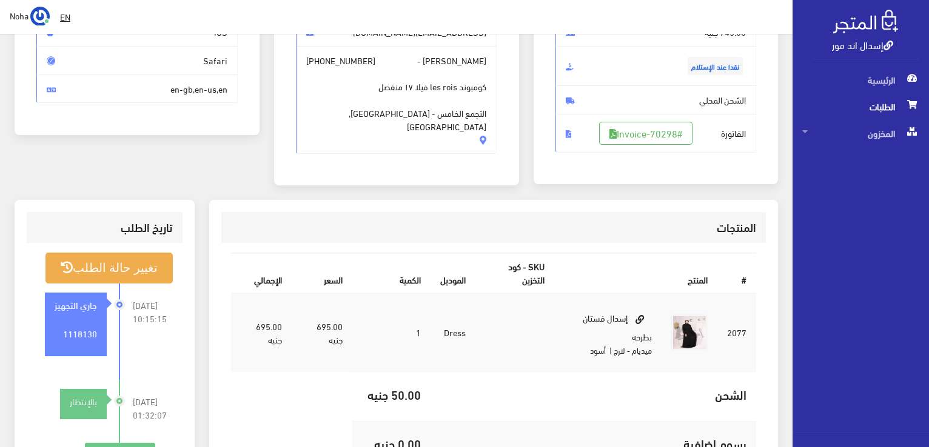
scroll to position [303, 0]
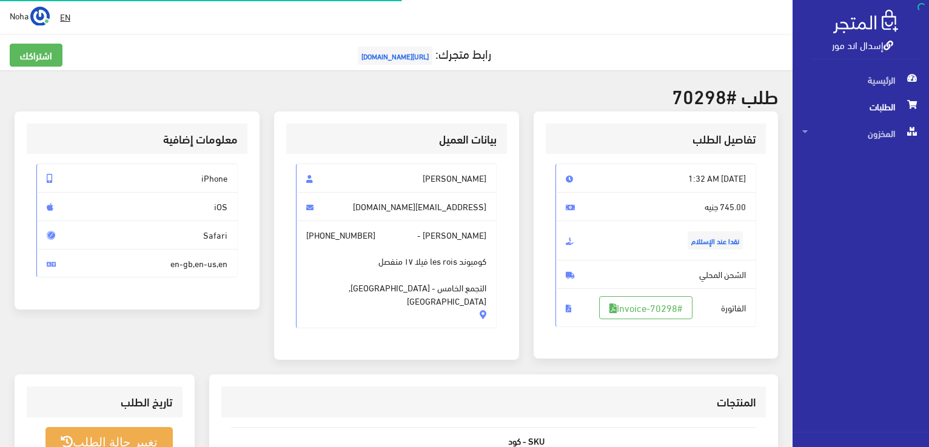
scroll to position [174, 0]
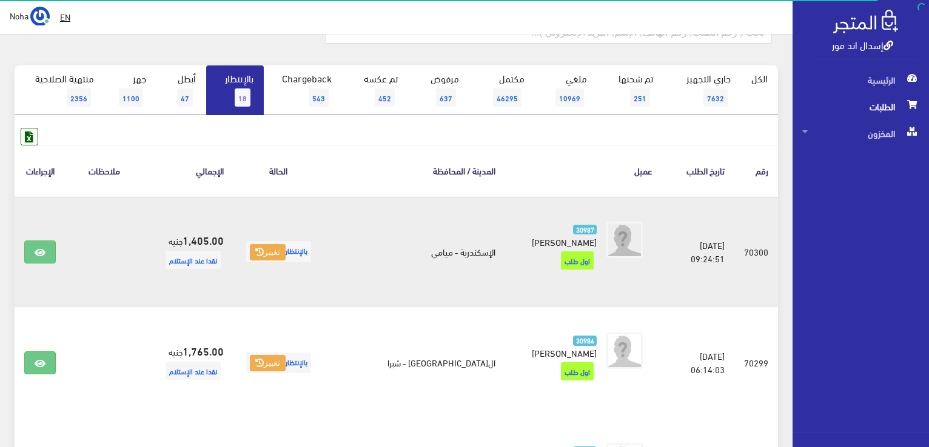
scroll to position [121, 0]
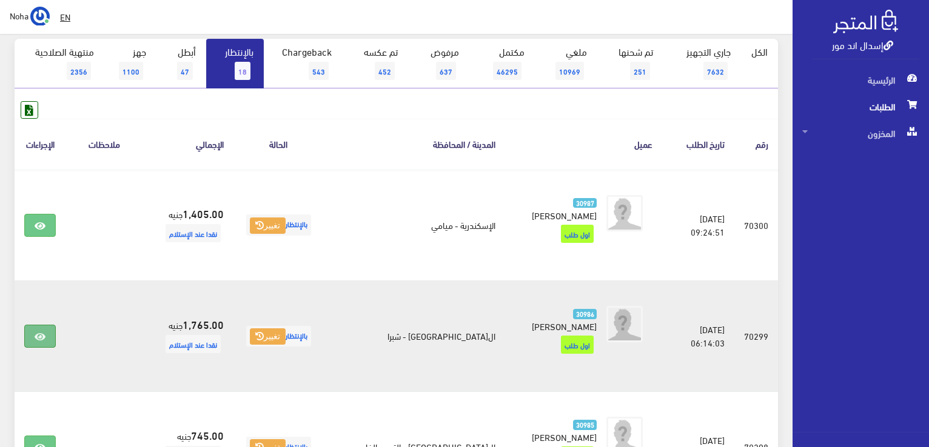
click at [44, 332] on icon at bounding box center [40, 337] width 11 height 10
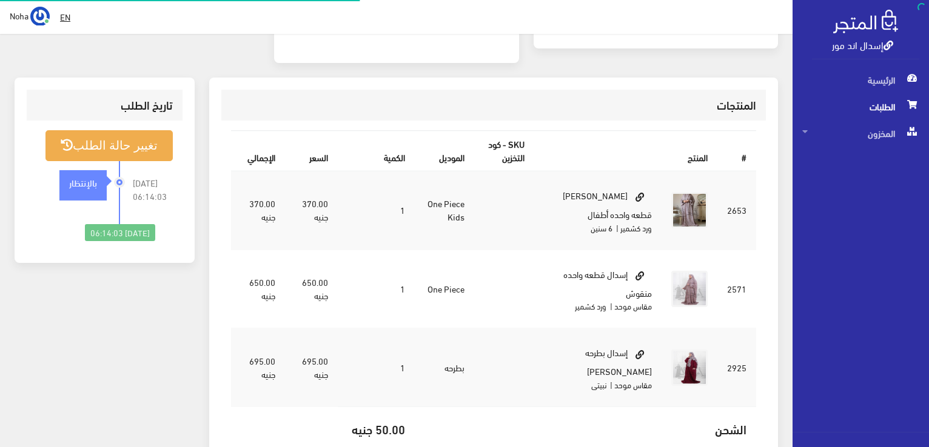
scroll to position [303, 0]
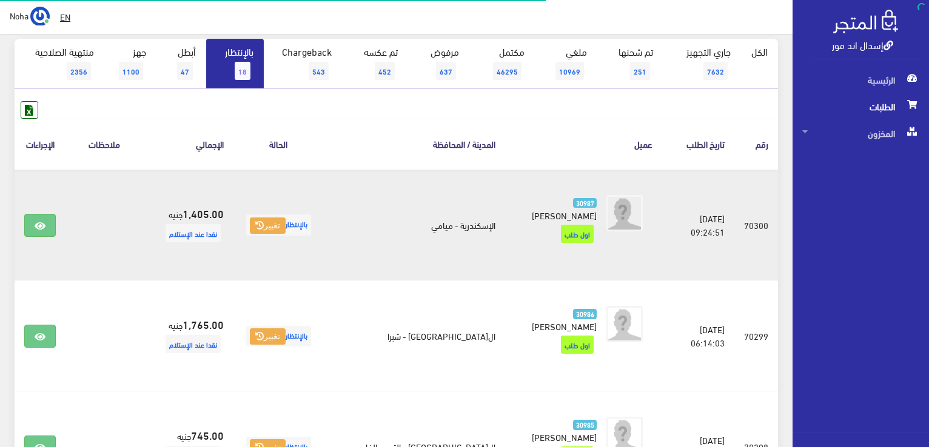
scroll to position [121, 0]
click at [45, 222] on icon at bounding box center [40, 226] width 11 height 10
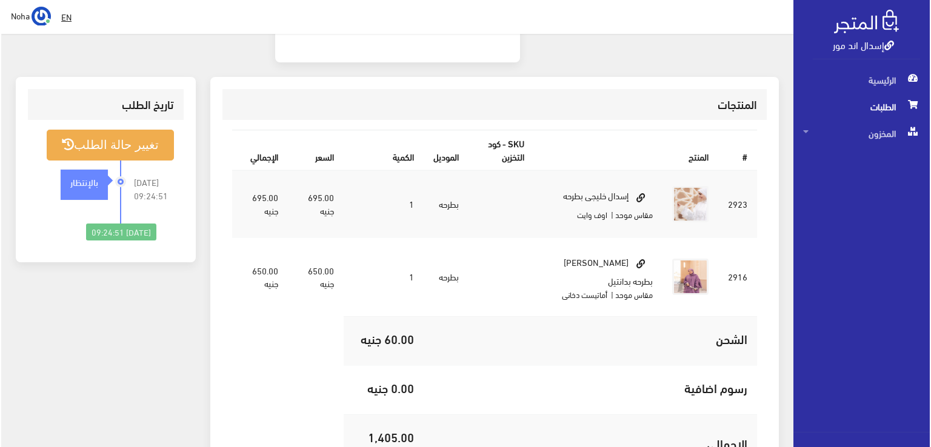
scroll to position [182, 0]
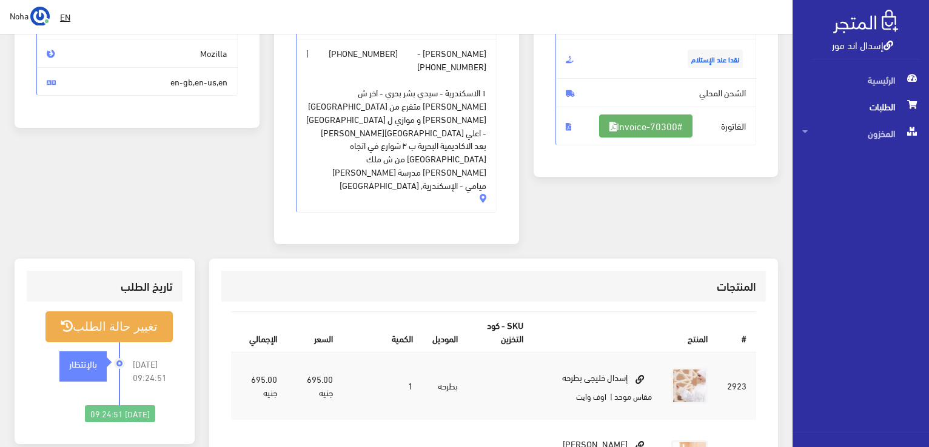
click at [681, 119] on link "#Invoice-70300" at bounding box center [645, 126] width 93 height 23
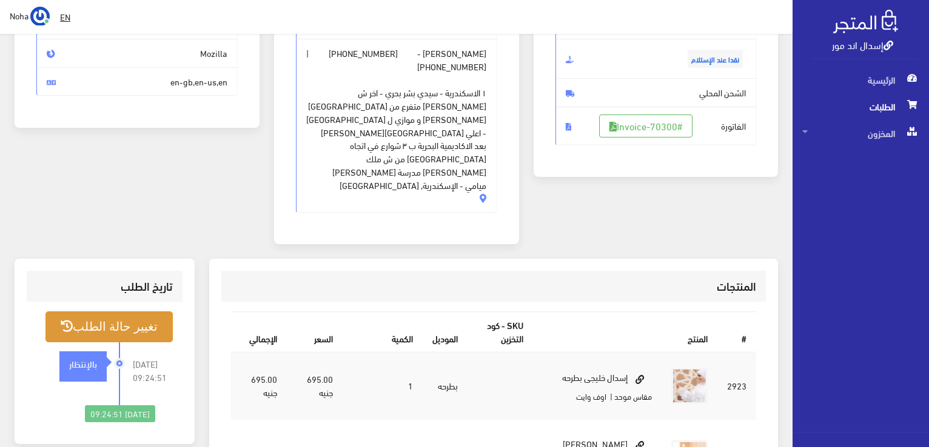
click at [130, 312] on button "تغيير حالة الطلب" at bounding box center [108, 327] width 127 height 31
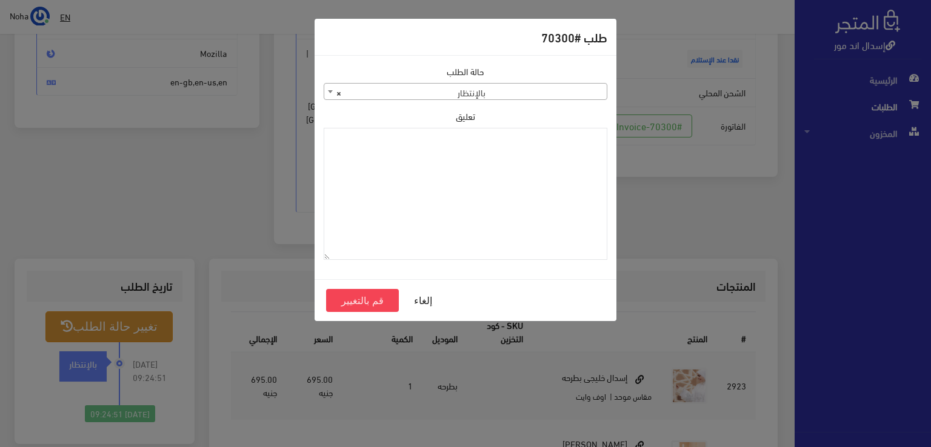
click at [519, 96] on span "× بالإنتظار" at bounding box center [465, 92] width 282 height 17
click at [543, 91] on span "× تم شحنها" at bounding box center [465, 92] width 282 height 17
click at [555, 90] on span "× تم شحنها" at bounding box center [465, 92] width 282 height 17
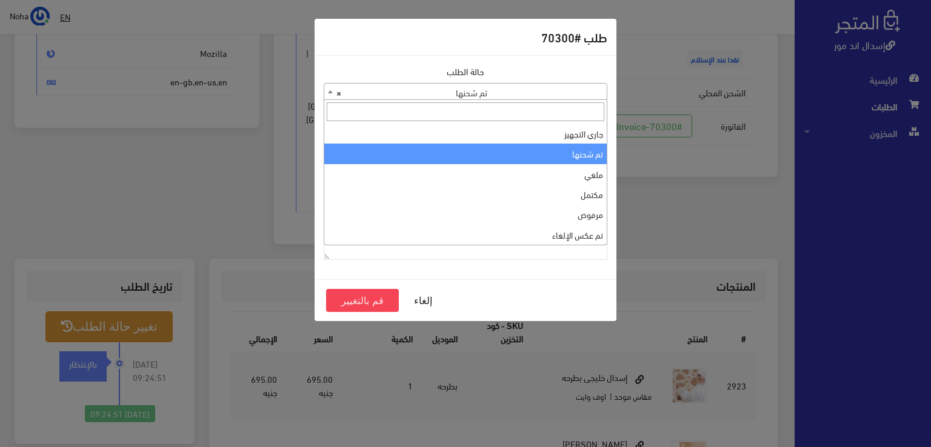
drag, startPoint x: 557, startPoint y: 119, endPoint x: 557, endPoint y: 134, distance: 14.5
click at [557, 120] on input "search" at bounding box center [466, 111] width 278 height 19
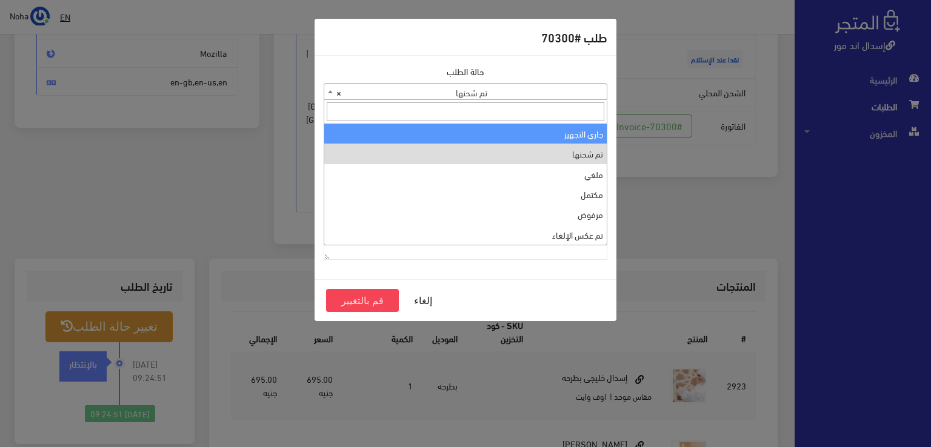
drag, startPoint x: 557, startPoint y: 135, endPoint x: 556, endPoint y: 141, distance: 6.1
select select "1"
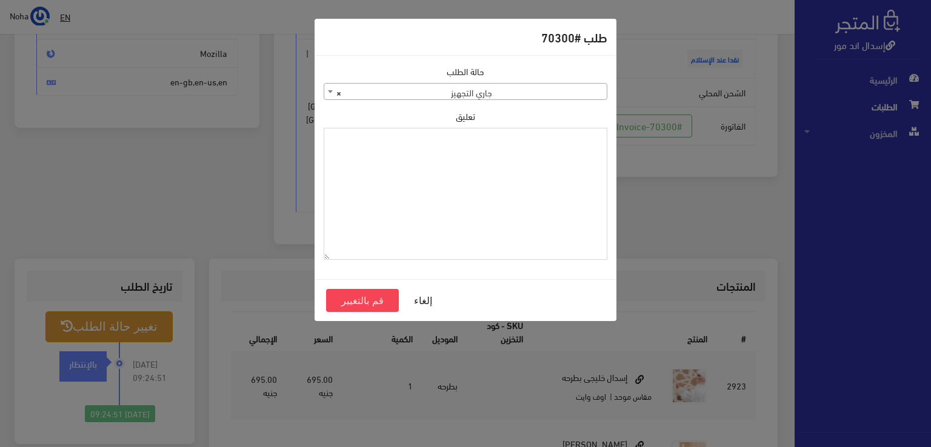
paste textarea "1118130"
type textarea "1118130"
click at [373, 302] on button "قم بالتغيير" at bounding box center [362, 300] width 73 height 23
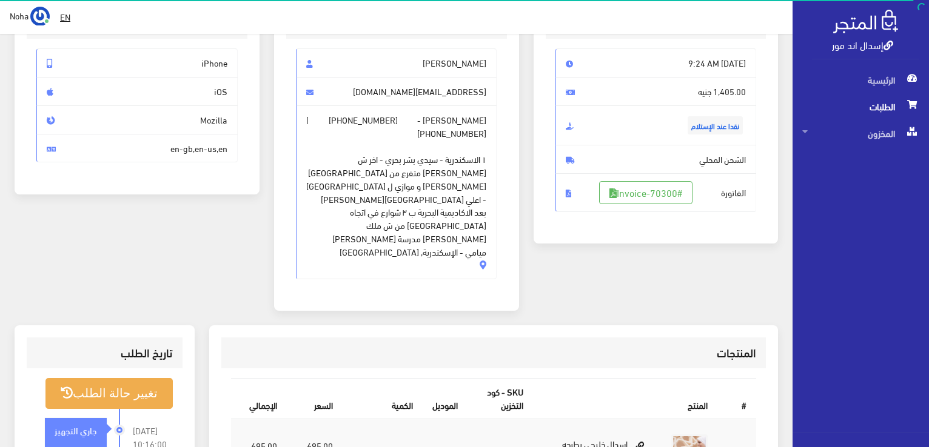
scroll to position [242, 0]
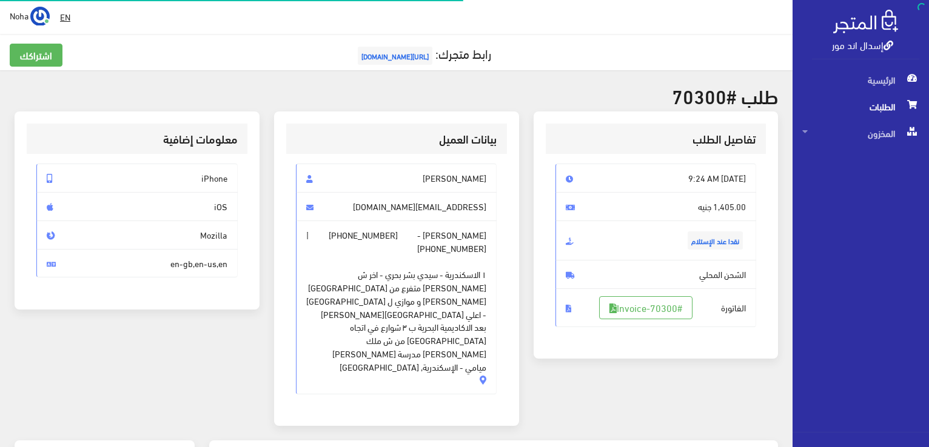
scroll to position [174, 0]
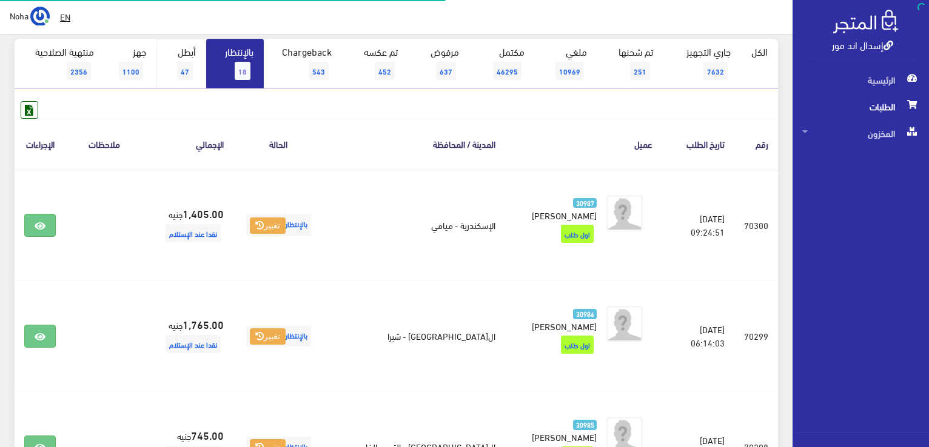
scroll to position [121, 0]
click at [224, 59] on link "بالإنتظار 18" at bounding box center [235, 64] width 58 height 50
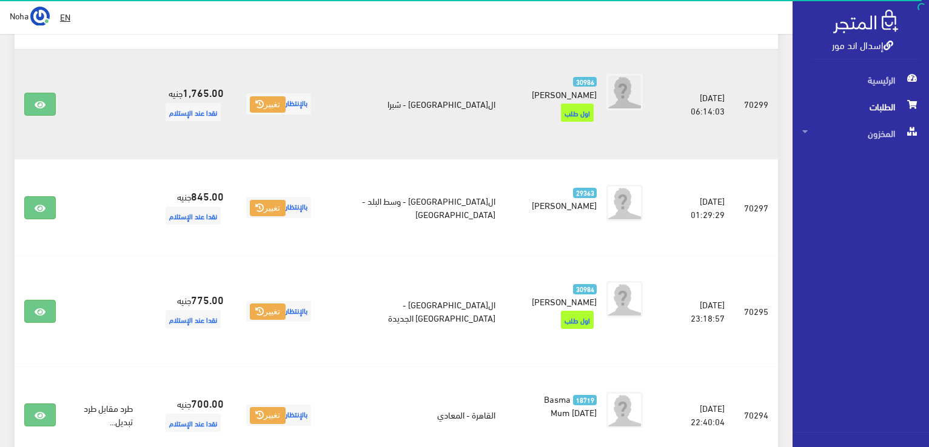
scroll to position [121, 0]
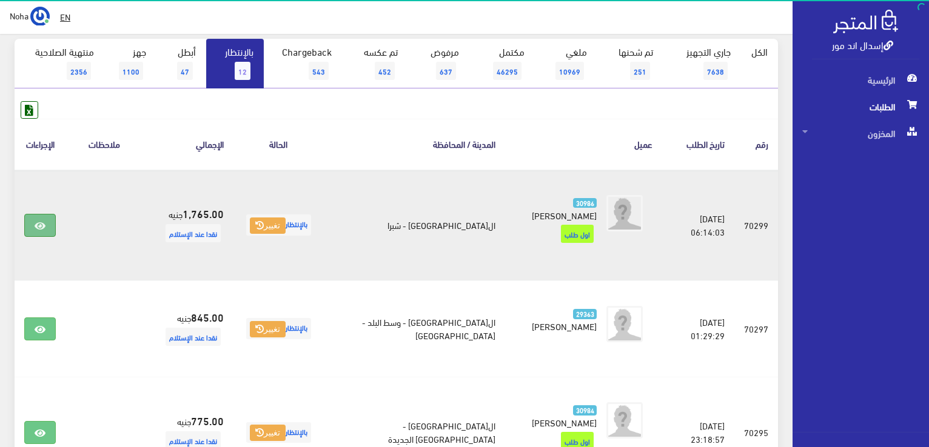
click at [44, 214] on link at bounding box center [40, 225] width 32 height 23
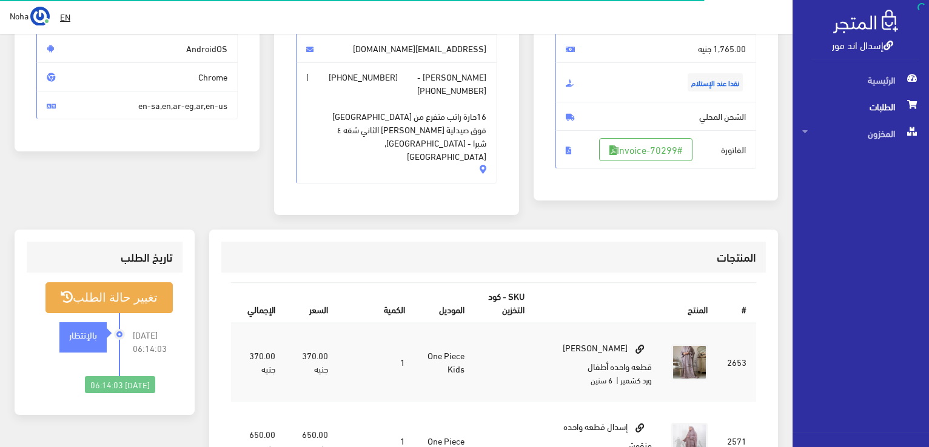
scroll to position [182, 0]
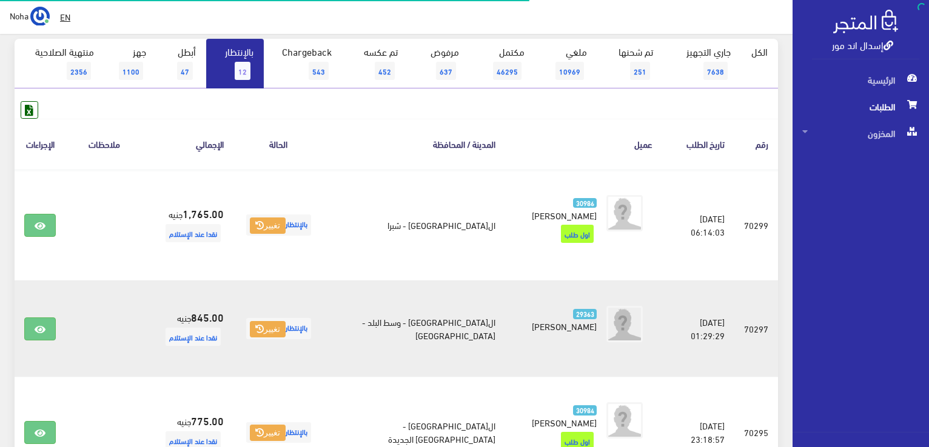
scroll to position [121, 0]
click at [39, 325] on icon at bounding box center [40, 330] width 11 height 10
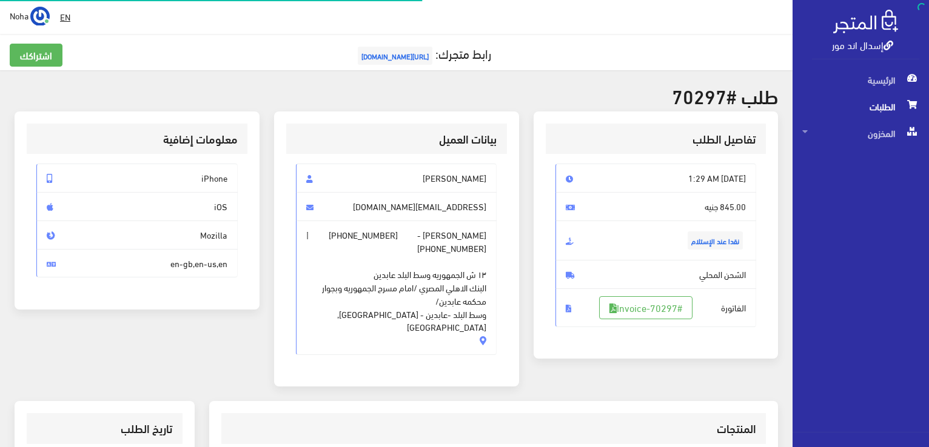
scroll to position [242, 0]
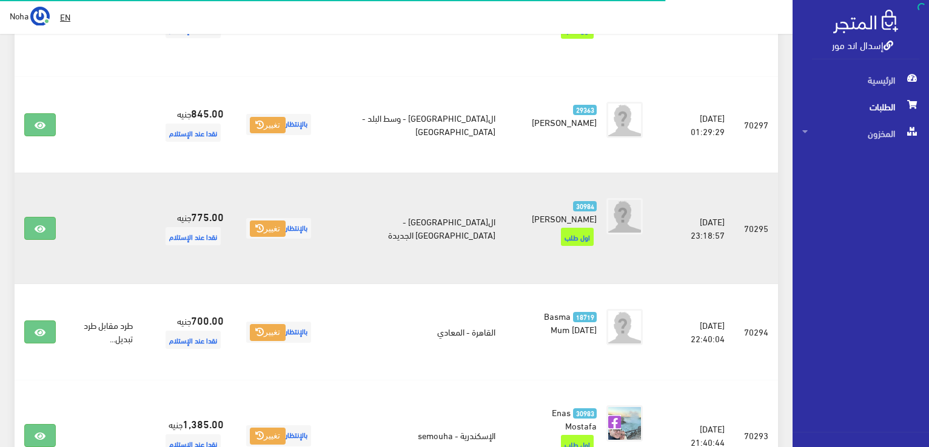
scroll to position [364, 0]
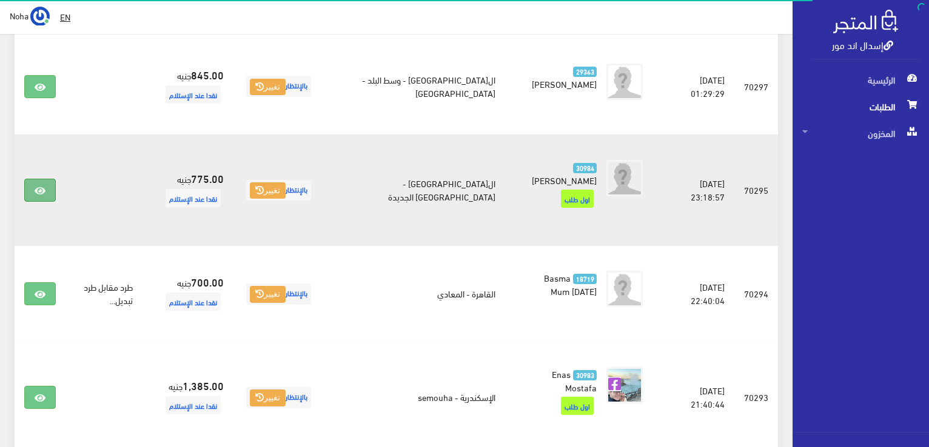
click at [38, 186] on icon at bounding box center [40, 191] width 11 height 10
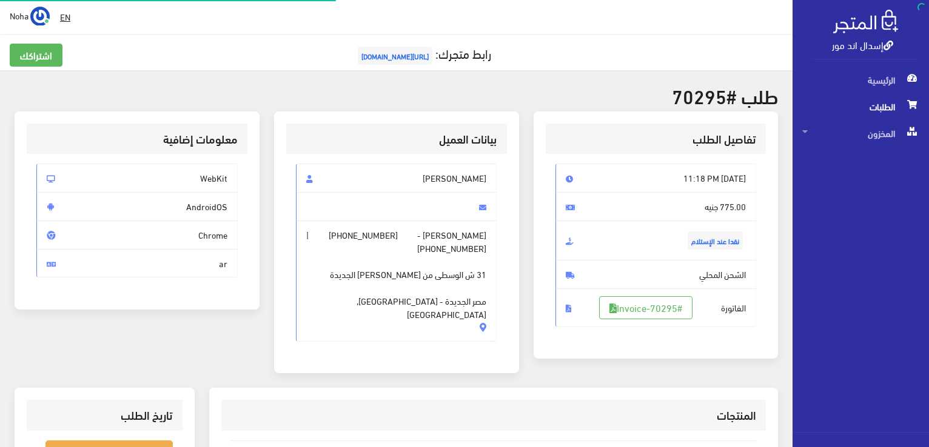
scroll to position [303, 0]
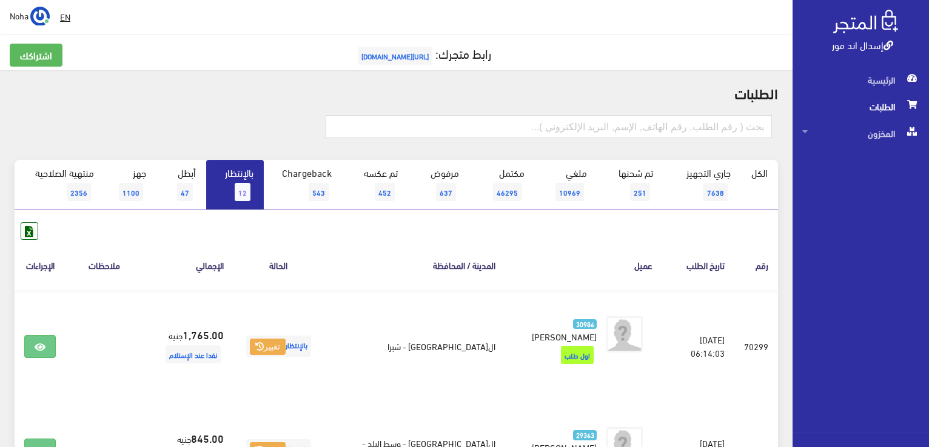
click at [250, 170] on link "بالإنتظار 12" at bounding box center [235, 185] width 58 height 50
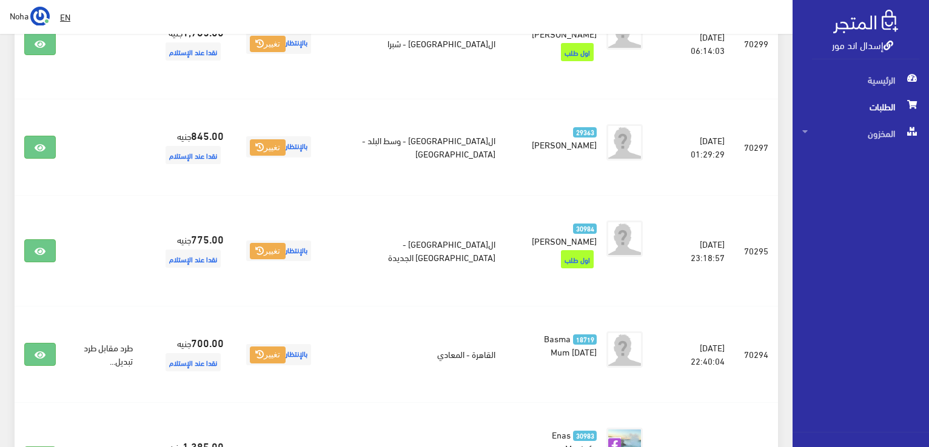
scroll to position [364, 0]
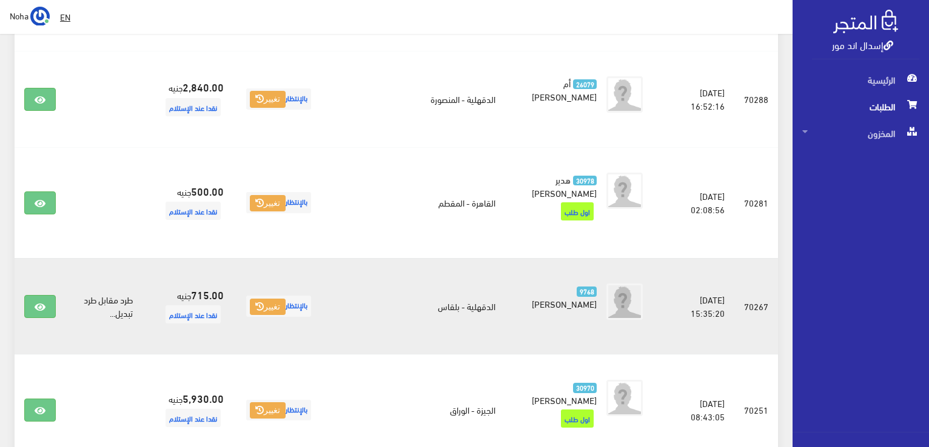
scroll to position [815, 0]
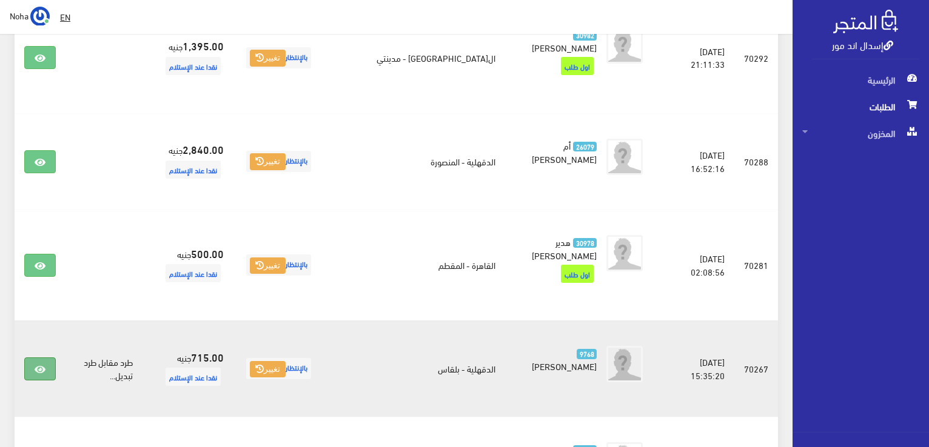
click at [33, 358] on link at bounding box center [40, 369] width 32 height 23
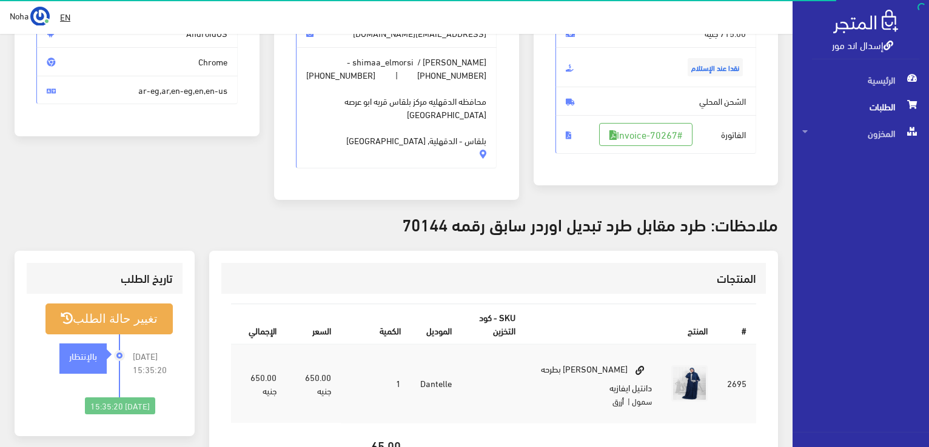
scroll to position [121, 0]
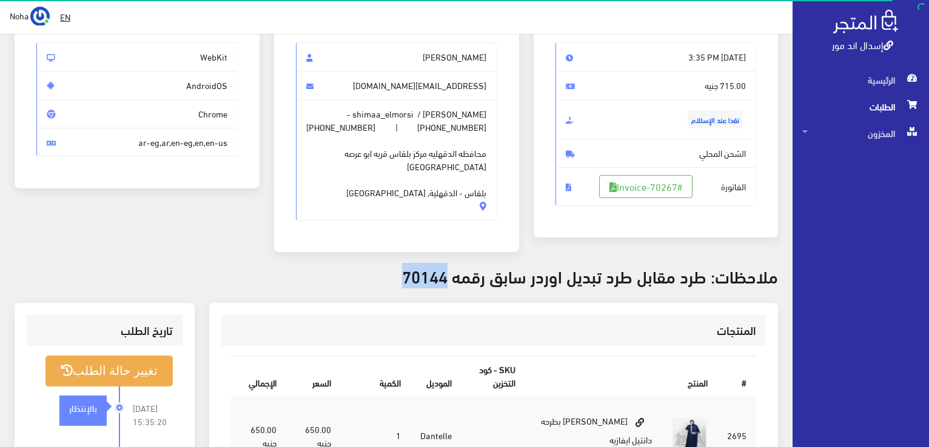
drag, startPoint x: 450, startPoint y: 276, endPoint x: 405, endPoint y: 274, distance: 44.9
click at [405, 274] on h3 "ملاحظات: طرد مقابل طرد تبديل اوردر سابق رقمه 70144" at bounding box center [396, 276] width 763 height 19
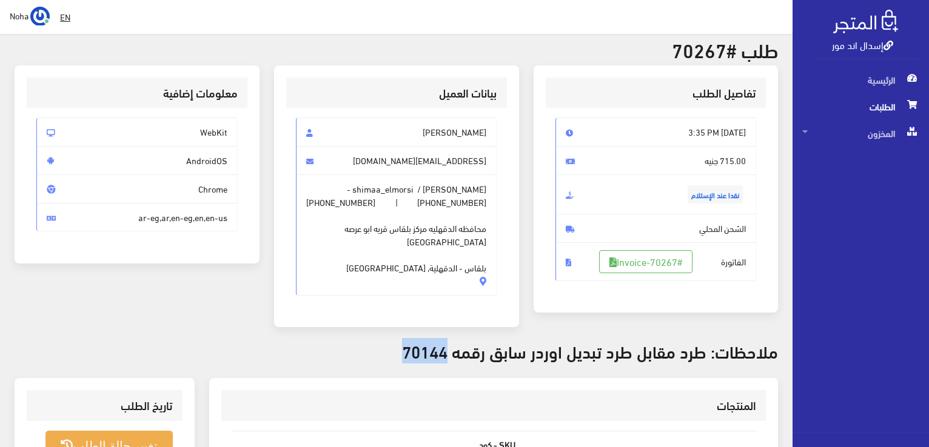
scroll to position [0, 0]
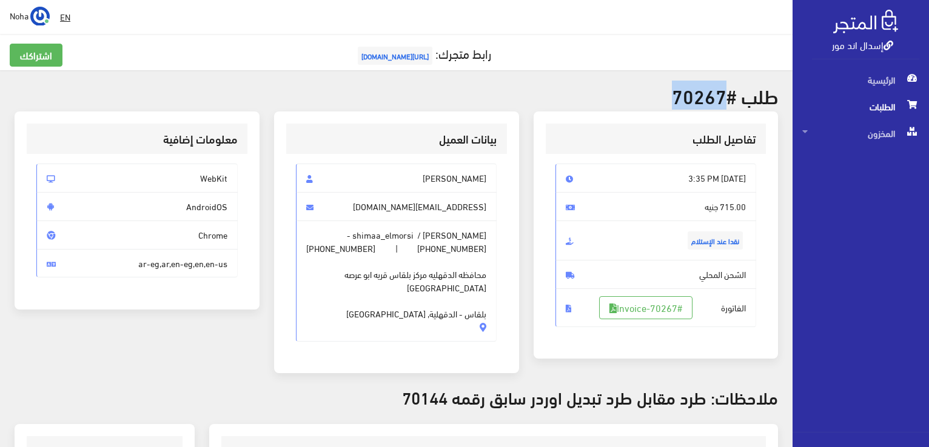
drag, startPoint x: 722, startPoint y: 93, endPoint x: 683, endPoint y: 83, distance: 40.6
click at [672, 88] on h2 "طلب #70267" at bounding box center [396, 95] width 763 height 21
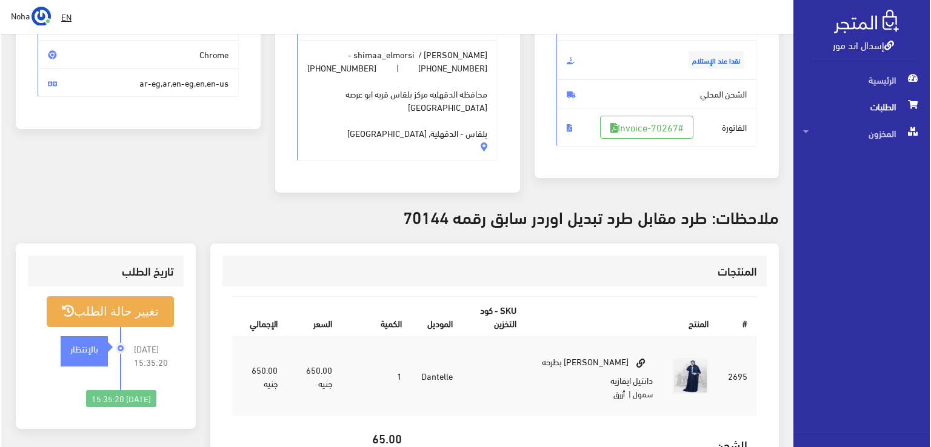
scroll to position [182, 0]
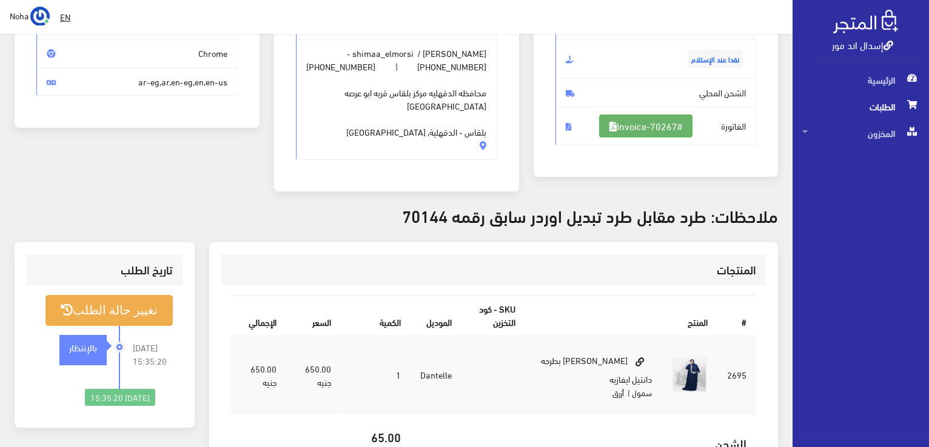
click at [612, 129] on link "#Invoice-70267" at bounding box center [645, 126] width 93 height 23
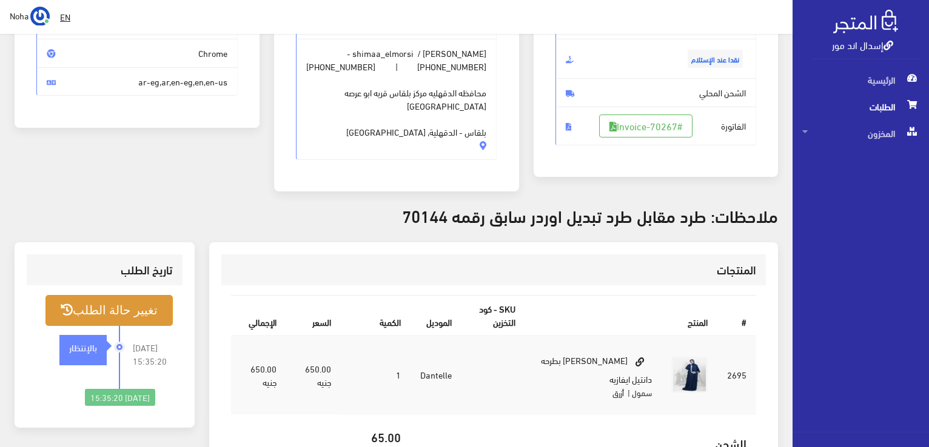
click at [122, 321] on button "تغيير حالة الطلب" at bounding box center [108, 310] width 127 height 31
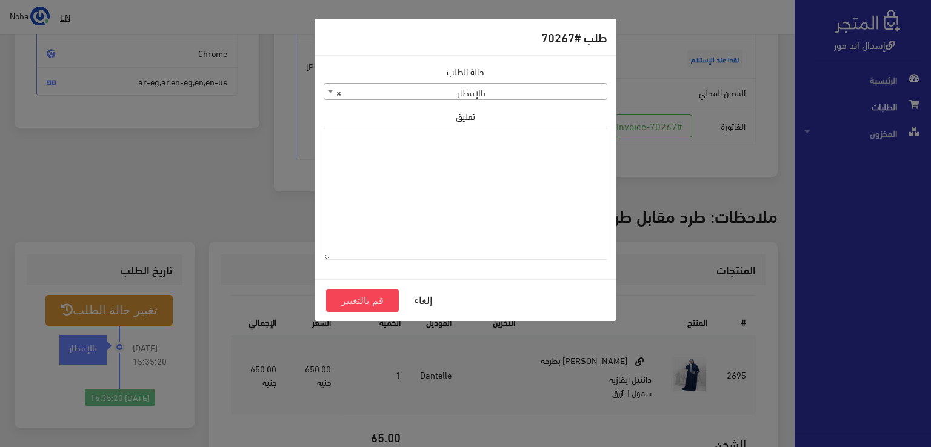
click at [392, 83] on span "× بالإنتظار" at bounding box center [466, 91] width 284 height 17
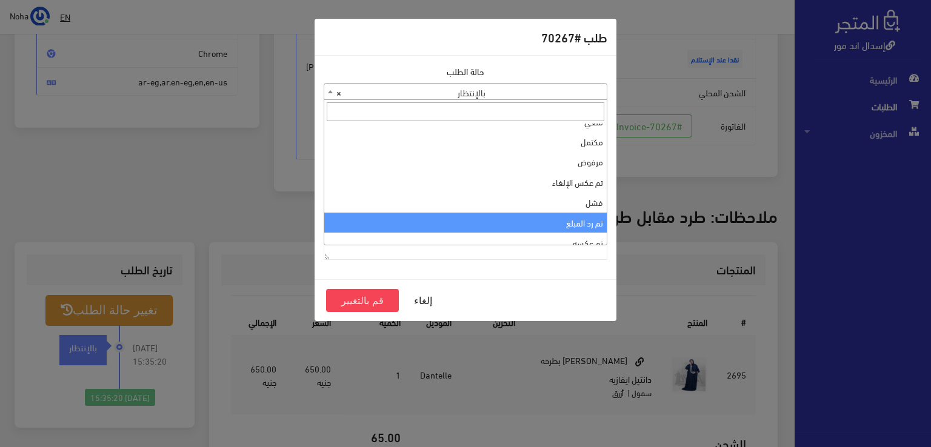
scroll to position [0, 0]
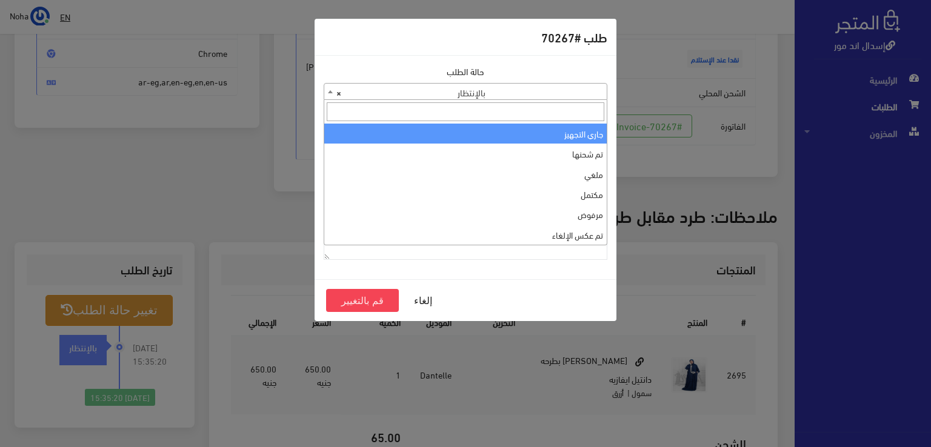
select select "1"
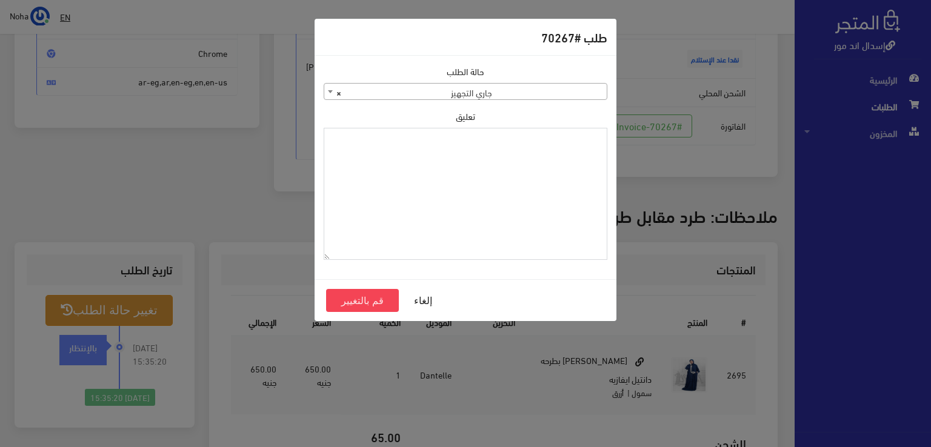
paste textarea "1118130"
type textarea "1118130"
click at [350, 302] on button "قم بالتغيير" at bounding box center [362, 300] width 73 height 23
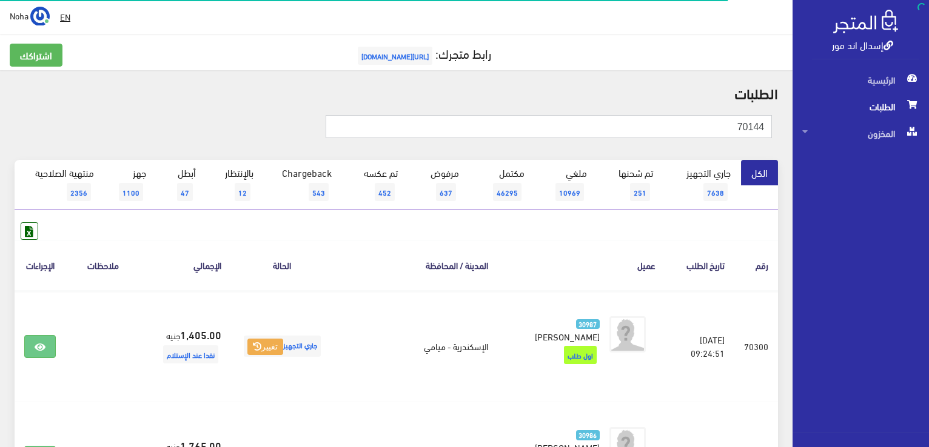
type input "70144"
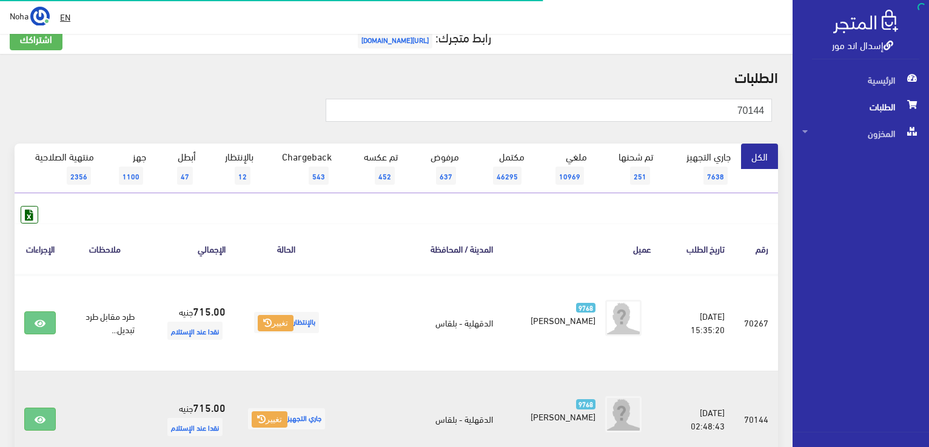
scroll to position [182, 0]
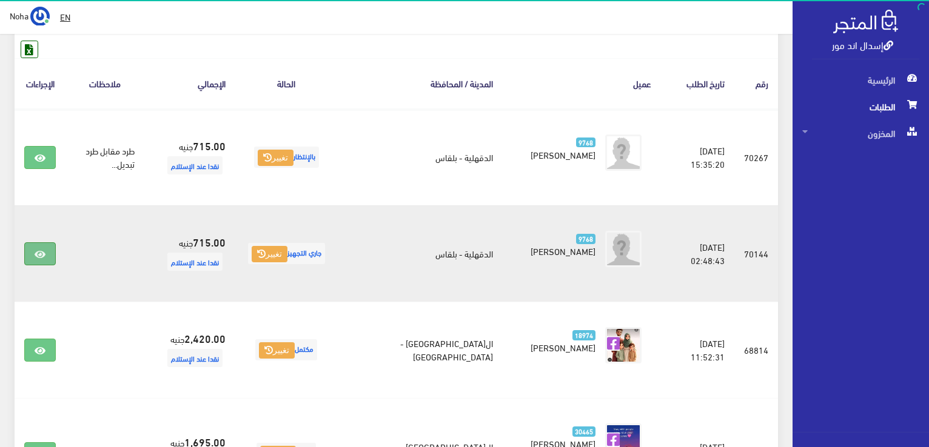
click at [33, 253] on link at bounding box center [40, 253] width 32 height 23
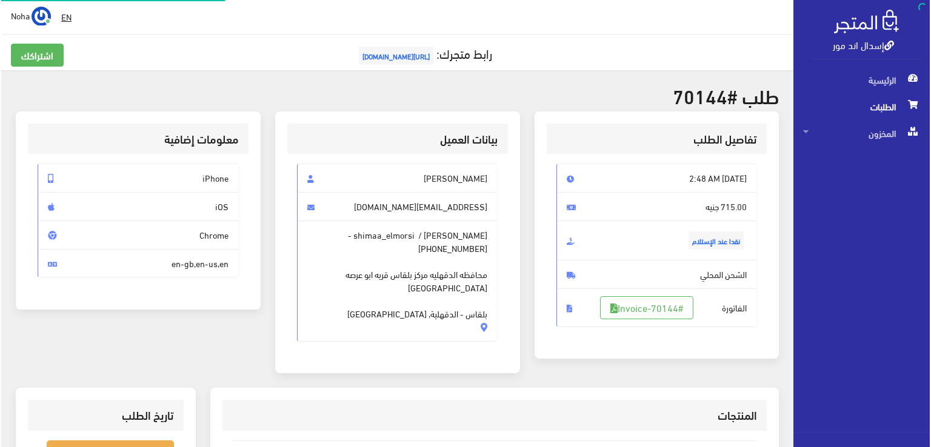
scroll to position [242, 0]
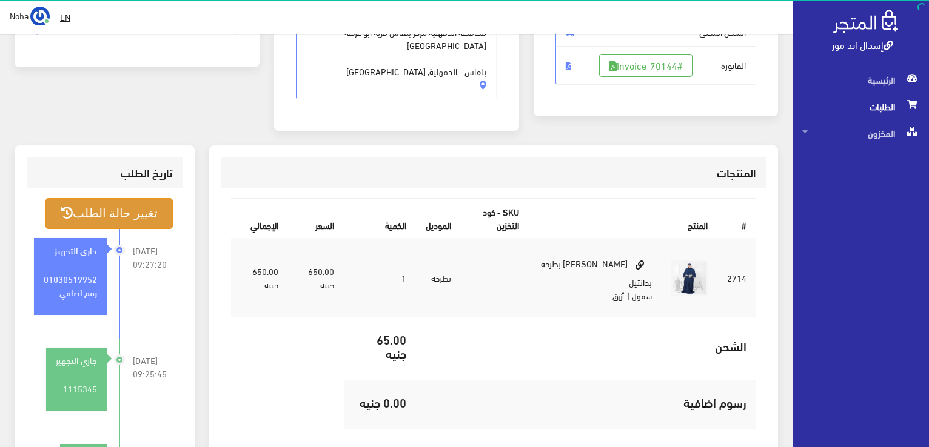
click at [147, 221] on button "تغيير حالة الطلب" at bounding box center [108, 213] width 127 height 31
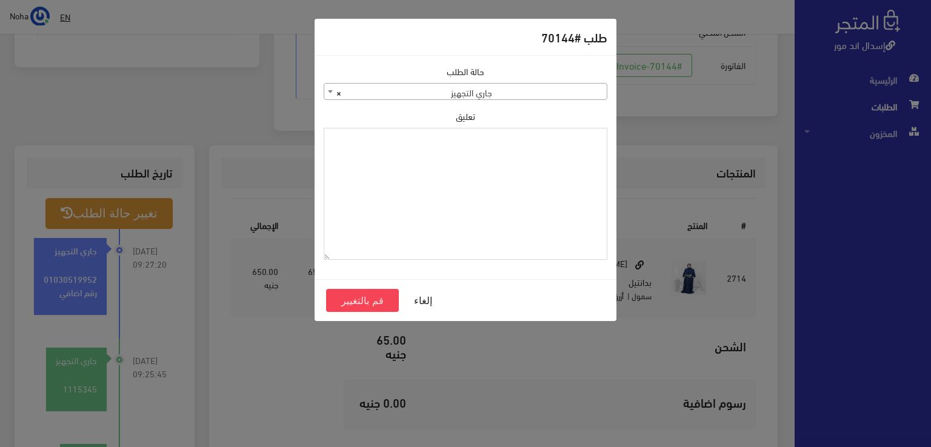
click at [524, 231] on textarea "تعليق" at bounding box center [466, 194] width 284 height 133
type textarea "i"
type textarea "هتبدل الموديل فى [GEOGRAPHIC_DATA] 70267"
click at [384, 299] on button "قم بالتغيير" at bounding box center [362, 300] width 73 height 23
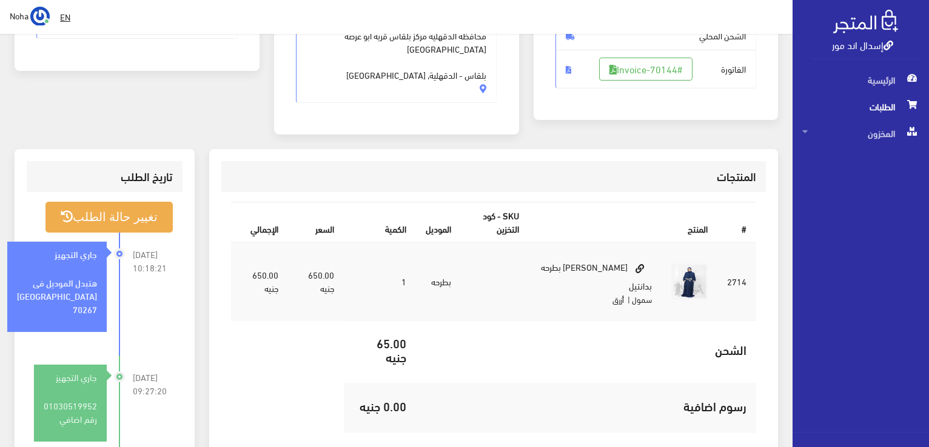
scroll to position [303, 0]
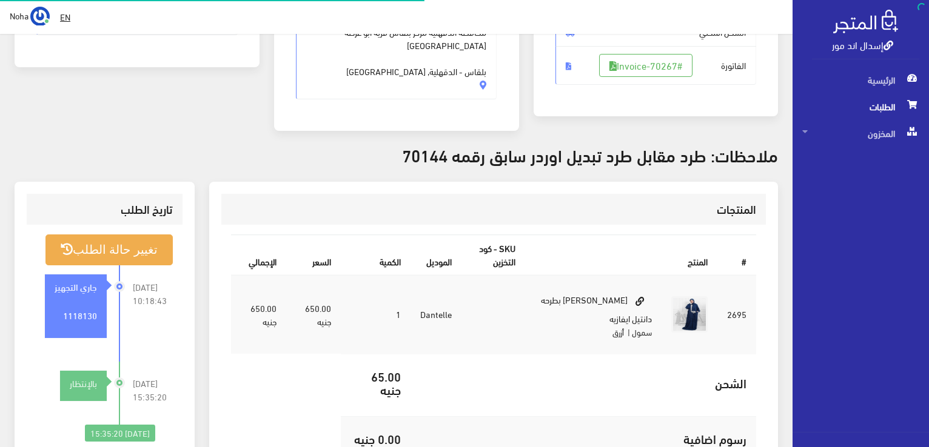
scroll to position [242, 0]
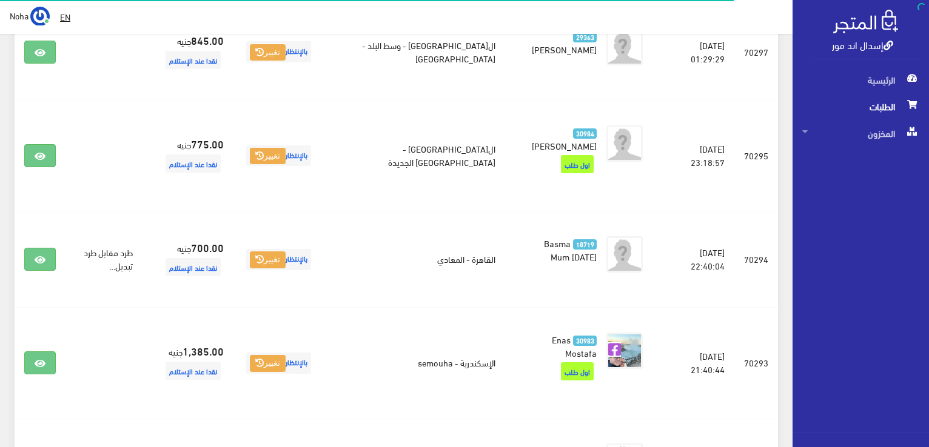
scroll to position [451, 0]
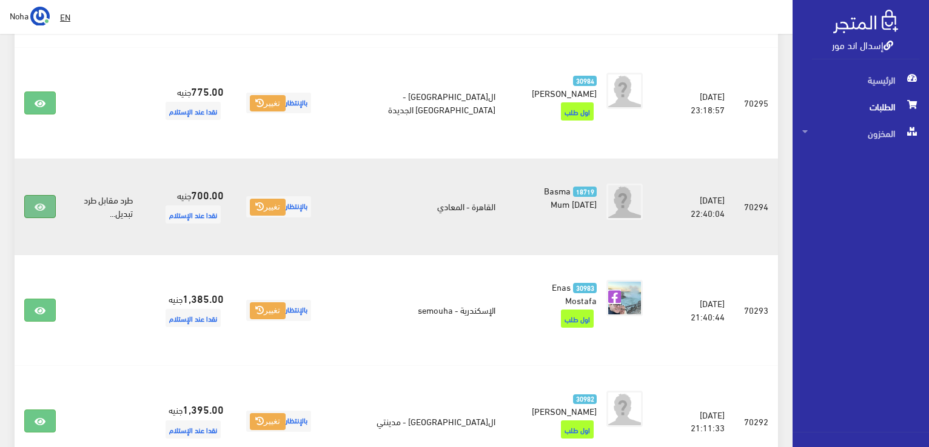
click at [33, 195] on link at bounding box center [40, 206] width 32 height 23
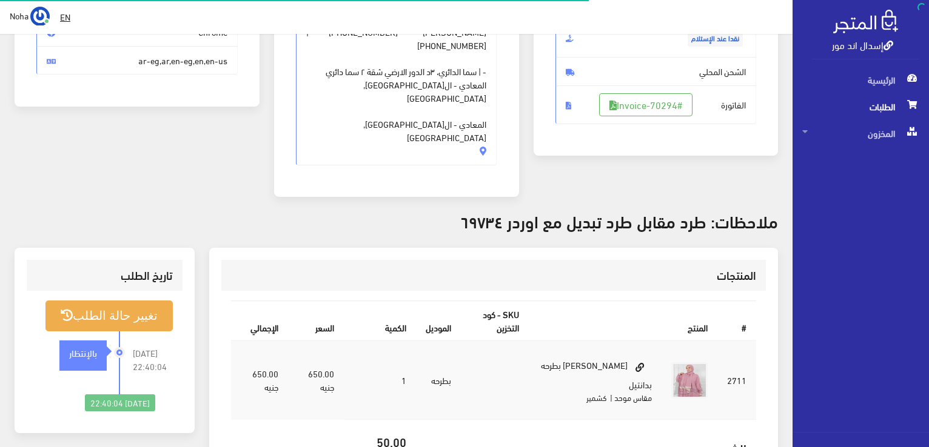
scroll to position [242, 0]
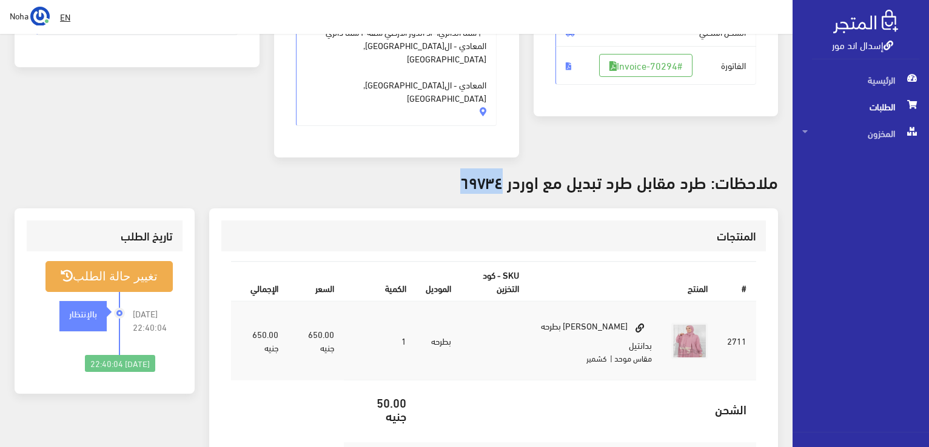
drag, startPoint x: 504, startPoint y: 150, endPoint x: 468, endPoint y: 153, distance: 36.4
click at [468, 172] on h3 "ملاحظات: طرد مقابل طرد تبديل مع اوردر ٦٩٧٣٤" at bounding box center [396, 181] width 763 height 19
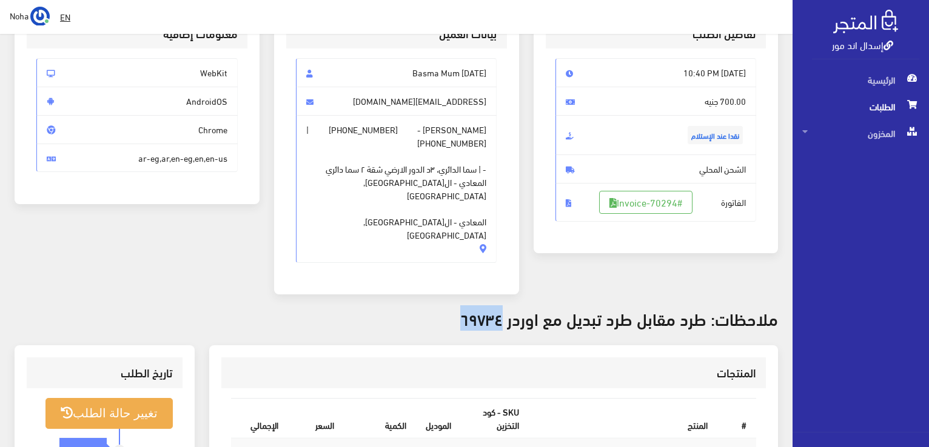
scroll to position [61, 0]
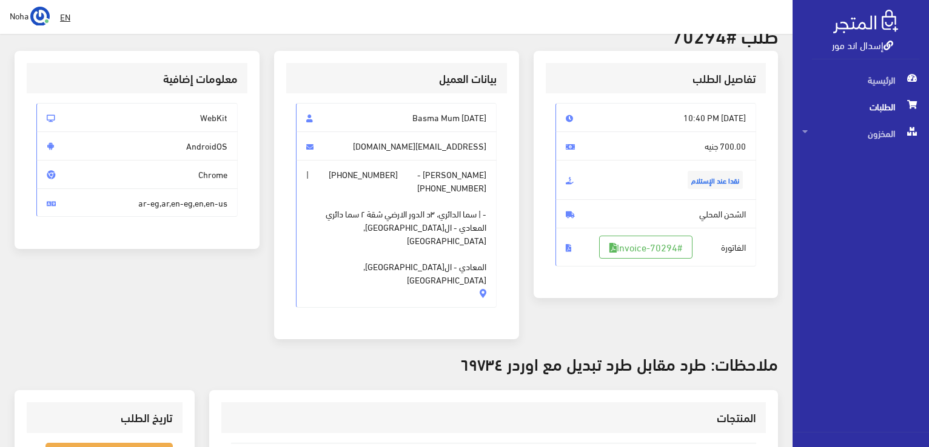
click at [370, 322] on div "بيانات العميل Basma Mum Karma Mada11111m@yahoo.com مريم ممدوح محمود - +20101775…" at bounding box center [396, 202] width 259 height 303
drag, startPoint x: 720, startPoint y: 41, endPoint x: 673, endPoint y: 37, distance: 47.4
click at [673, 37] on h2 "طلب #70294" at bounding box center [396, 34] width 763 height 21
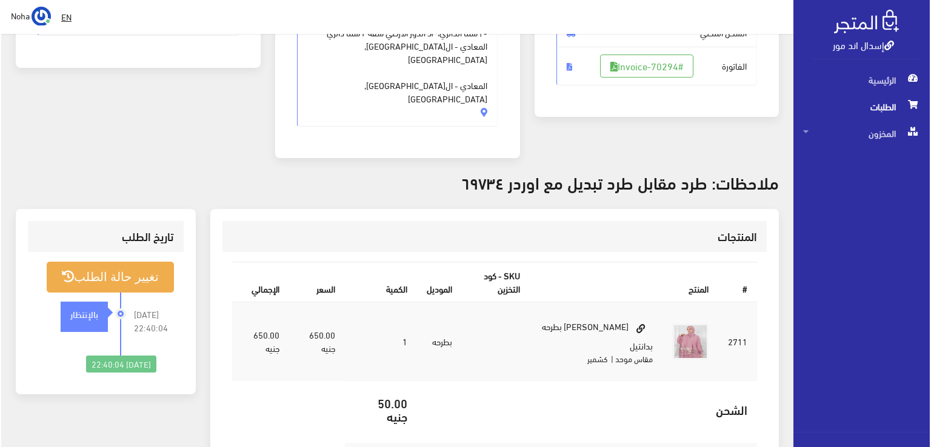
scroll to position [242, 0]
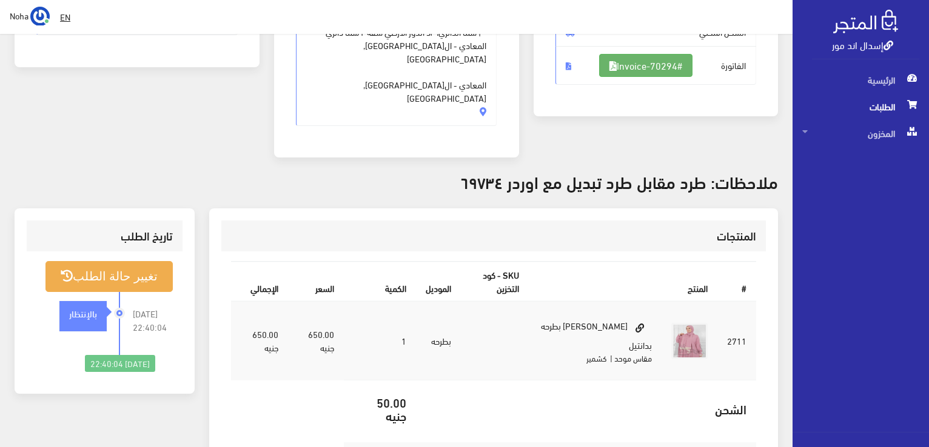
click at [662, 73] on link "#Invoice-70294" at bounding box center [645, 65] width 93 height 23
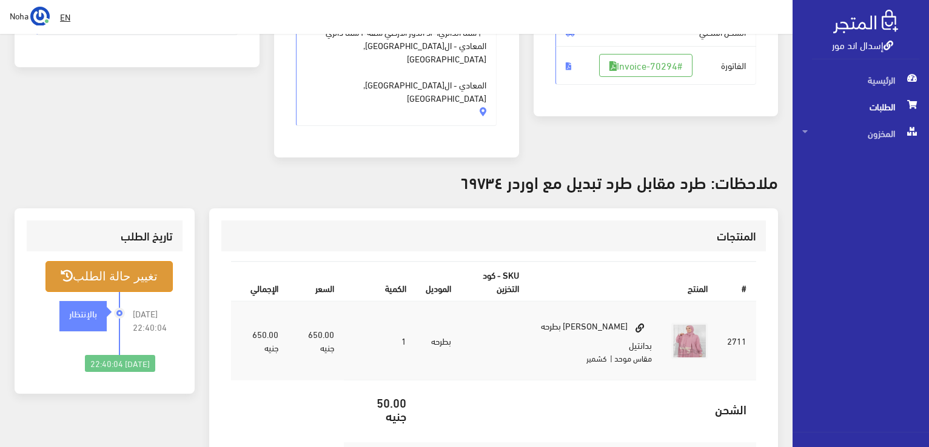
click at [102, 261] on button "تغيير حالة الطلب" at bounding box center [108, 276] width 127 height 31
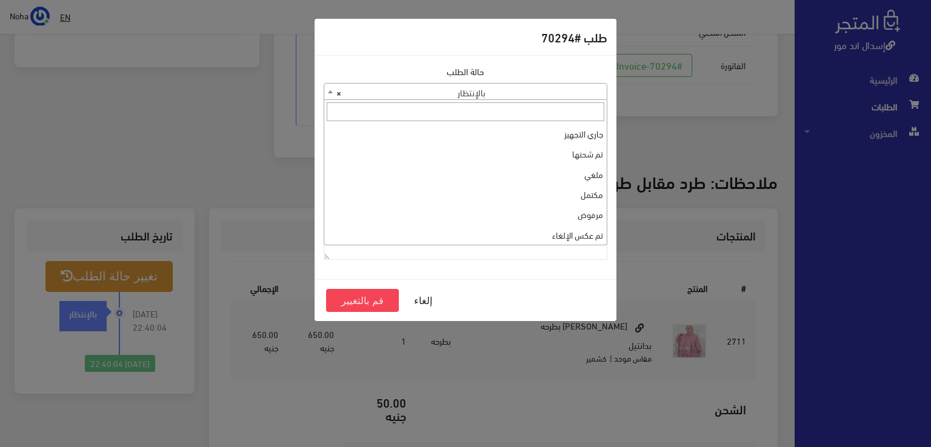
click at [533, 100] on body "إسدال اند مور الرئيسية الطلبات EN" at bounding box center [465, 206] width 931 height 896
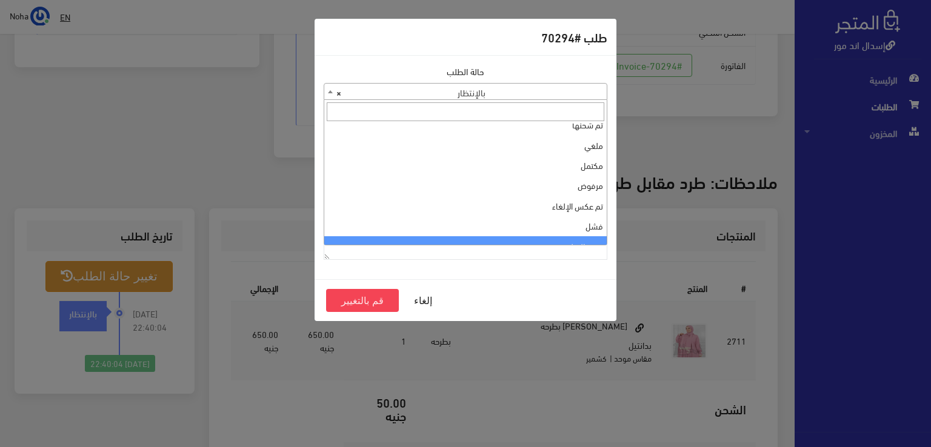
scroll to position [0, 0]
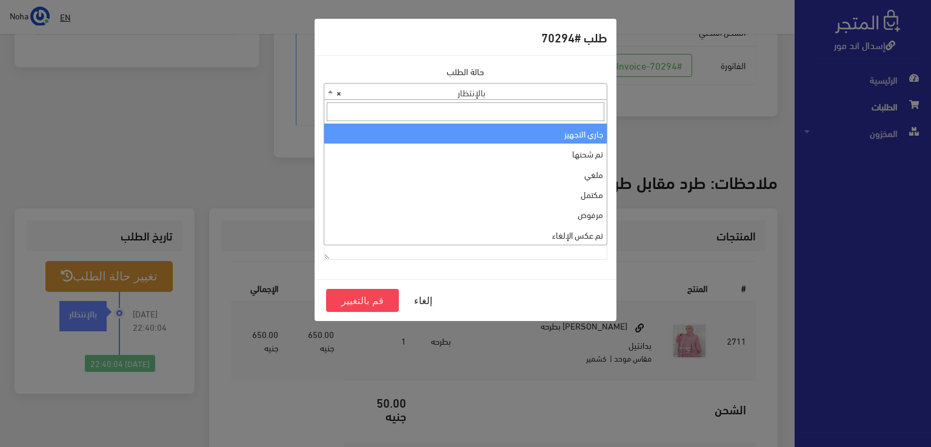
select select "1"
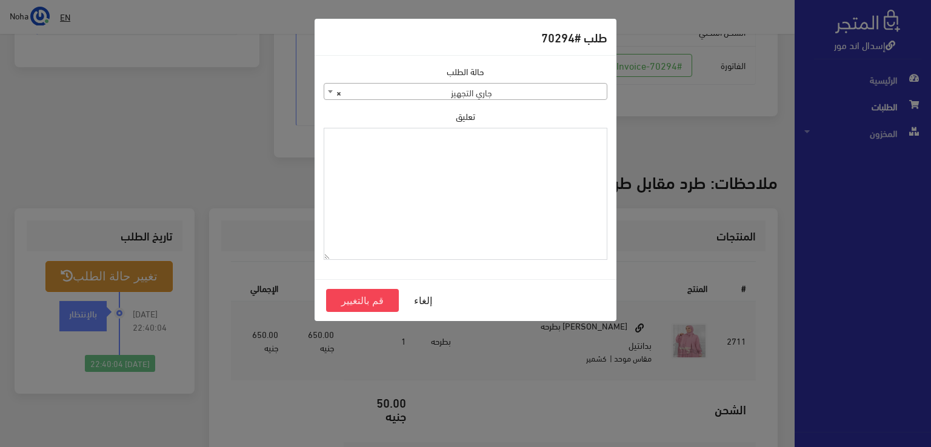
paste textarea "1118130"
type textarea "1118130"
click at [373, 301] on button "قم بالتغيير" at bounding box center [362, 300] width 73 height 23
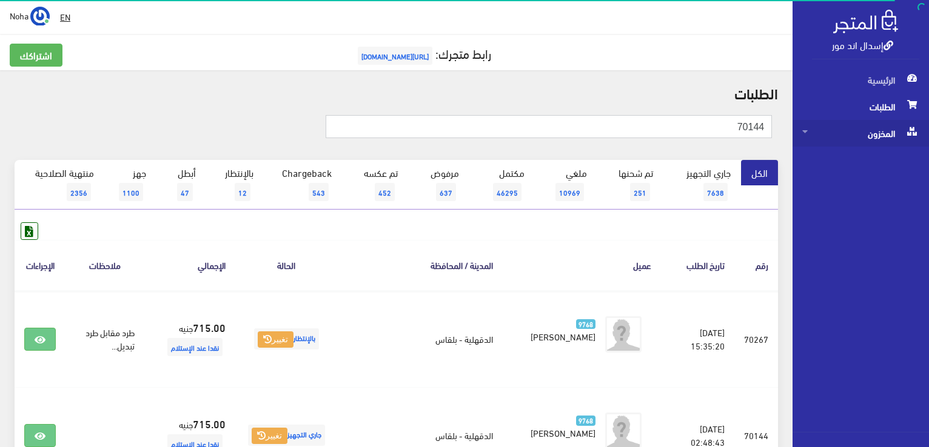
drag, startPoint x: 630, startPoint y: 121, endPoint x: 876, endPoint y: 136, distance: 246.6
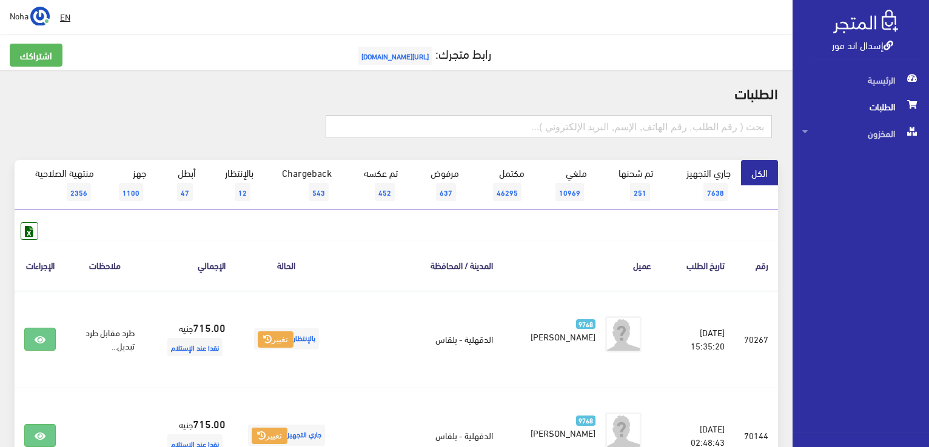
click at [621, 124] on input "text" at bounding box center [548, 126] width 446 height 23
type input "69734"
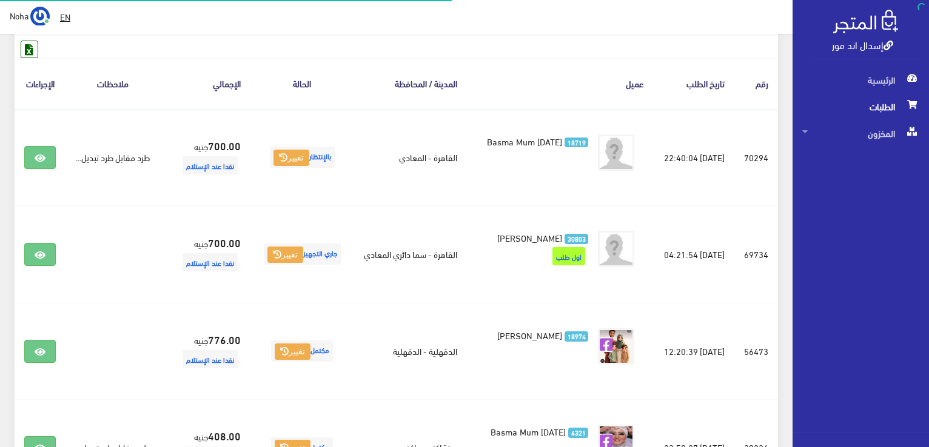
scroll to position [182, 0]
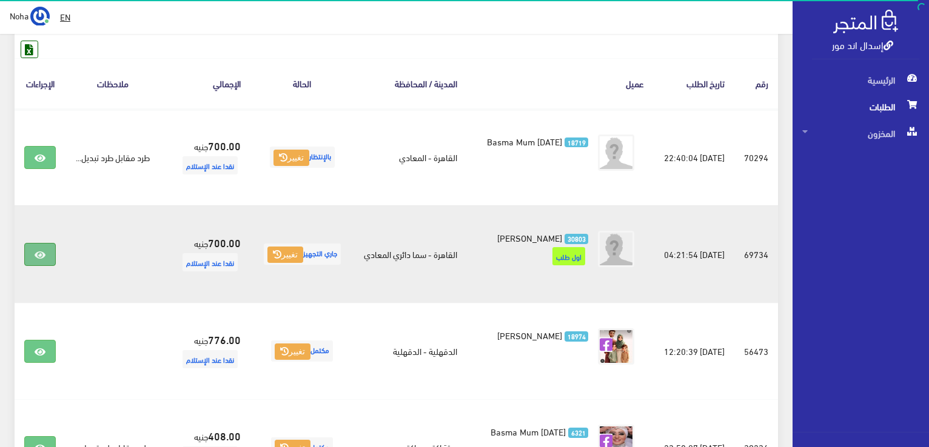
click at [41, 247] on link at bounding box center [40, 254] width 32 height 23
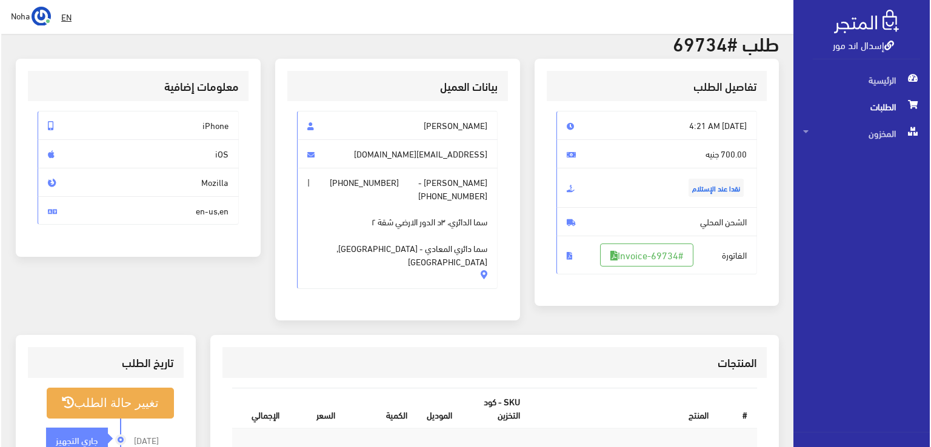
scroll to position [121, 0]
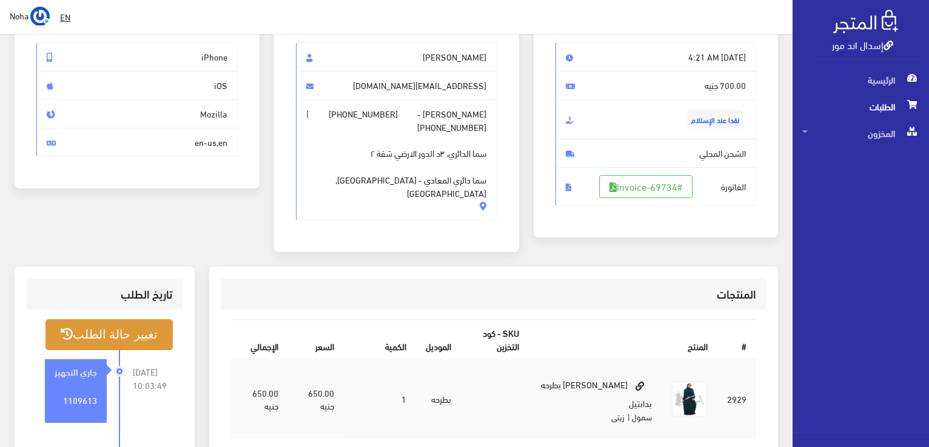
click at [160, 324] on button "تغيير حالة الطلب" at bounding box center [108, 334] width 127 height 31
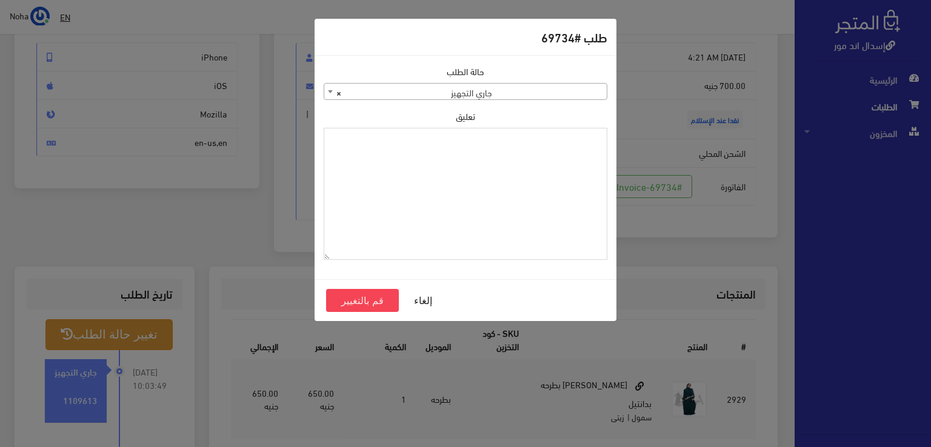
click at [450, 175] on textarea "تعليق" at bounding box center [466, 194] width 284 height 133
type textarea "هتبدل مقاس فى اوردر 70294"
click at [372, 301] on button "قم بالتغيير" at bounding box center [362, 300] width 73 height 23
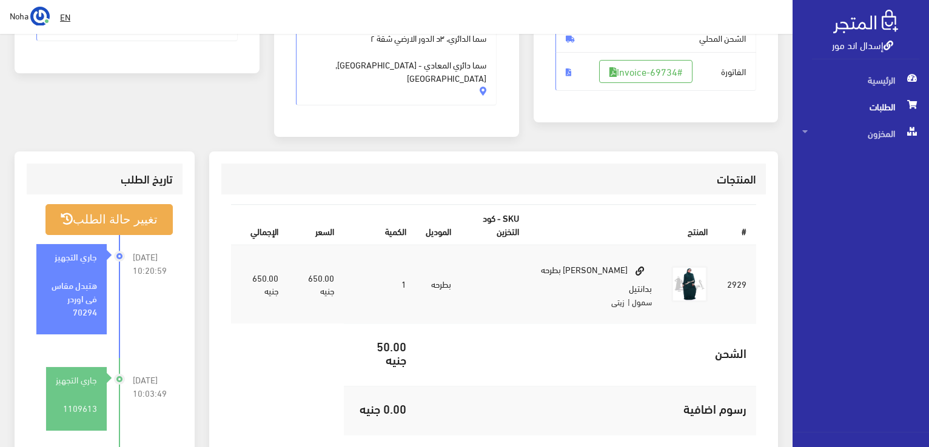
scroll to position [242, 0]
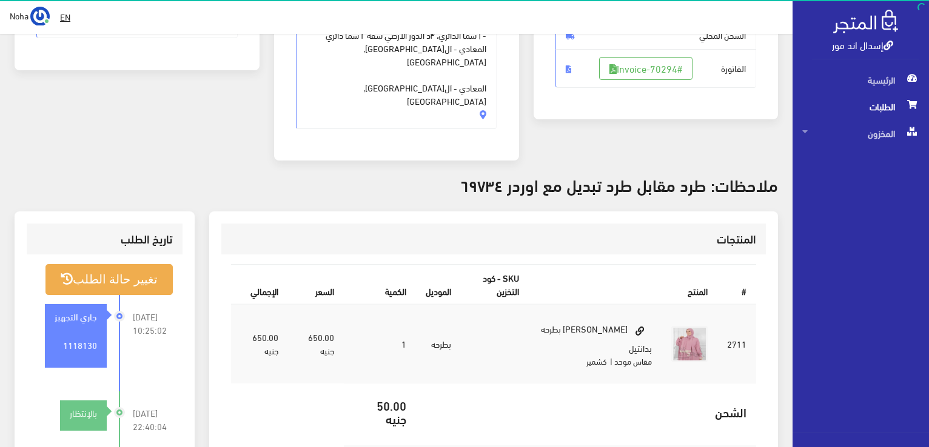
scroll to position [242, 0]
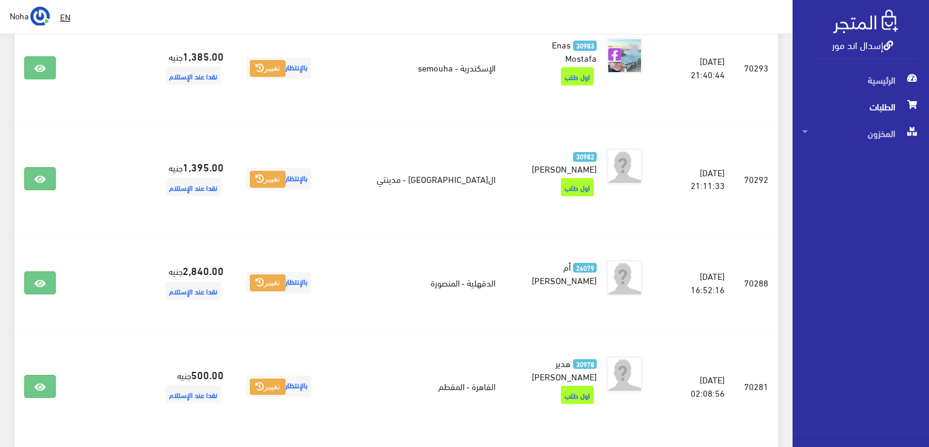
scroll to position [754, 0]
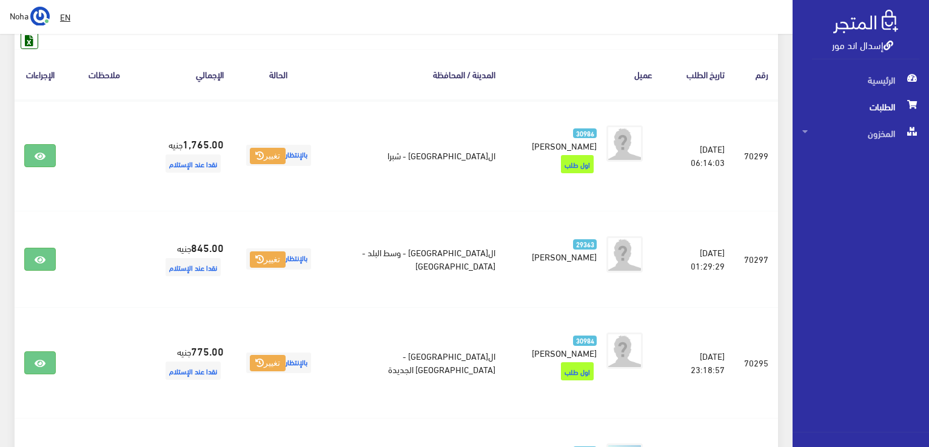
scroll to position [27, 0]
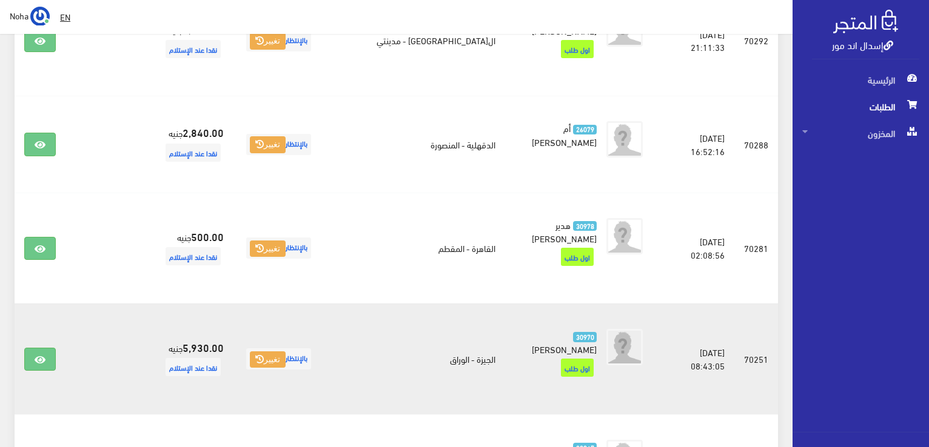
scroll to position [743, 0]
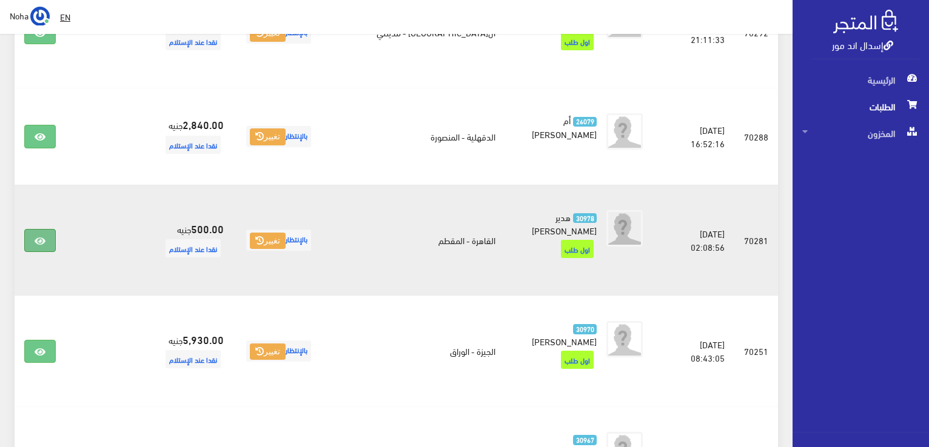
click at [45, 236] on icon at bounding box center [40, 241] width 11 height 10
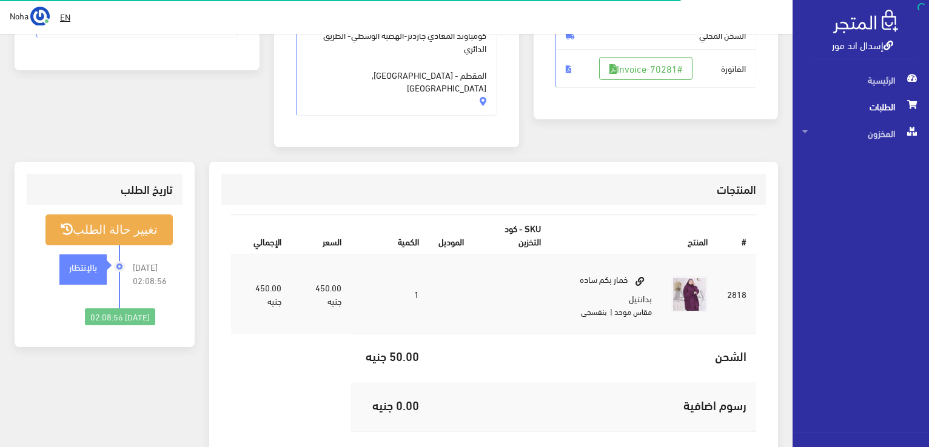
scroll to position [242, 0]
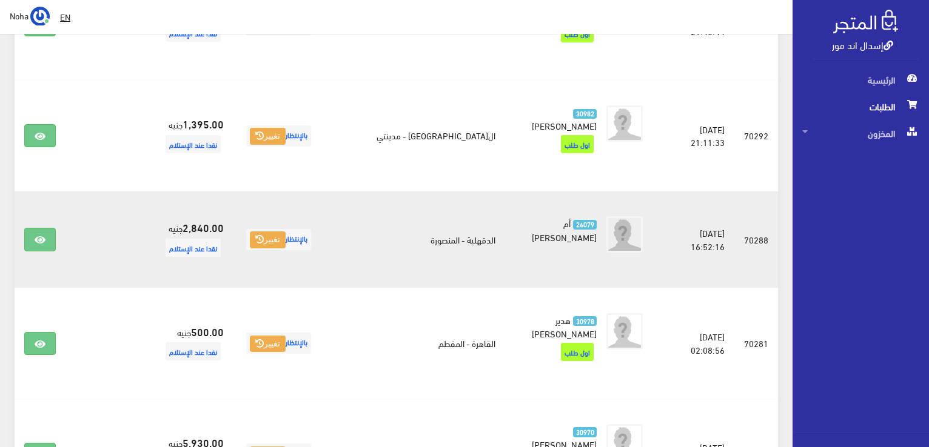
scroll to position [622, 0]
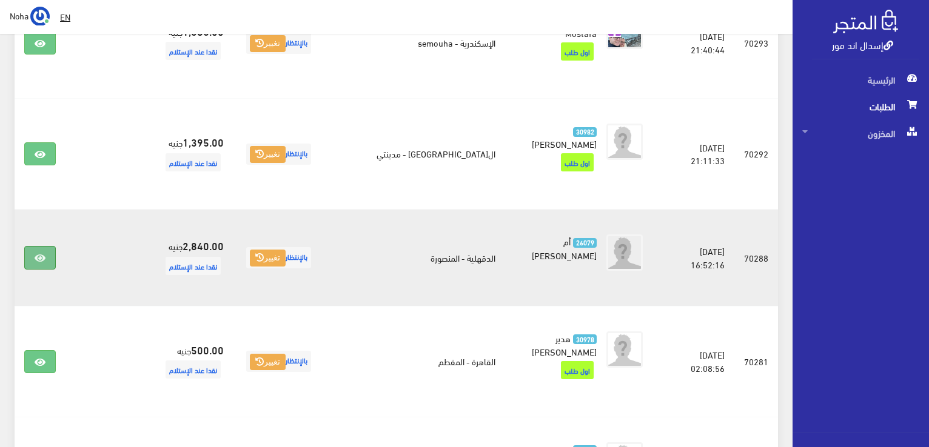
click at [32, 246] on link at bounding box center [40, 257] width 32 height 23
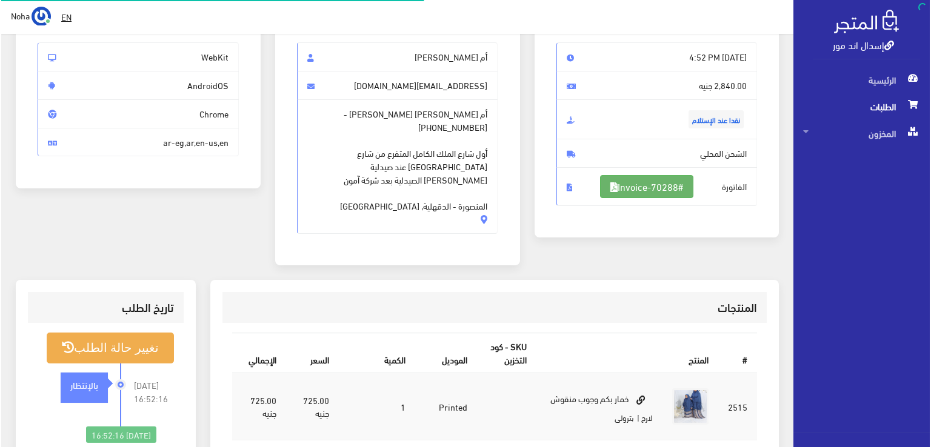
scroll to position [121, 0]
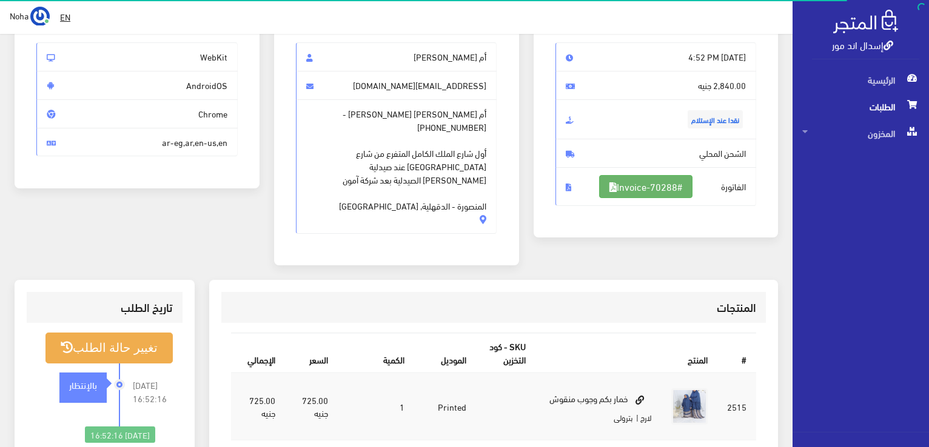
click at [662, 185] on link "#Invoice-70288" at bounding box center [645, 186] width 93 height 23
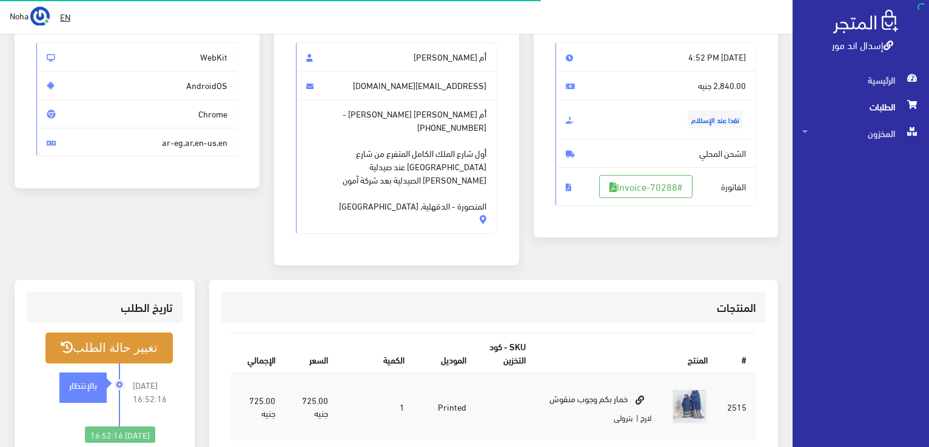
click at [93, 333] on button "تغيير حالة الطلب" at bounding box center [108, 348] width 127 height 31
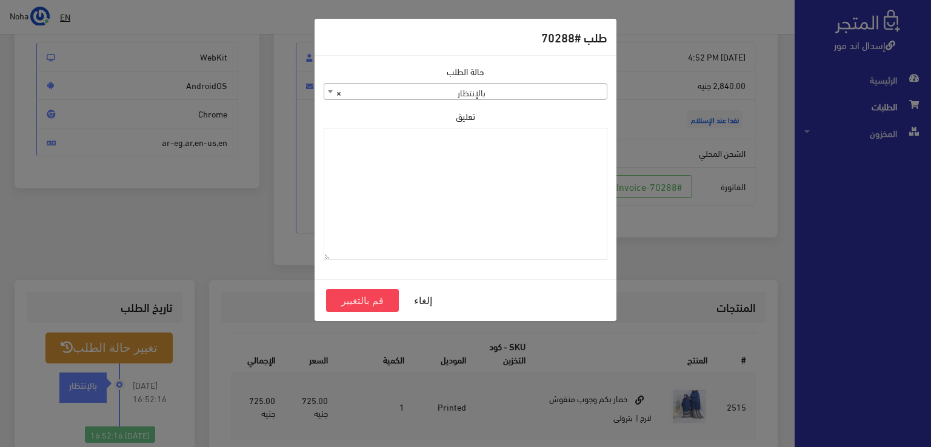
click at [592, 85] on span "× بالإنتظار" at bounding box center [465, 92] width 282 height 17
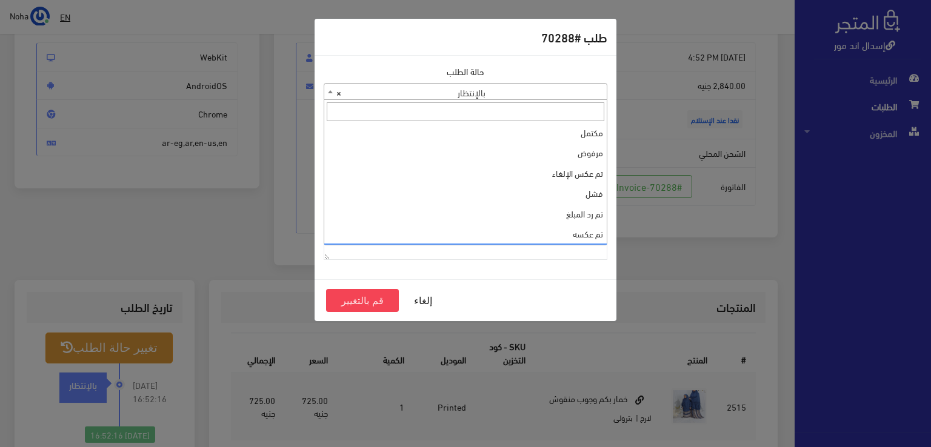
scroll to position [0, 0]
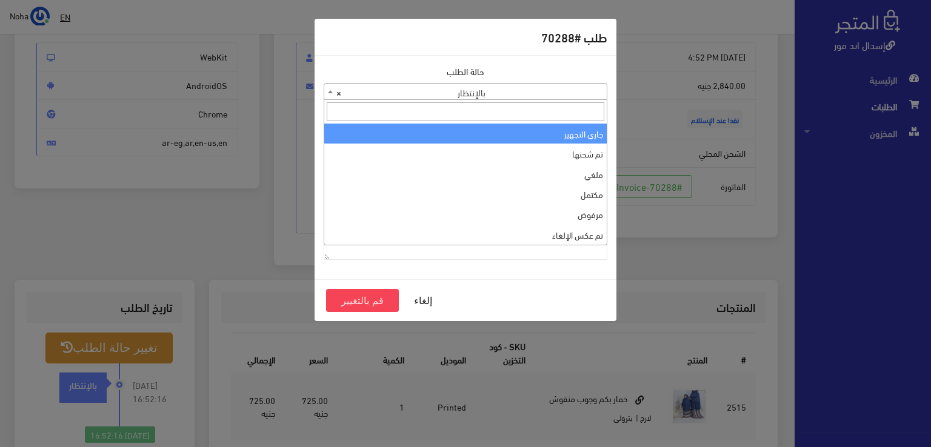
select select "1"
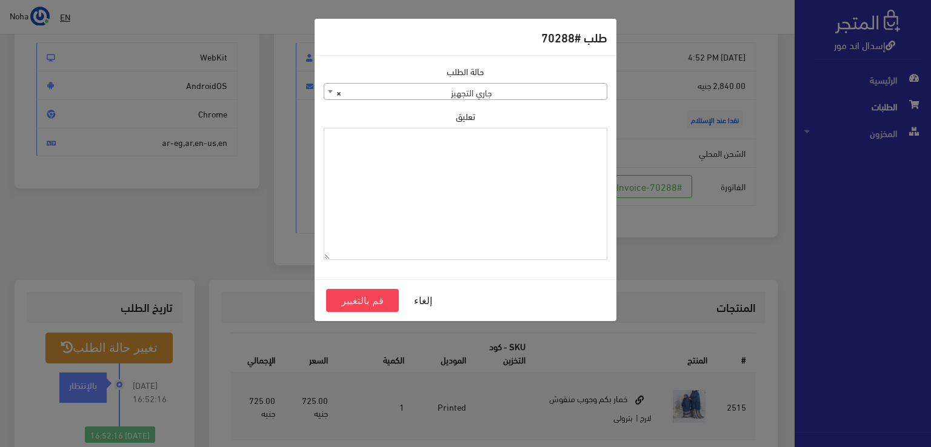
drag, startPoint x: 555, startPoint y: 149, endPoint x: 526, endPoint y: 163, distance: 32.3
paste textarea "1118130"
type textarea "1118130"
click at [369, 293] on button "قم بالتغيير" at bounding box center [362, 300] width 73 height 23
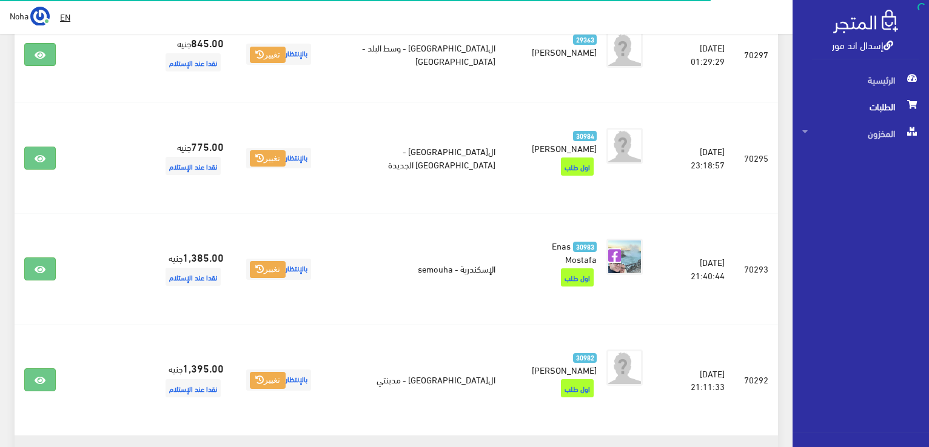
scroll to position [440, 0]
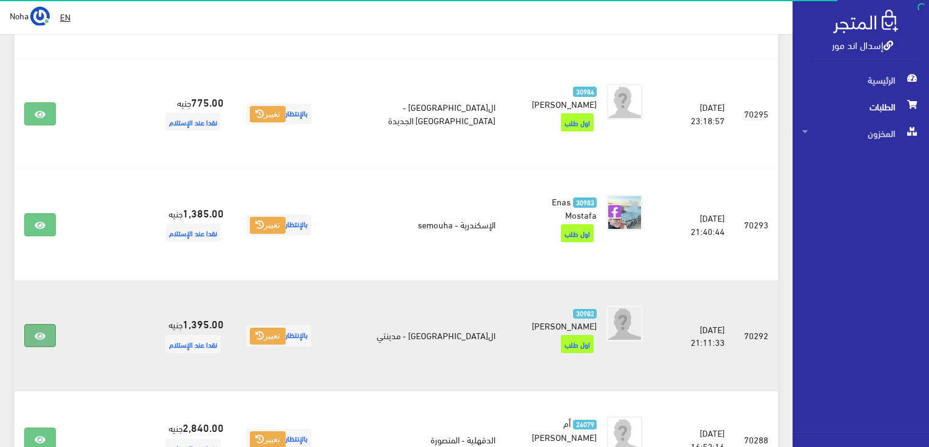
click at [34, 324] on link at bounding box center [40, 335] width 32 height 23
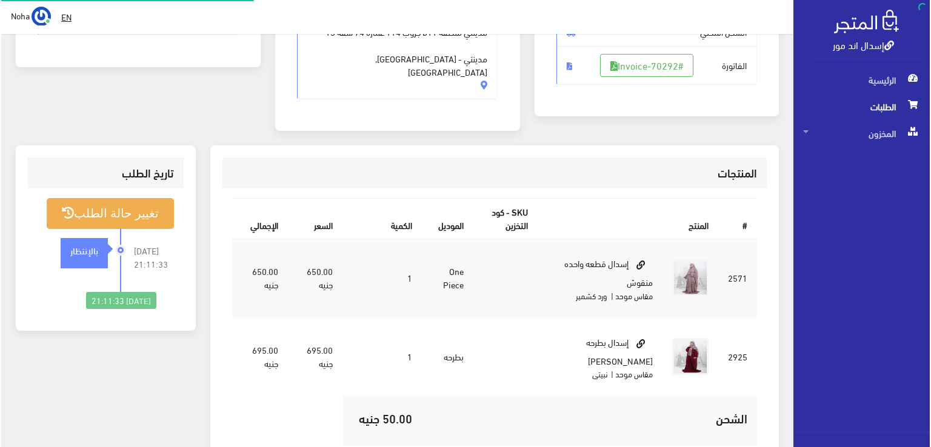
scroll to position [242, 0]
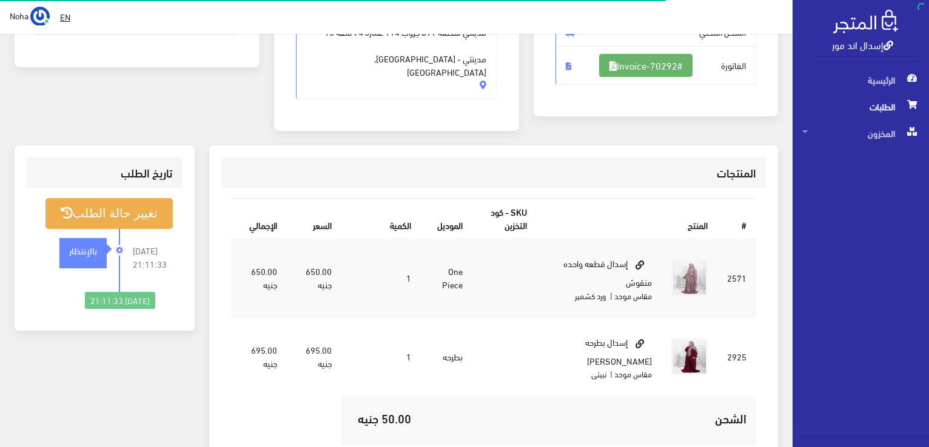
click at [653, 69] on link "#Invoice-70292" at bounding box center [645, 65] width 93 height 23
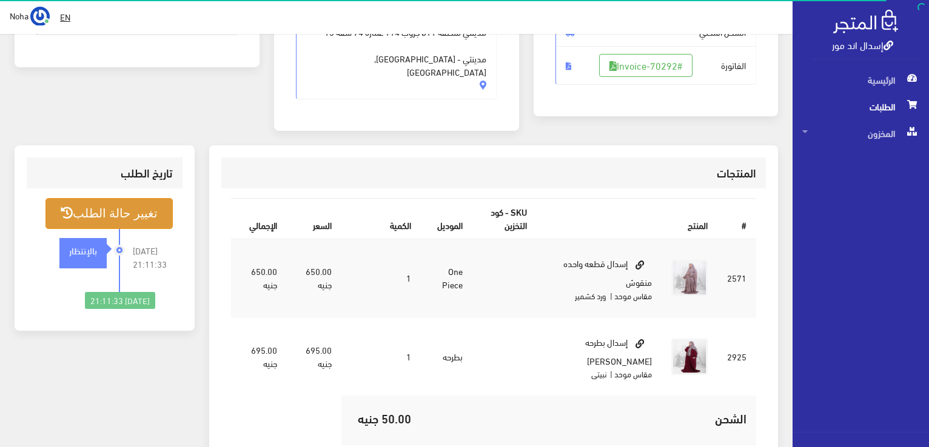
click at [123, 198] on button "تغيير حالة الطلب" at bounding box center [108, 213] width 127 height 31
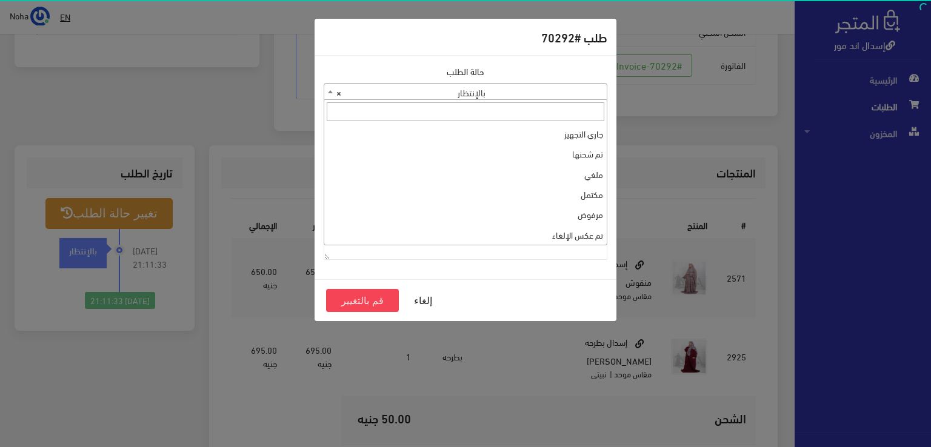
click at [515, 100] on body "إسدال اند مور الرئيسية الطلبات EN" at bounding box center [465, 207] width 931 height 898
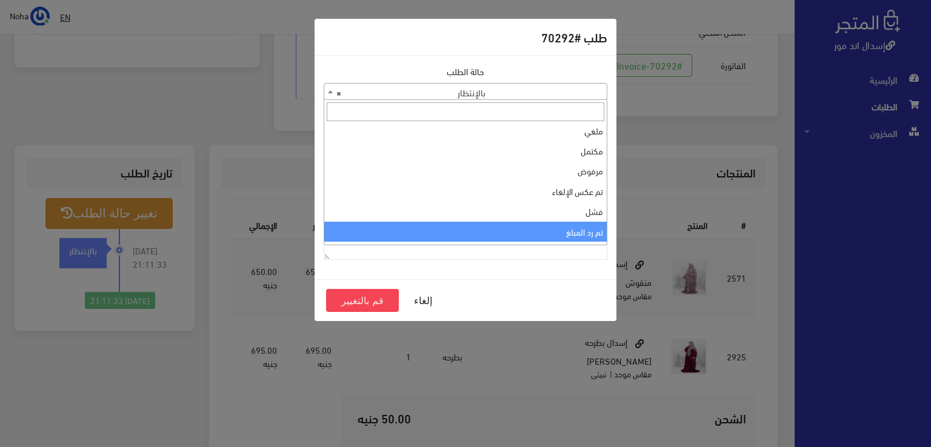
scroll to position [0, 0]
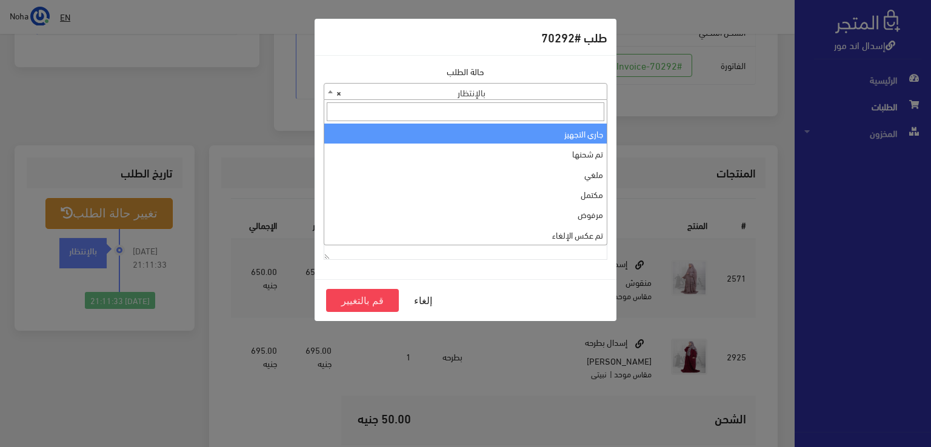
select select "1"
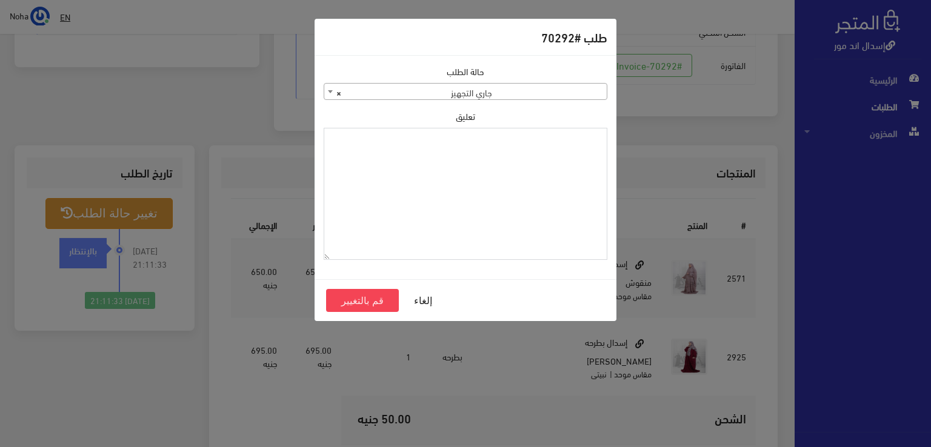
paste textarea "1118130"
type textarea "1118130"
click at [341, 304] on button "قم بالتغيير" at bounding box center [362, 300] width 73 height 23
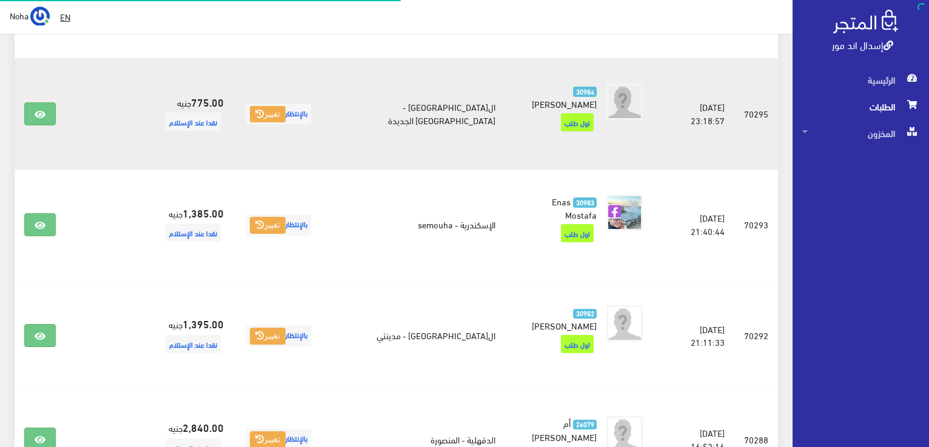
scroll to position [440, 0]
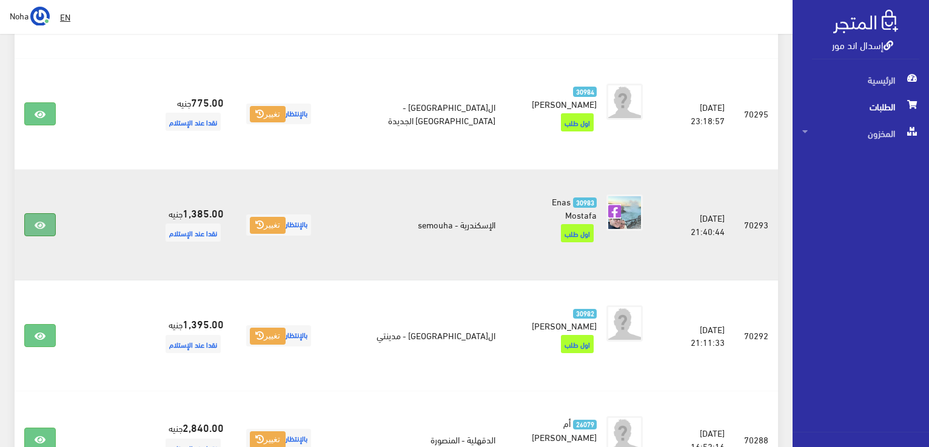
click at [32, 213] on link at bounding box center [40, 224] width 32 height 23
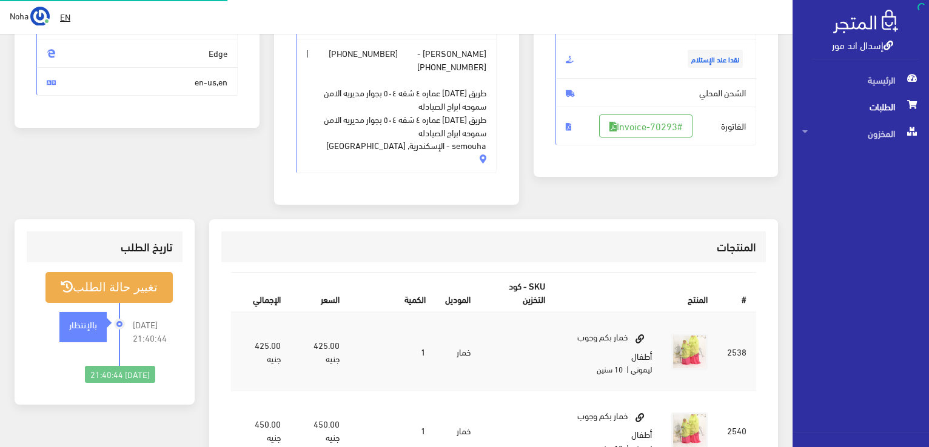
scroll to position [182, 0]
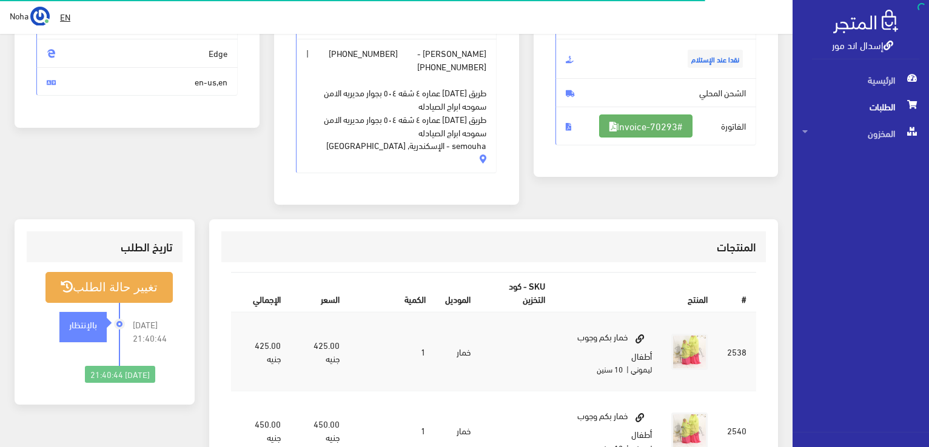
click at [653, 123] on link "#Invoice-70293" at bounding box center [645, 126] width 93 height 23
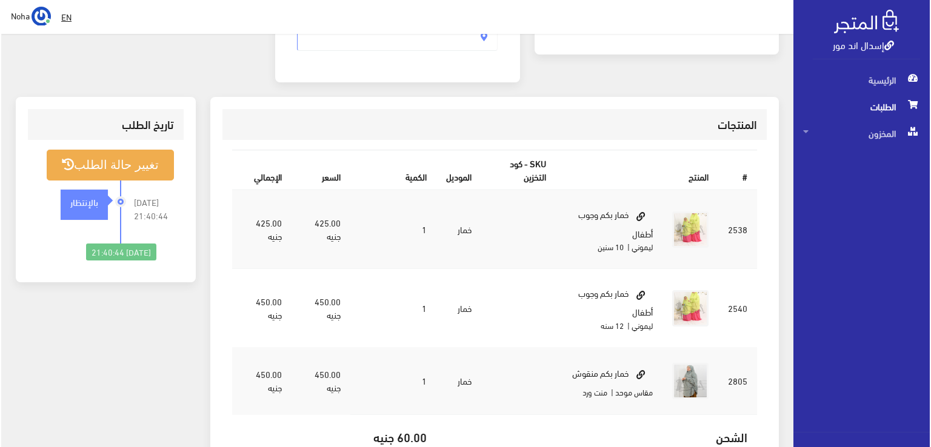
scroll to position [303, 0]
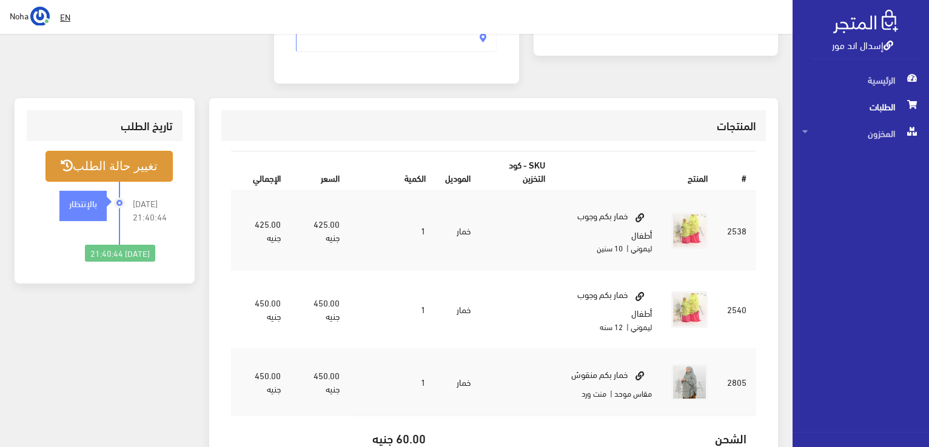
click at [145, 165] on button "تغيير حالة الطلب" at bounding box center [108, 166] width 127 height 31
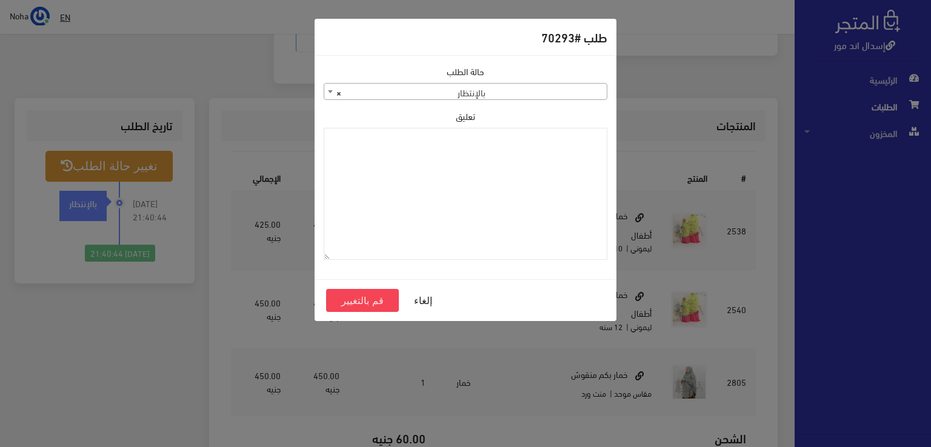
click at [569, 85] on span "× بالإنتظار" at bounding box center [465, 92] width 282 height 17
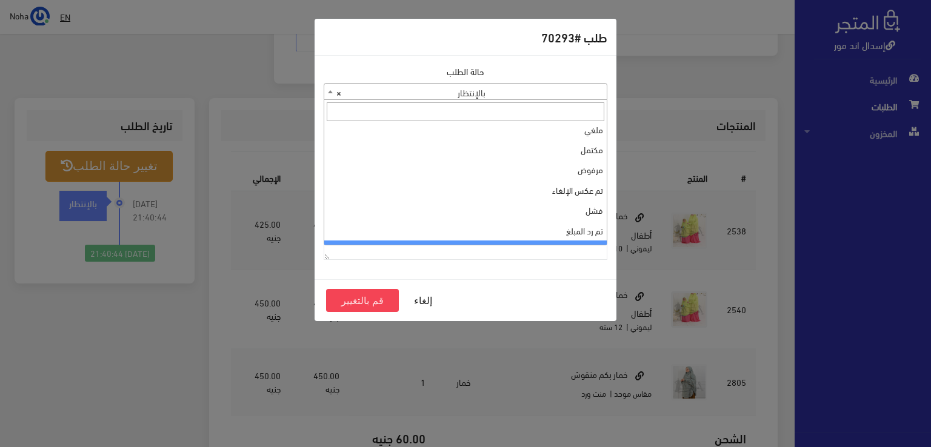
scroll to position [0, 0]
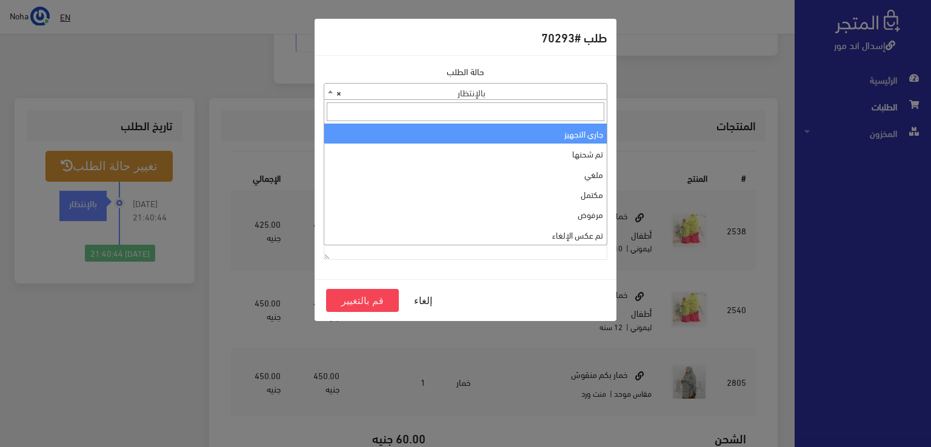
select select "1"
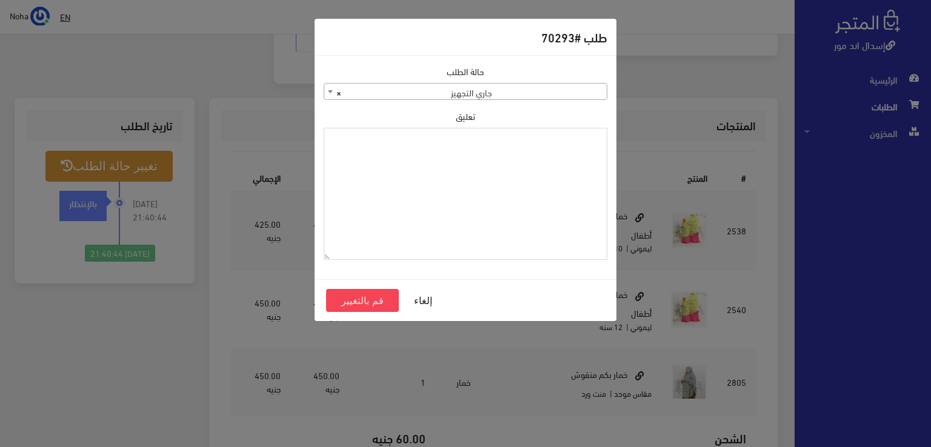
paste textarea "1118130"
type textarea "1118130"
click at [354, 295] on button "قم بالتغيير" at bounding box center [362, 300] width 73 height 23
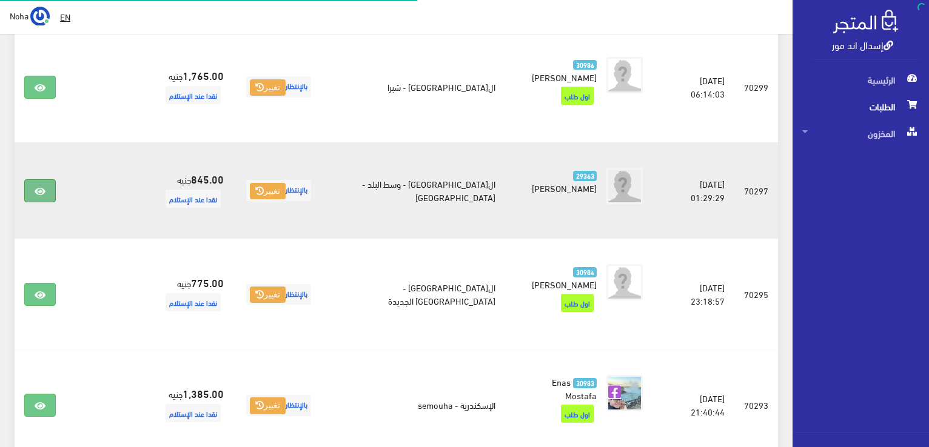
scroll to position [258, 0]
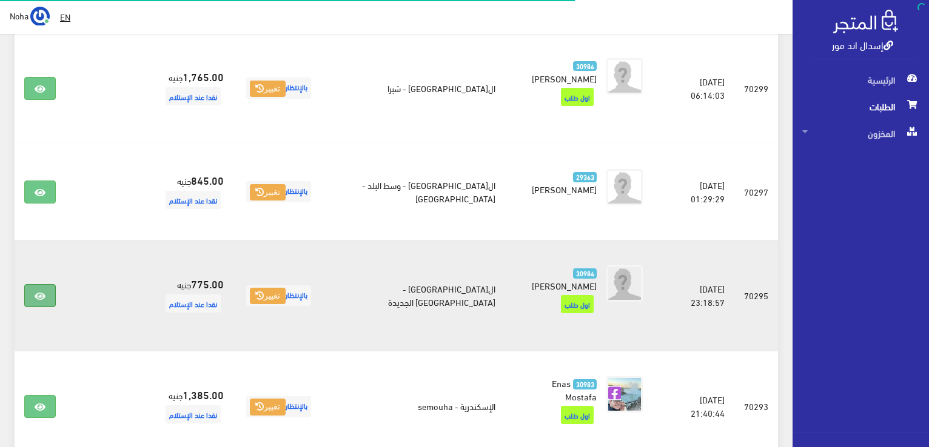
click at [29, 284] on link at bounding box center [40, 295] width 32 height 23
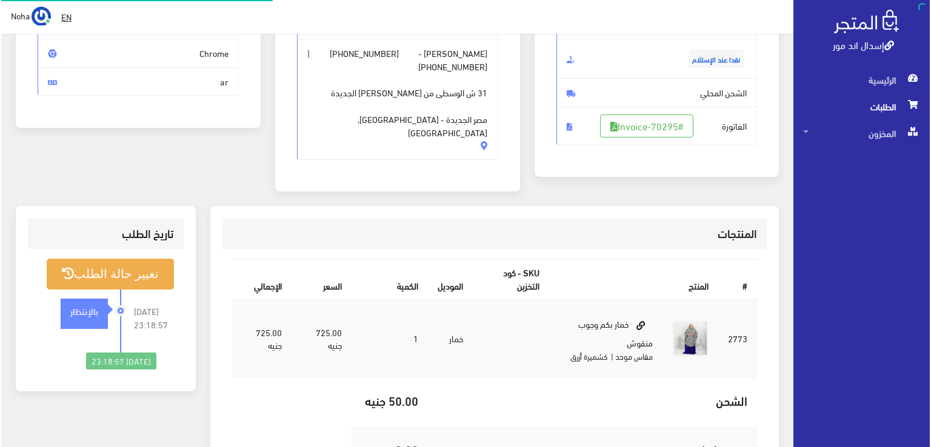
scroll to position [182, 0]
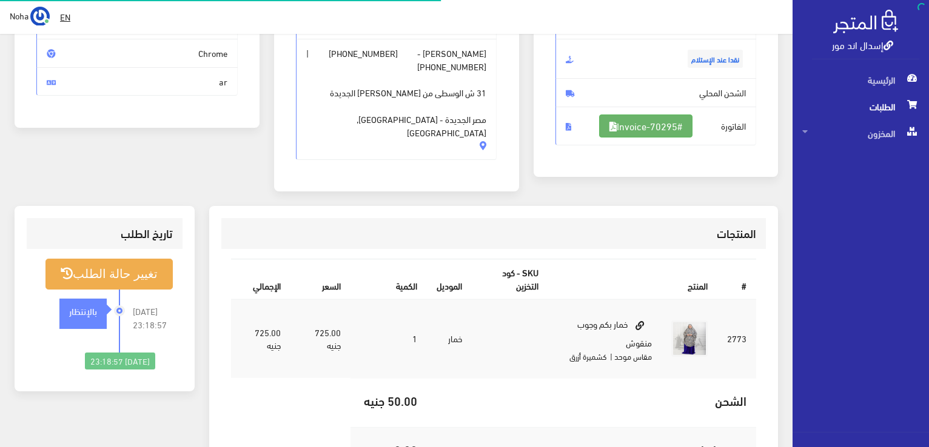
click at [648, 132] on link "#Invoice-70295" at bounding box center [645, 126] width 93 height 23
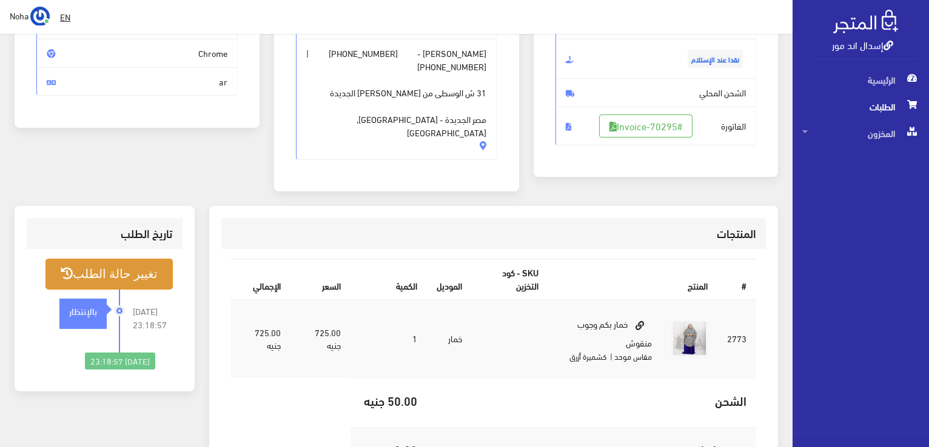
click at [99, 259] on button "تغيير حالة الطلب" at bounding box center [108, 274] width 127 height 31
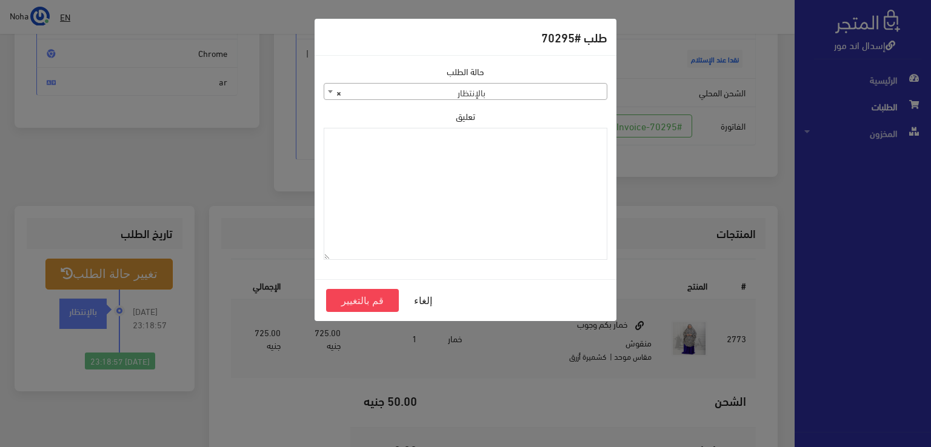
click at [466, 89] on span "× بالإنتظار" at bounding box center [465, 92] width 282 height 17
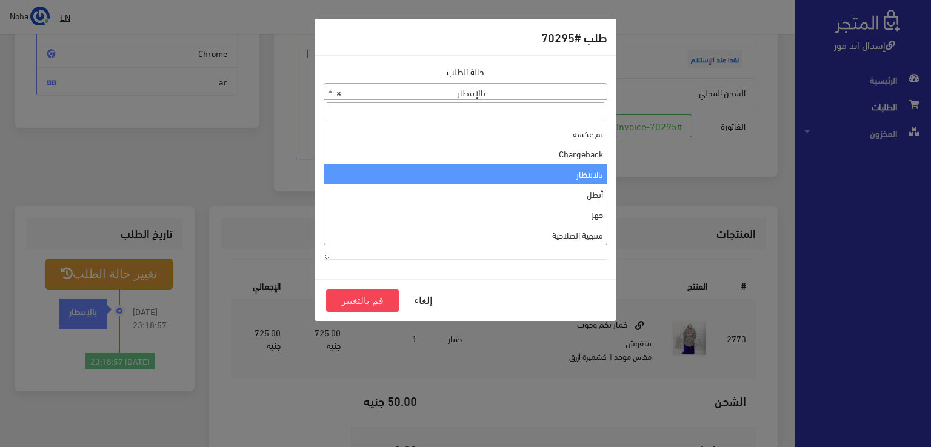
scroll to position [0, 0]
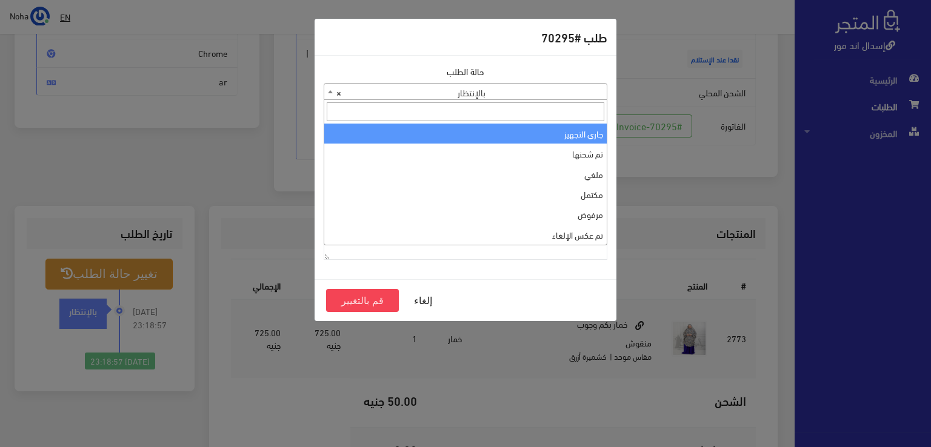
click at [498, 121] on span at bounding box center [465, 112] width 282 height 24
select select "1"
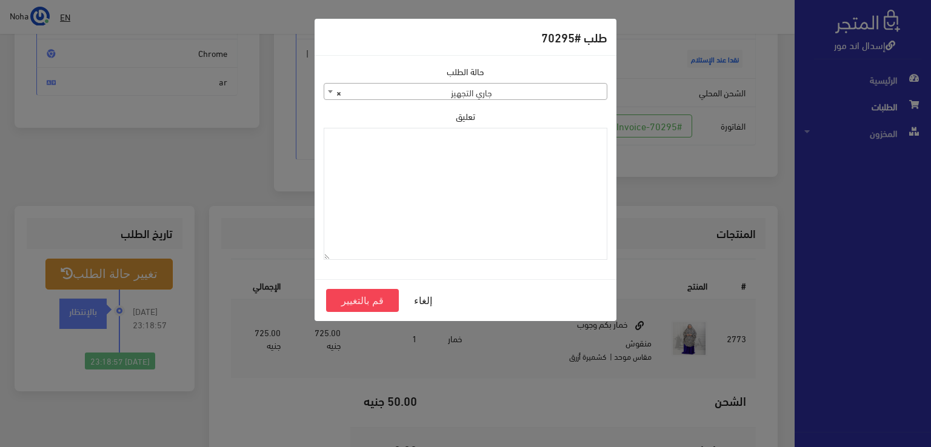
drag, startPoint x: 497, startPoint y: 141, endPoint x: 499, endPoint y: 96, distance: 45.5
click at [499, 96] on span "× جاري التجهيز" at bounding box center [465, 92] width 282 height 17
paste textarea "1118130"
type textarea "1118130"
click at [371, 302] on button "قم بالتغيير" at bounding box center [362, 300] width 73 height 23
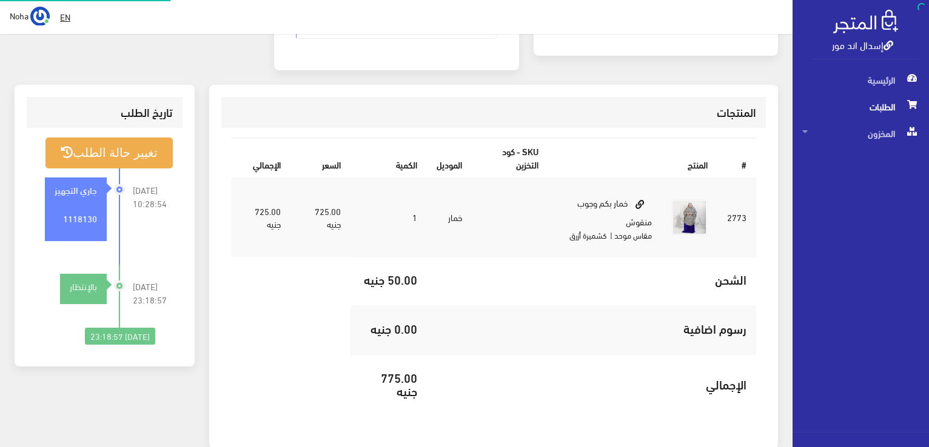
scroll to position [303, 0]
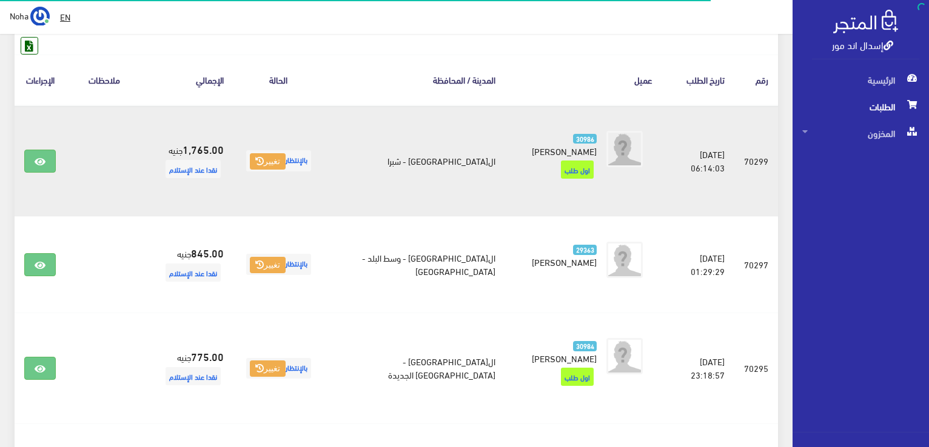
scroll to position [258, 0]
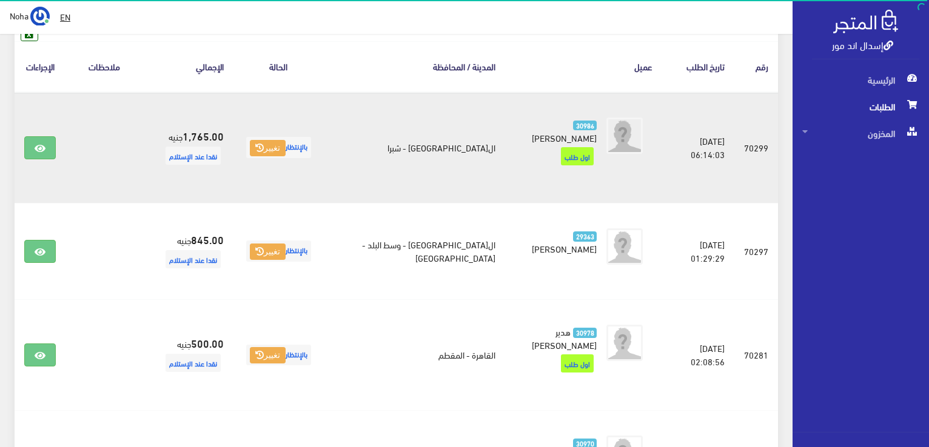
scroll to position [172, 0]
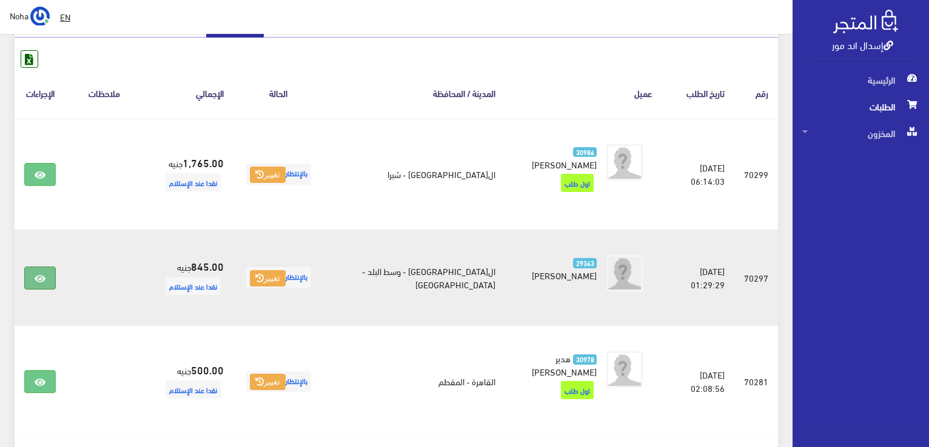
click at [44, 274] on icon at bounding box center [40, 279] width 11 height 10
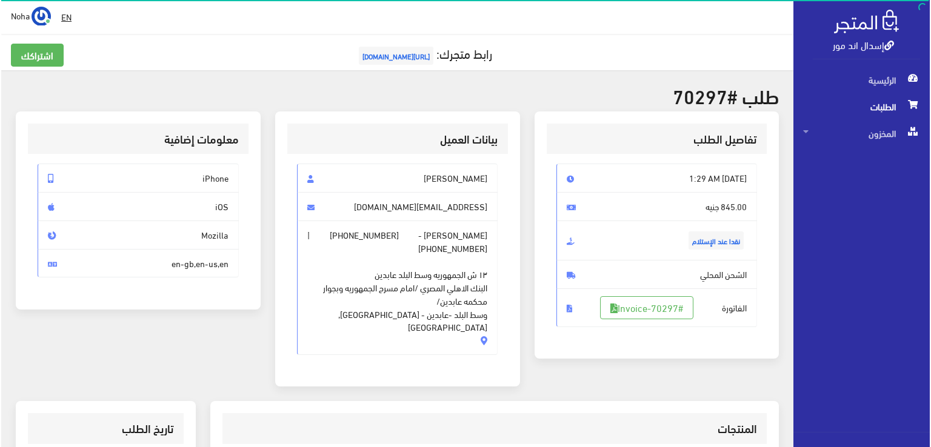
scroll to position [242, 0]
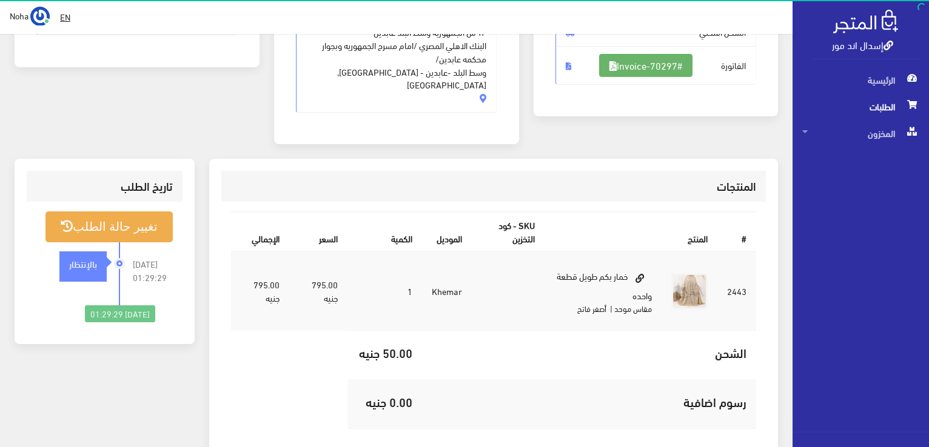
click at [611, 64] on link "#Invoice-70297" at bounding box center [645, 65] width 93 height 23
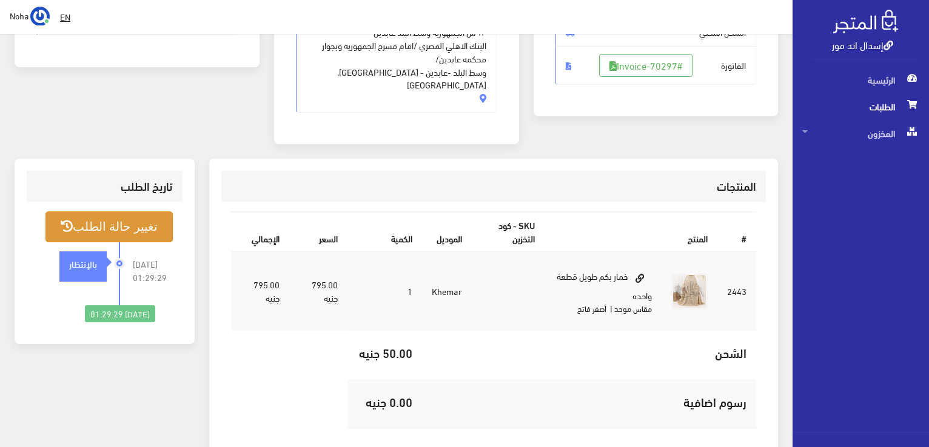
click at [132, 212] on button "تغيير حالة الطلب" at bounding box center [108, 227] width 127 height 31
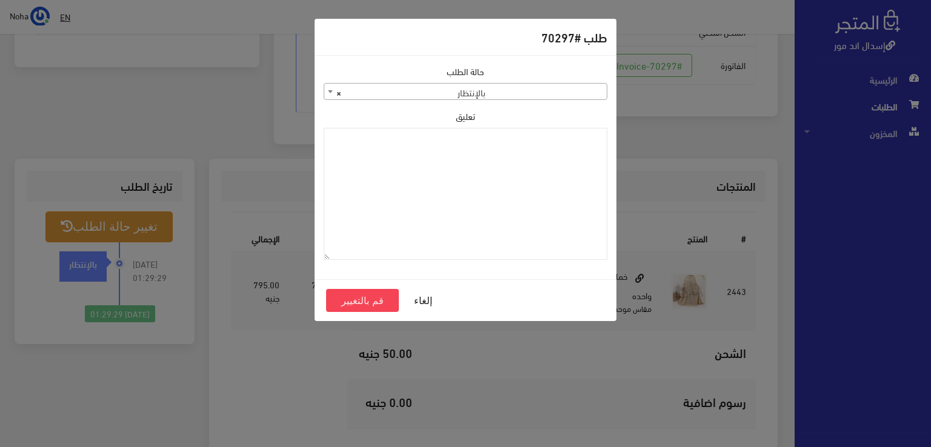
click at [553, 95] on span "× بالإنتظار" at bounding box center [465, 92] width 282 height 17
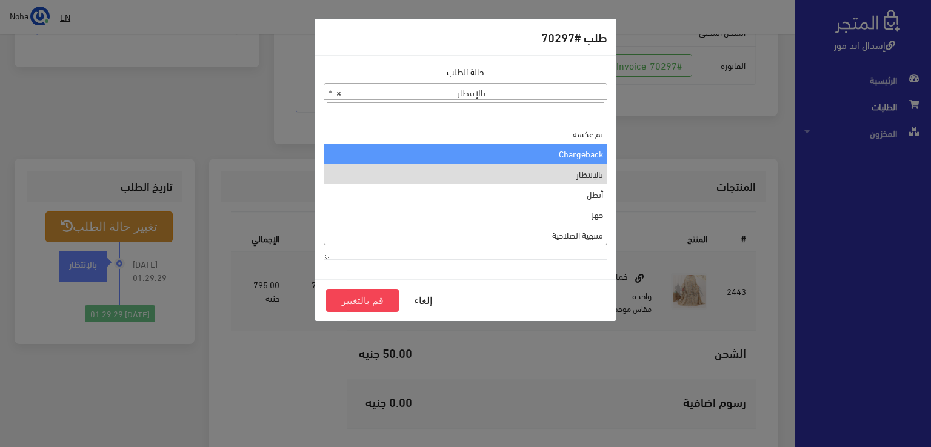
scroll to position [0, 0]
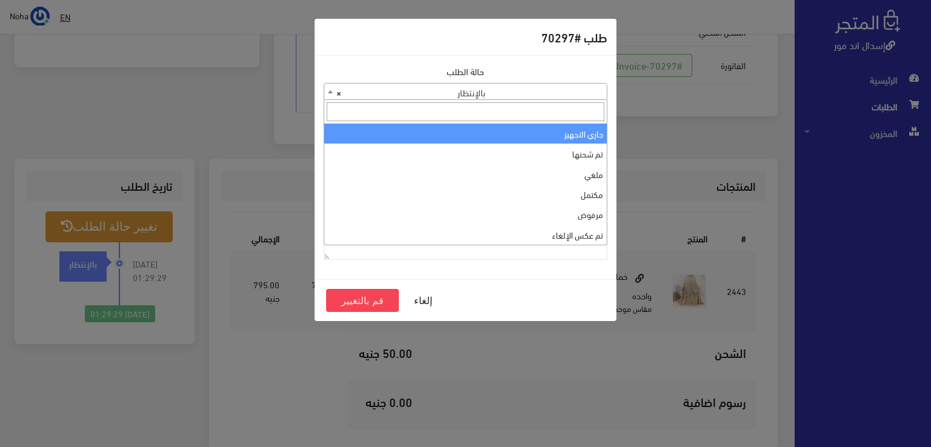
select select "1"
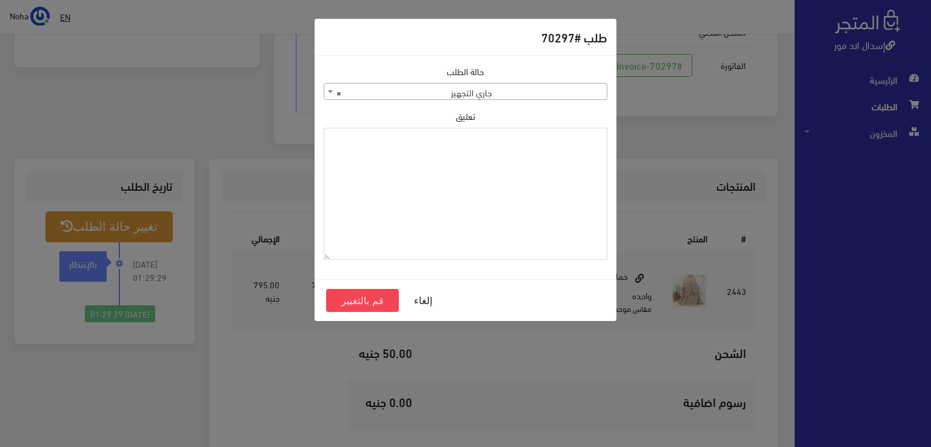
paste textarea "1118130"
type textarea "1118130"
click at [381, 299] on button "قم بالتغيير" at bounding box center [362, 300] width 73 height 23
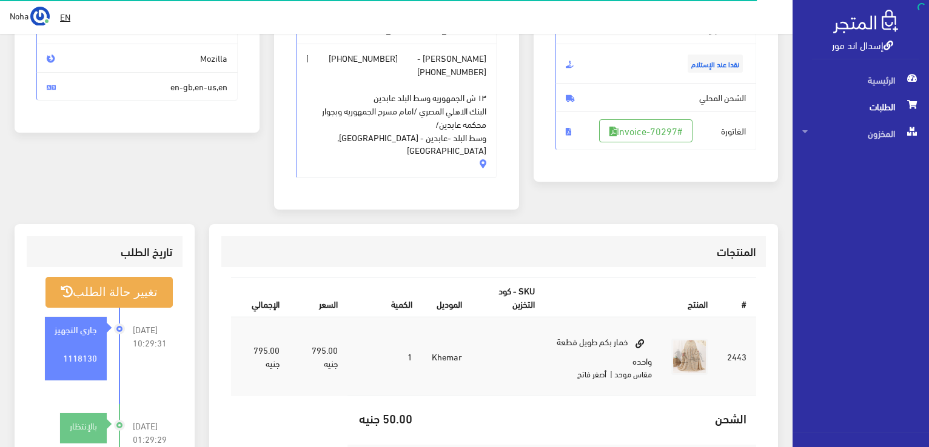
scroll to position [182, 0]
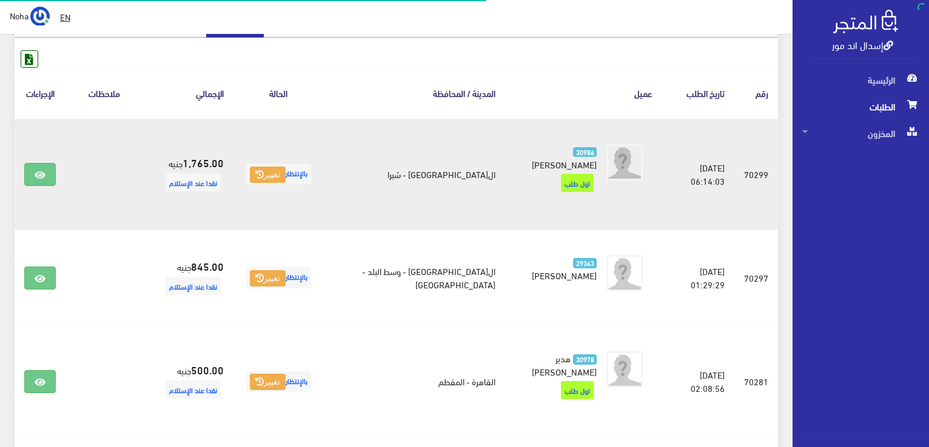
scroll to position [172, 0]
click at [39, 172] on icon at bounding box center [40, 175] width 11 height 10
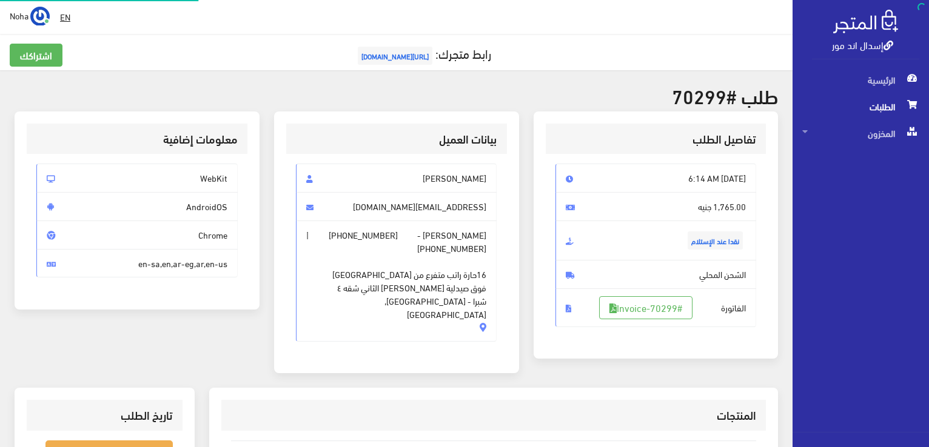
scroll to position [242, 0]
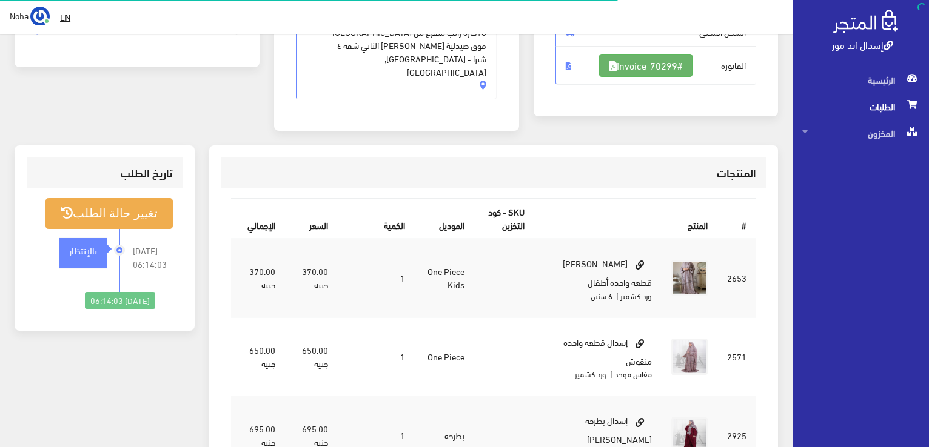
click at [672, 54] on link "#Invoice-70299" at bounding box center [645, 65] width 93 height 23
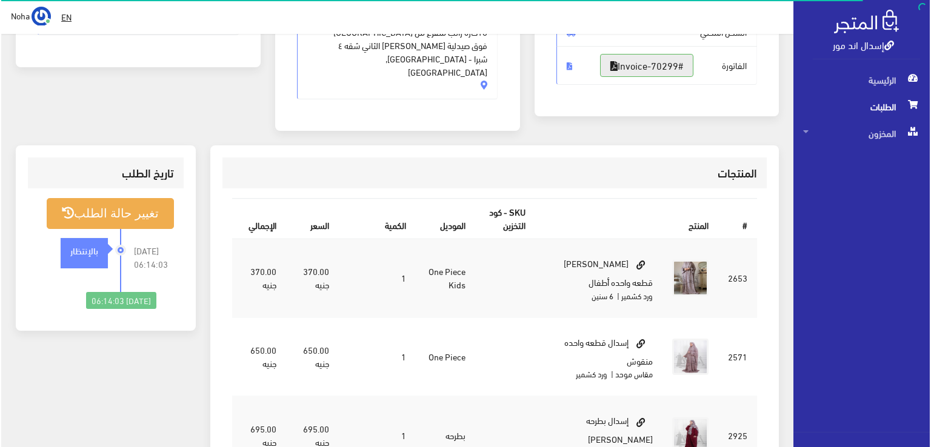
scroll to position [364, 0]
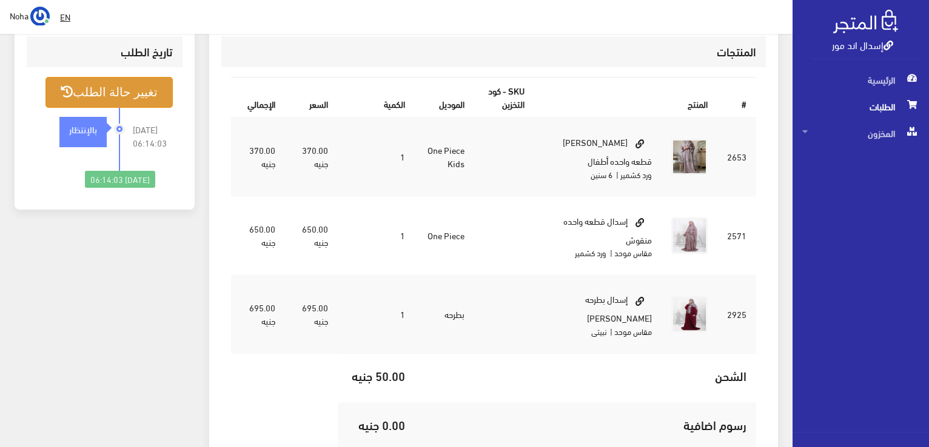
click at [122, 77] on button "تغيير حالة الطلب" at bounding box center [108, 92] width 127 height 31
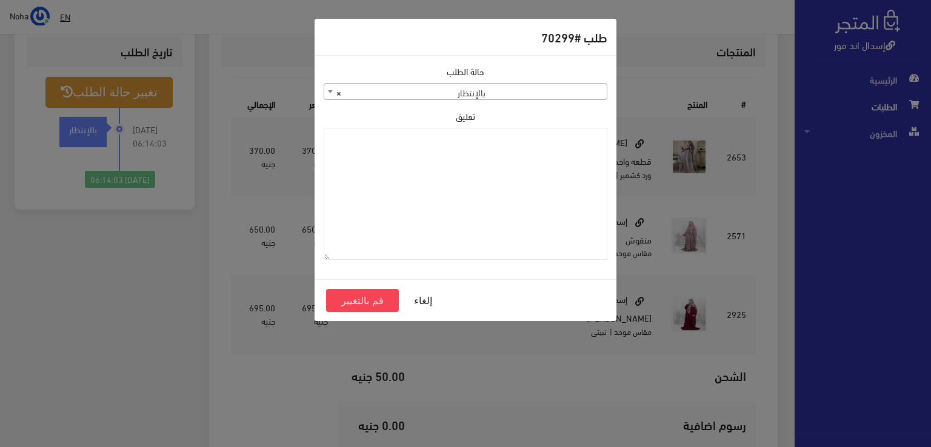
click at [534, 94] on span "× بالإنتظار" at bounding box center [465, 92] width 282 height 17
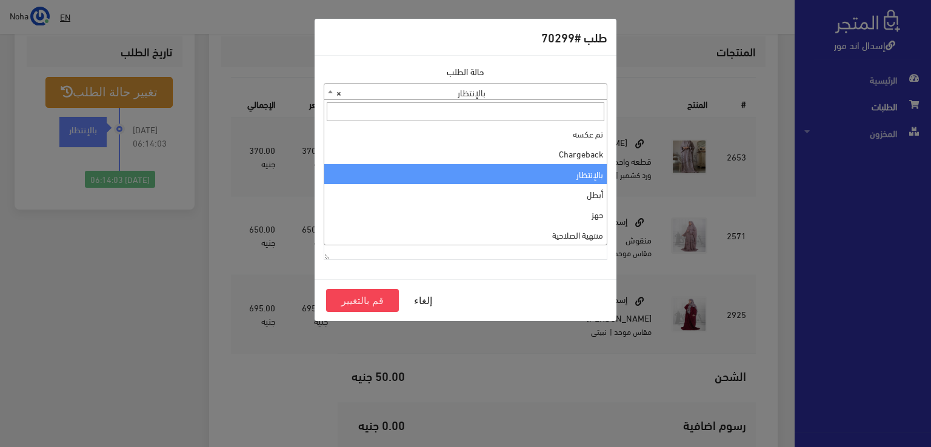
scroll to position [0, 0]
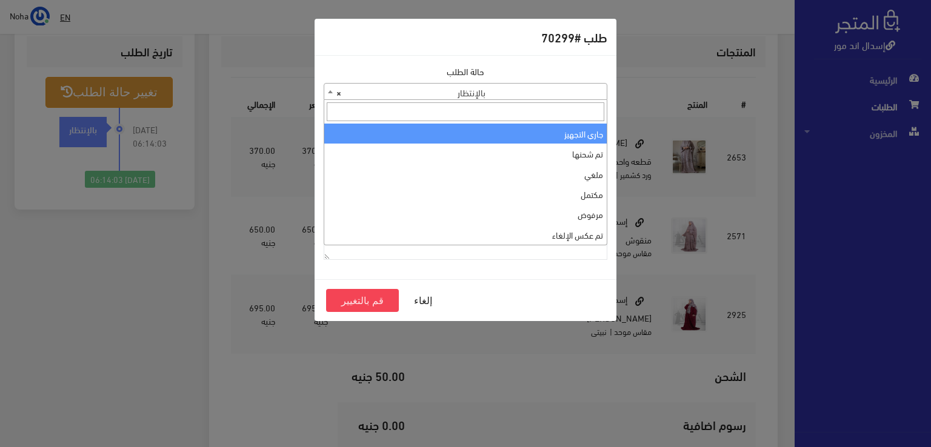
select select "1"
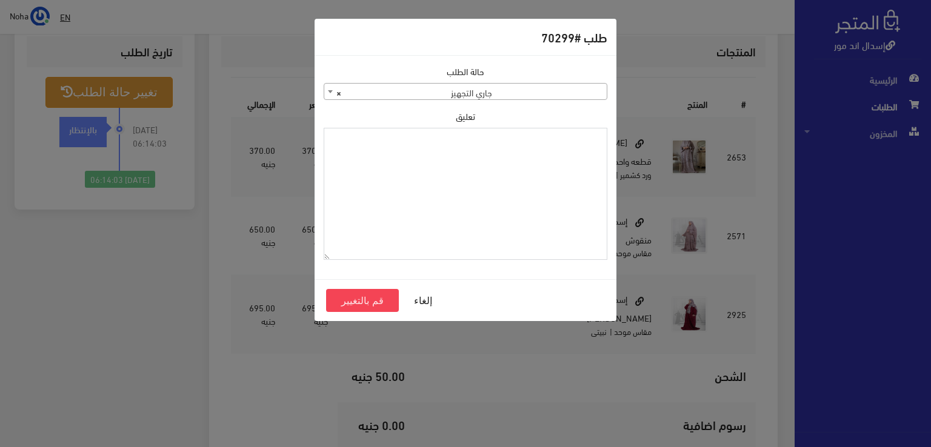
paste textarea "1118130"
type textarea "1118130"
click at [388, 298] on button "قم بالتغيير" at bounding box center [362, 300] width 73 height 23
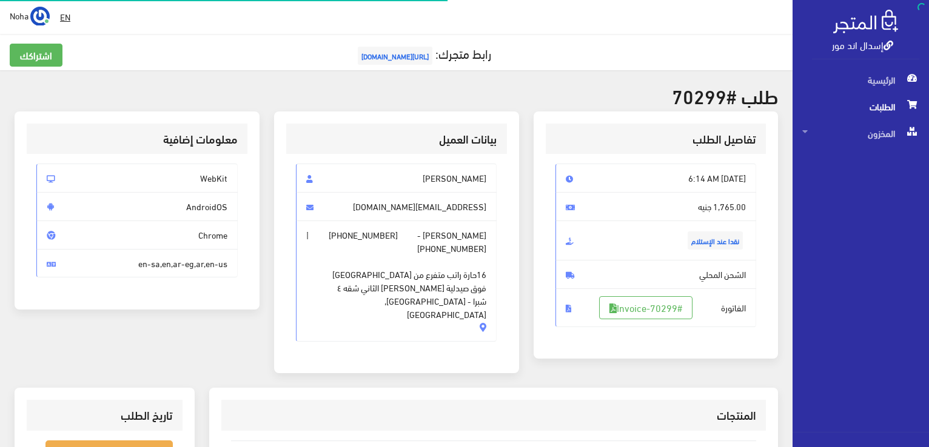
scroll to position [242, 0]
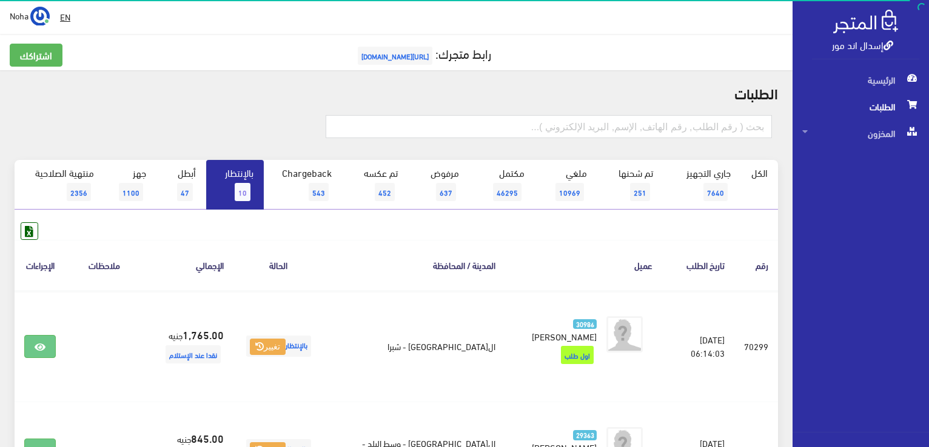
click at [240, 175] on link "بالإنتظار 10" at bounding box center [235, 185] width 58 height 50
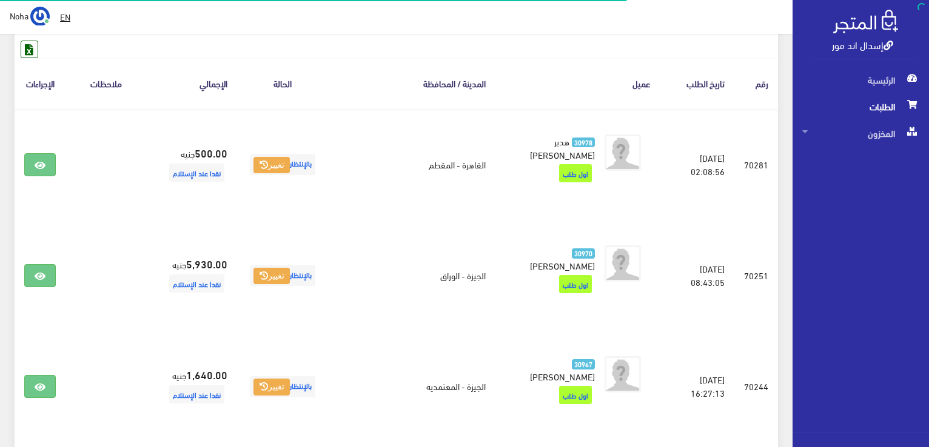
scroll to position [342, 0]
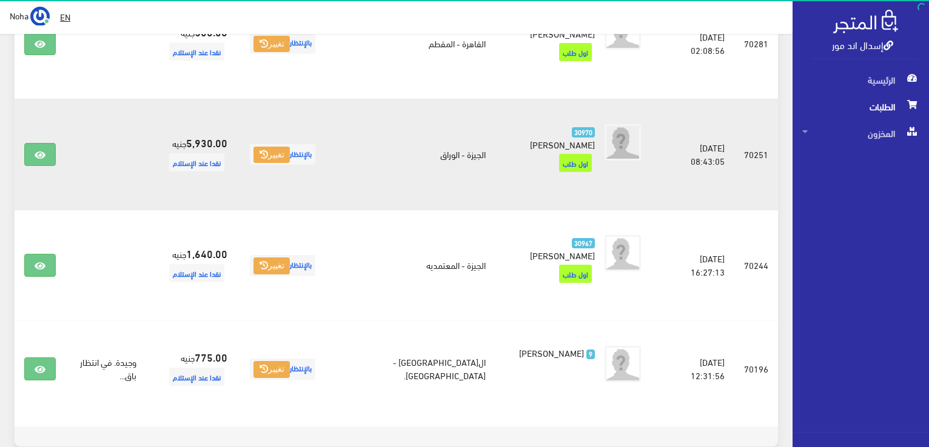
scroll to position [242, 0]
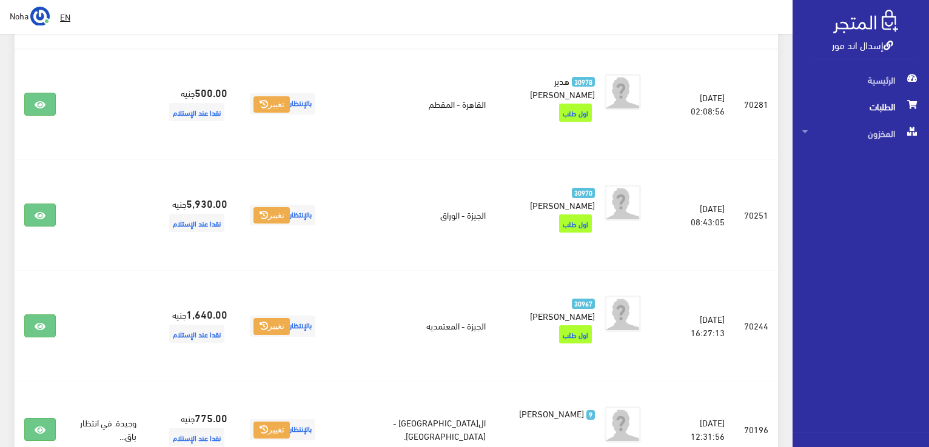
click at [0, 183] on div "الطلبات الكل 4" at bounding box center [396, 182] width 792 height 709
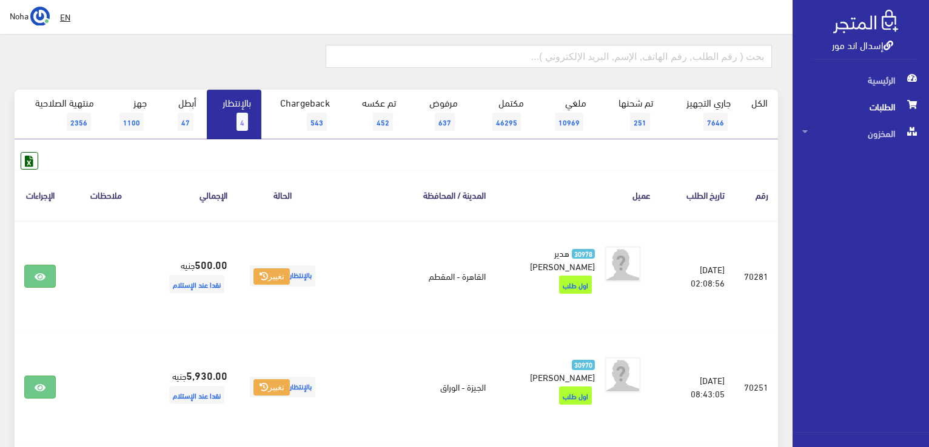
scroll to position [0, 0]
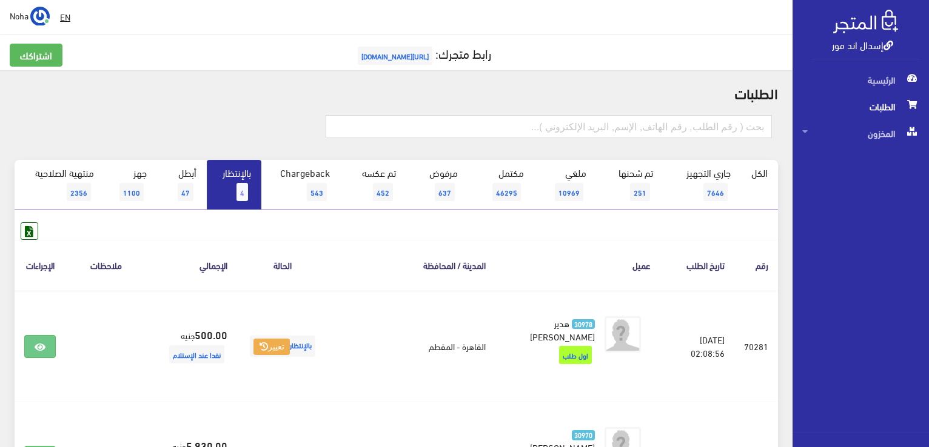
click at [238, 182] on link "بالإنتظار 4" at bounding box center [234, 185] width 55 height 50
drag, startPoint x: 500, startPoint y: 258, endPoint x: 302, endPoint y: 118, distance: 242.2
click at [302, 118] on div at bounding box center [523, 131] width 510 height 33
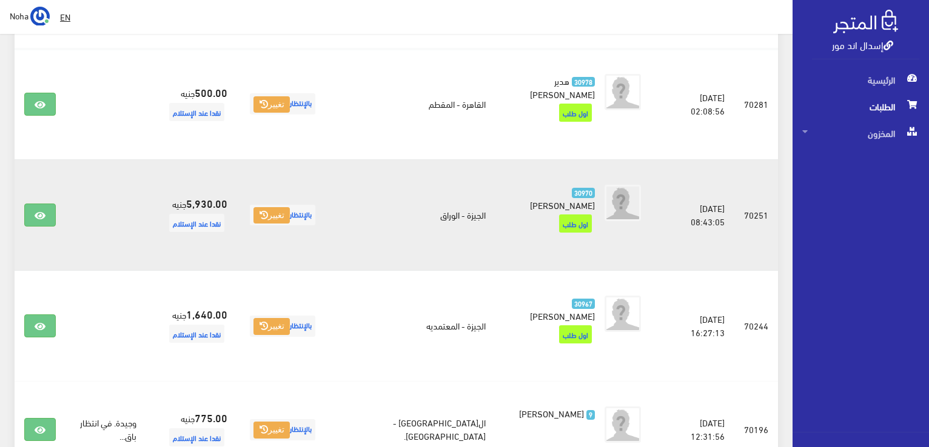
scroll to position [303, 0]
